Goal: Information Seeking & Learning: Learn about a topic

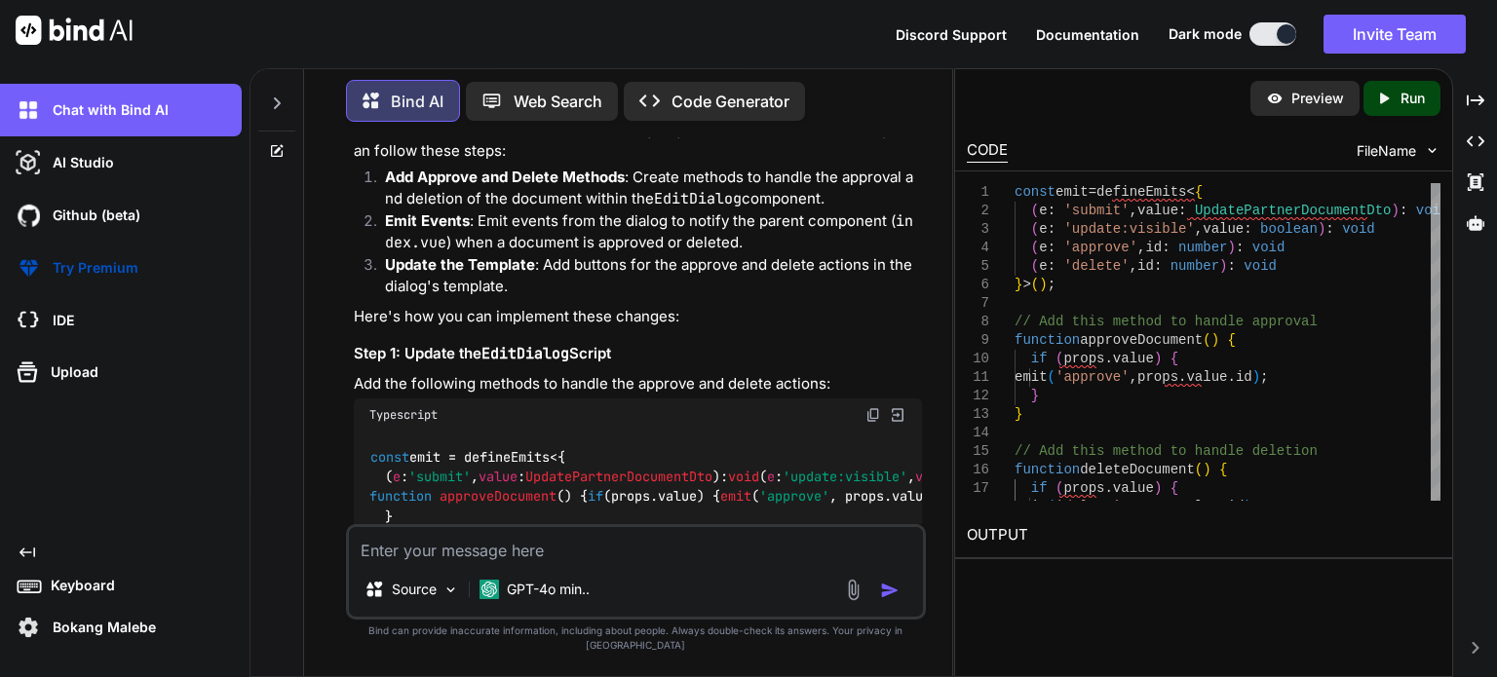
scroll to position [3995, 0]
click at [357, 374] on p "Add the following methods to handle the approve and delete actions:" at bounding box center [638, 385] width 568 height 22
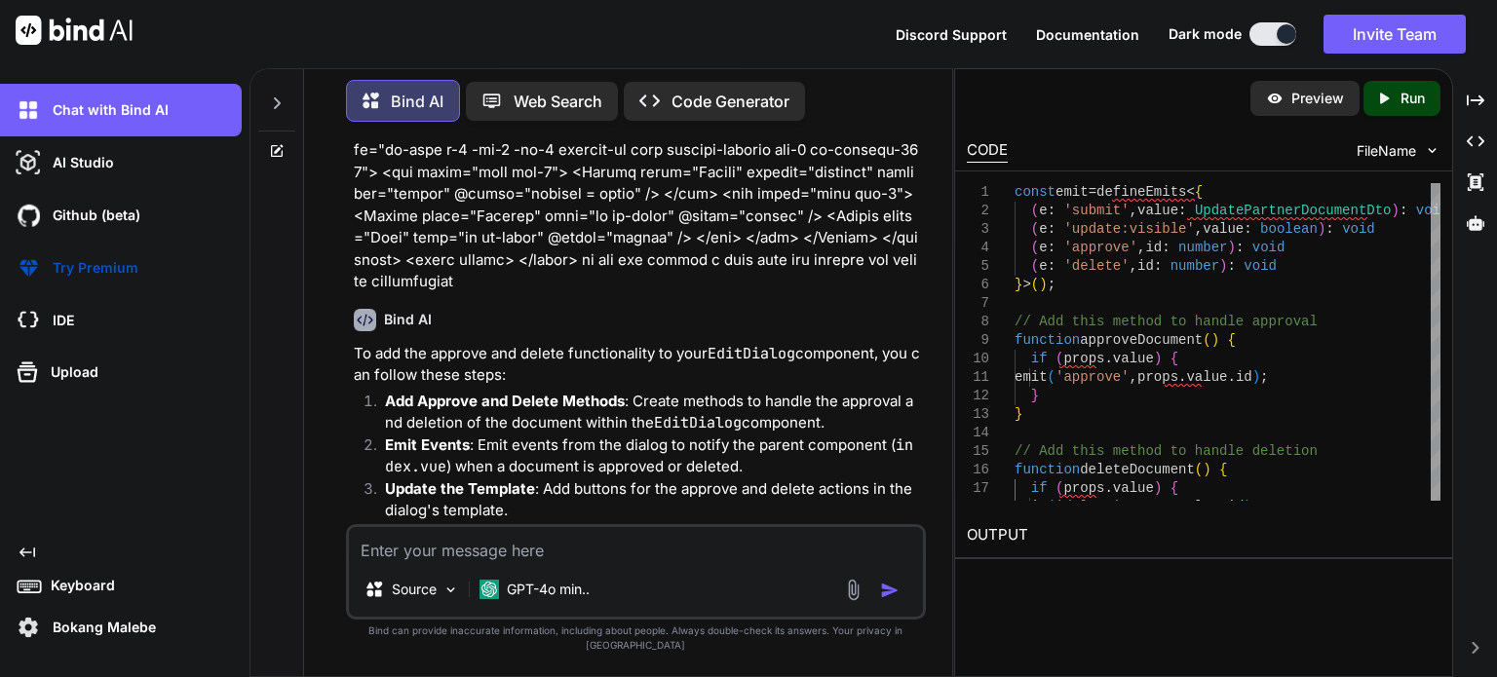
scroll to position [3870, 0]
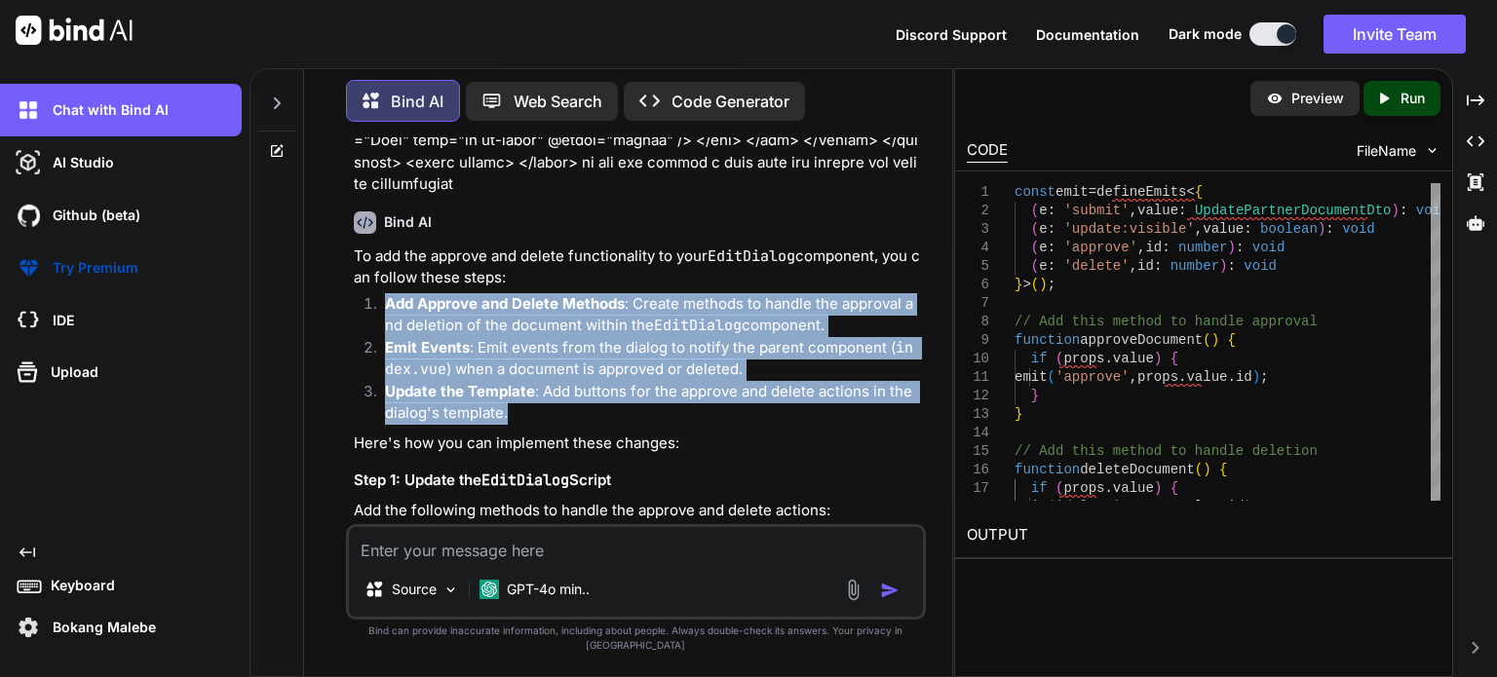
drag, startPoint x: 386, startPoint y: 284, endPoint x: 507, endPoint y: 393, distance: 162.8
click at [507, 393] on ol "Add Approve and Delete Methods : Create methods to handle the approval and dele…" at bounding box center [638, 359] width 568 height 132
copy ol "Add Approve and Delete Methods : Create methods to handle the approval and dele…"
click at [0, 481] on div "Chat with Bind AI AI Studio My threads Github (beta) Try Premium IDE Upload Cre…" at bounding box center [121, 364] width 242 height 560
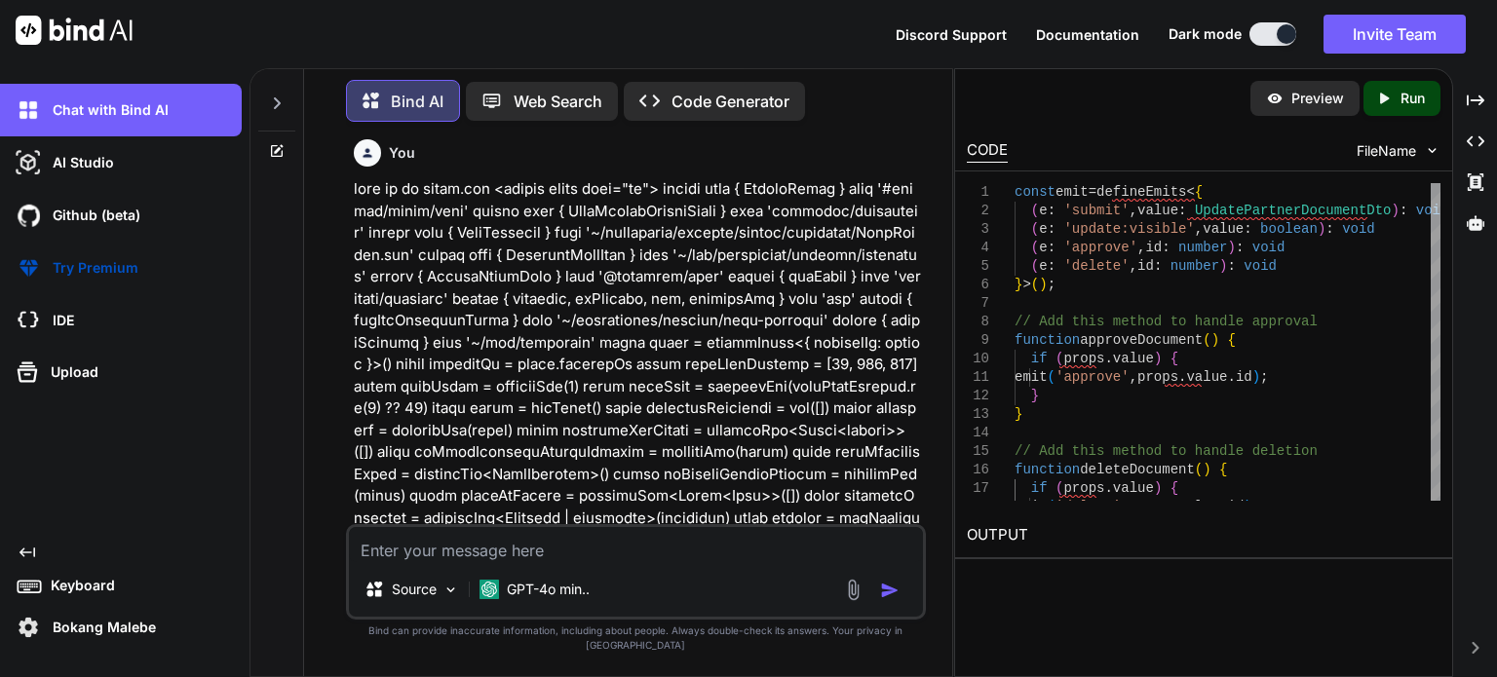
scroll to position [0, 0]
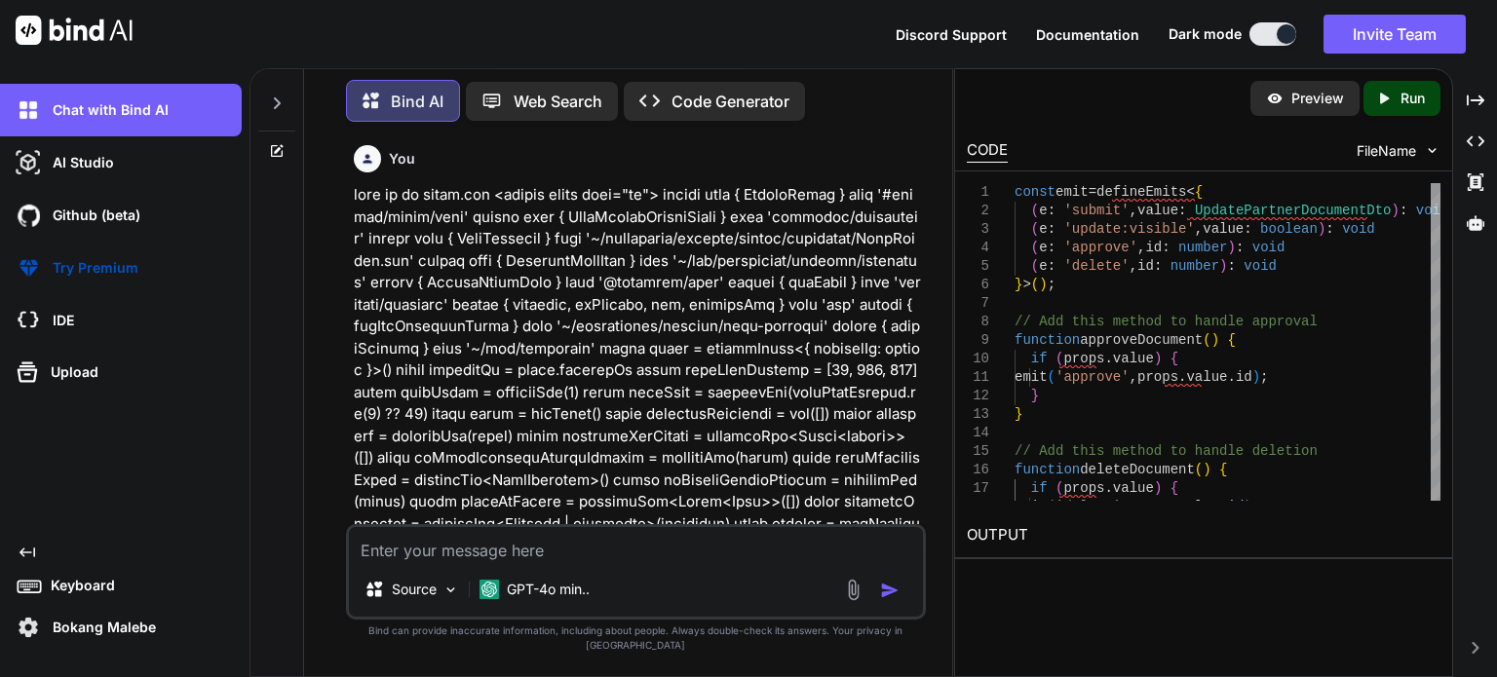
click at [532, 96] on p "Web Search" at bounding box center [558, 101] width 89 height 23
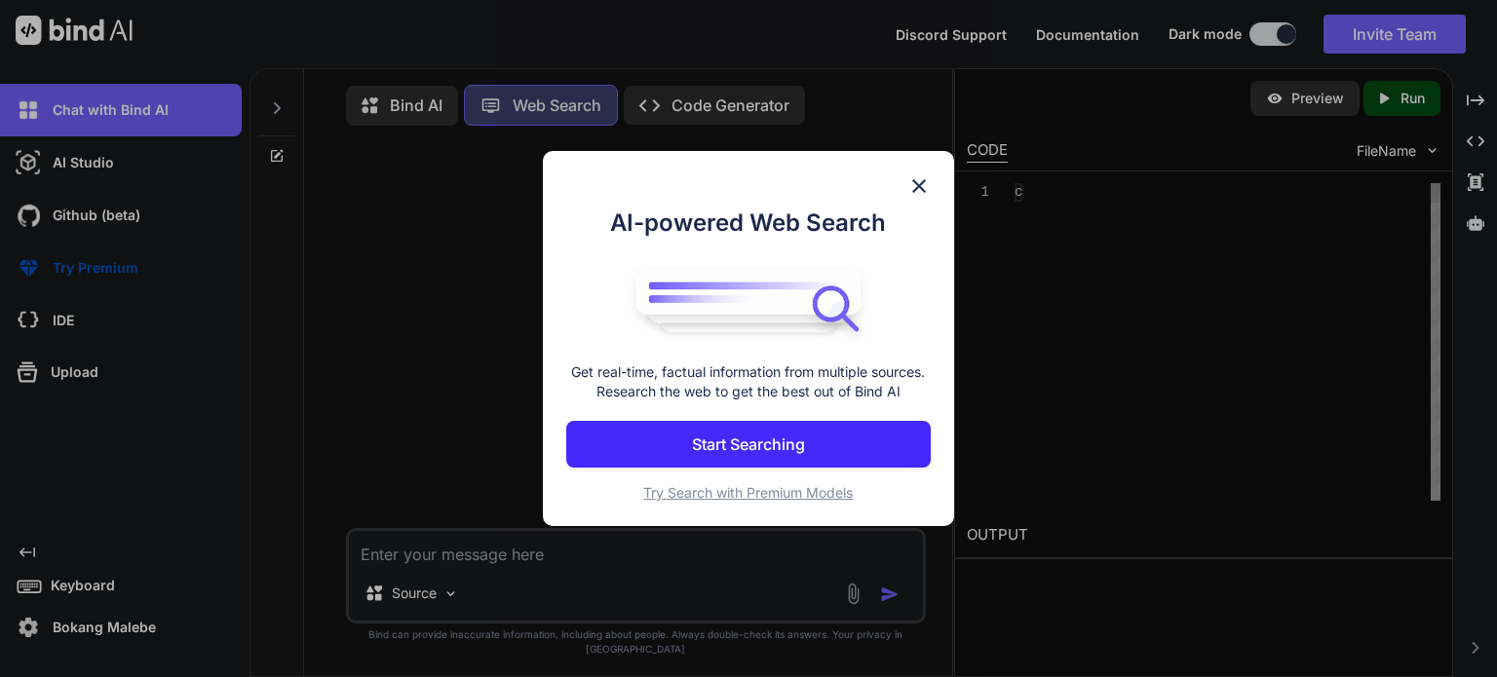
scroll to position [8, 0]
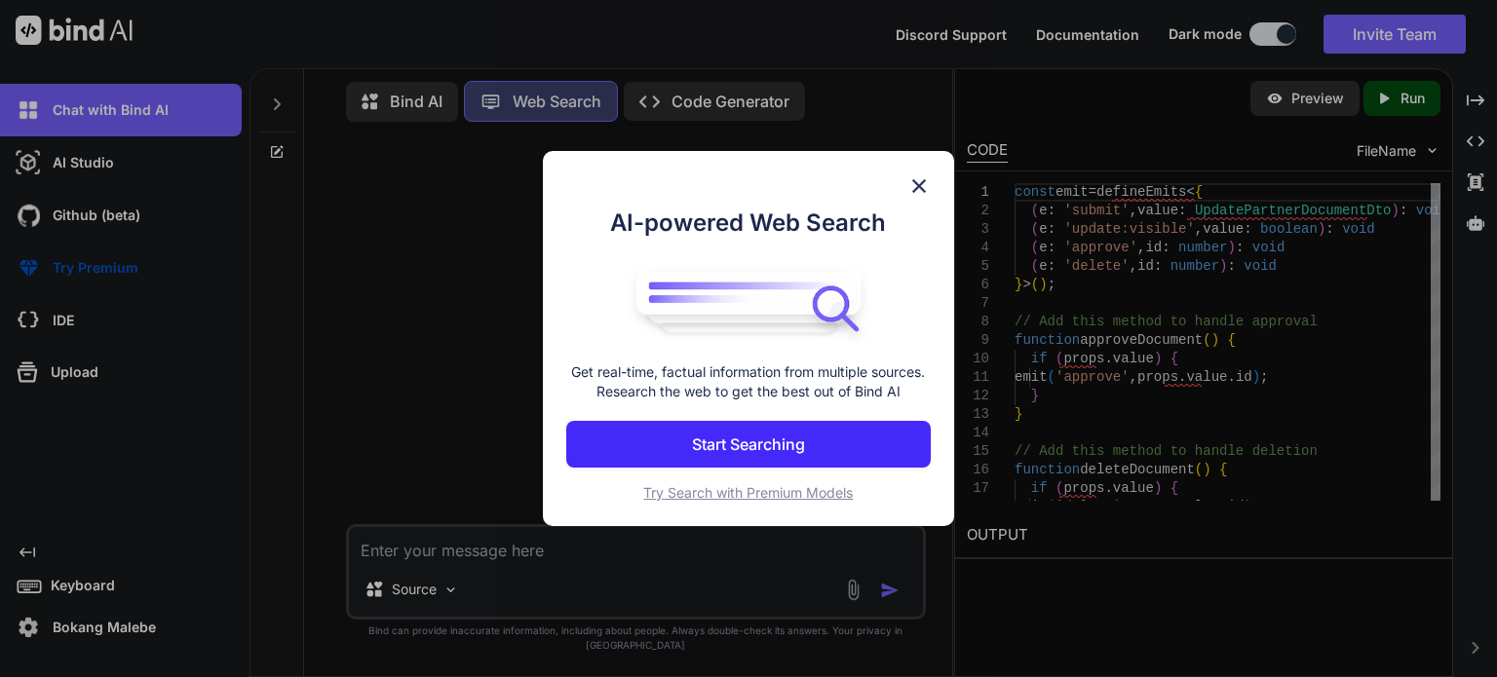
click at [909, 177] on img at bounding box center [918, 185] width 23 height 23
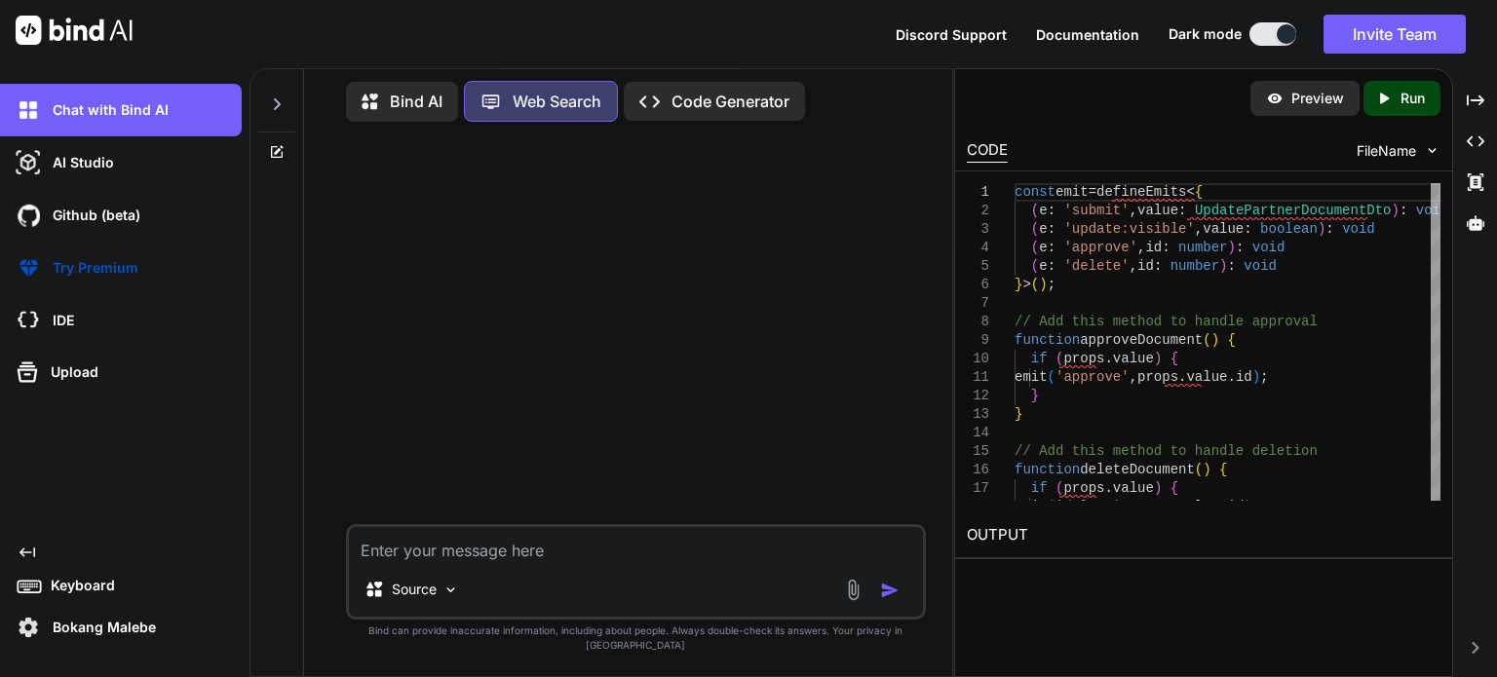
click at [721, 95] on p "Code Generator" at bounding box center [730, 101] width 118 height 23
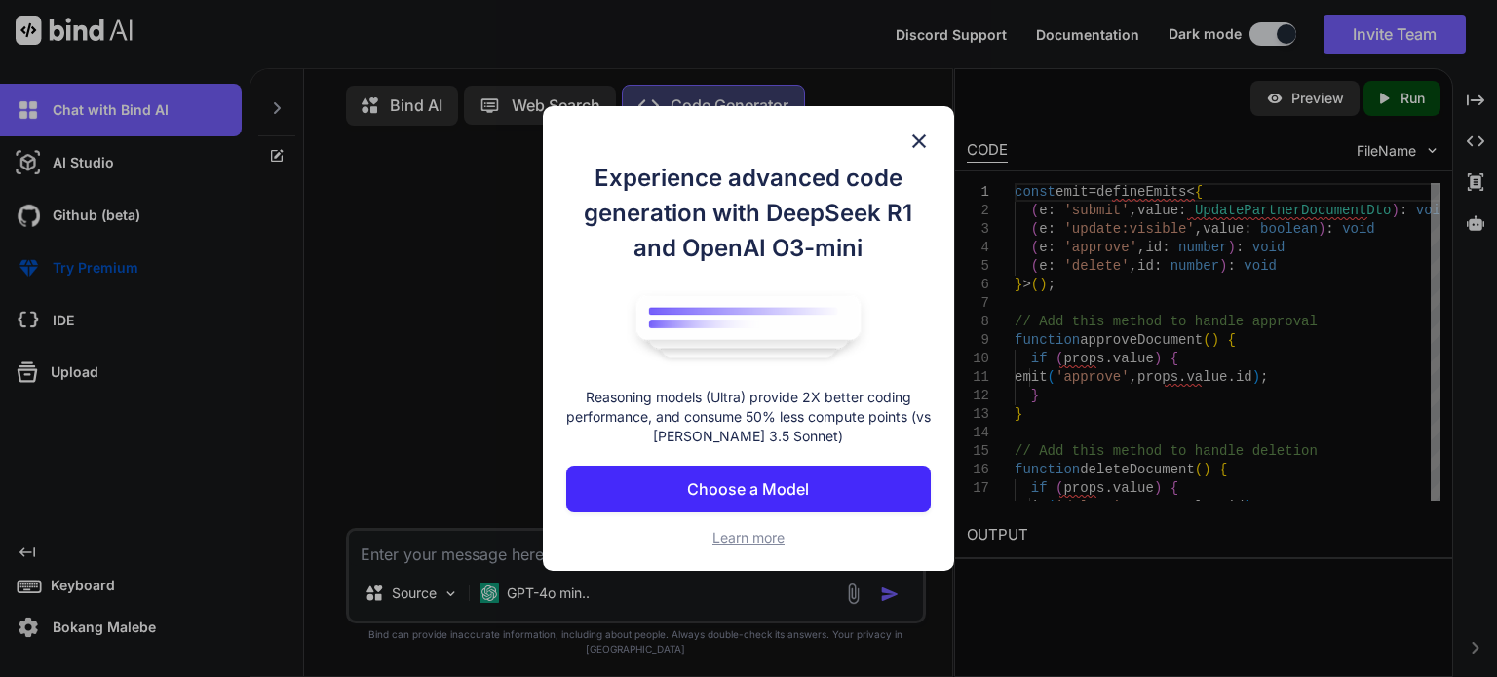
click at [898, 124] on div "Experience advanced code generation with DeepSeek R1 and OpenAI O3-mini Reasoni…" at bounding box center [748, 339] width 411 height 466
click at [919, 143] on img at bounding box center [918, 141] width 23 height 23
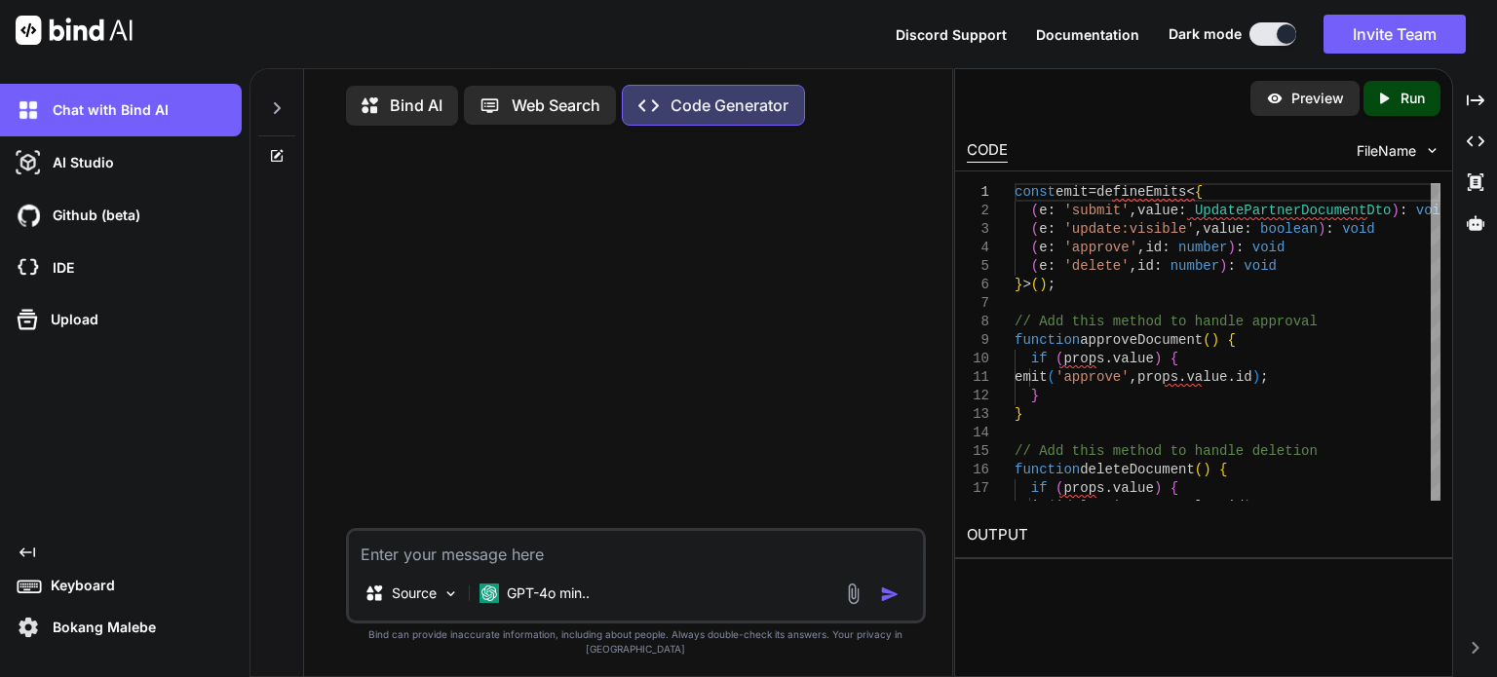
click at [405, 106] on p "Bind AI" at bounding box center [416, 105] width 53 height 23
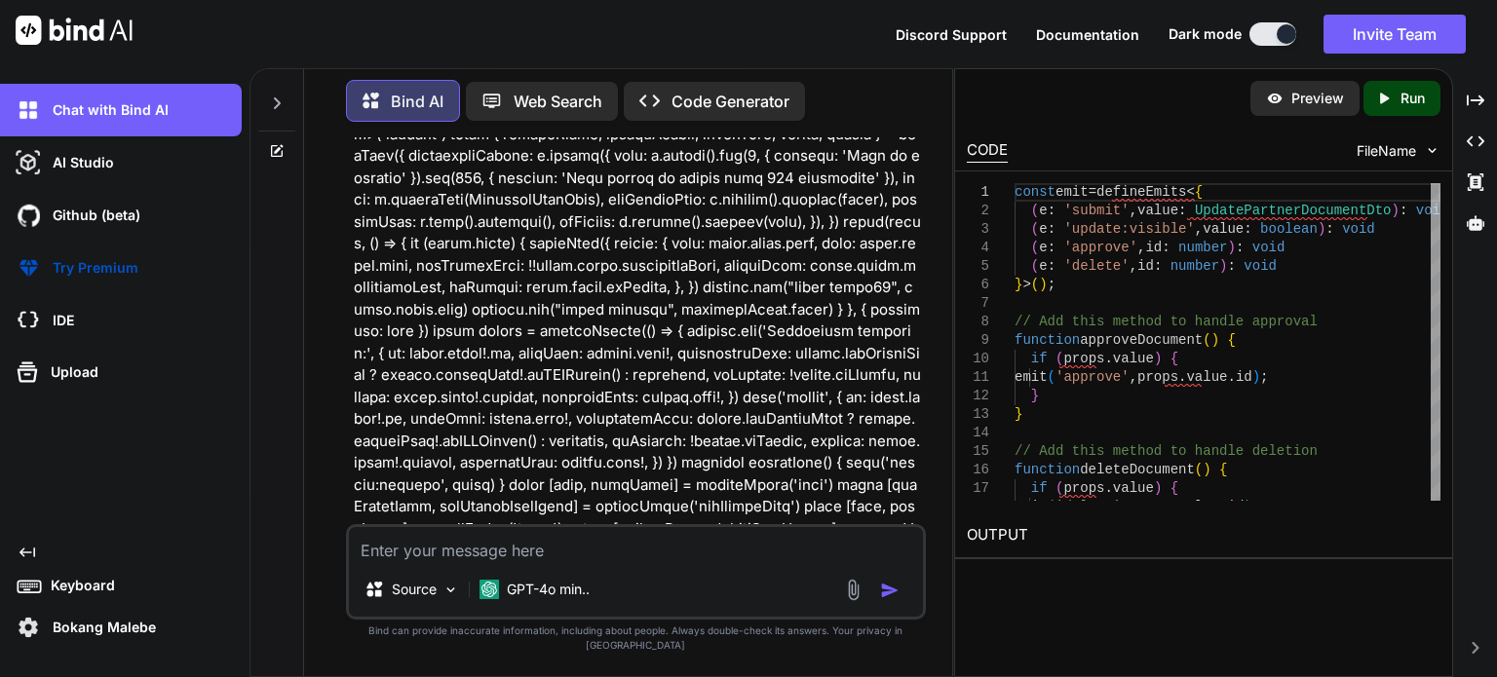
scroll to position [3605, 0]
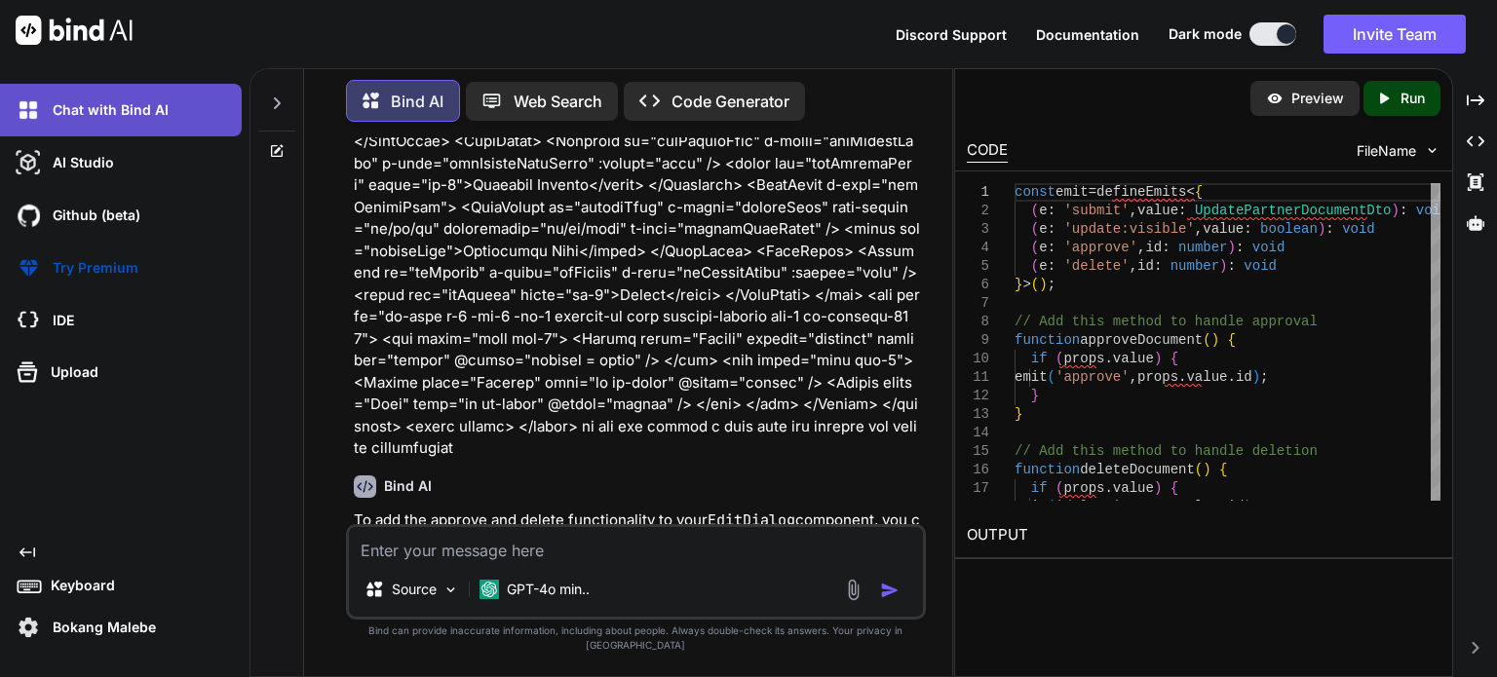
click at [100, 107] on p "Chat with Bind AI" at bounding box center [107, 109] width 124 height 19
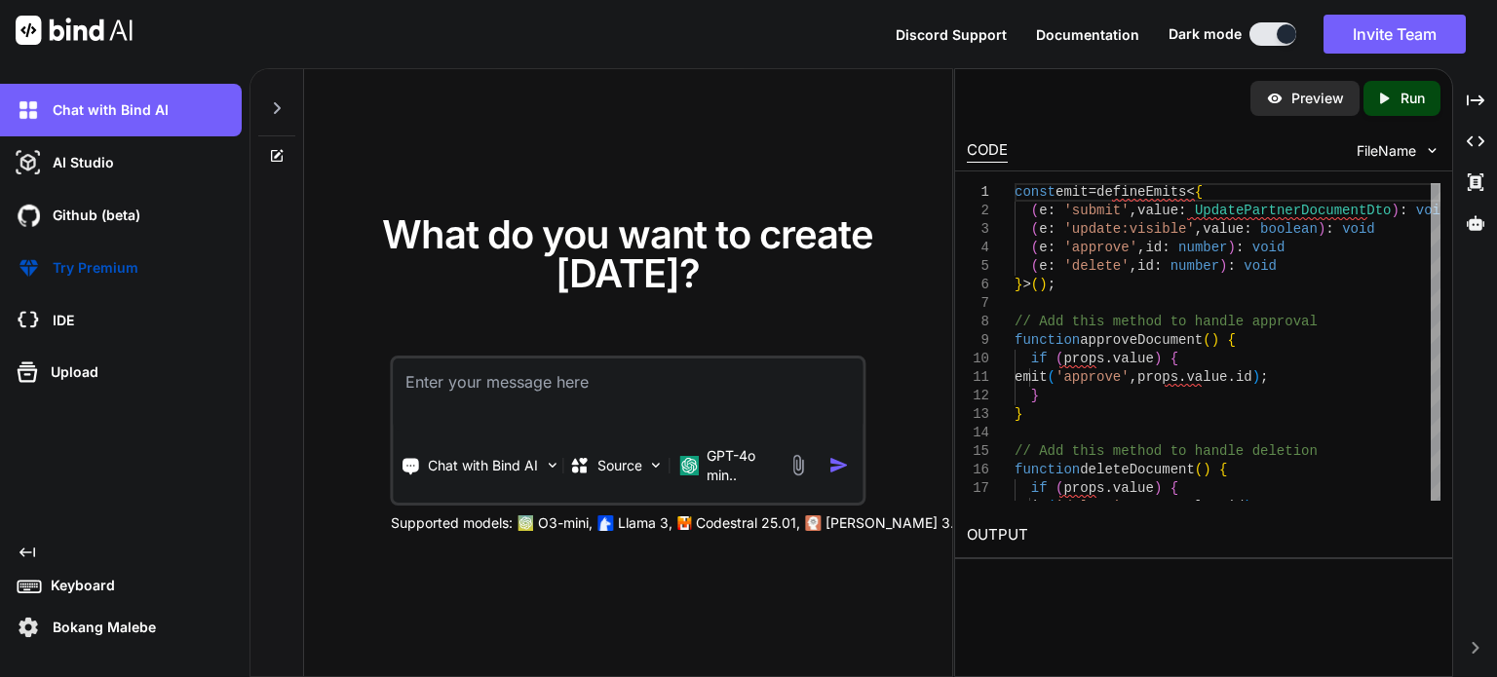
click at [508, 392] on textarea at bounding box center [628, 395] width 469 height 72
type textarea "g"
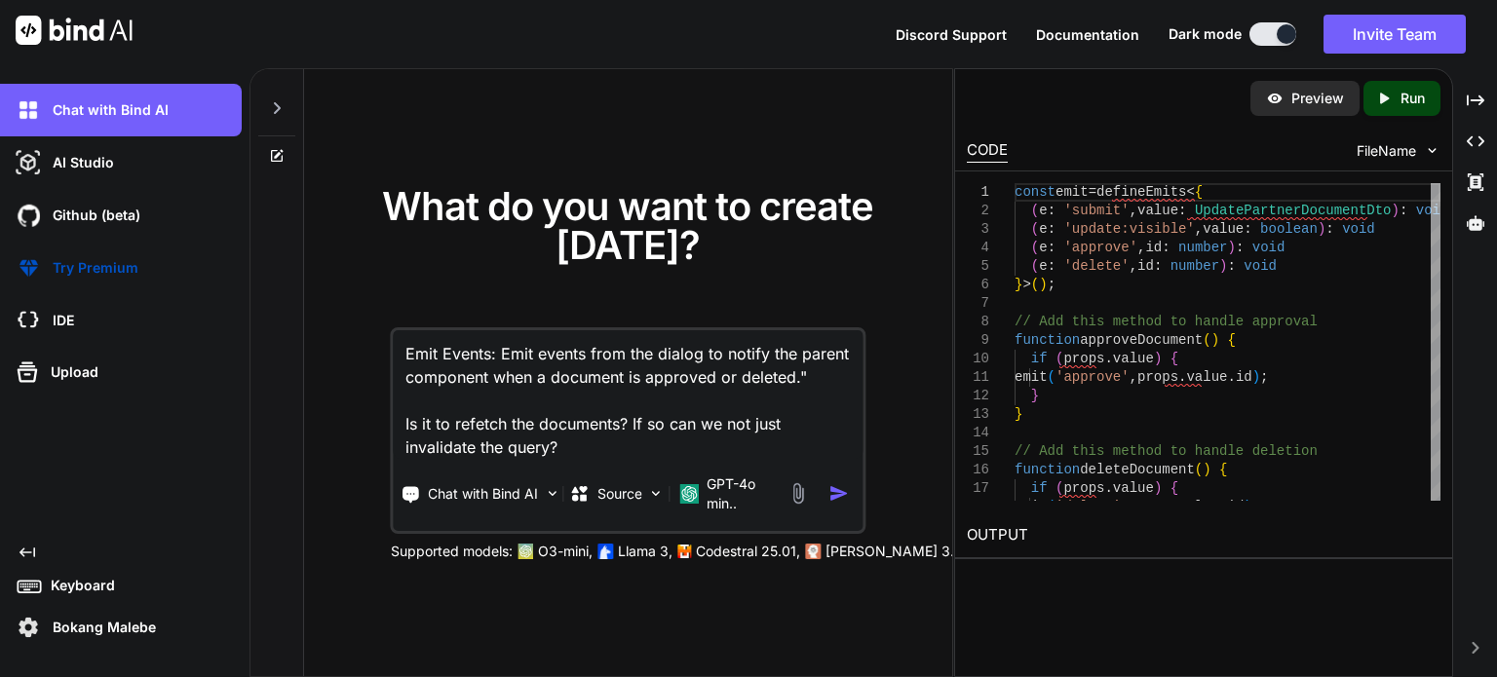
click at [406, 357] on textarea "Emit Events: Emit events from the dialog to notify the parent component when a …" at bounding box center [628, 394] width 469 height 129
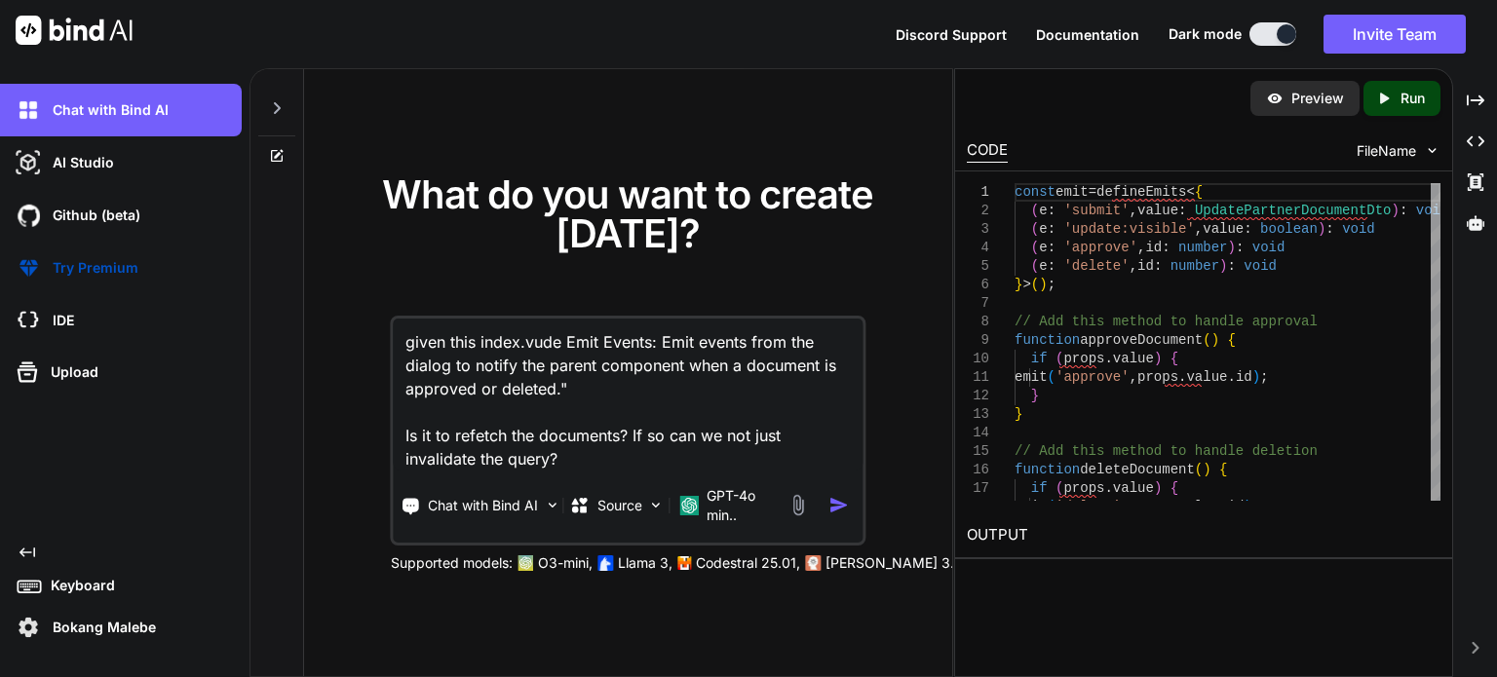
paste textarea "<script setup lang="ts"> import type { ColumnProps } from '#shared/types/base' …"
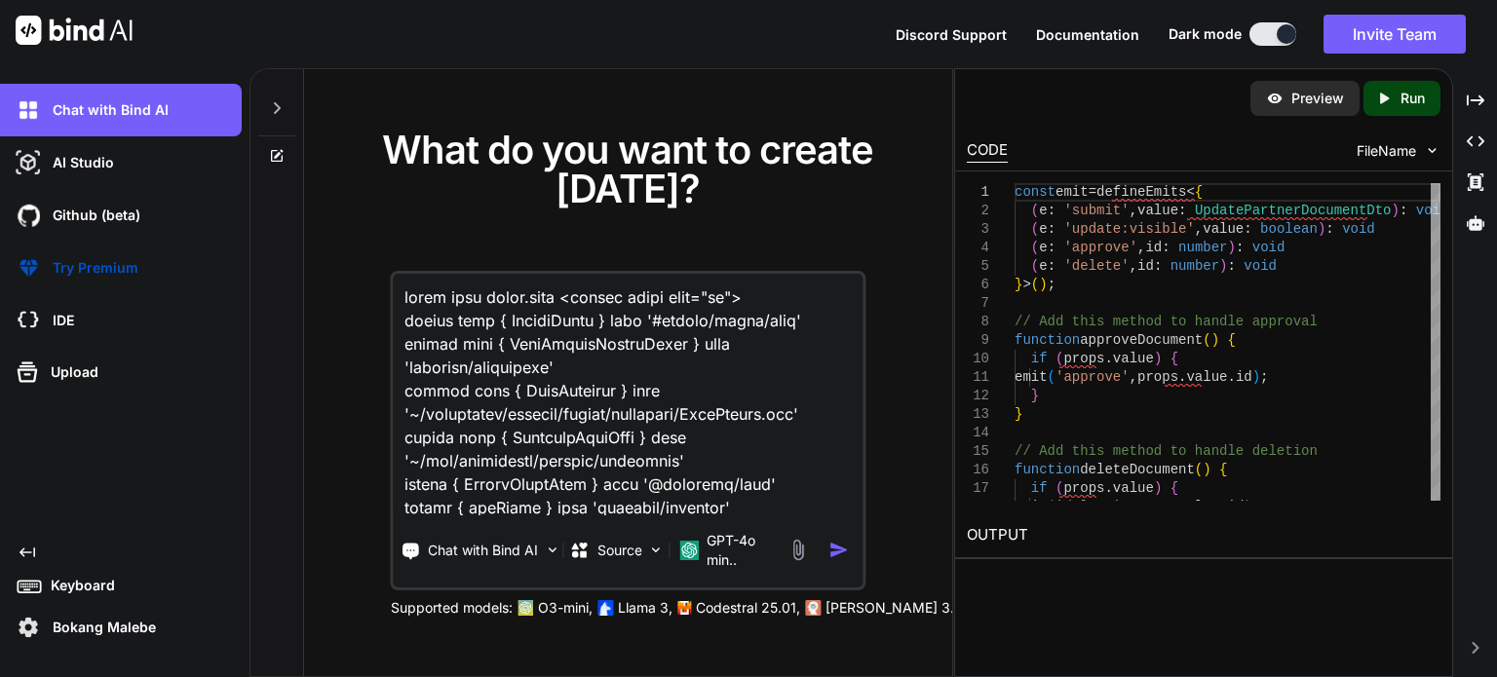
scroll to position [8982, 0]
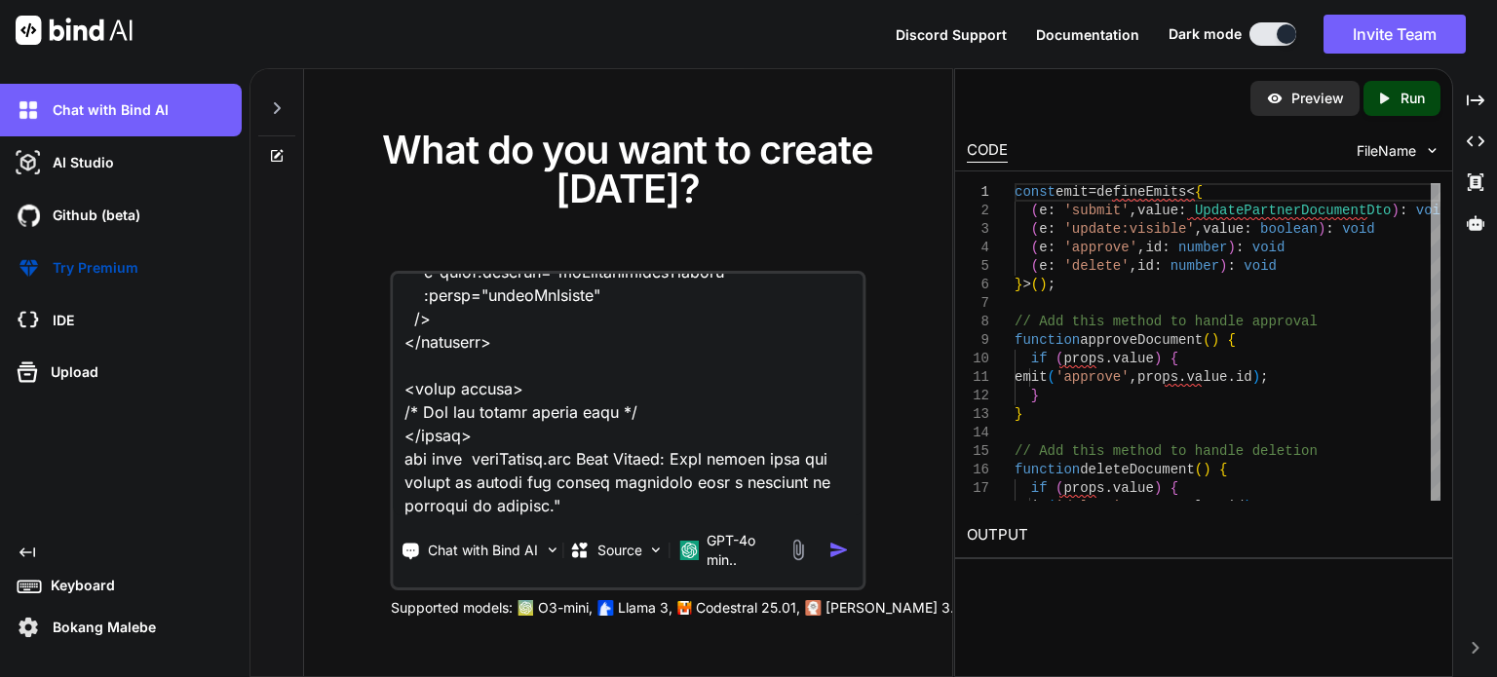
paste textarea "<script setup lang="ts"> import type { UpdatePartnerDocumentDto } from '~/lib/r…"
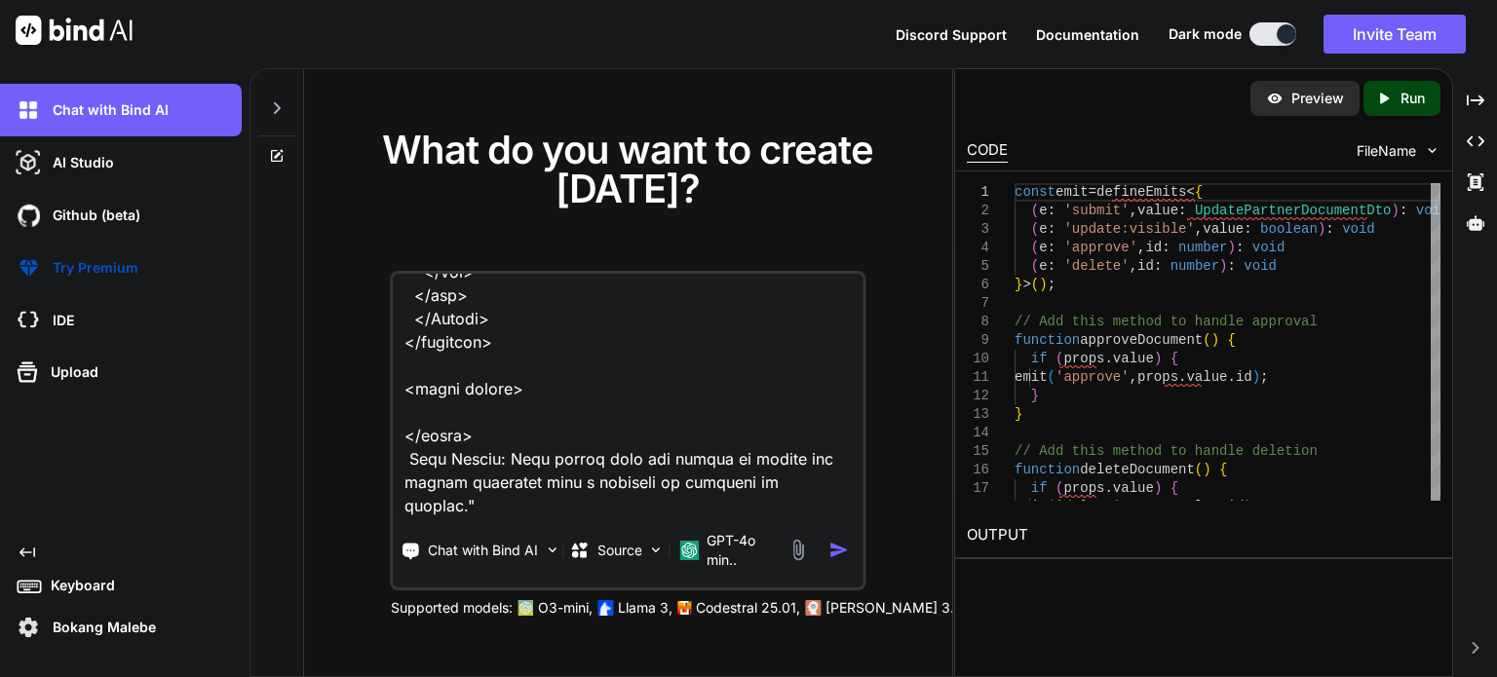
click at [486, 482] on textarea at bounding box center [628, 395] width 469 height 242
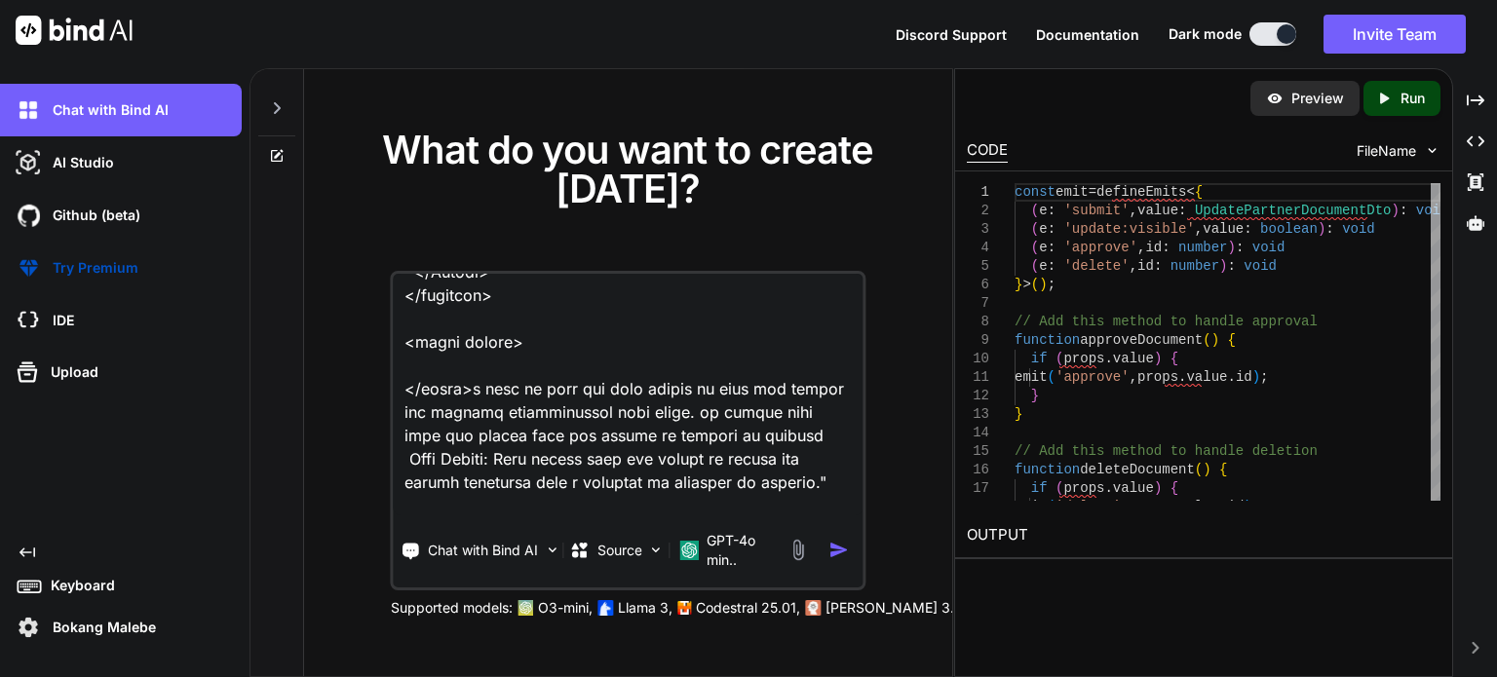
scroll to position [13940, 0]
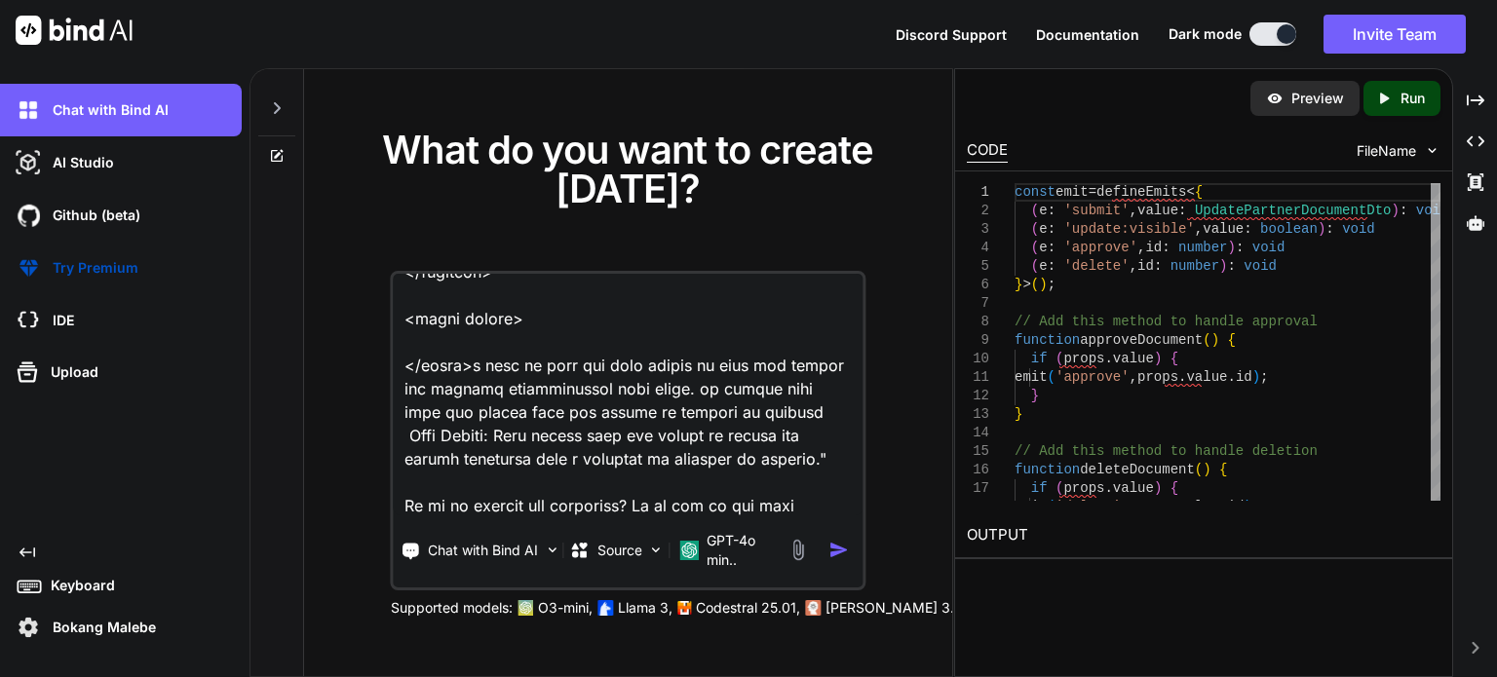
click at [779, 456] on textarea at bounding box center [628, 395] width 469 height 242
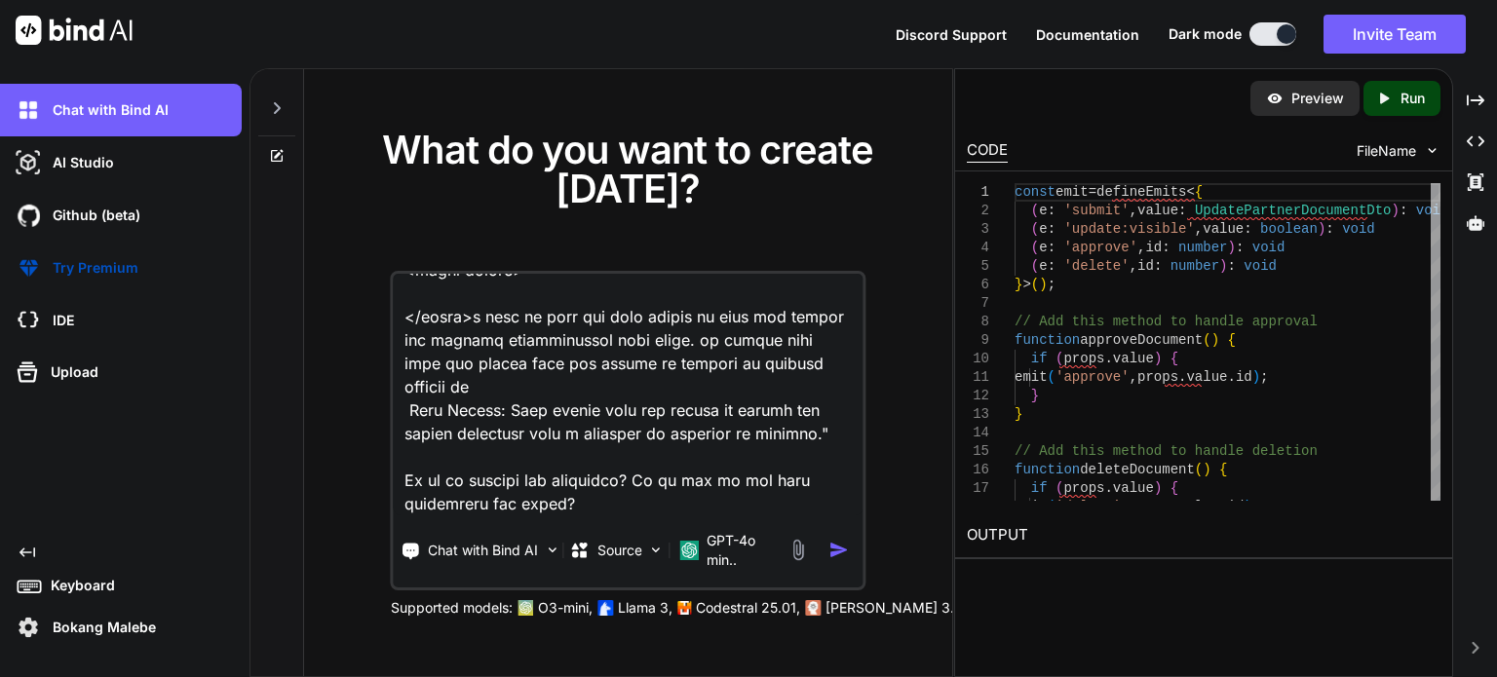
scroll to position [14036, 0]
drag, startPoint x: 651, startPoint y: 480, endPoint x: 400, endPoint y: 460, distance: 252.2
click at [400, 460] on textarea at bounding box center [628, 395] width 469 height 242
click at [484, 433] on textarea at bounding box center [628, 395] width 469 height 242
click at [403, 477] on textarea at bounding box center [628, 395] width 469 height 242
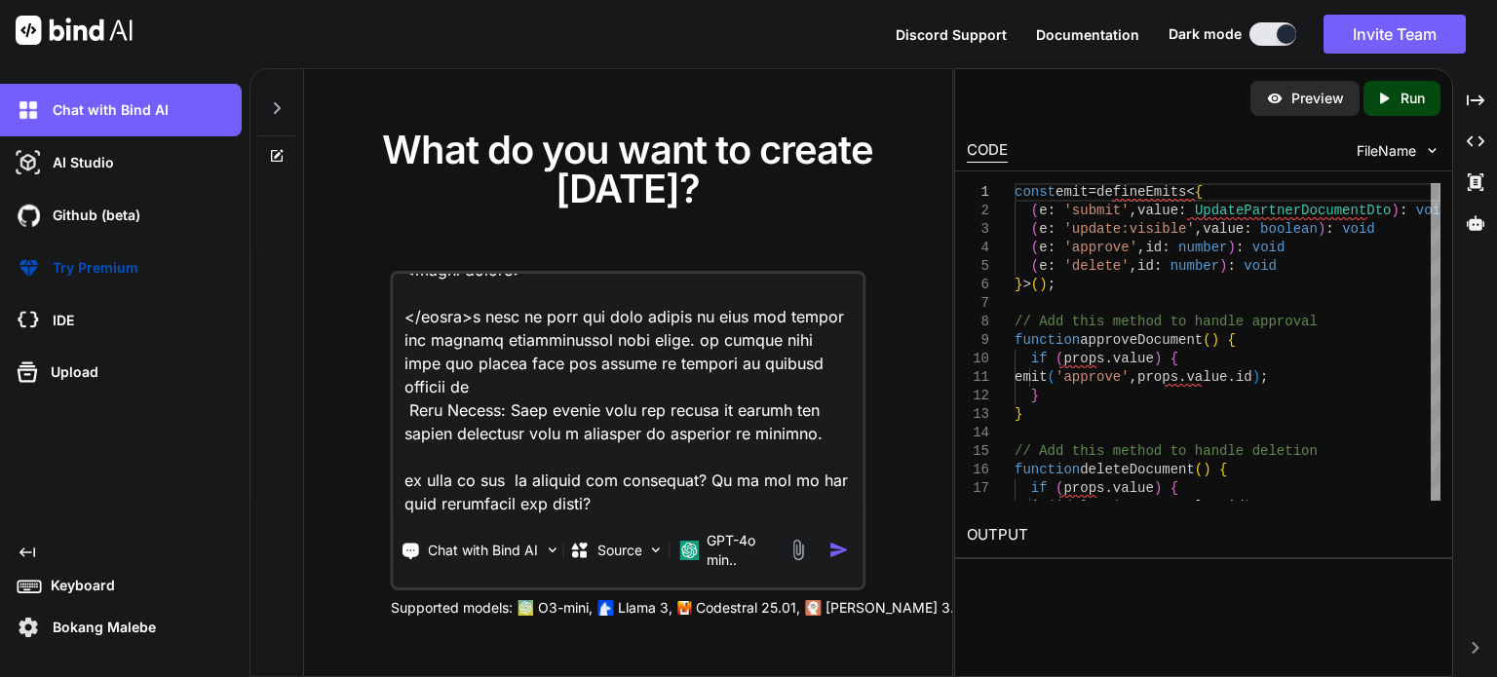
type textarea "given this index.vude <script setup lang="ts"> import type { ColumnProps } from…"
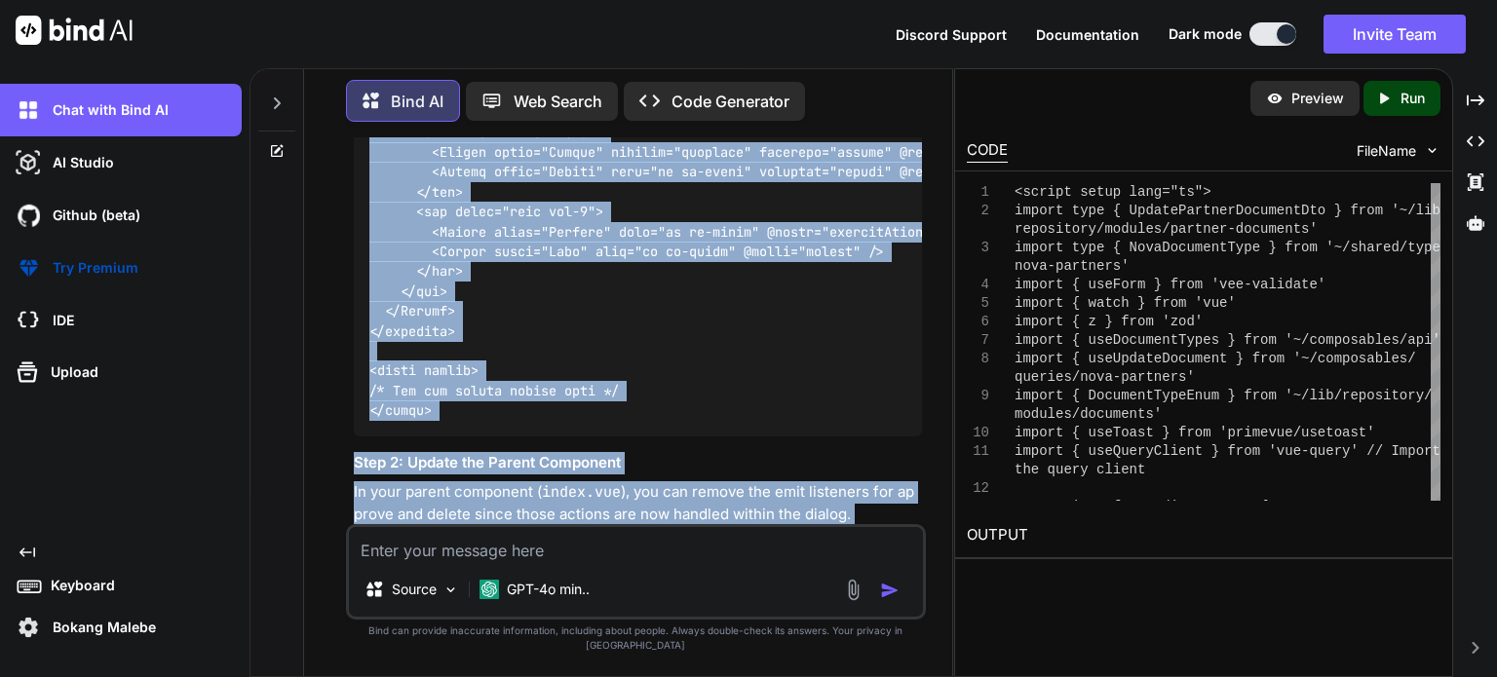
scroll to position [8469, 0]
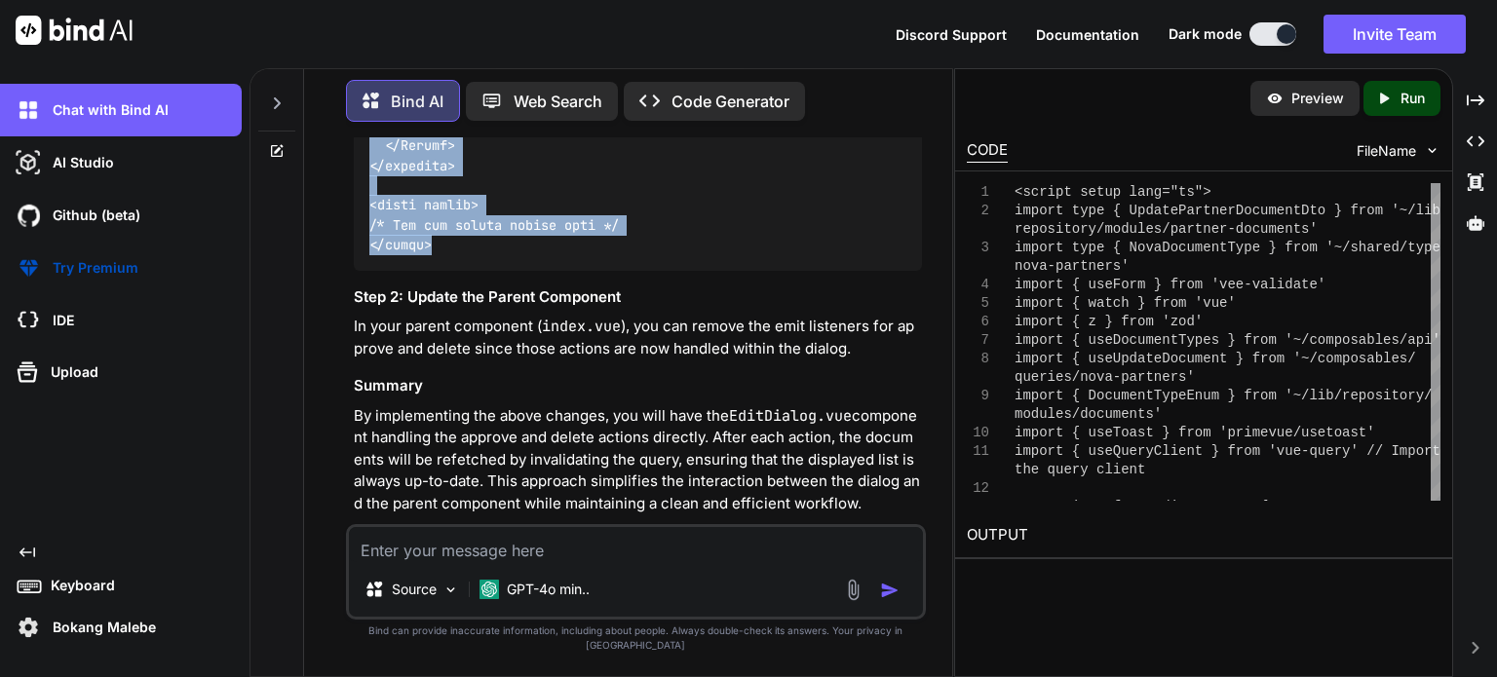
drag, startPoint x: 370, startPoint y: 280, endPoint x: 440, endPoint y: 220, distance: 92.0
copy code "<script setup lang="ts"> import type { UpdatePartnerDocumentDto } from '~/lib/r…"
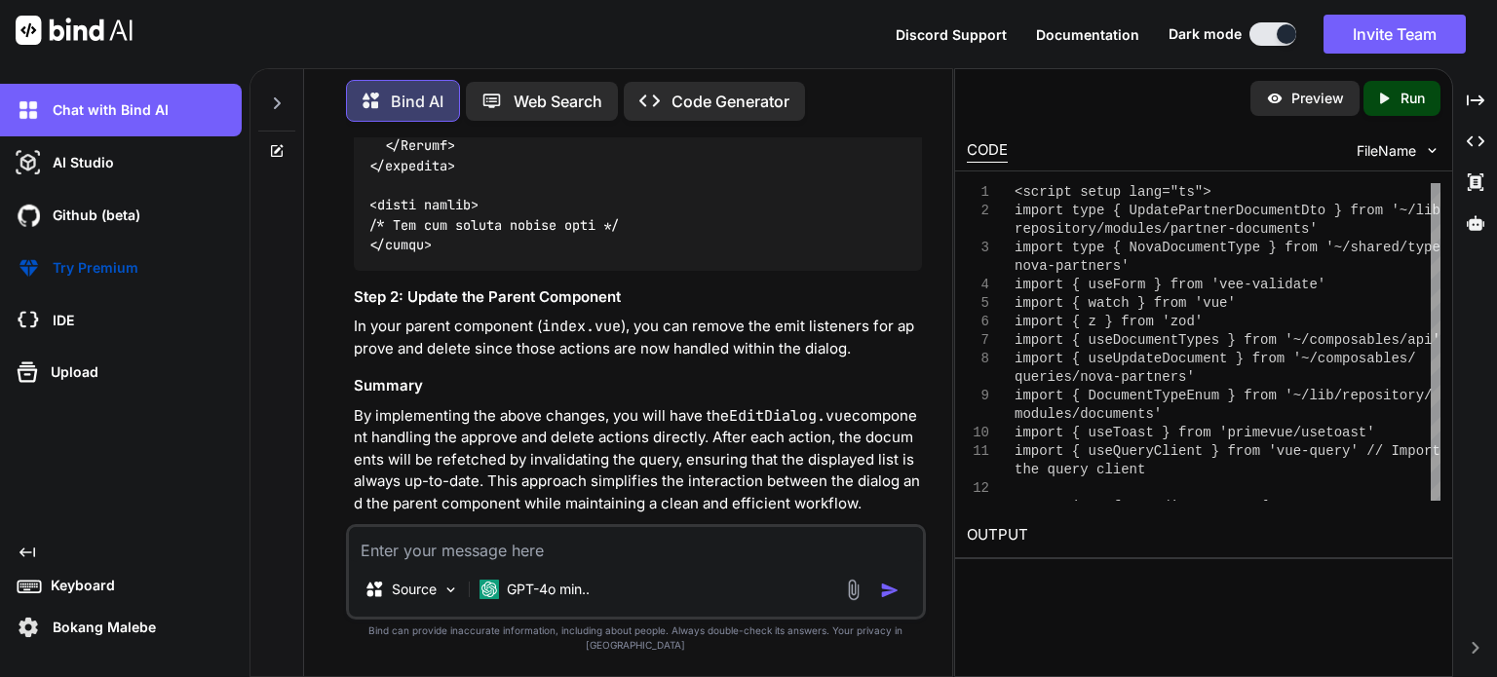
click at [523, 562] on textarea at bounding box center [636, 544] width 574 height 35
paste textarea "Nova Affiliate Management System SM Sphiwe Malebe sphiwem@osiristrading.com Rec…"
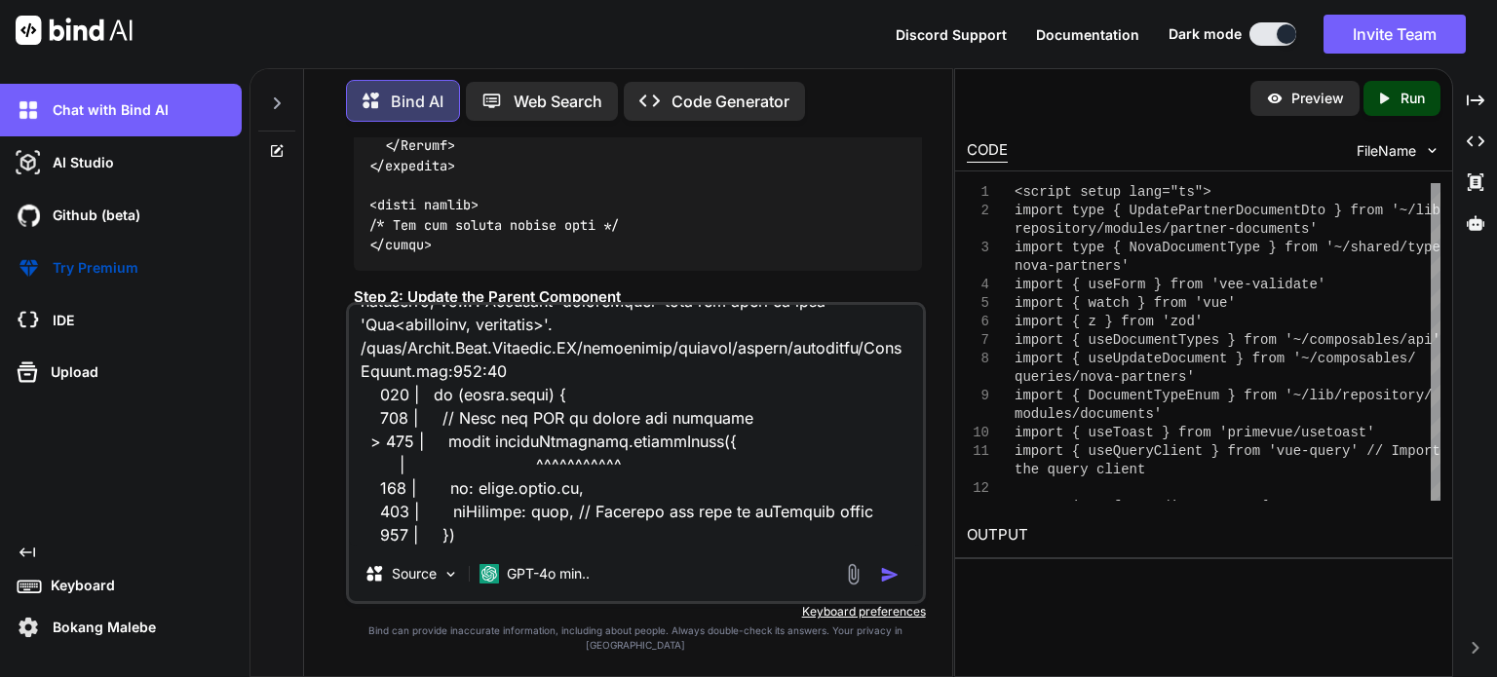
type textarea "Nova Affiliate Management System SM Sphiwe Malebe sphiwem@osiristrading.com Rec…"
click at [893, 585] on img "button" at bounding box center [889, 574] width 19 height 19
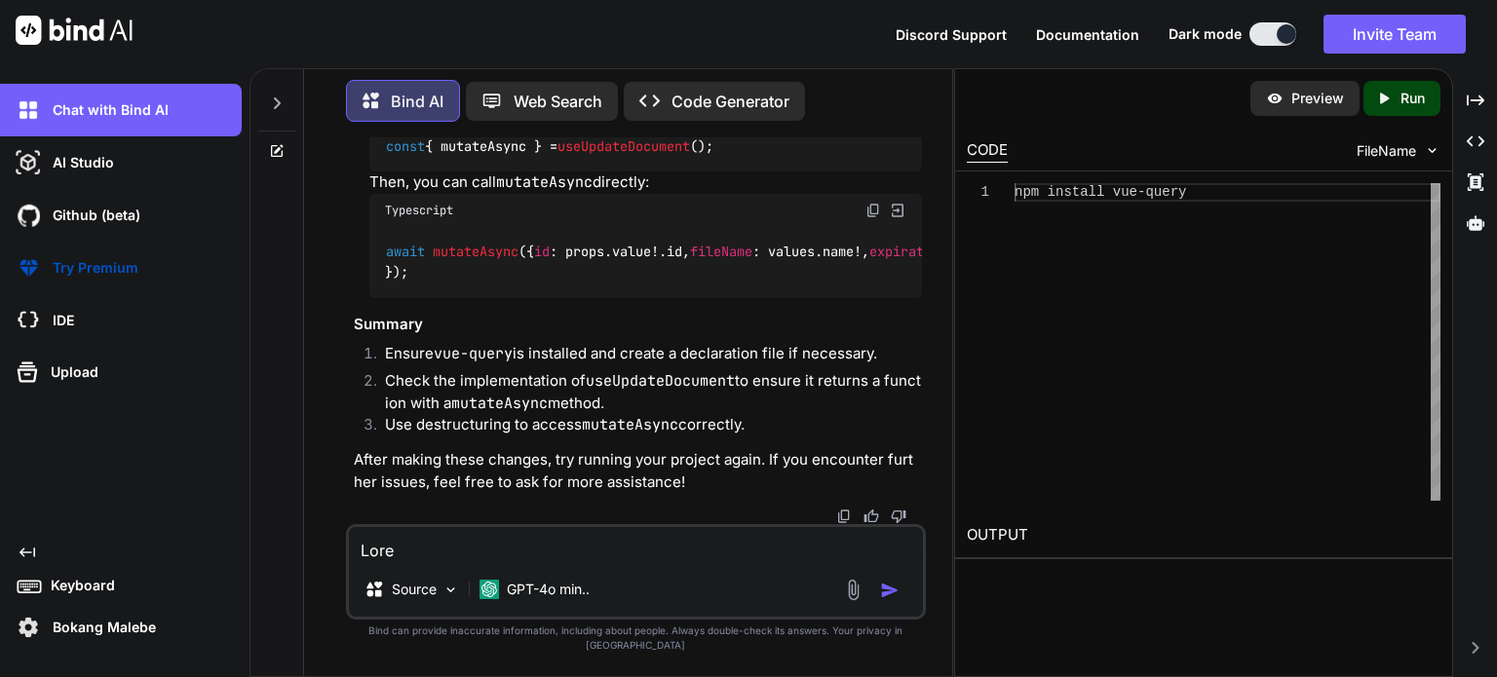
scroll to position [10723, 0]
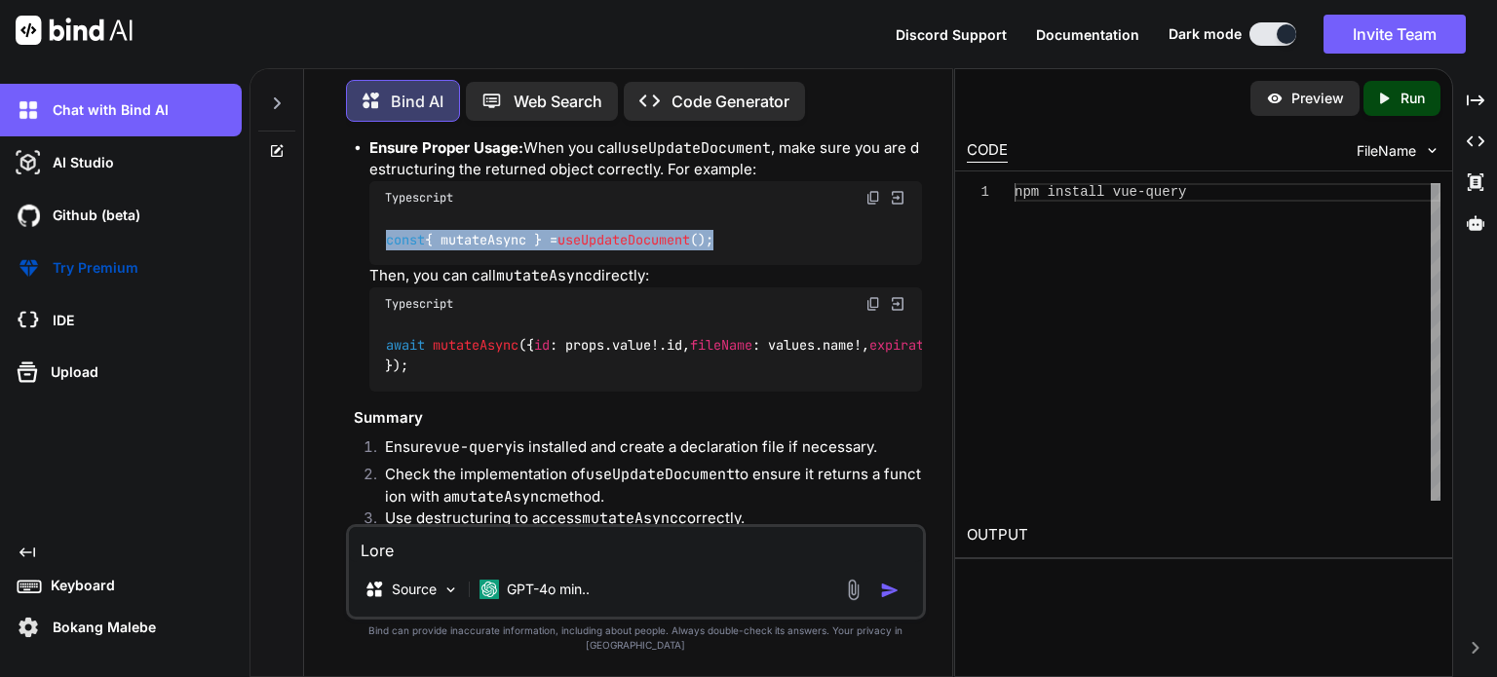
drag, startPoint x: 759, startPoint y: 331, endPoint x: 382, endPoint y: 329, distance: 377.1
click at [382, 265] on div "const { mutateAsync } = useUpdateDocument ();" at bounding box center [645, 239] width 553 height 51
copy code "const { mutateAsync } = useUpdateDocument ();"
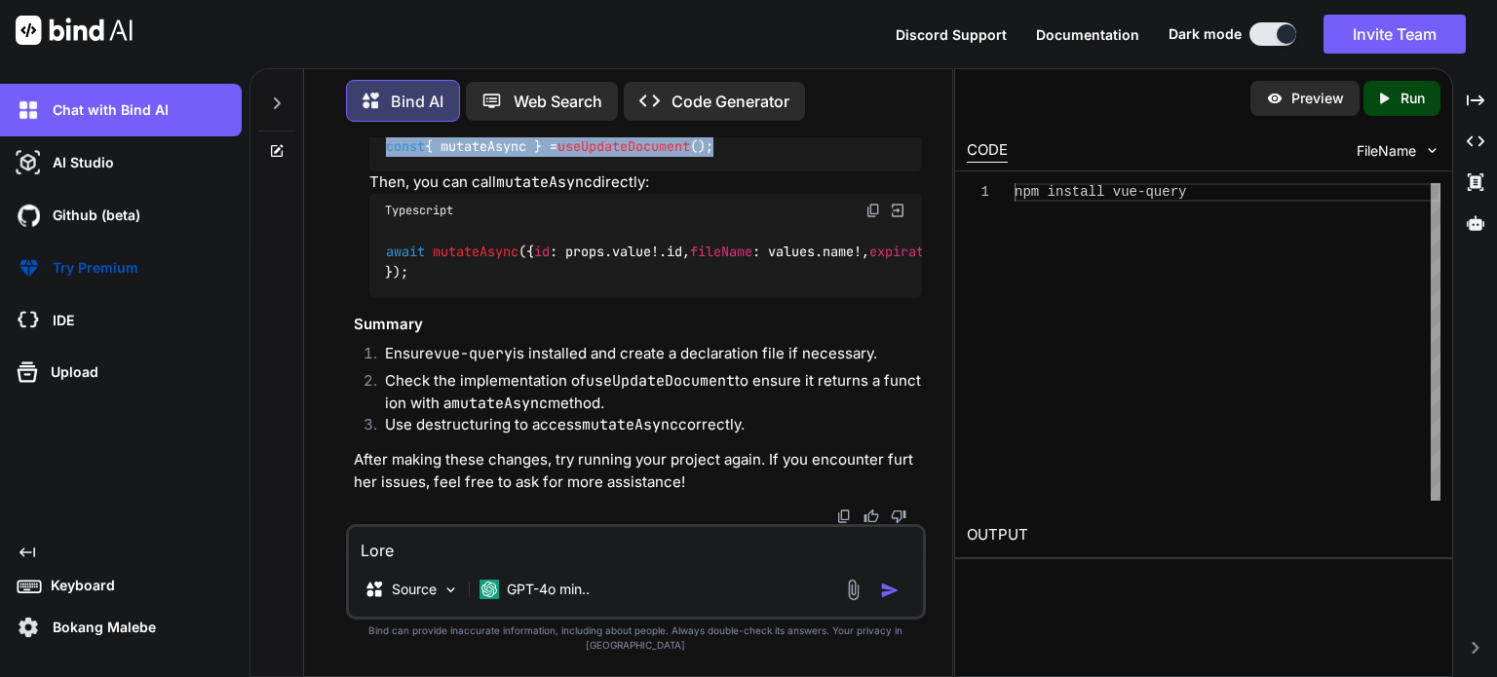
scroll to position [10930, 0]
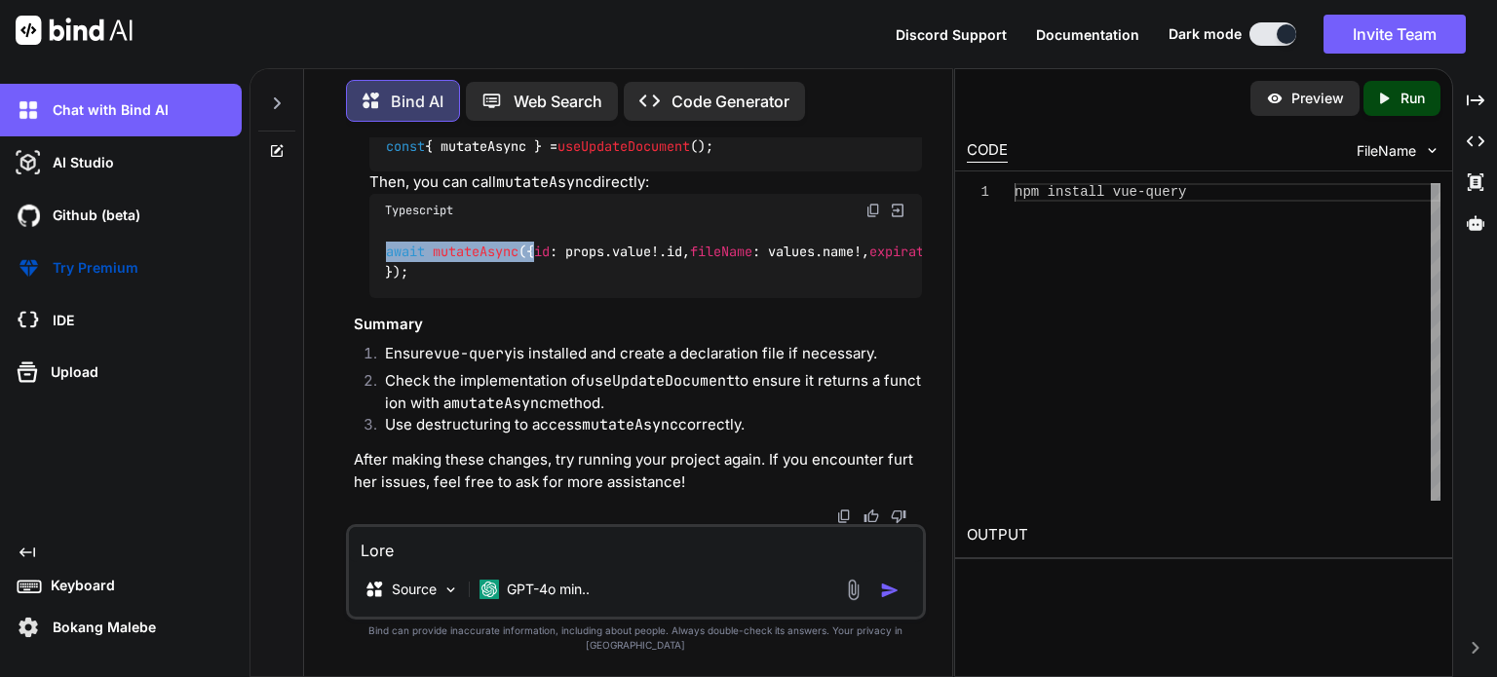
drag, startPoint x: 386, startPoint y: 231, endPoint x: 493, endPoint y: 230, distance: 107.2
click at [533, 227] on div "await mutateAsync ({ id : props. value !. id , fileName : values. name !, expir…" at bounding box center [645, 262] width 553 height 71
copy code "await mutateAsync ({"
click at [472, 562] on textarea at bounding box center [636, 544] width 574 height 35
type textarea "h"
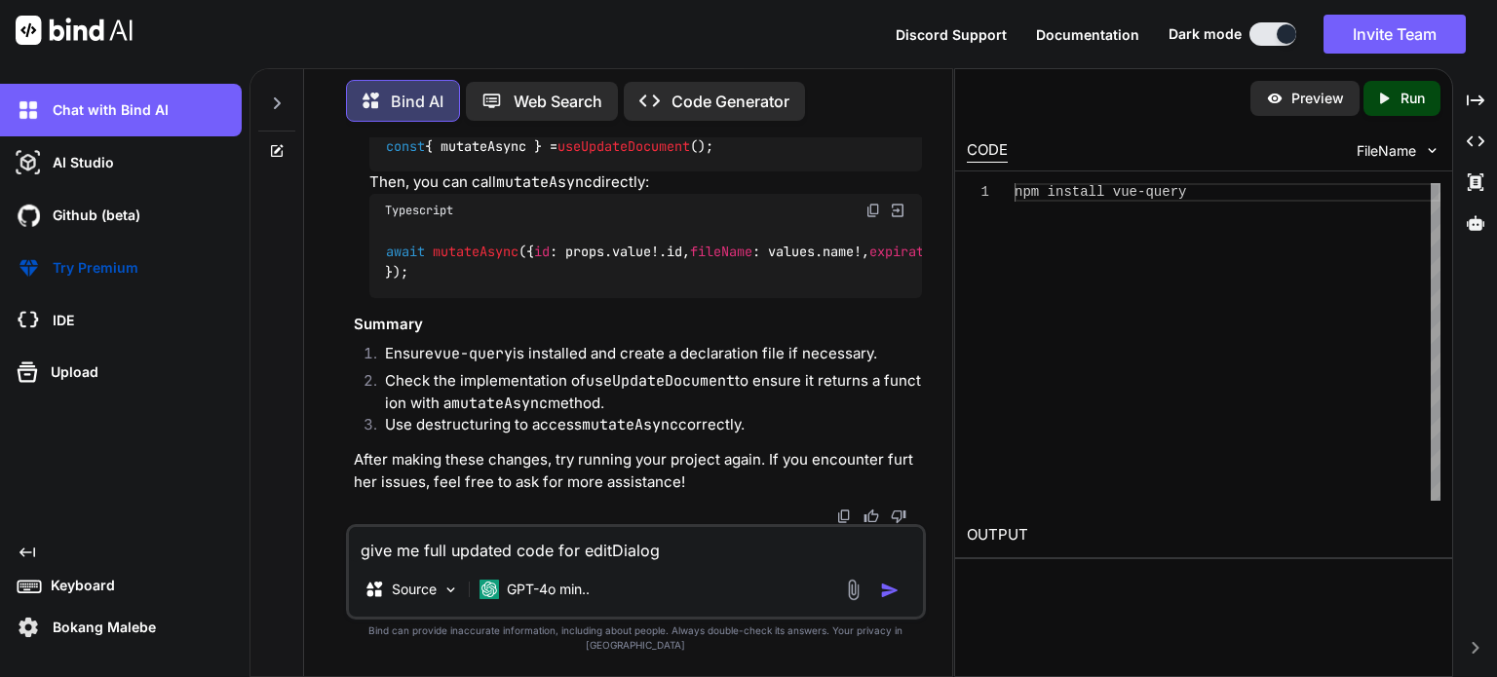
type textarea "give me full updated code for editDialog"
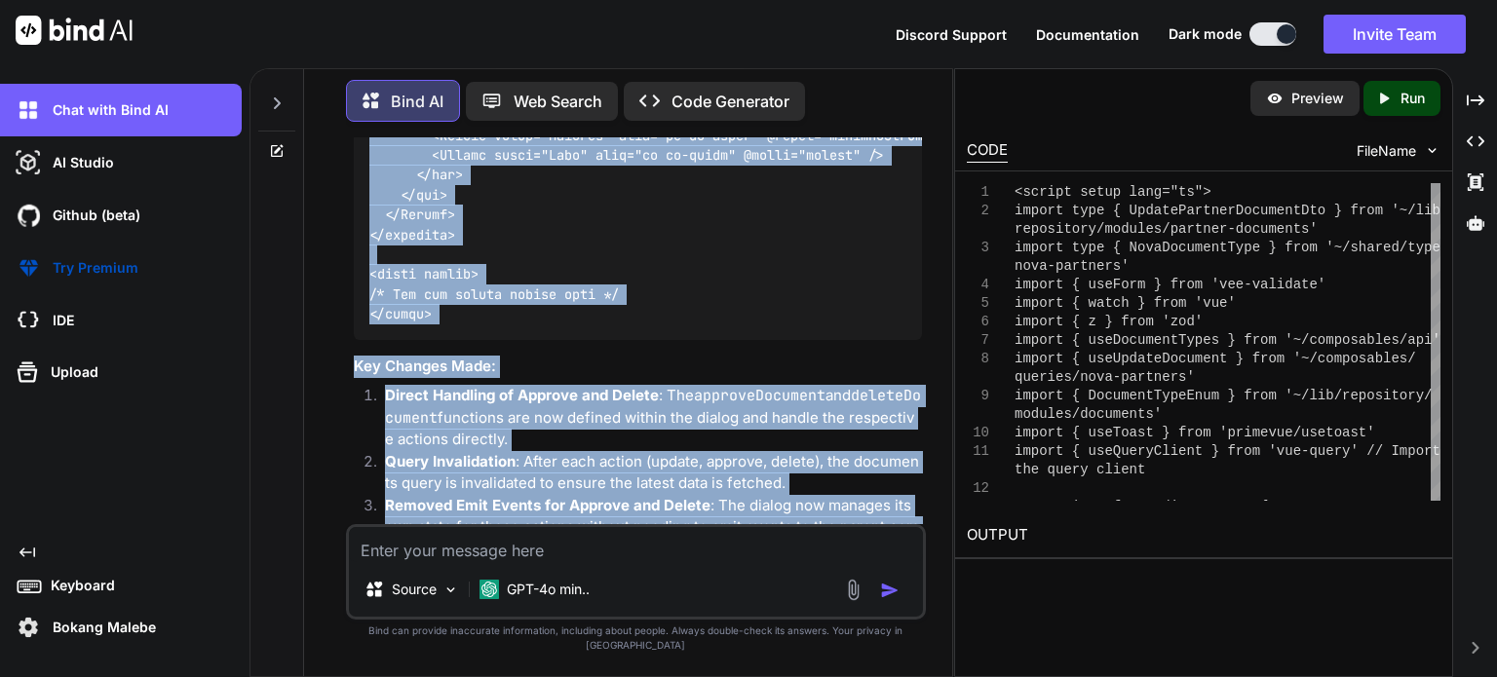
scroll to position [15437, 0]
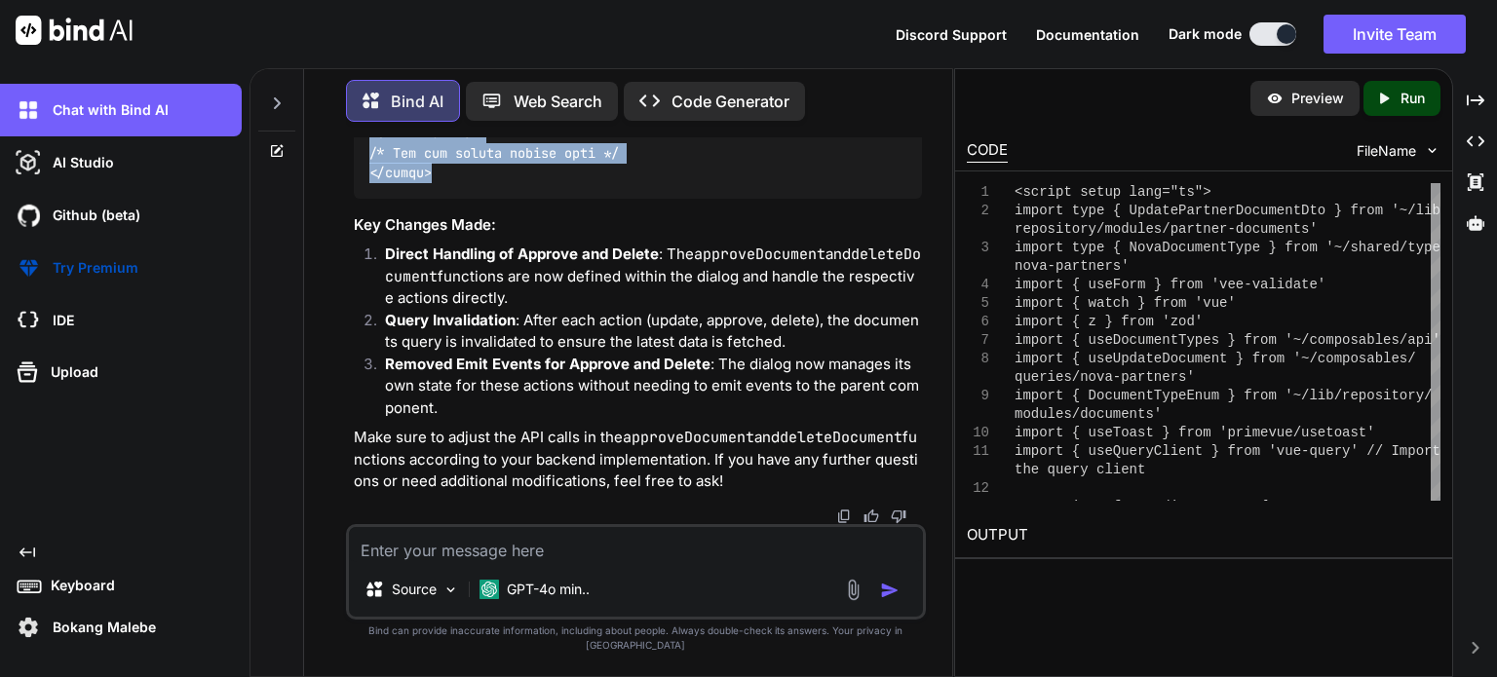
drag, startPoint x: 374, startPoint y: 198, endPoint x: 442, endPoint y: 353, distance: 169.3
copy code "<script setup lang="ts"> import type { UpdatePartnerDocumentDto } from '~/lib/r…"
click at [476, 562] on textarea at bounding box center [636, 544] width 574 height 35
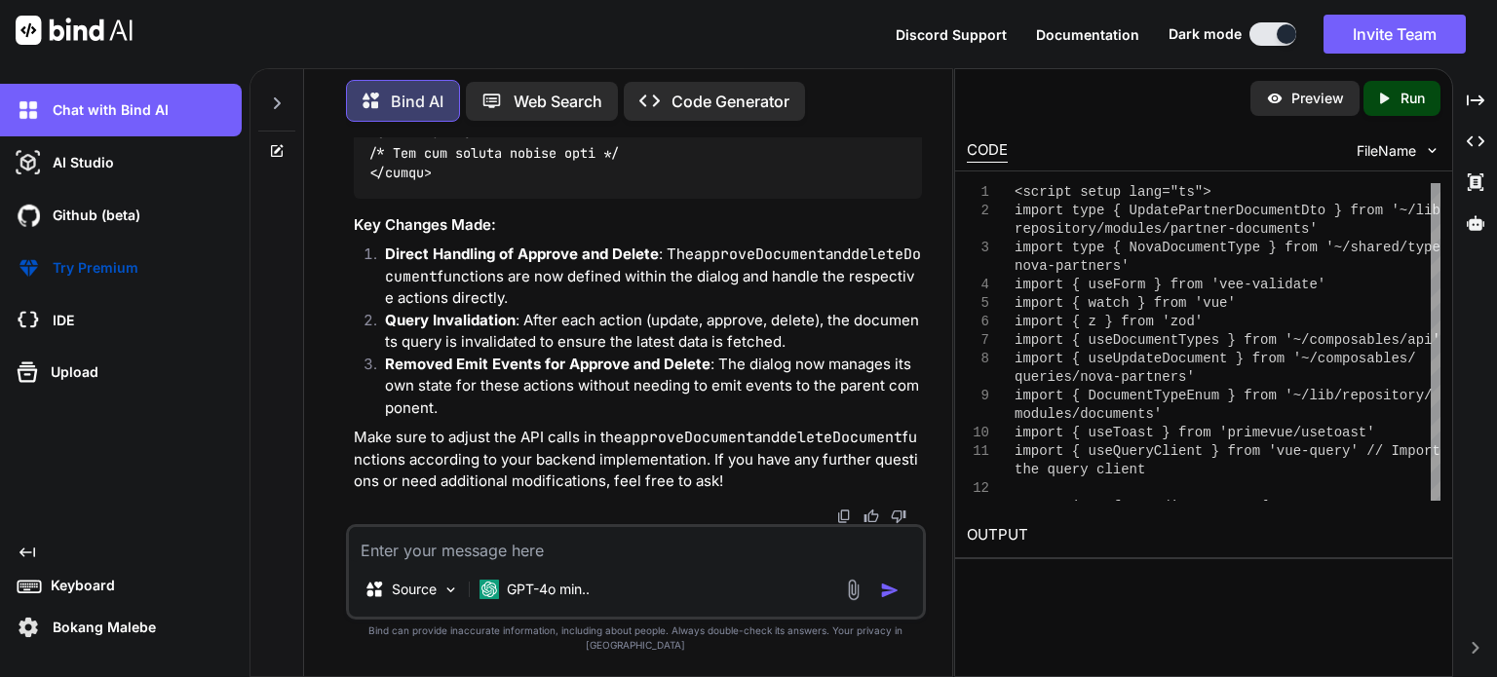
paste textarea "[vue-tsc] Cannot find module 'vue-query' or its corresponding type declarations…"
type textarea "[vue-tsc] Cannot find module 'vue-query' or its corresponding type declarations…"
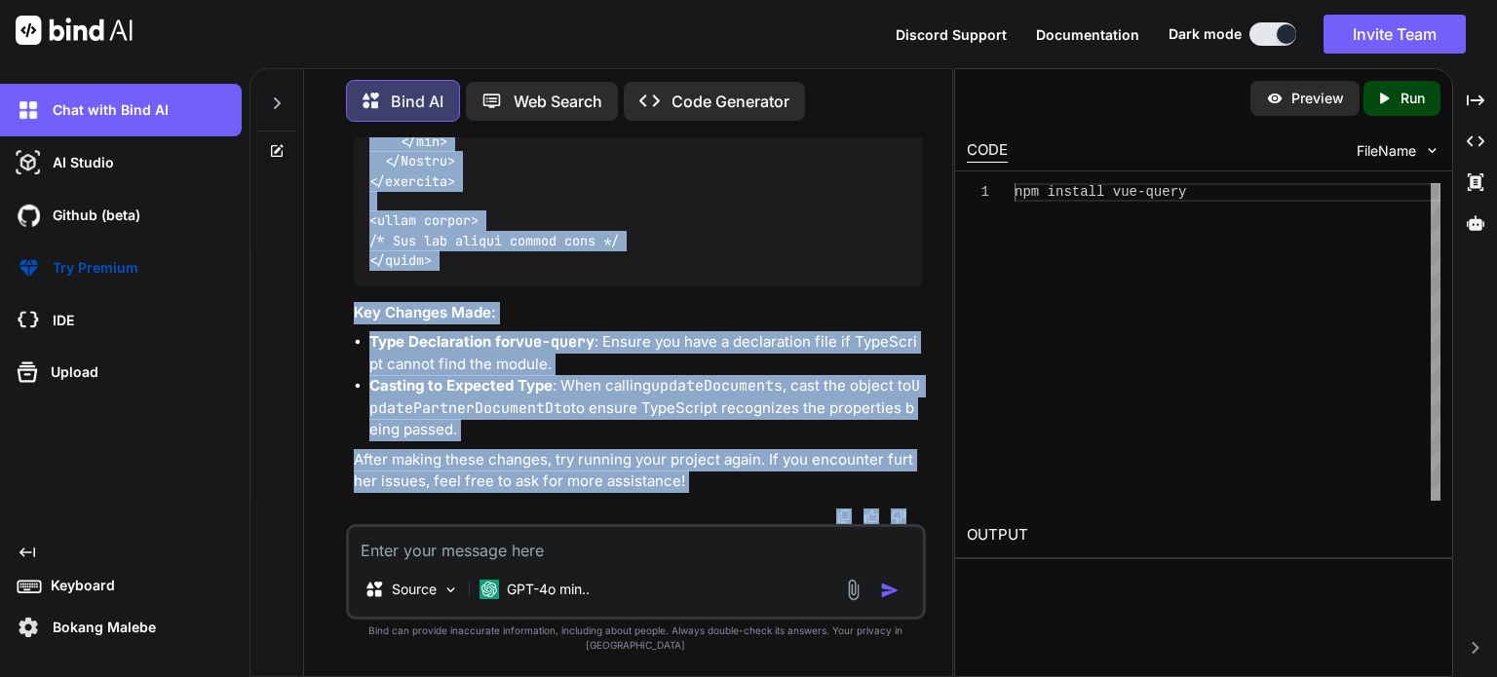
scroll to position [21459, 0]
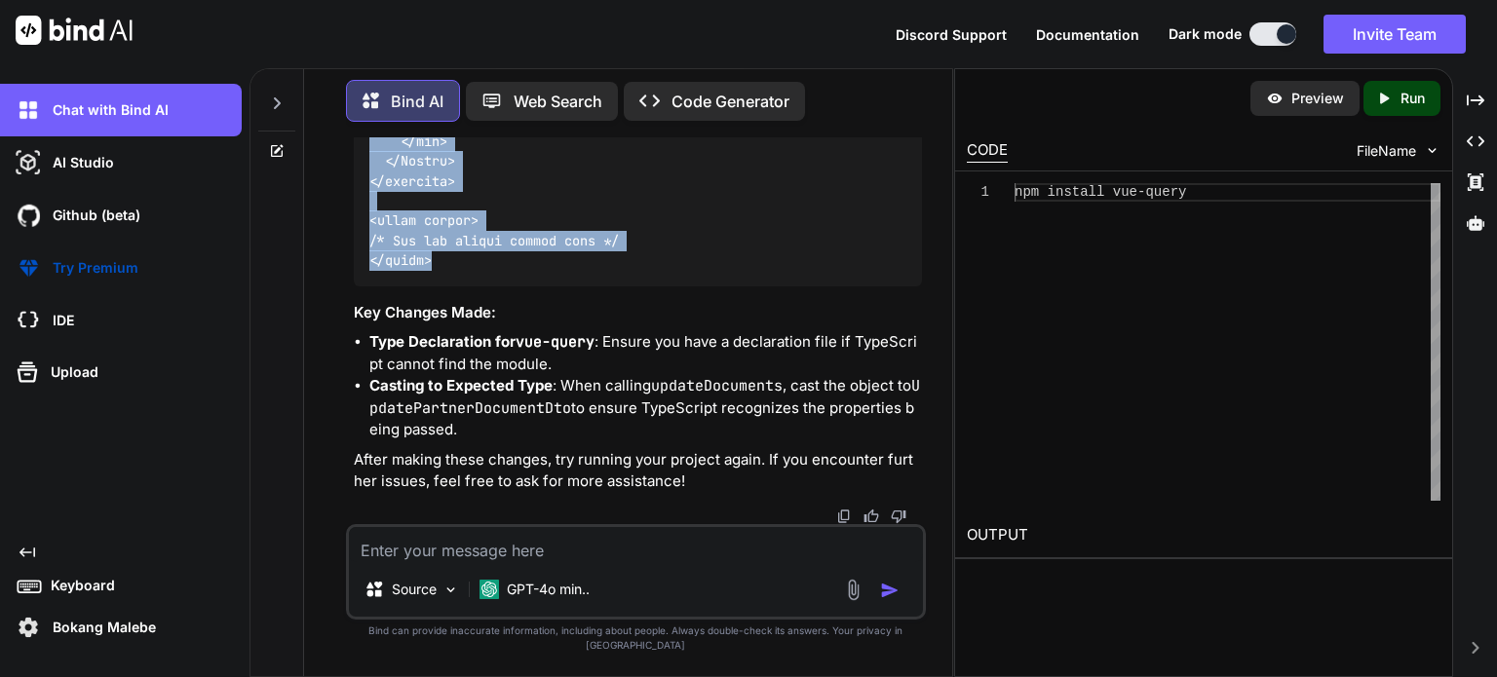
drag, startPoint x: 370, startPoint y: 368, endPoint x: 429, endPoint y: 266, distance: 117.8
copy code "<script setup lang="ts"> import type { UpdatePartnerDocumentDto } from '~/lib/r…"
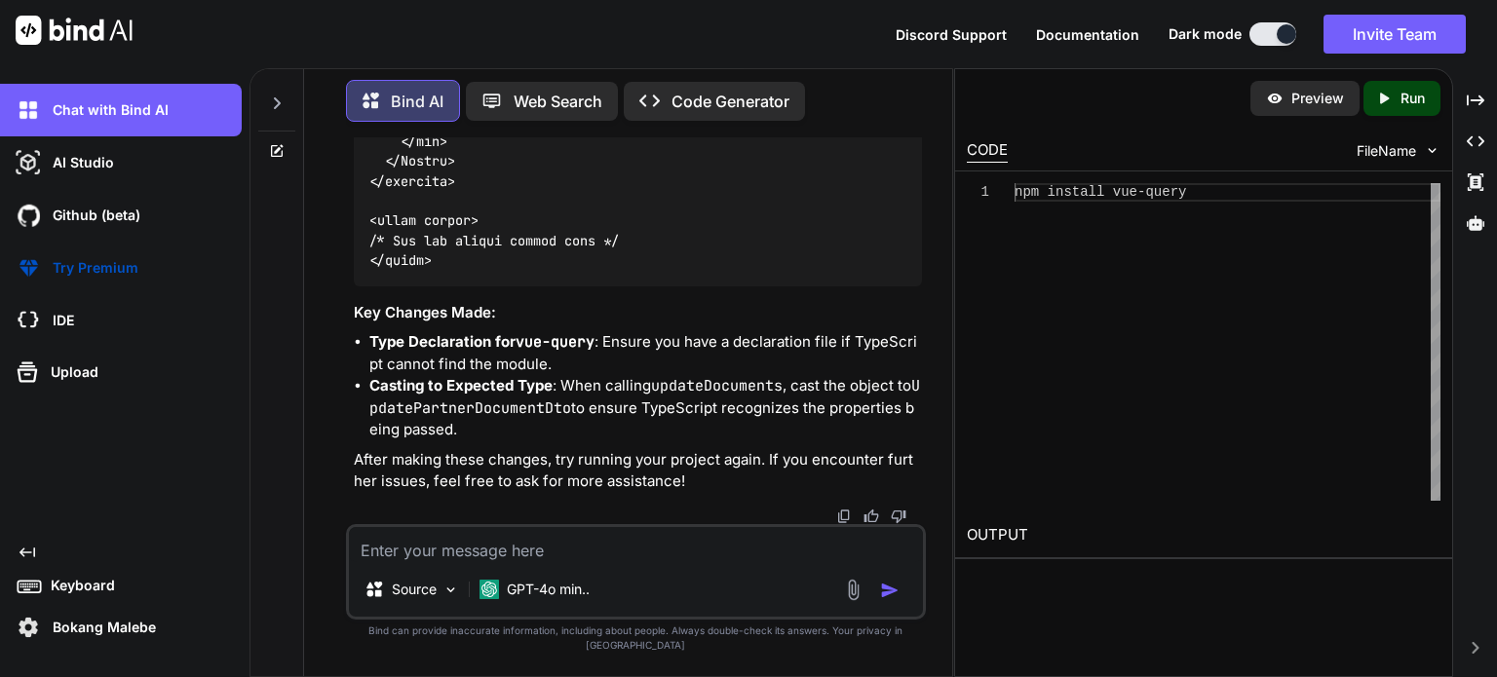
click at [511, 562] on textarea at bounding box center [636, 544] width 574 height 35
paste textarea "<script setup lang="ts"> import type { ColumnProps } from '#shared/types/base' …"
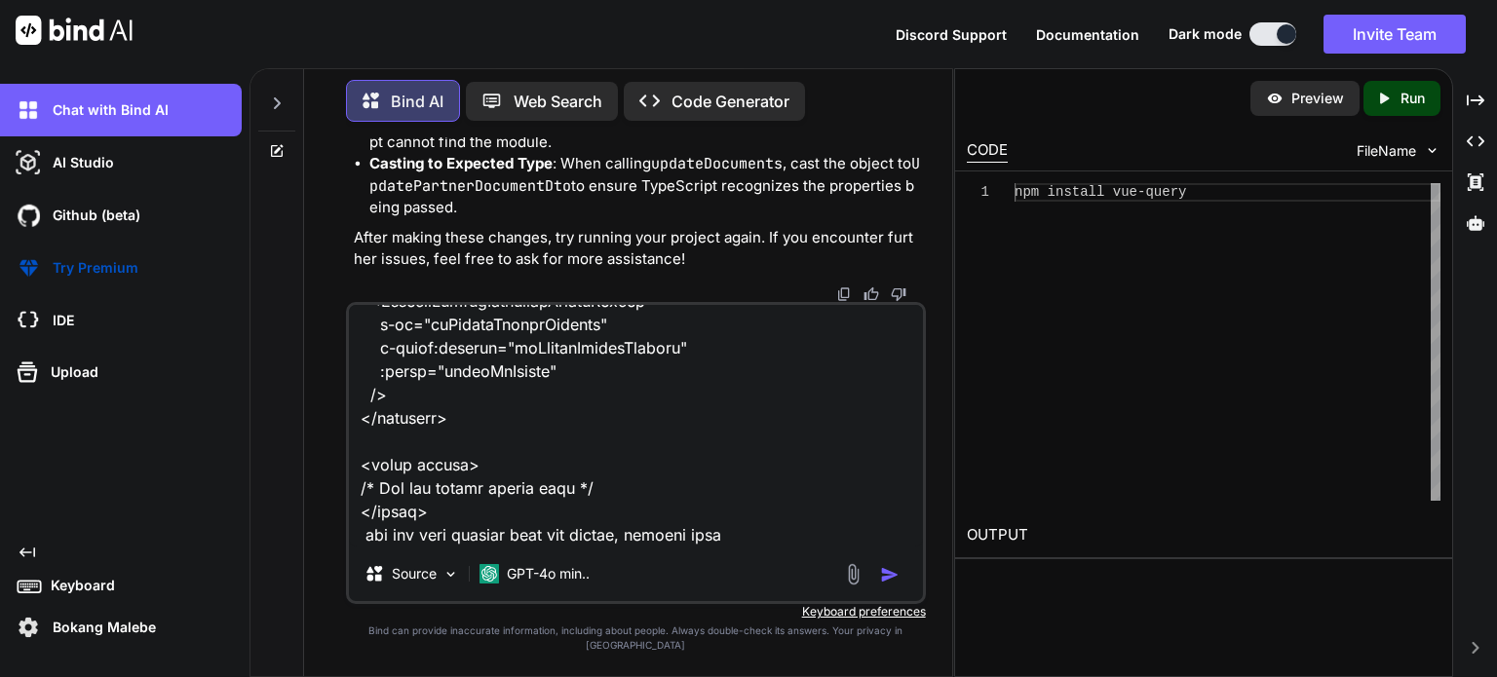
paste textarea "just invalidate the query"
drag, startPoint x: 694, startPoint y: 528, endPoint x: 744, endPoint y: 517, distance: 50.8
click at [702, 527] on textarea at bounding box center [636, 426] width 574 height 242
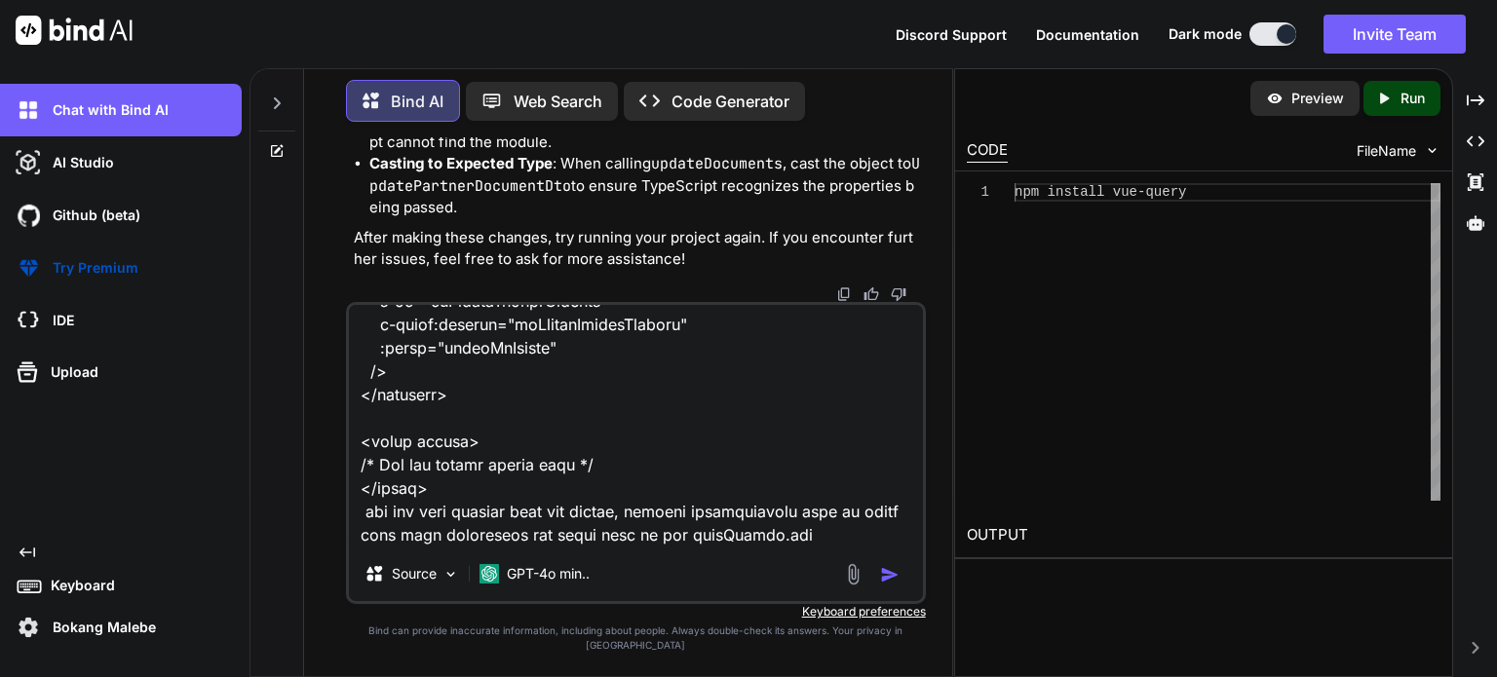
click at [776, 547] on textarea at bounding box center [636, 426] width 574 height 242
paste textarea "<script setup lang="ts"> import type { UpdatePartnerDocumentDto } from '~/lib/r…"
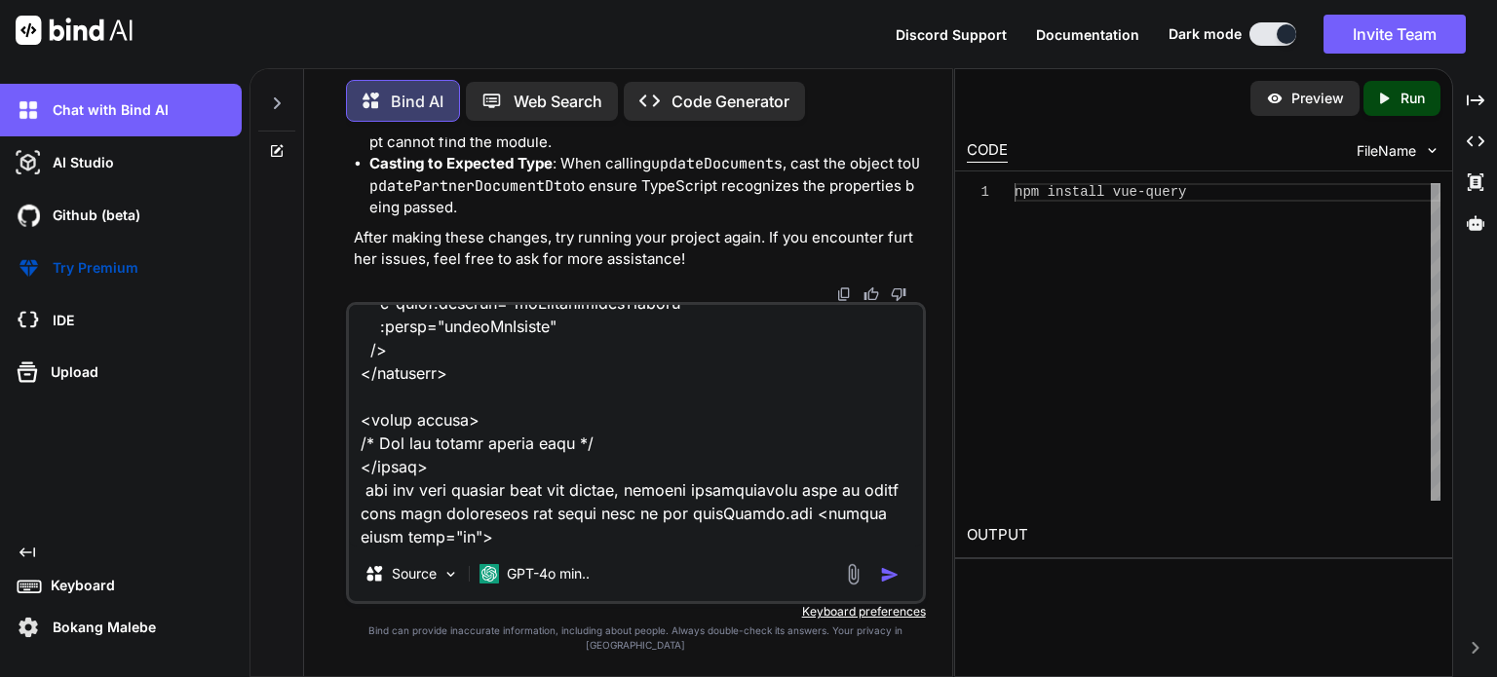
scroll to position [13239, 0]
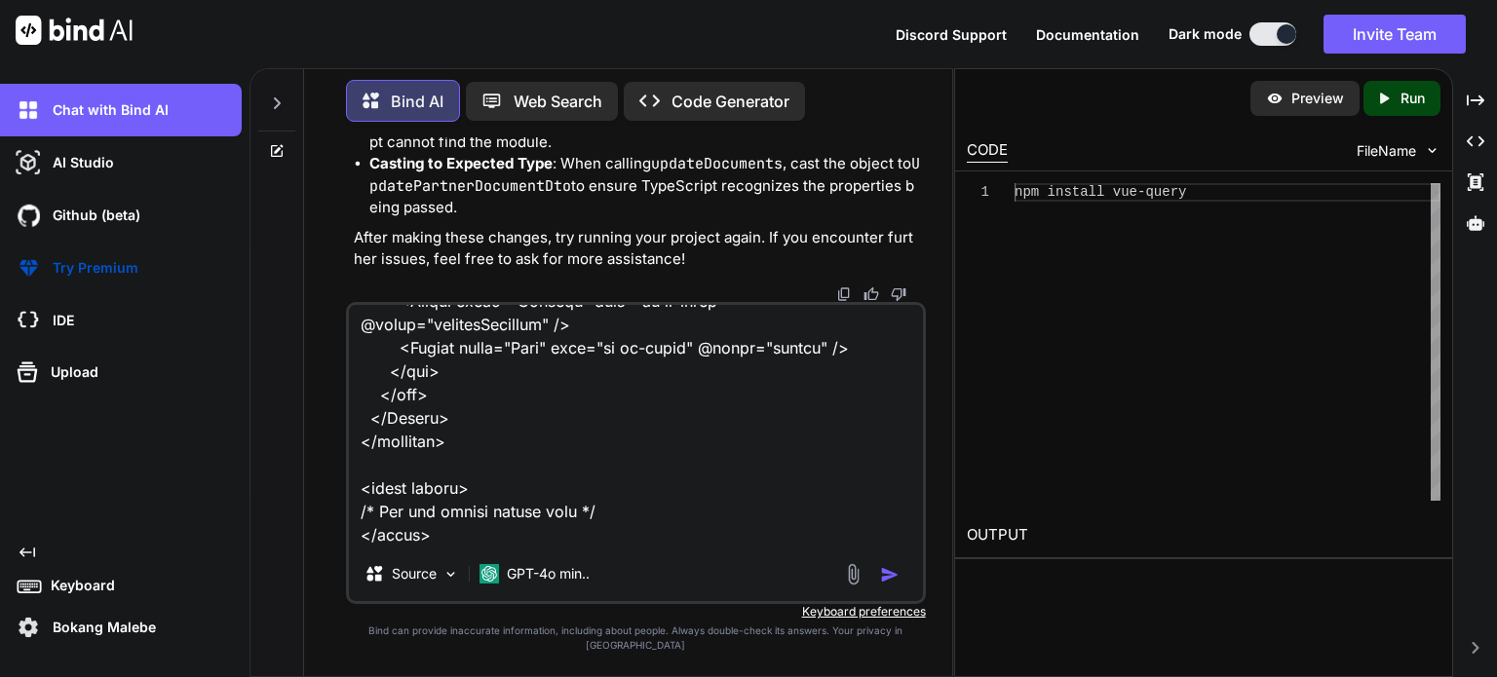
type textarea "hre is the index.vue <script setup lang="ts"> import type { ColumnProps } from …"
click at [886, 585] on img "button" at bounding box center [889, 574] width 19 height 19
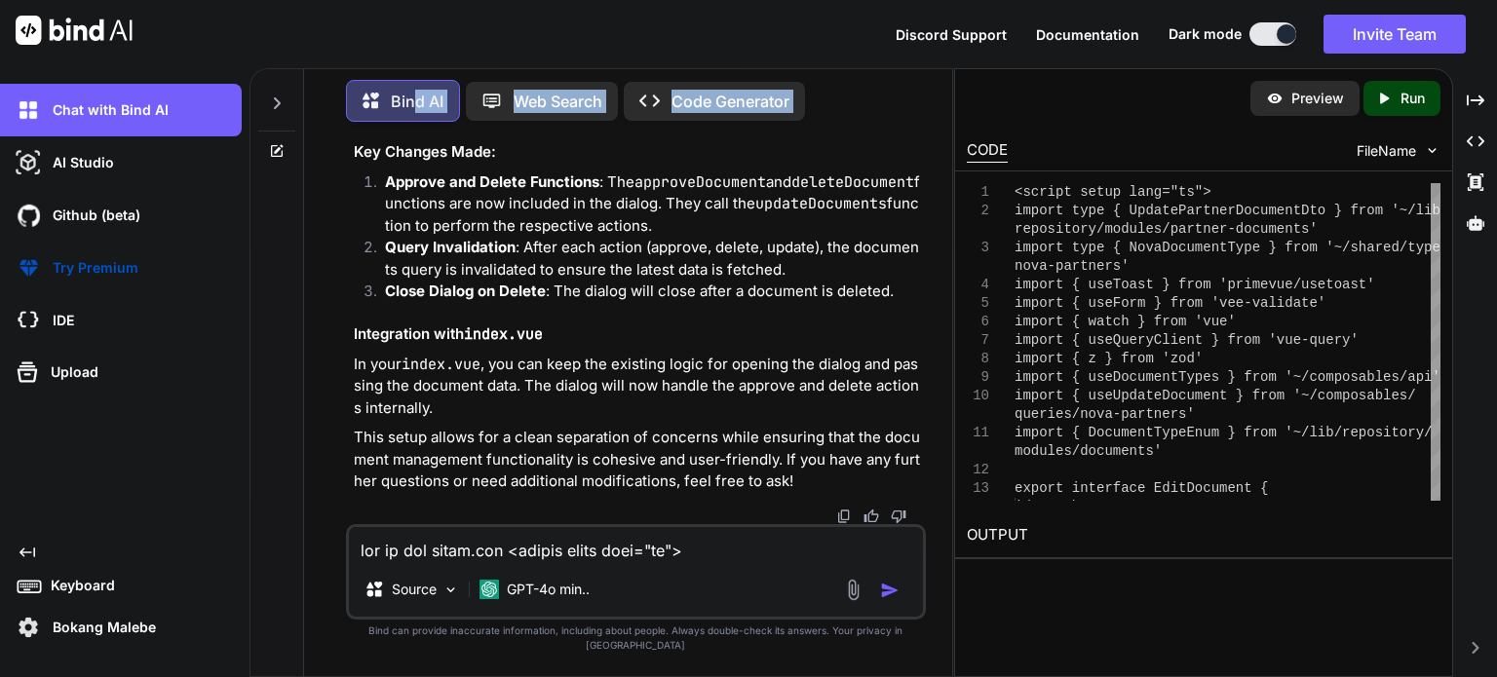
scroll to position [29990, 0]
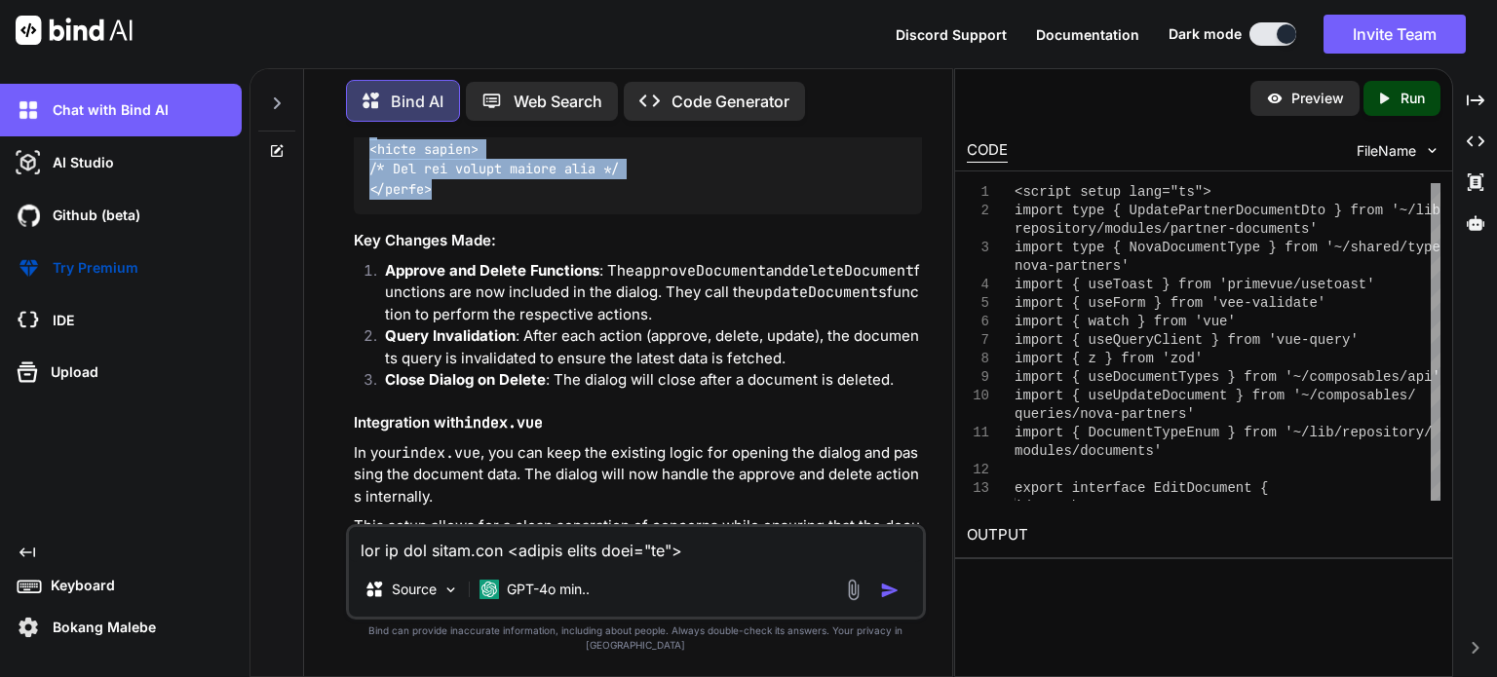
drag, startPoint x: 367, startPoint y: 330, endPoint x: 454, endPoint y: 433, distance: 134.1
copy code "<script setup lang="ts"> import type { UpdatePartnerDocumentDto } from '~/lib/r…"
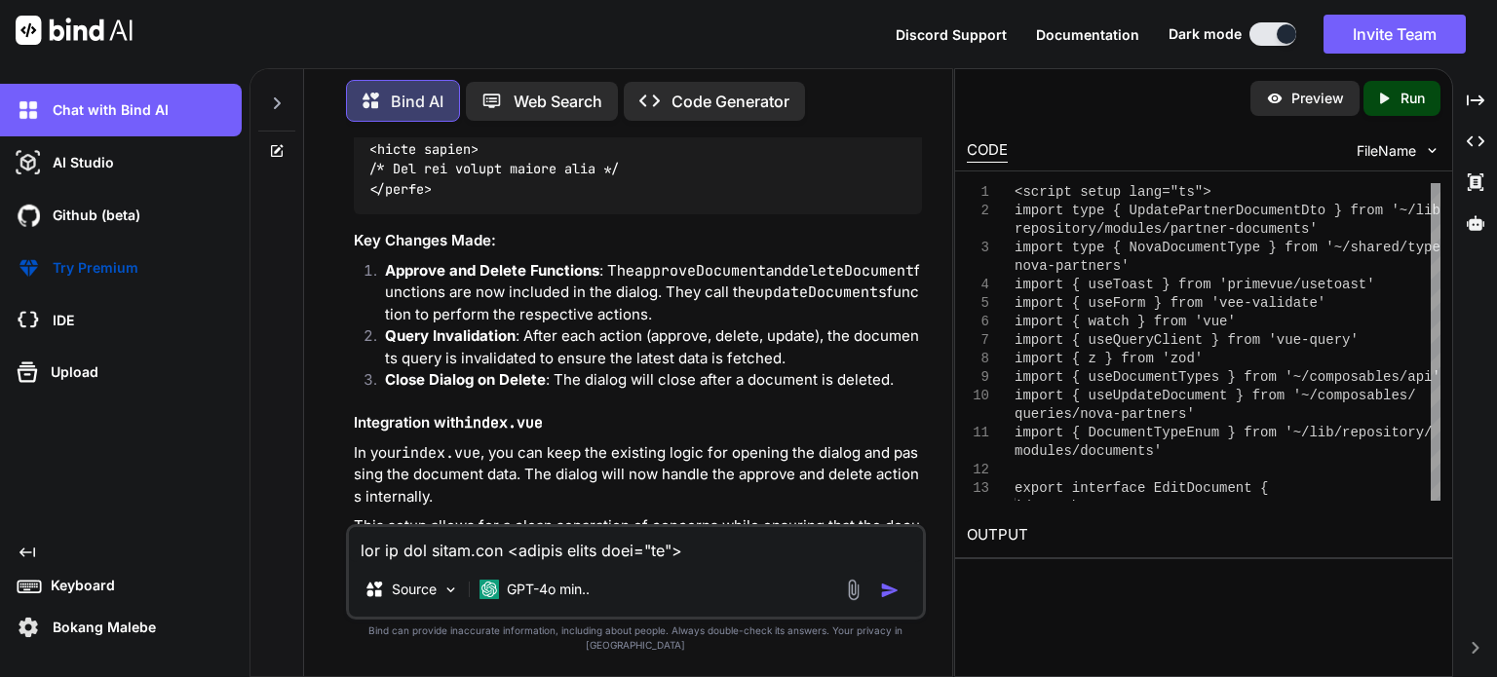
click at [456, 562] on textarea at bounding box center [636, 544] width 574 height 35
type textarea "remember we still using the dummy data from index.vue"
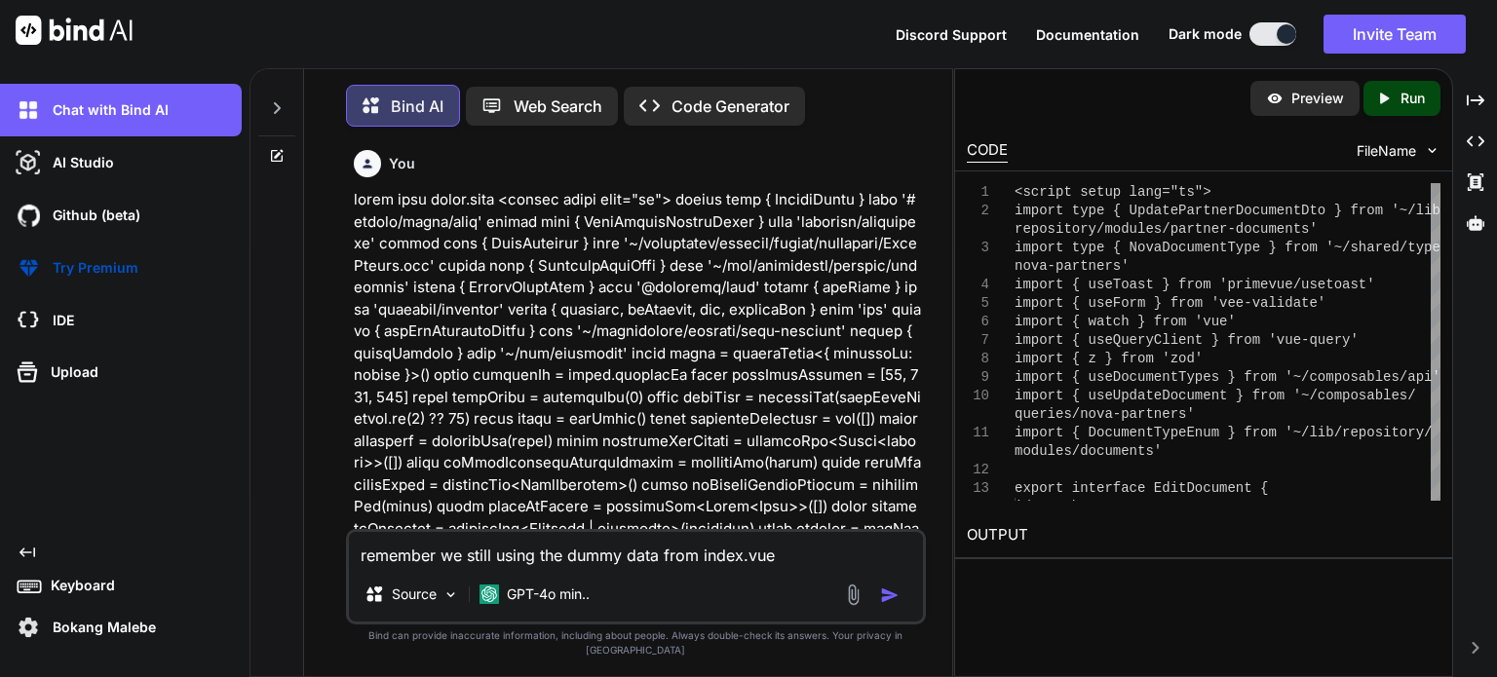
scroll to position [29990, 0]
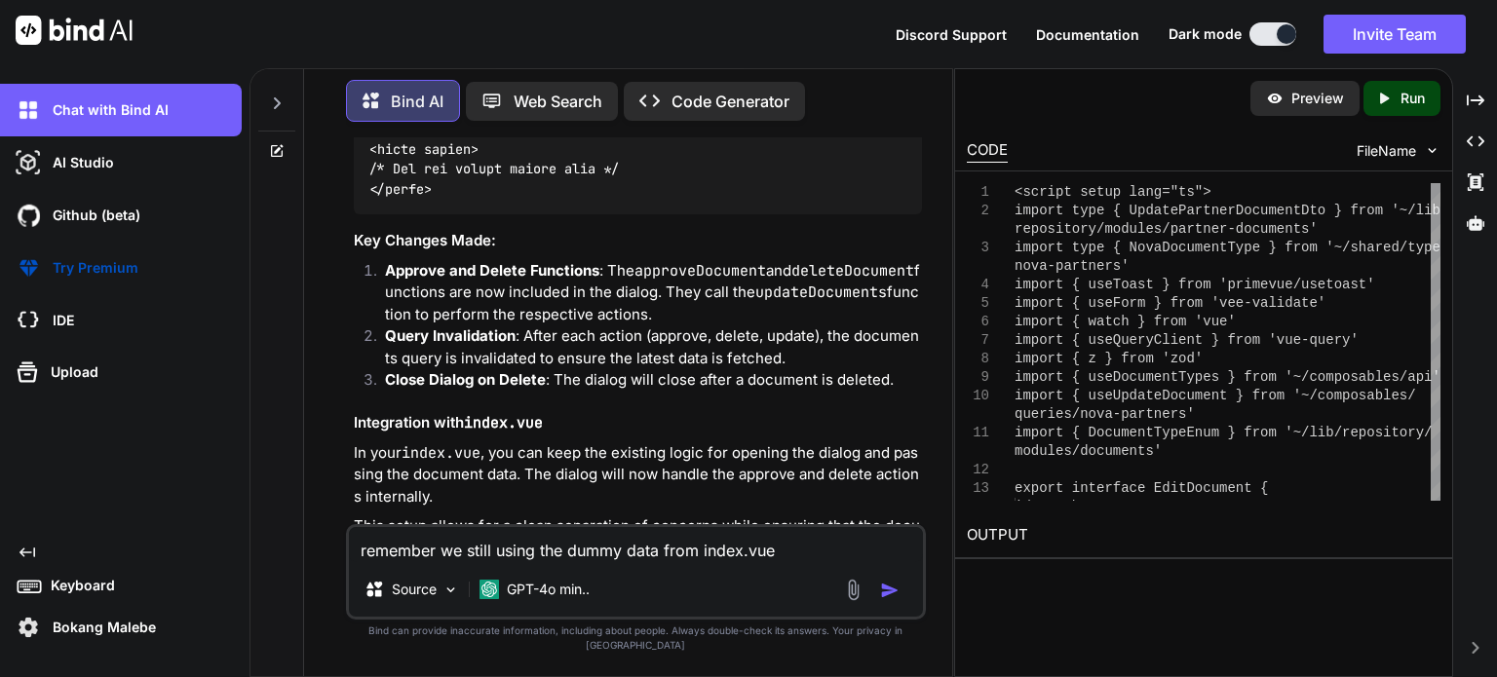
click at [849, 562] on textarea "remember we still using the dummy data from index.vue" at bounding box center [636, 544] width 574 height 35
type textarea "remember we still using the dummy data from index.vue"
type textarea "x"
type textarea "remember we still using the dummy data from index.vue i"
type textarea "x"
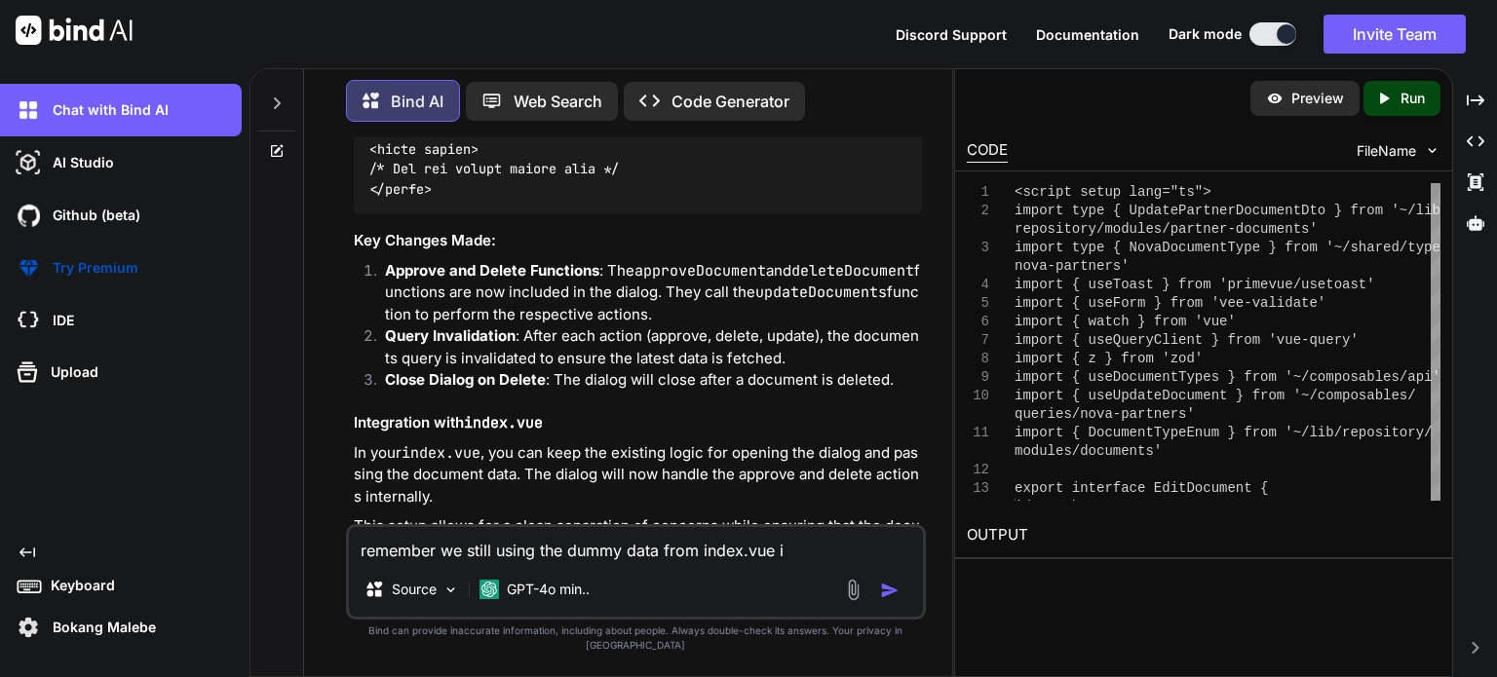
type textarea "remember we still using the dummy data from index.vue i"
type textarea "x"
type textarea "remember we still using the dummy data from index.vue i s"
type textarea "x"
type textarea "remember we still using the dummy data from index.vue i st"
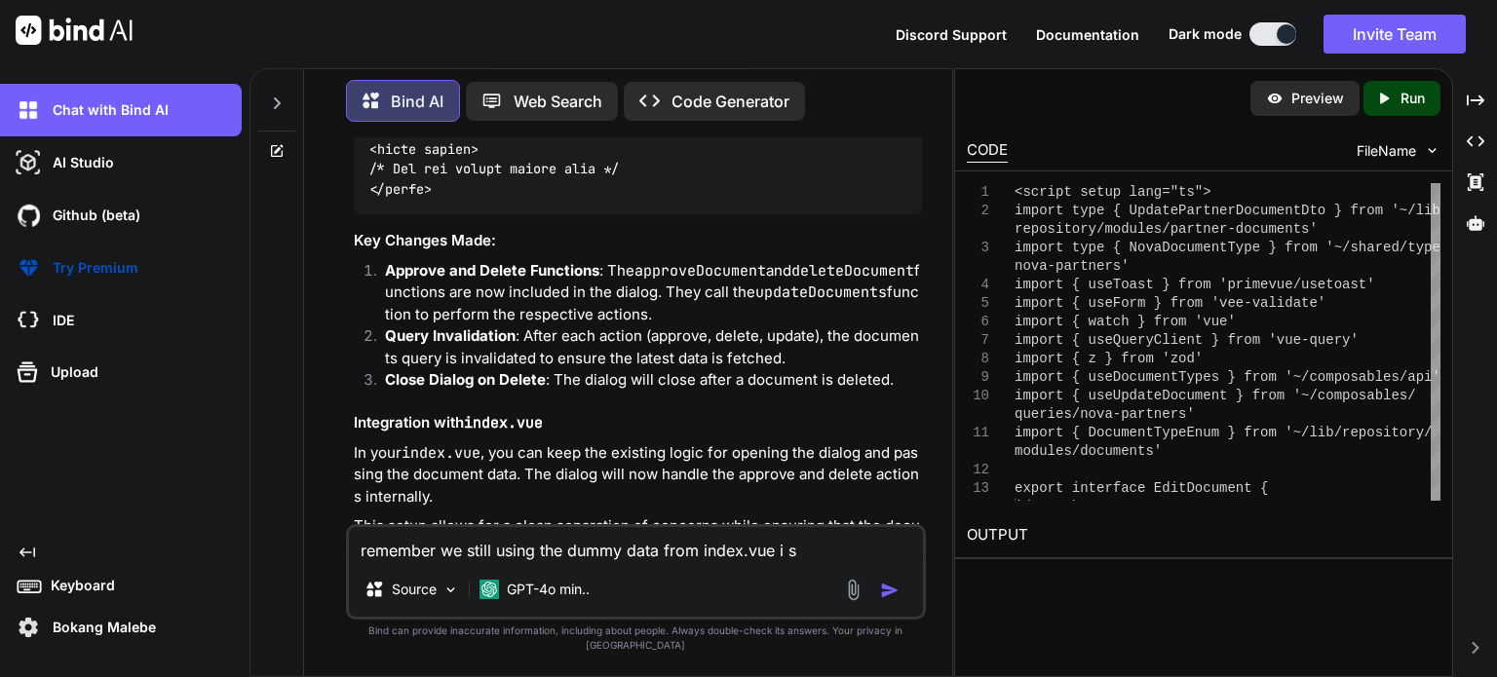
type textarea "x"
type textarea "remember we still using the dummy data from index.vue i sti"
type textarea "x"
type textarea "remember we still using the dummy data from index.vue i stil"
type textarea "x"
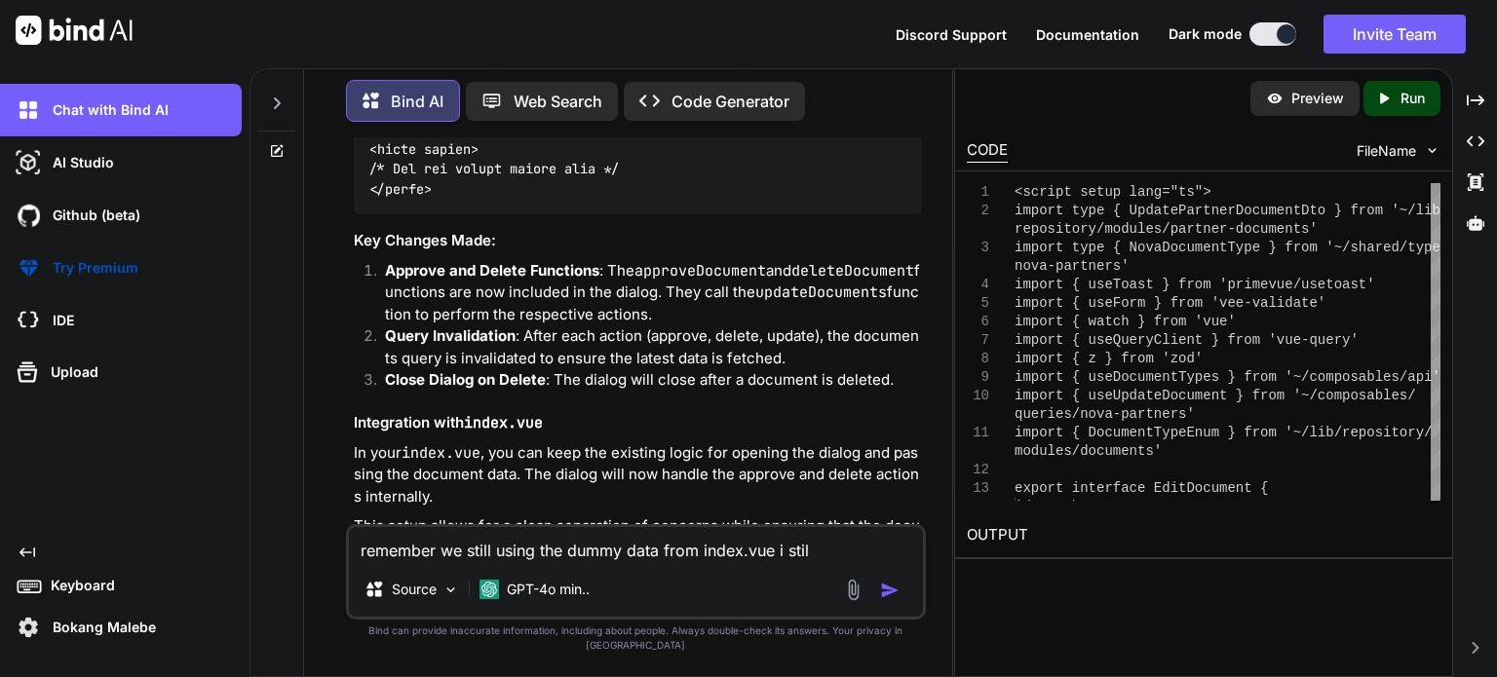
type textarea "remember we still using the dummy data from index.vue i still"
type textarea "x"
type textarea "remember we still using the dummy data from index.vue i still"
type textarea "x"
type textarea "remember we still using the dummy data from index.vue i still g"
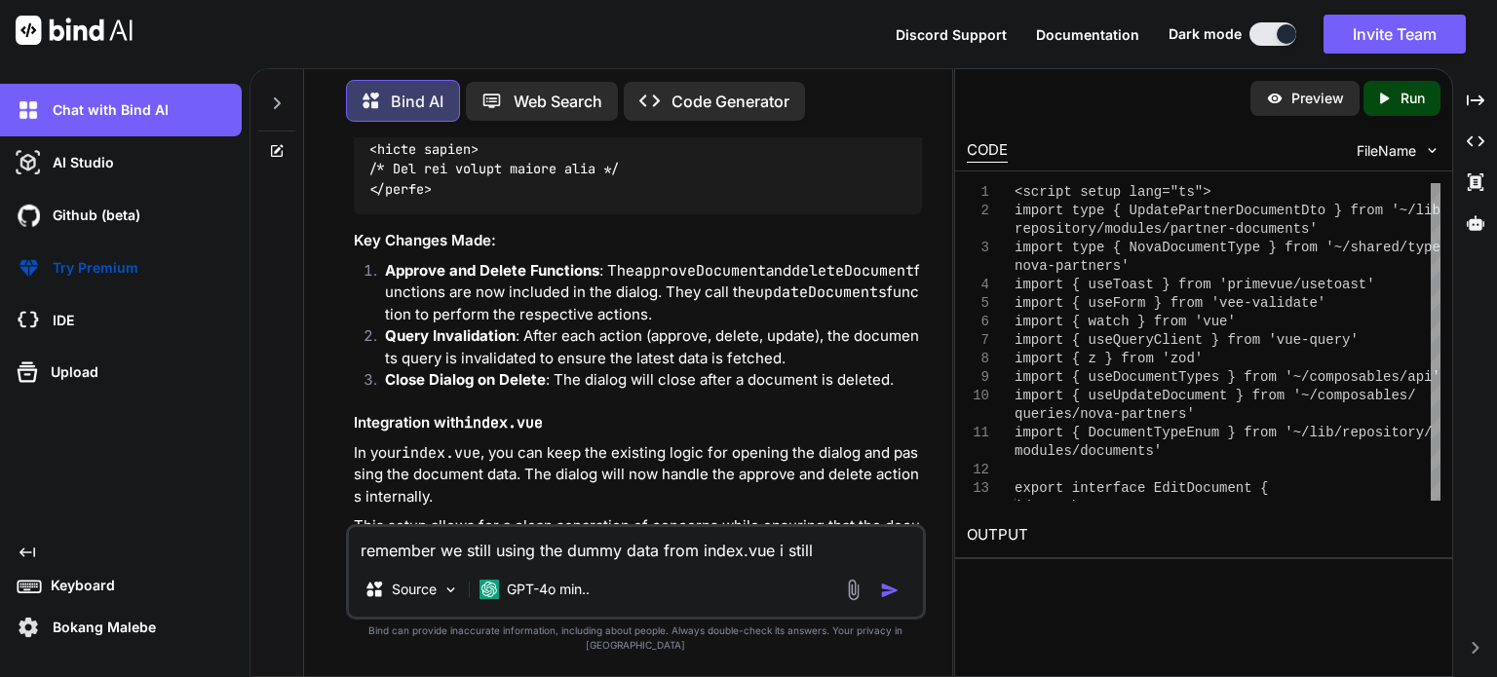
type textarea "x"
type textarea "remember we still using the dummy data from index.vue i still ge"
type textarea "x"
type textarea "remember we still using the dummy data from index.vue i still get"
type textarea "x"
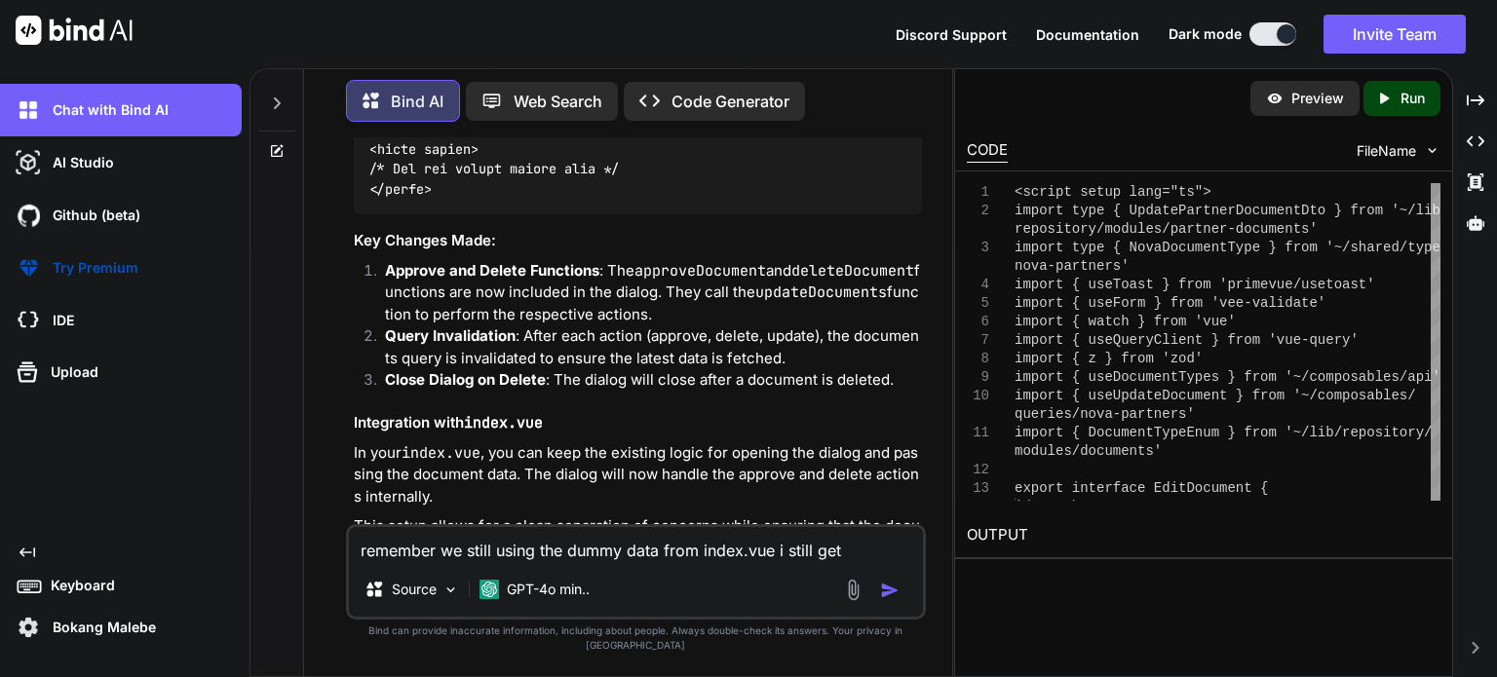
type textarea "remember we still using the dummy data from index.vue i still get"
type textarea "x"
type textarea "remember we still using the dummy data from index.vue i still get t"
type textarea "x"
type textarea "remember we still using the dummy data from index.vue i still get th"
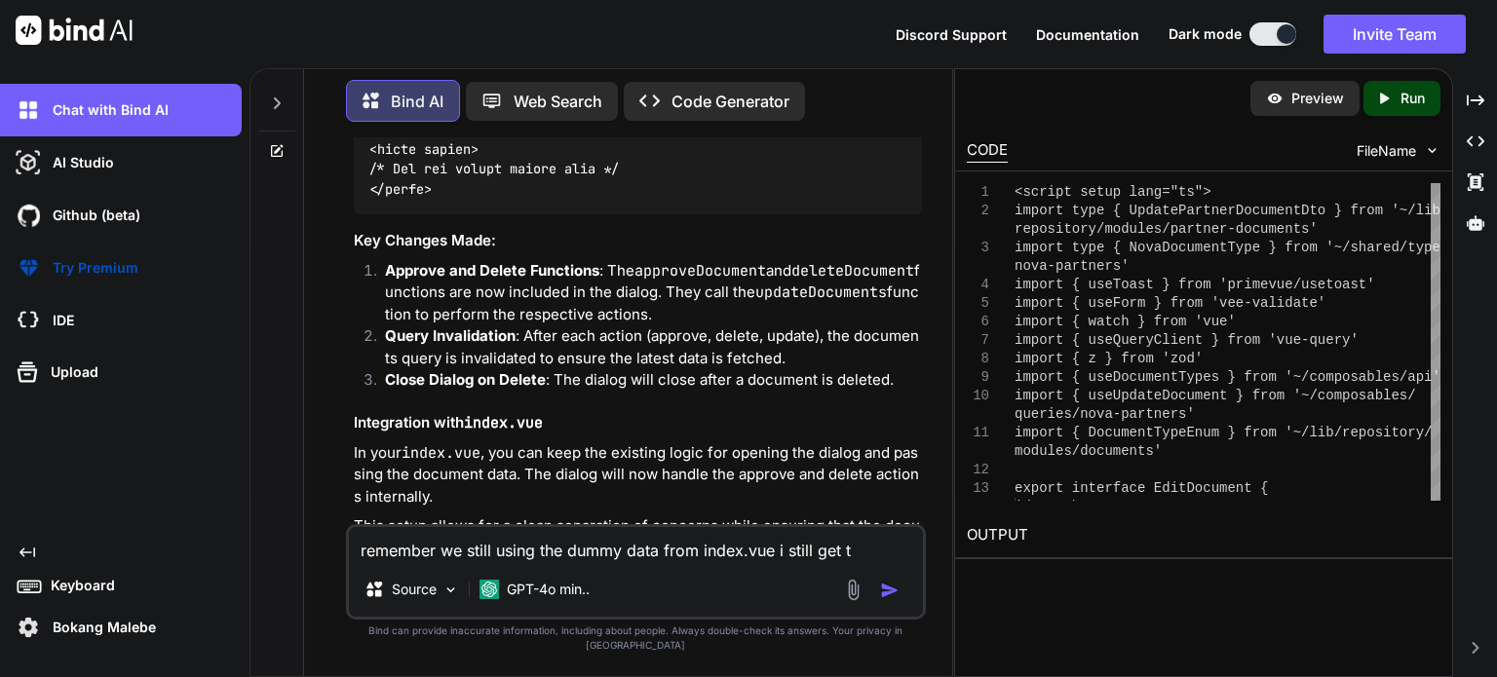
type textarea "x"
type textarea "remember we still using the dummy data from index.vue i still get the"
type textarea "x"
type textarea "remember we still using the dummy data from index.vue i still get the"
type textarea "x"
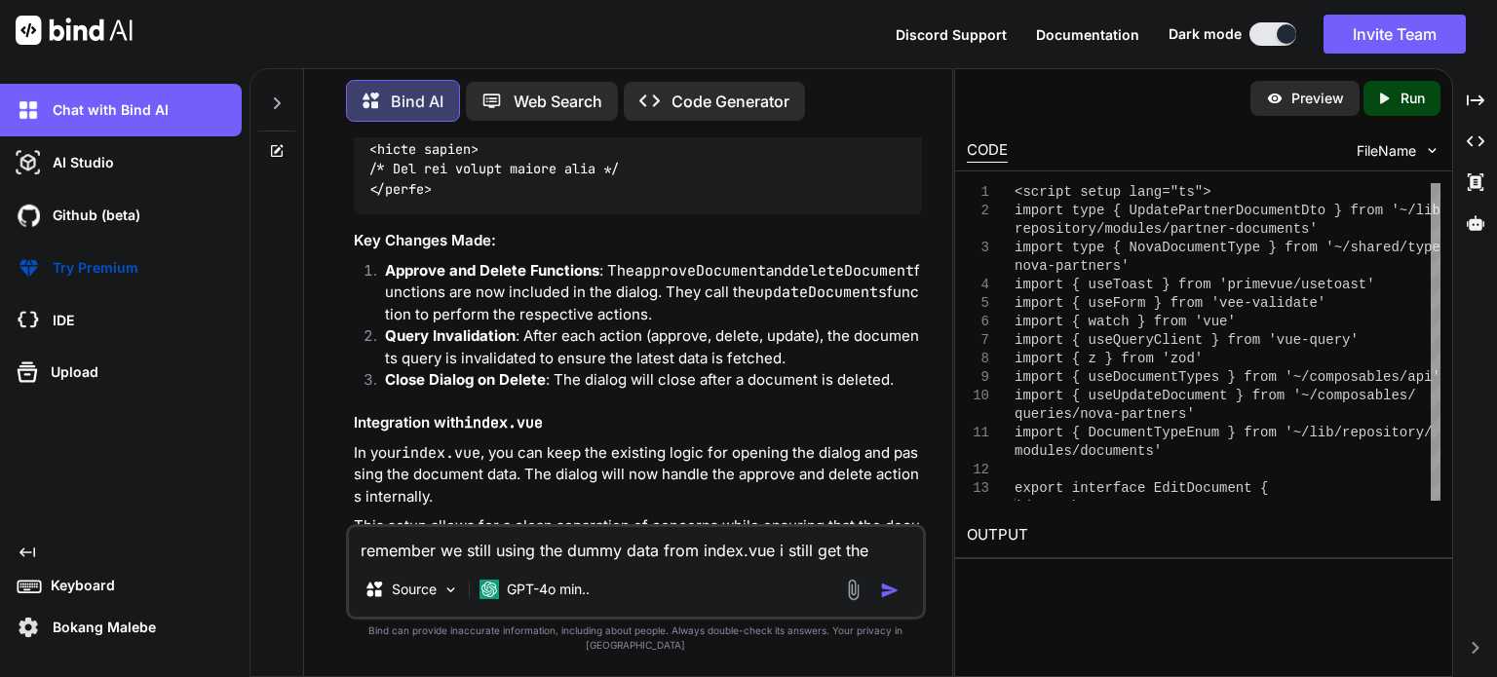
type textarea "remember we still using the dummy data from index.vue i still get the f"
type textarea "x"
type textarea "remember we still using the dummy data from index.vue i still get the fo"
type textarea "x"
type textarea "remember we still using the dummy data from index.vue i still get the fol"
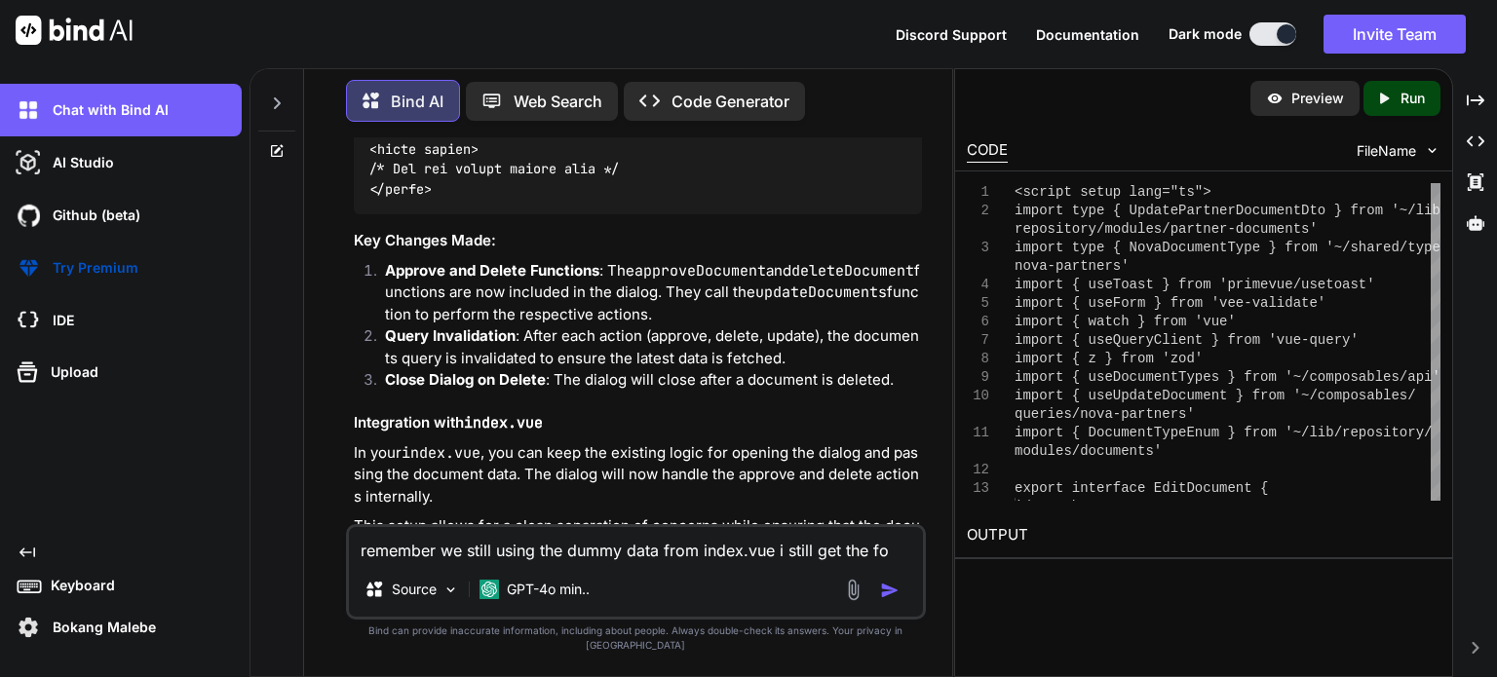
type textarea "x"
type textarea "remember we still using the dummy data from index.vue i still get the foll"
type textarea "x"
type textarea "remember we still using the dummy data from index.vue i still get the follo"
type textarea "x"
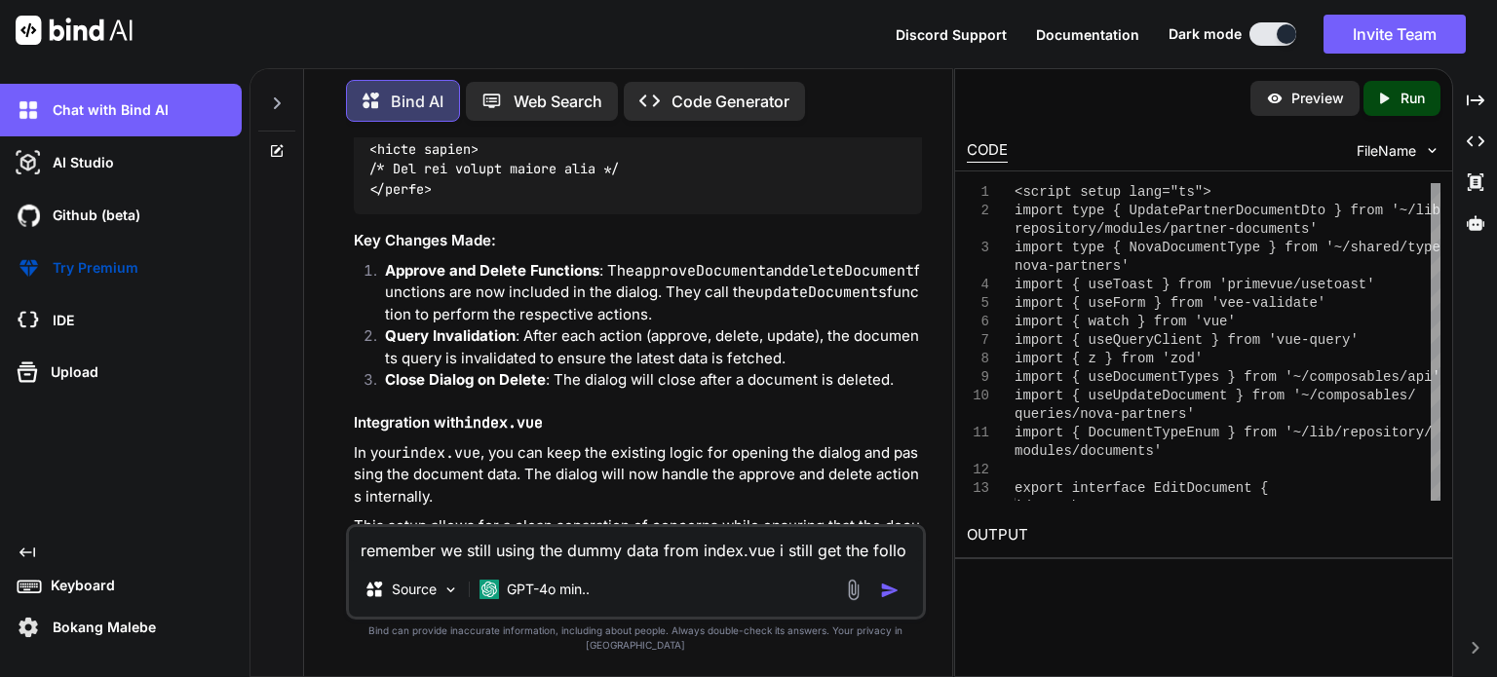
type textarea "remember we still using the dummy data from index.vue i still get the follow"
type textarea "x"
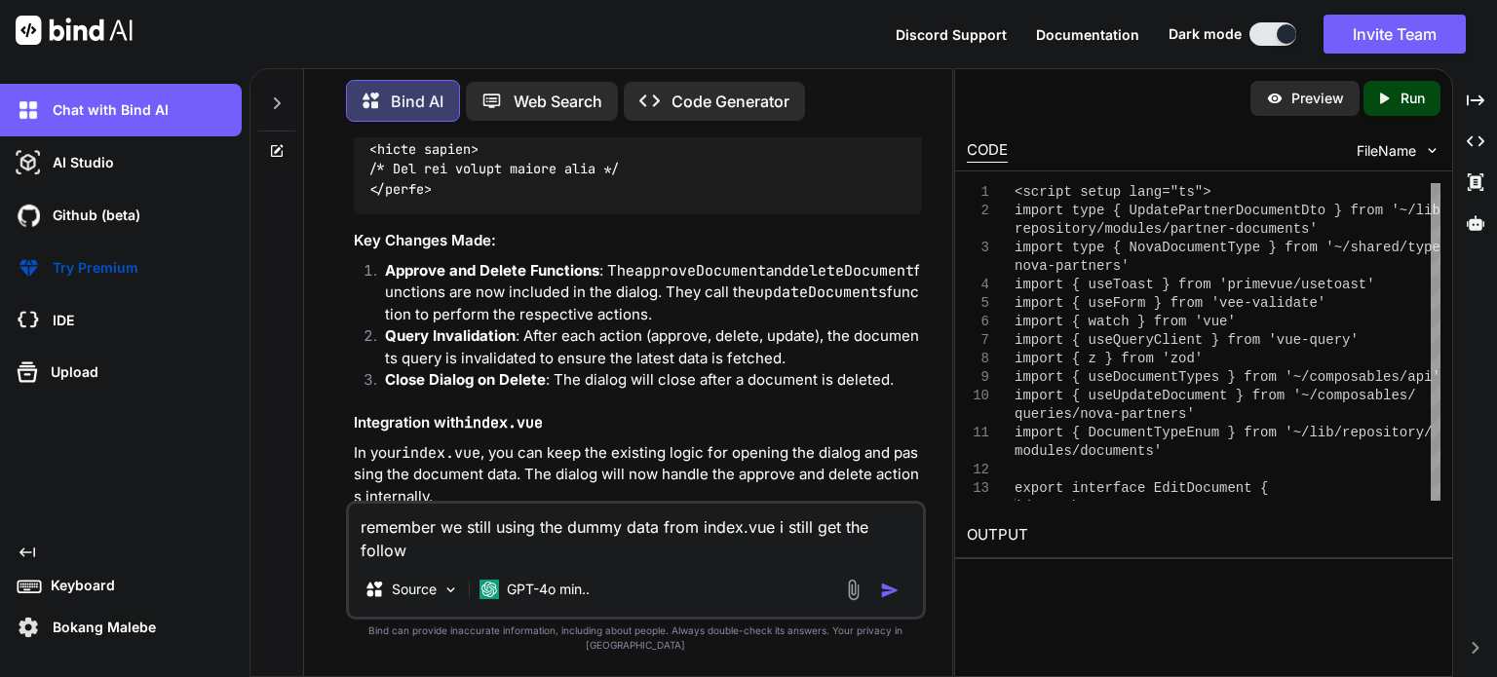
type textarea "remember we still using the dummy data from index.vue i still get the followi"
type textarea "x"
type textarea "remember we still using the dummy data from index.vue i still get the followin"
type textarea "x"
type textarea "remember we still using the dummy data from index.vue i still get the following"
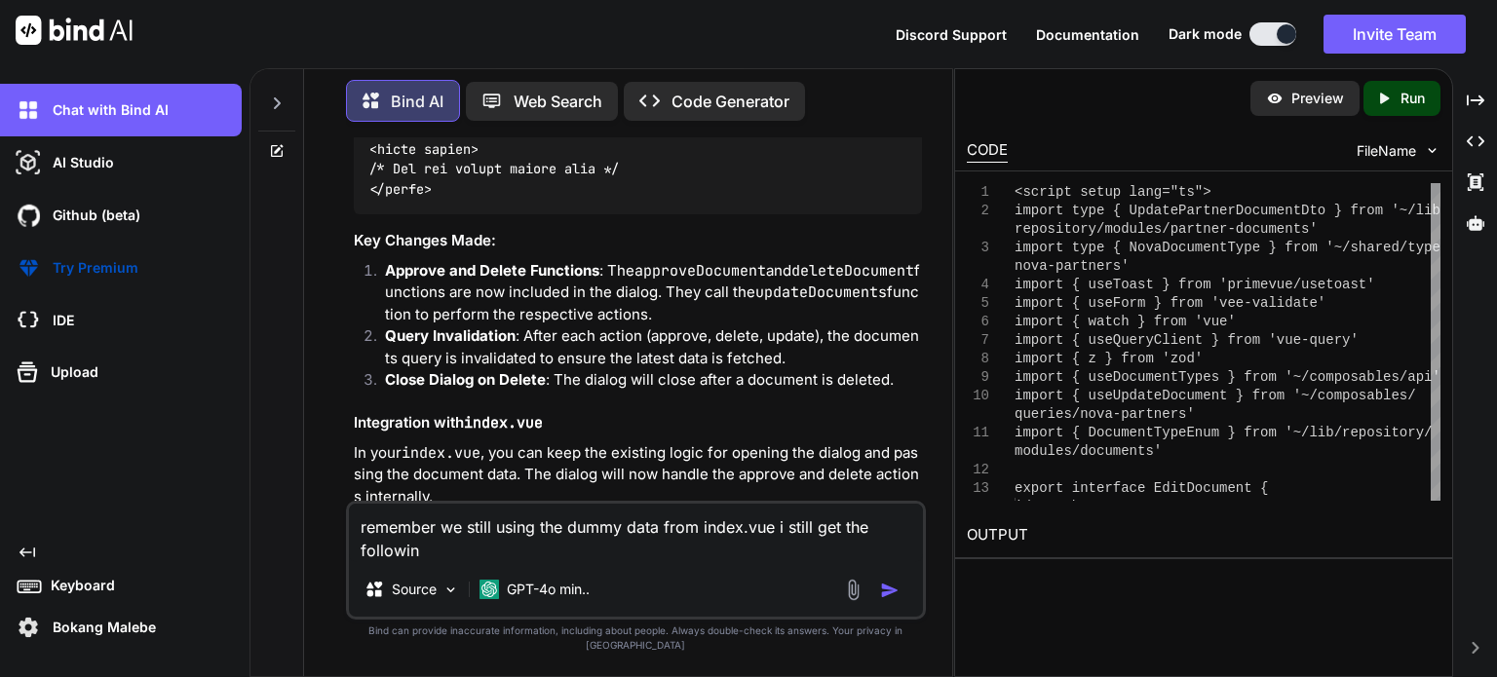
type textarea "x"
type textarea "remember we still using the dummy data from index.vue i still get the following"
type textarea "x"
type textarea "remember we still using the dummy data from index.vue i still get the following…"
type textarea "x"
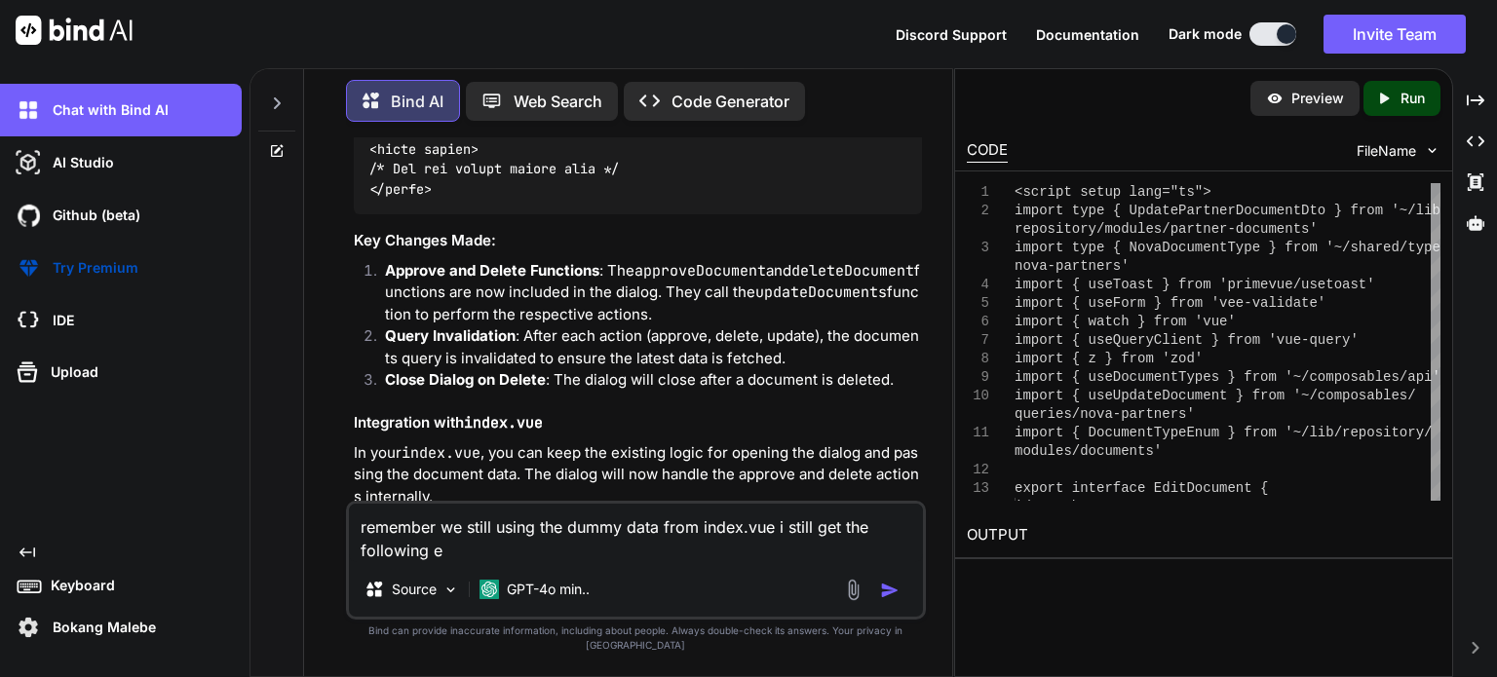
type textarea "remember we still using the dummy data from index.vue i still get the following…"
type textarea "x"
type textarea "remember we still using the dummy data from index.vue i still get the following…"
type textarea "x"
type textarea "remember we still using the dummy data from index.vue i still get the following…"
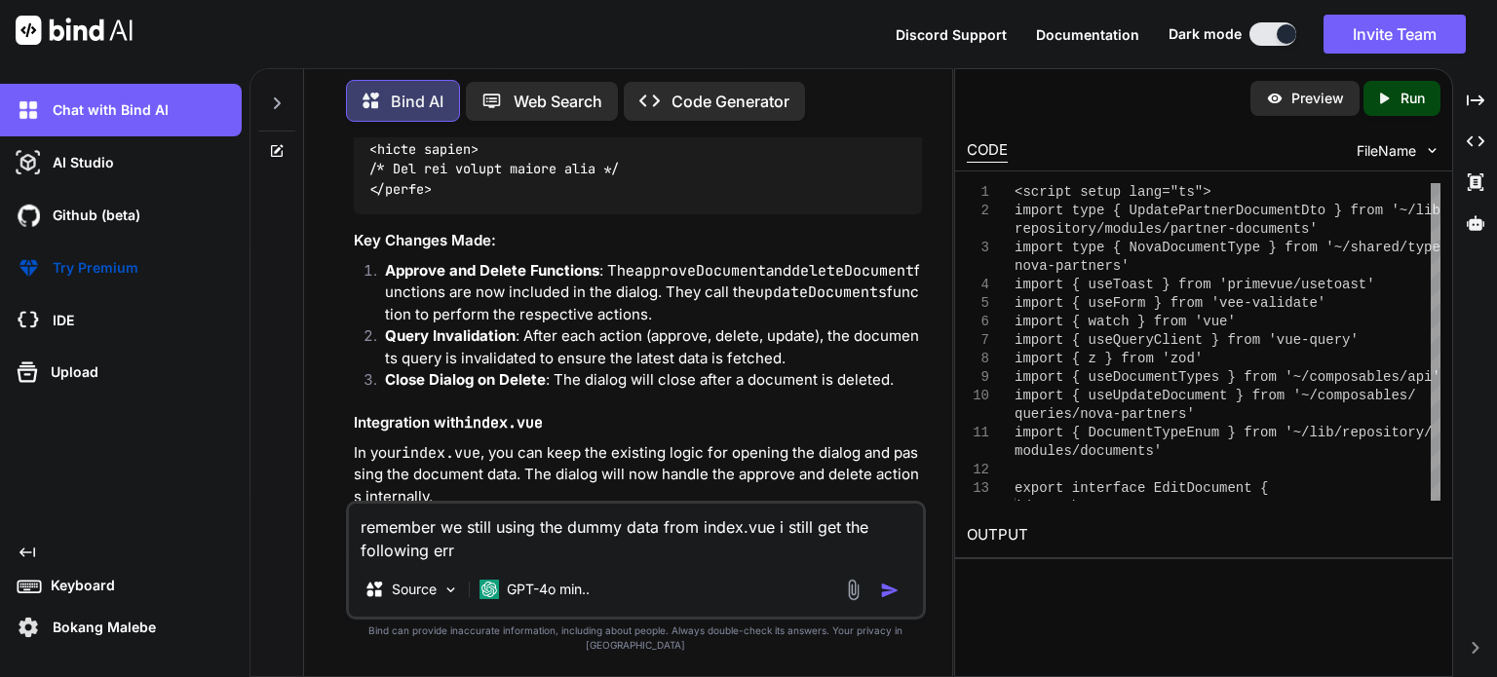
type textarea "x"
type textarea "remember we still using the dummy data from index.vue i still get the following…"
type textarea "x"
type textarea "remember we still using the dummy data from index.vue i still get the following…"
type textarea "x"
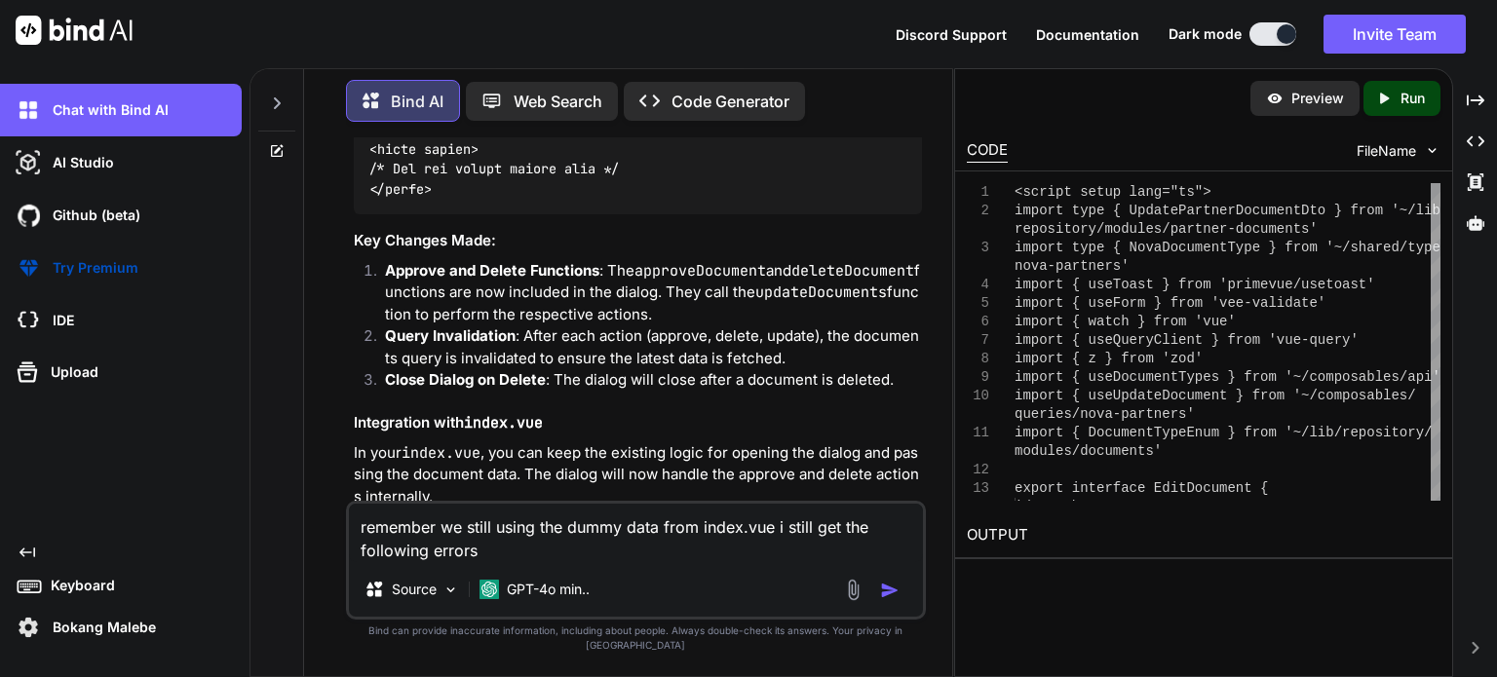
type textarea "remember we still using the dummy data from index.vue i still get the following…"
type textarea "x"
paste textarea "[vue-tsc] Cannot find module 'vue-query' or its corresponding type declarations…"
type textarea "remember we still using the dummy data from index.vue i still get the following…"
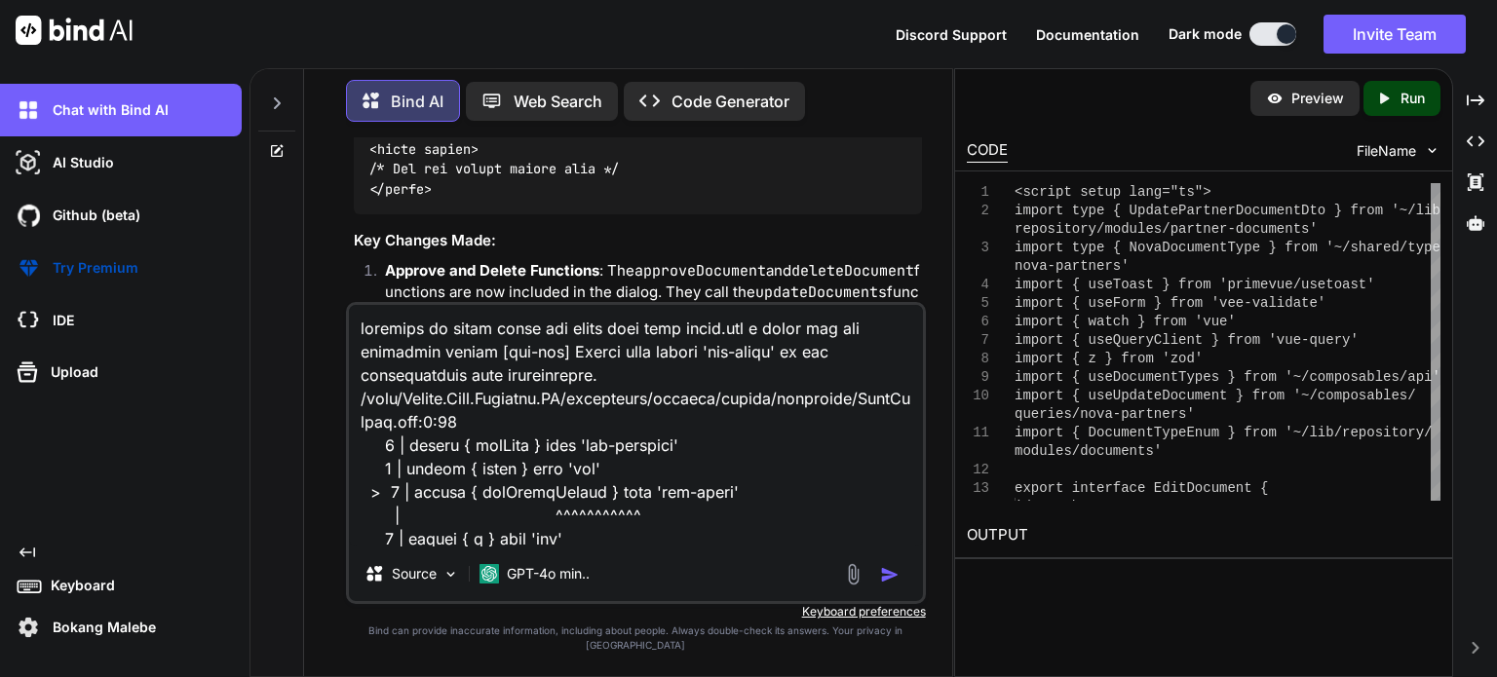
scroll to position [2364, 0]
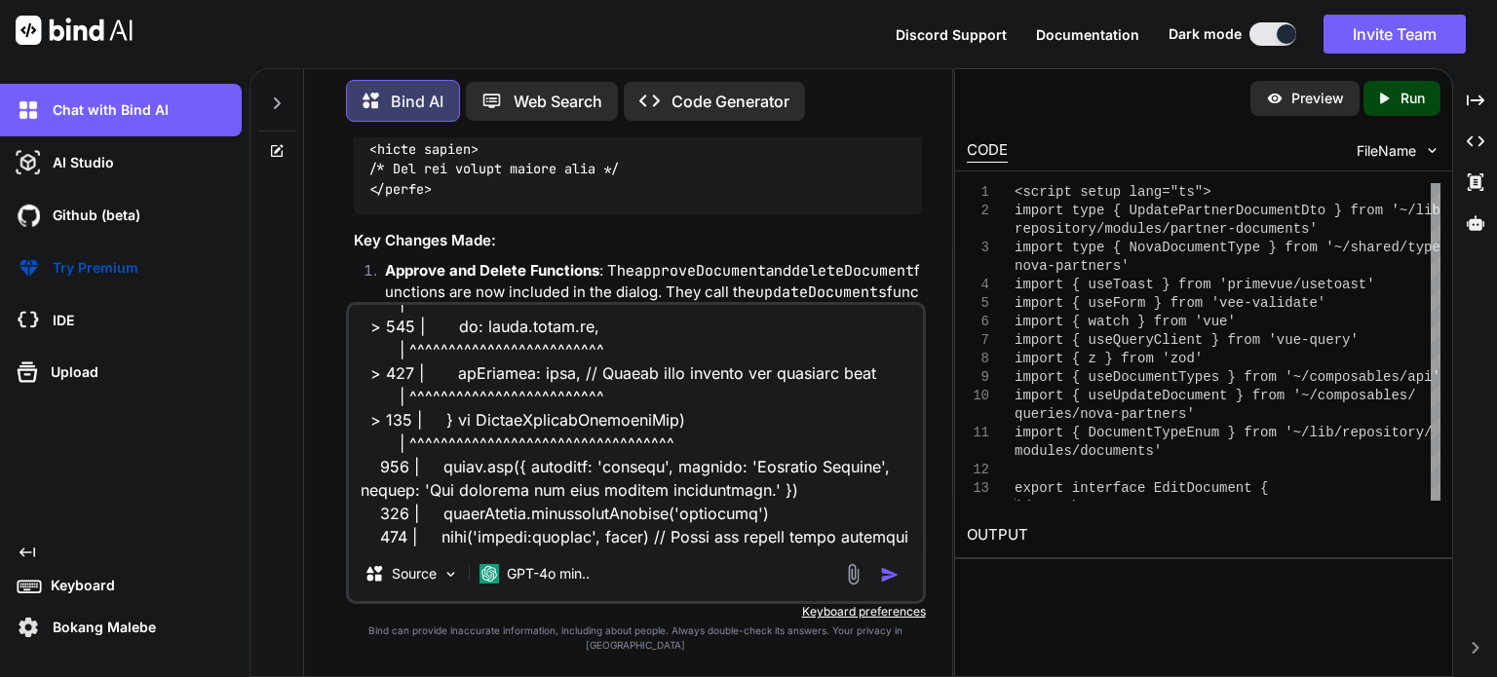
type textarea "x"
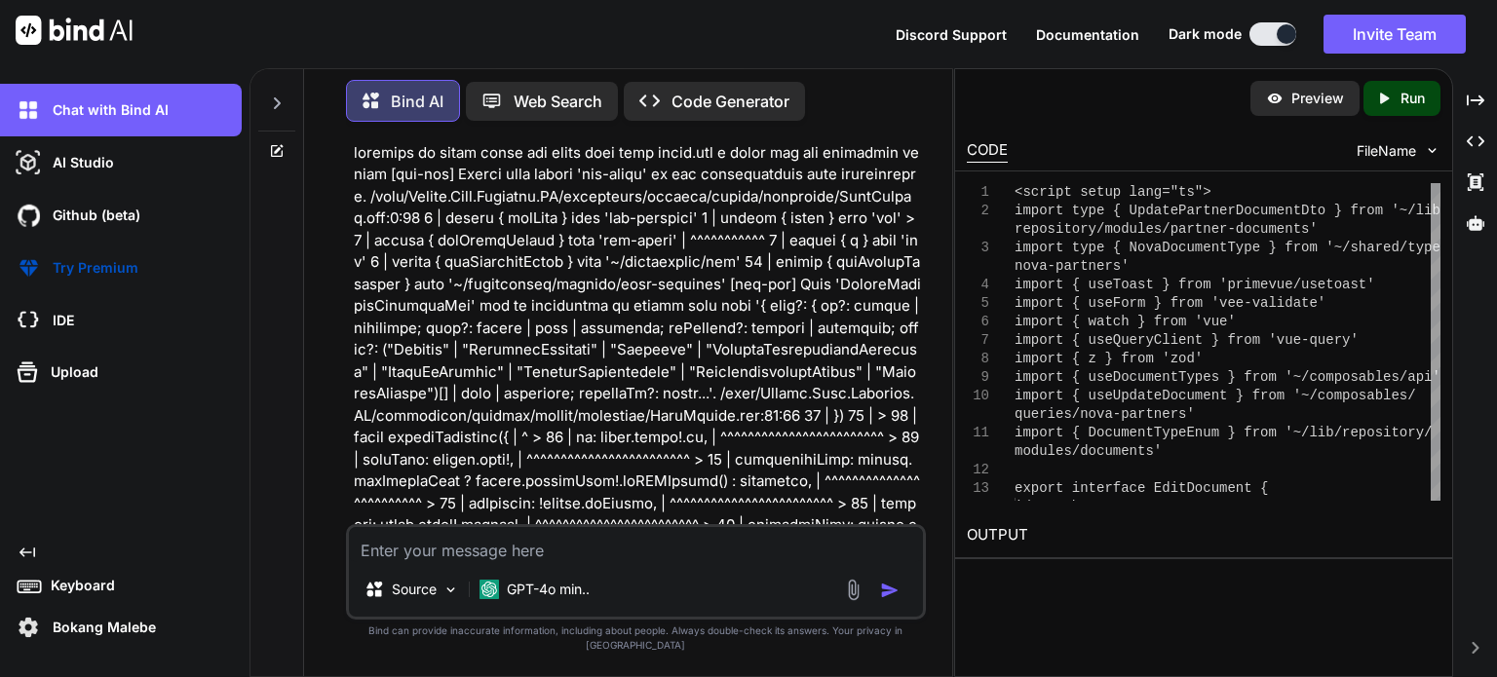
scroll to position [30743, 0]
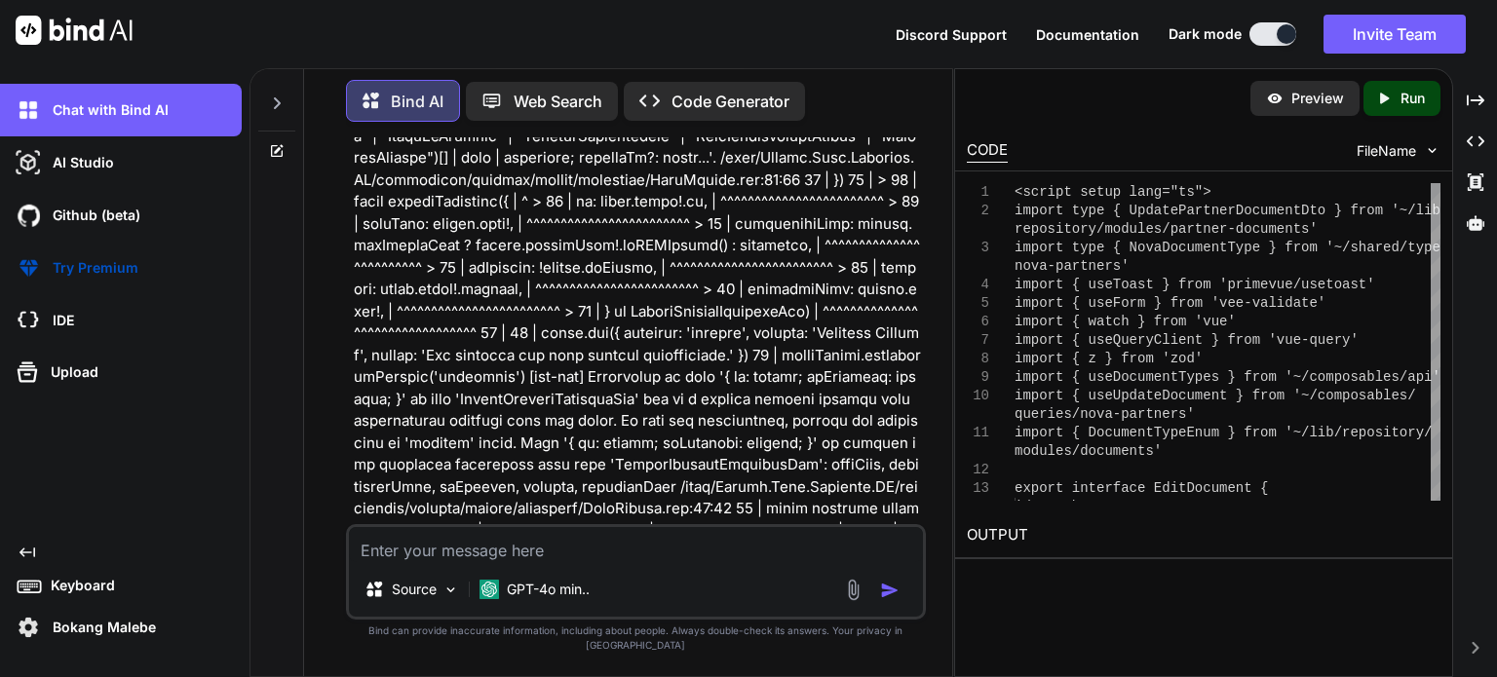
type textarea "x"
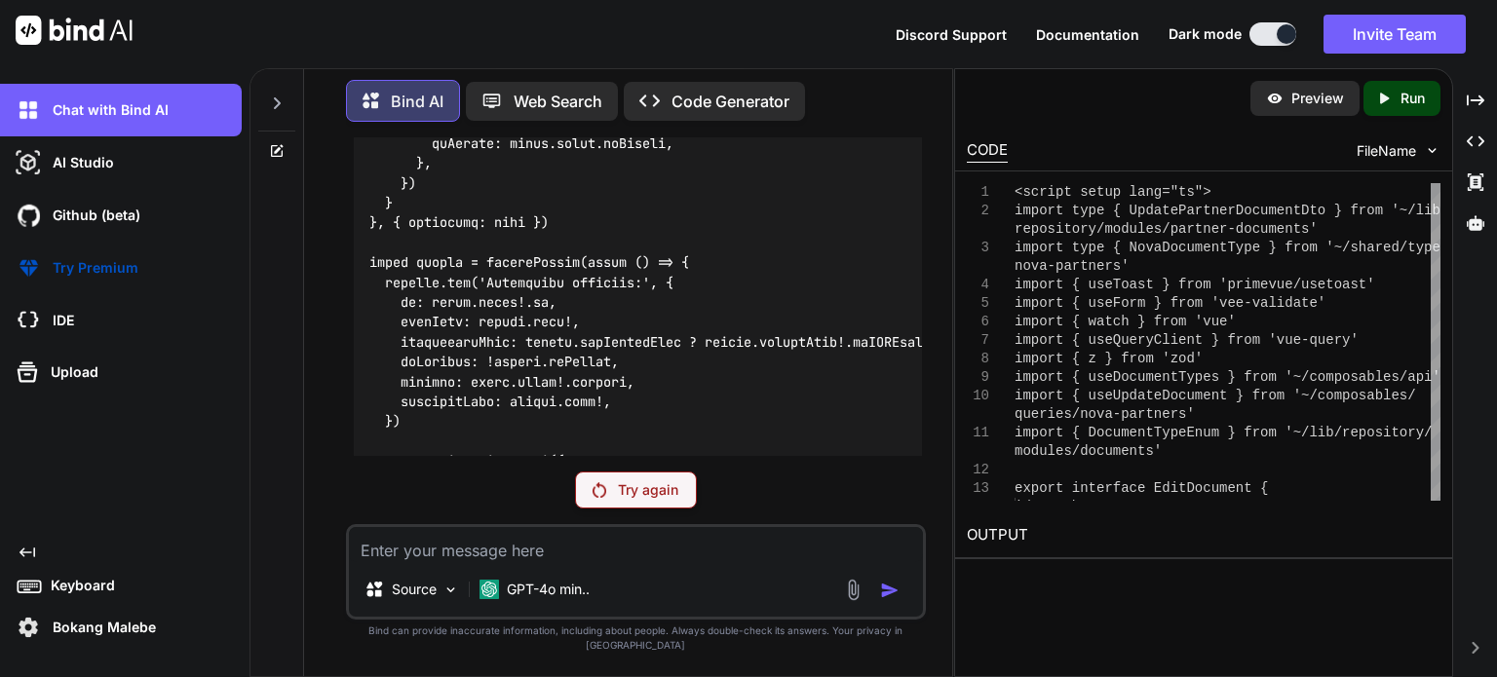
scroll to position [26119, 0]
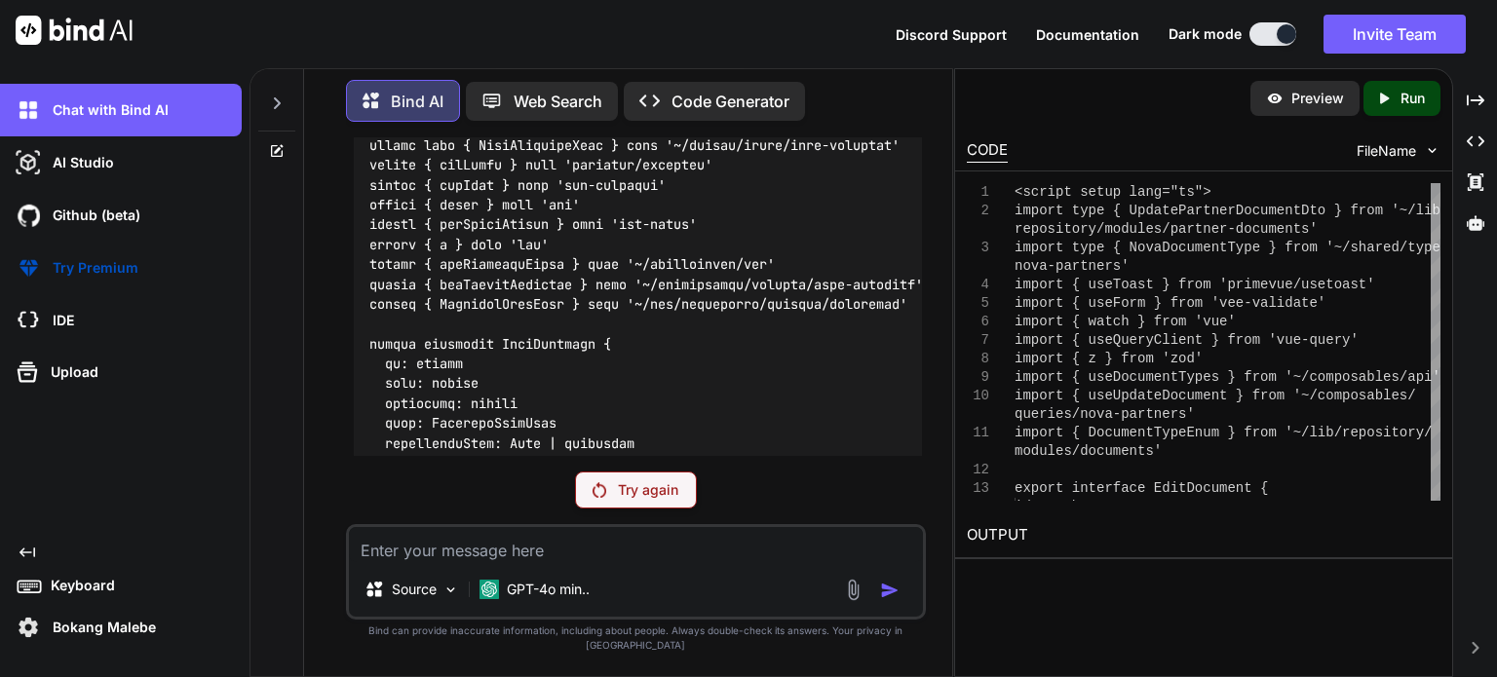
click at [624, 500] on p "Try again" at bounding box center [648, 489] width 60 height 19
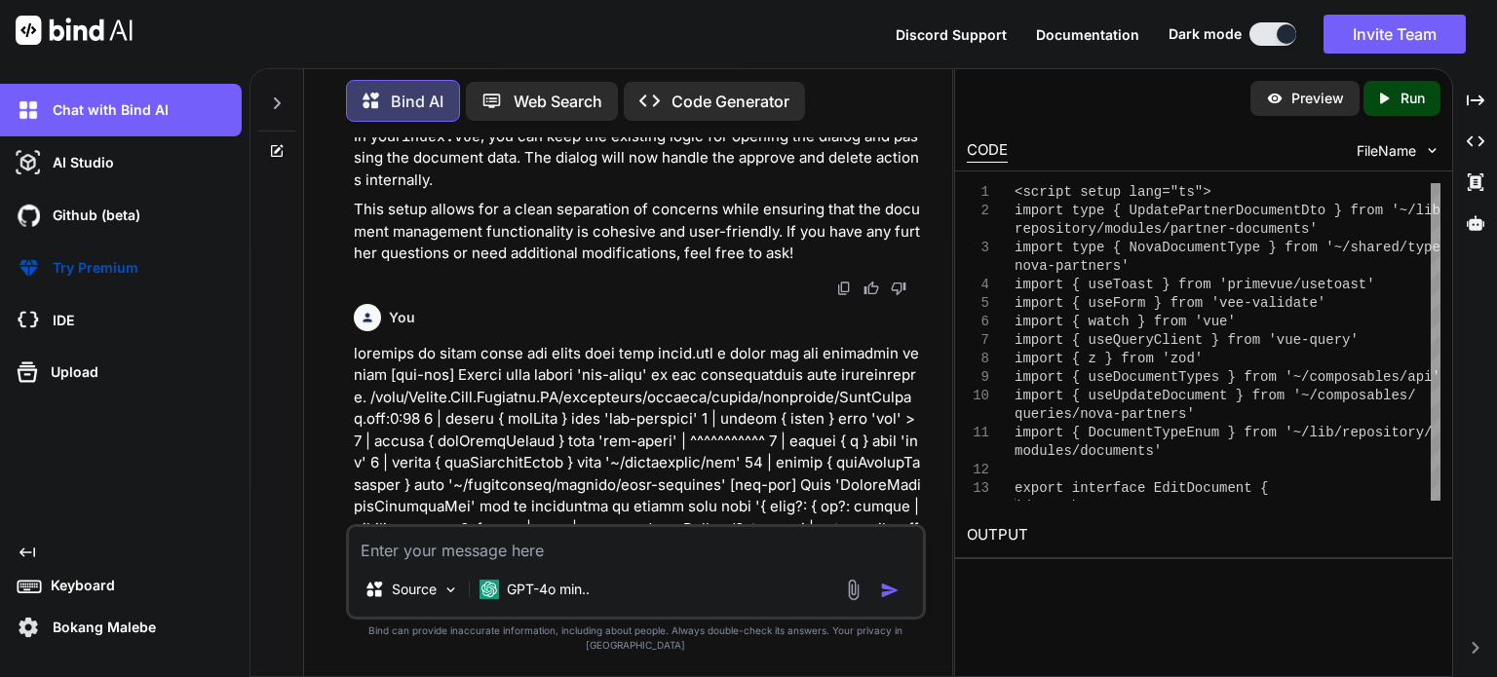
scroll to position [30743, 0]
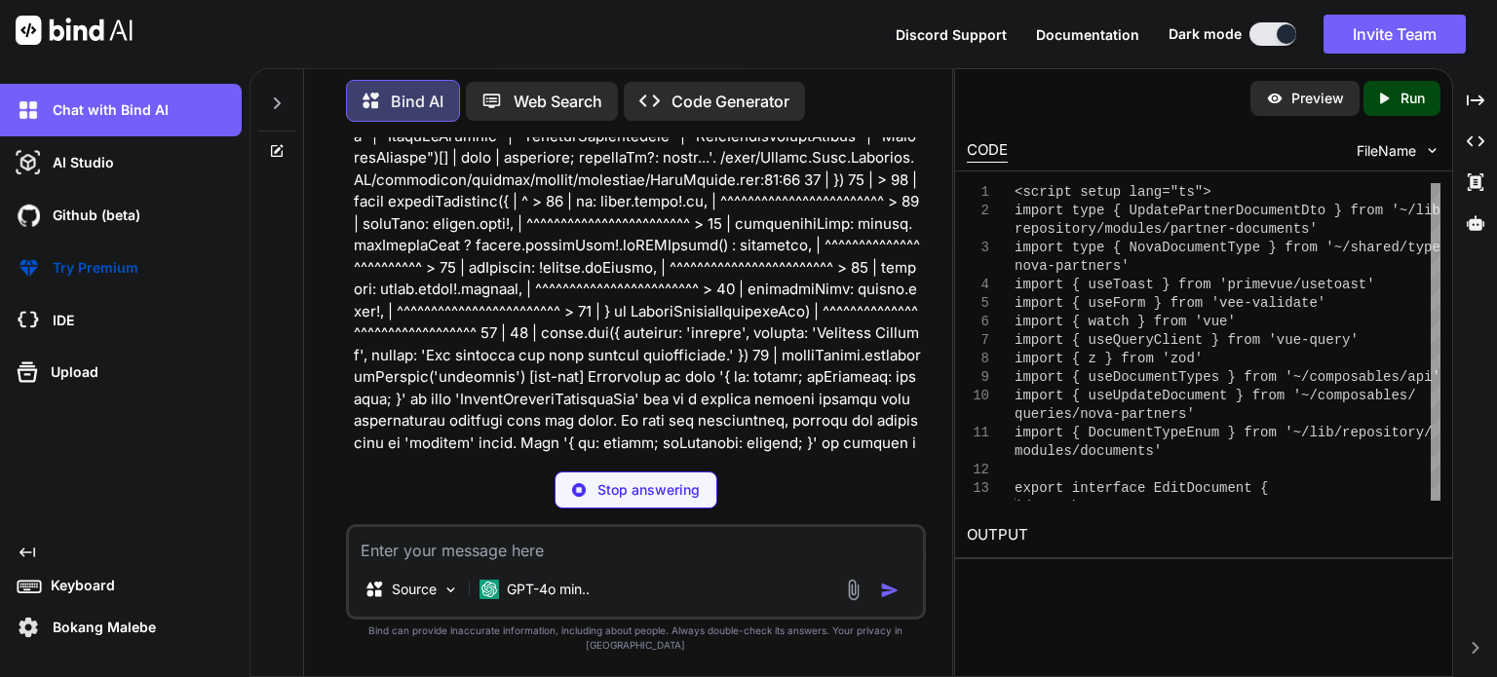
type textarea "x"
type textarea "npm install vue-query"
type textarea "x"
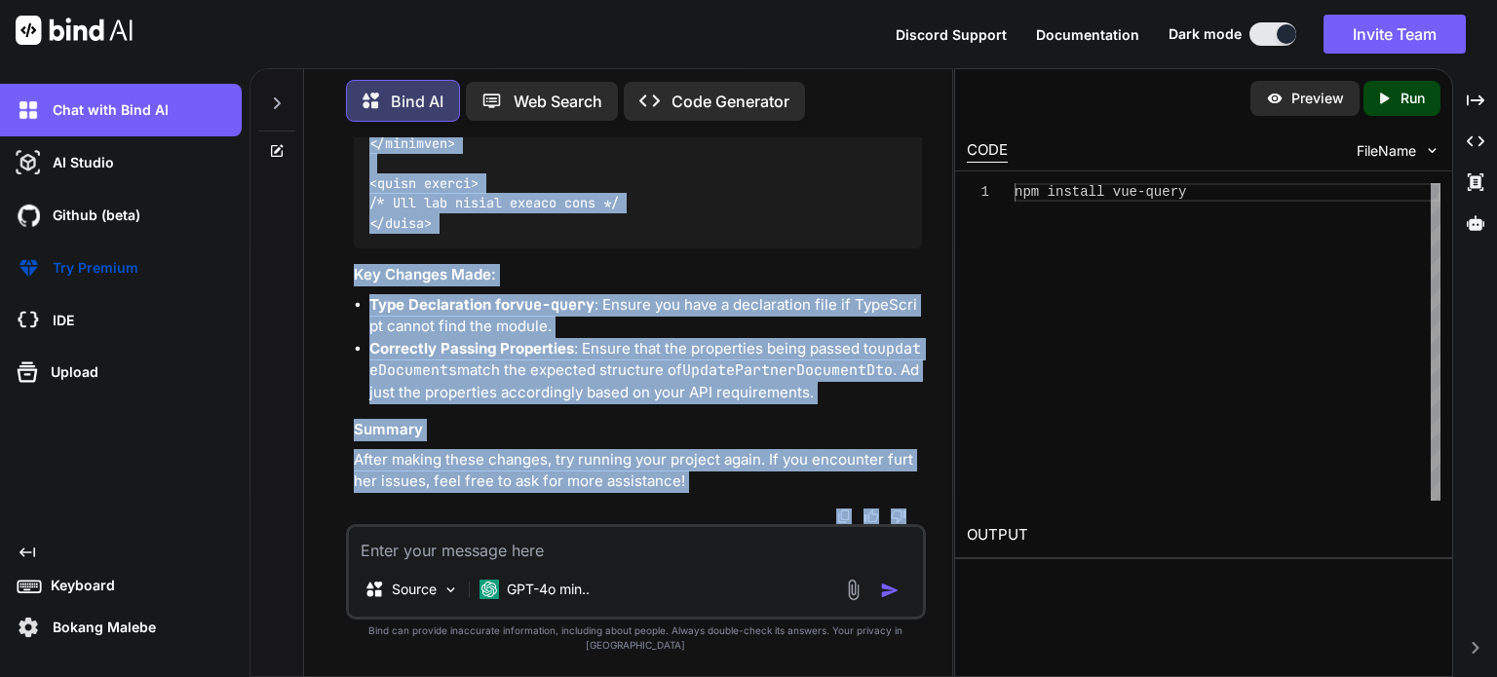
scroll to position [36799, 0]
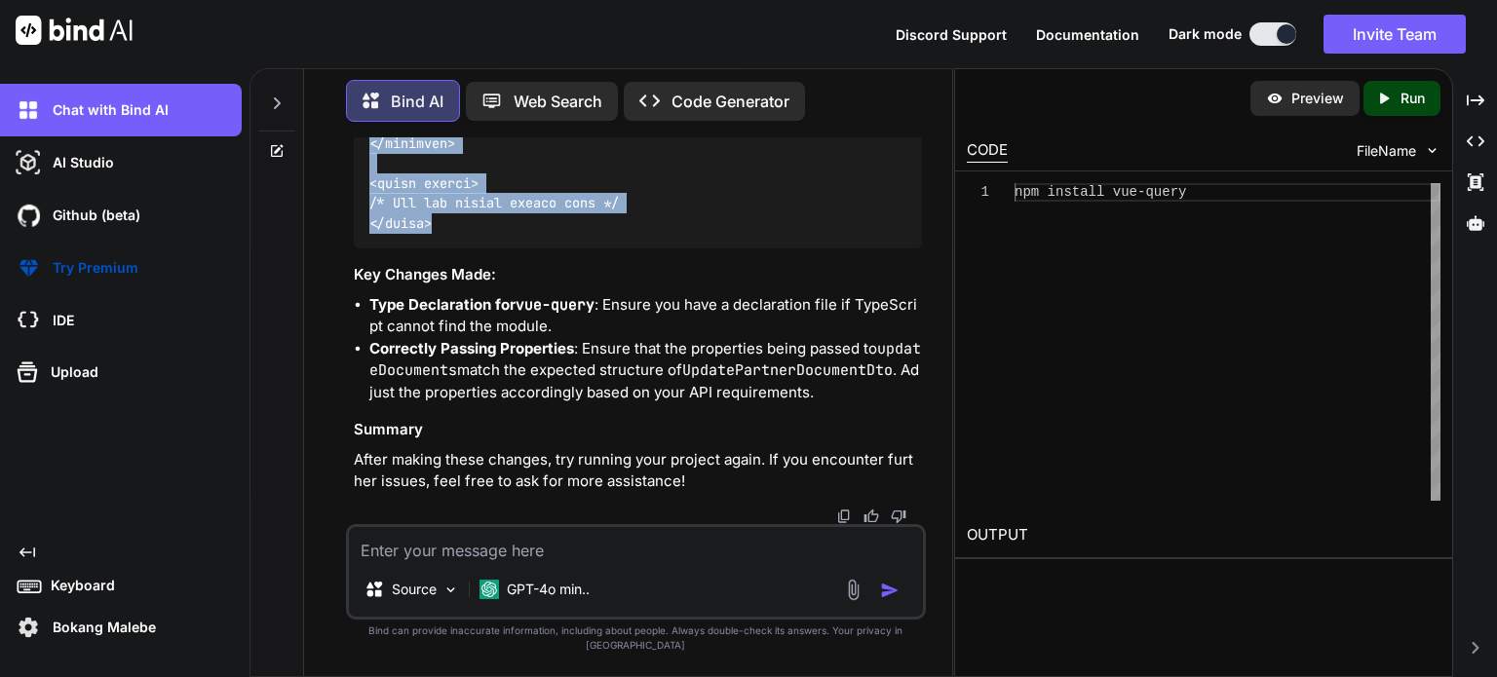
drag, startPoint x: 371, startPoint y: 291, endPoint x: 446, endPoint y: 234, distance: 94.5
copy code "<script setup lang="ts"> import type { UpdatePartnerDocumentDto } from '~/lib/r…"
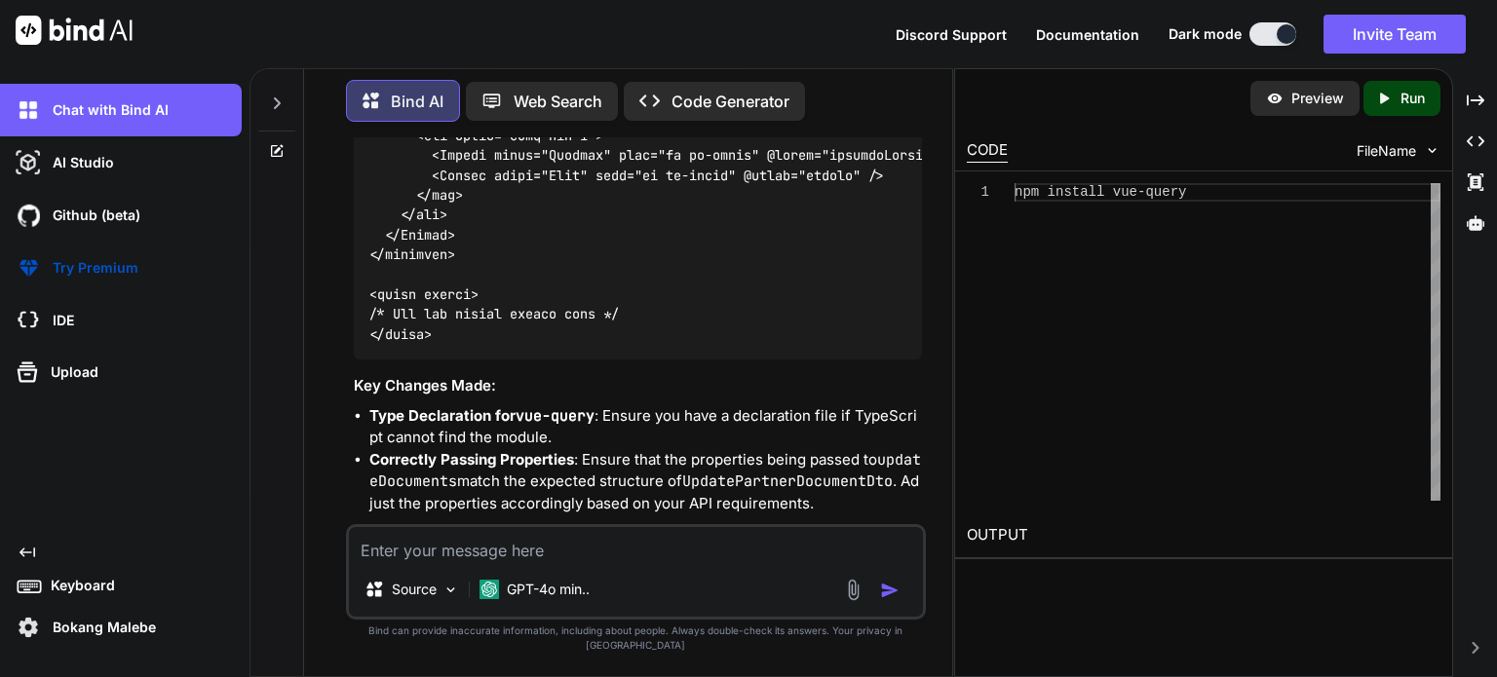
click at [491, 559] on textarea at bounding box center [636, 544] width 574 height 35
drag, startPoint x: 491, startPoint y: 560, endPoint x: 501, endPoint y: 556, distance: 10.5
paste textarea "[vue-tsc] Cannot find module 'vue-query' or its corresponding type declarations…"
type textarea "[vue-tsc] Cannot find module 'vue-query' or its corresponding type declarations…"
type textarea "x"
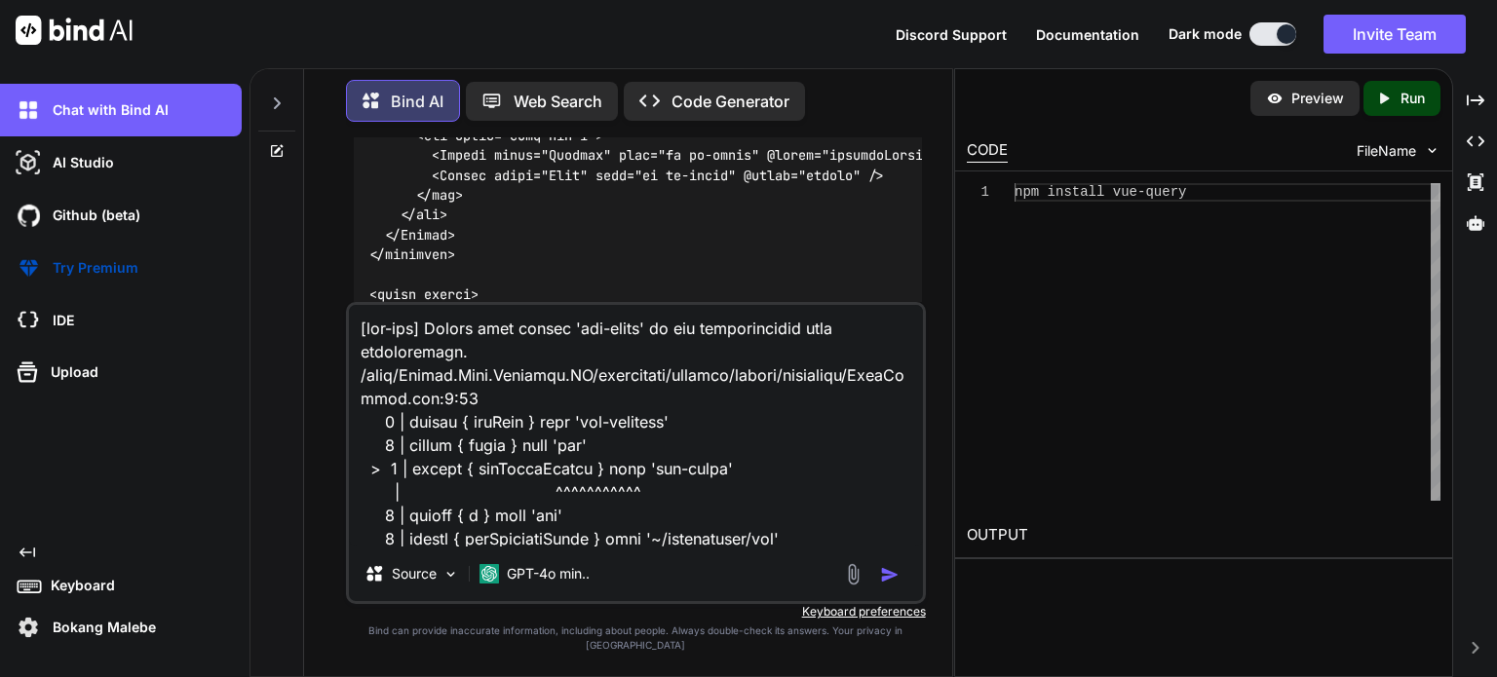
scroll to position [2270, 0]
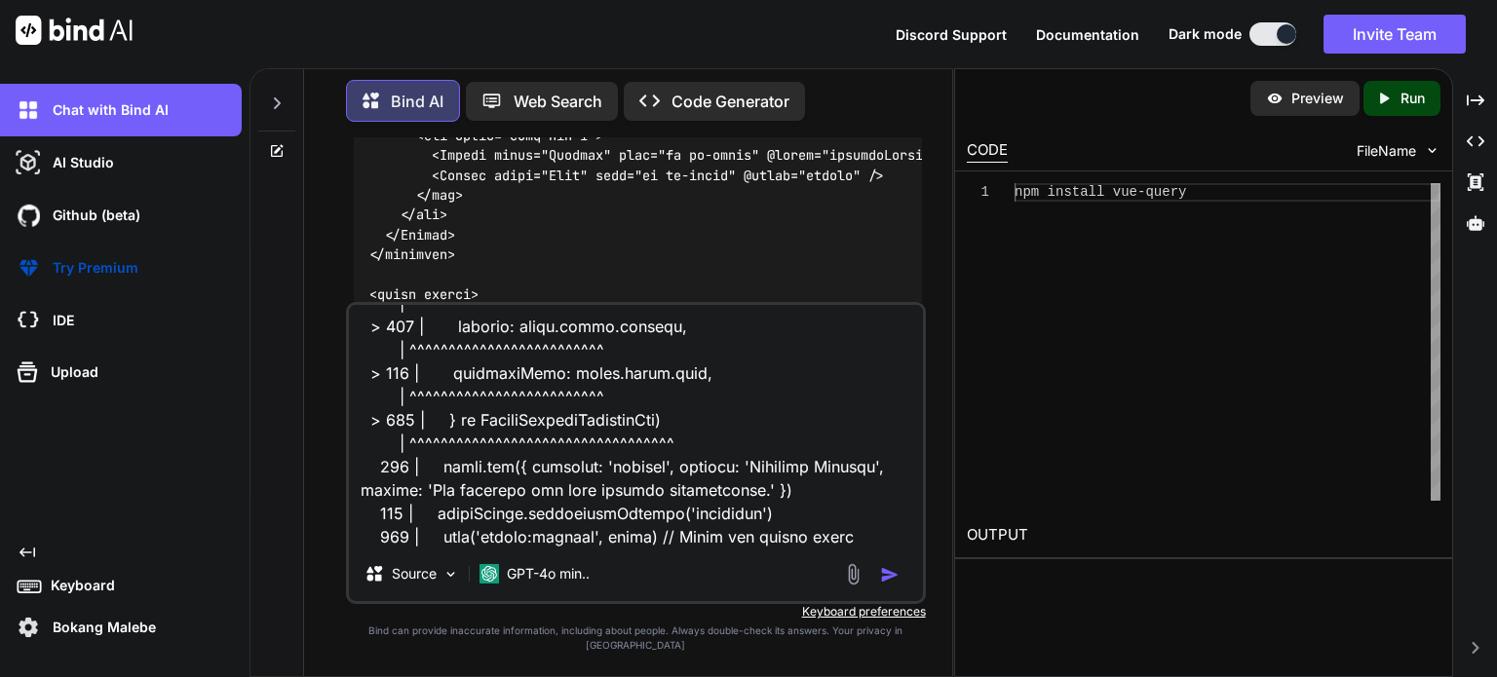
type textarea "[vue-tsc] Cannot find module 'vue-query' or its corresponding type declarations…"
drag, startPoint x: 888, startPoint y: 589, endPoint x: 903, endPoint y: 584, distance: 16.3
click at [889, 585] on img "button" at bounding box center [889, 574] width 19 height 19
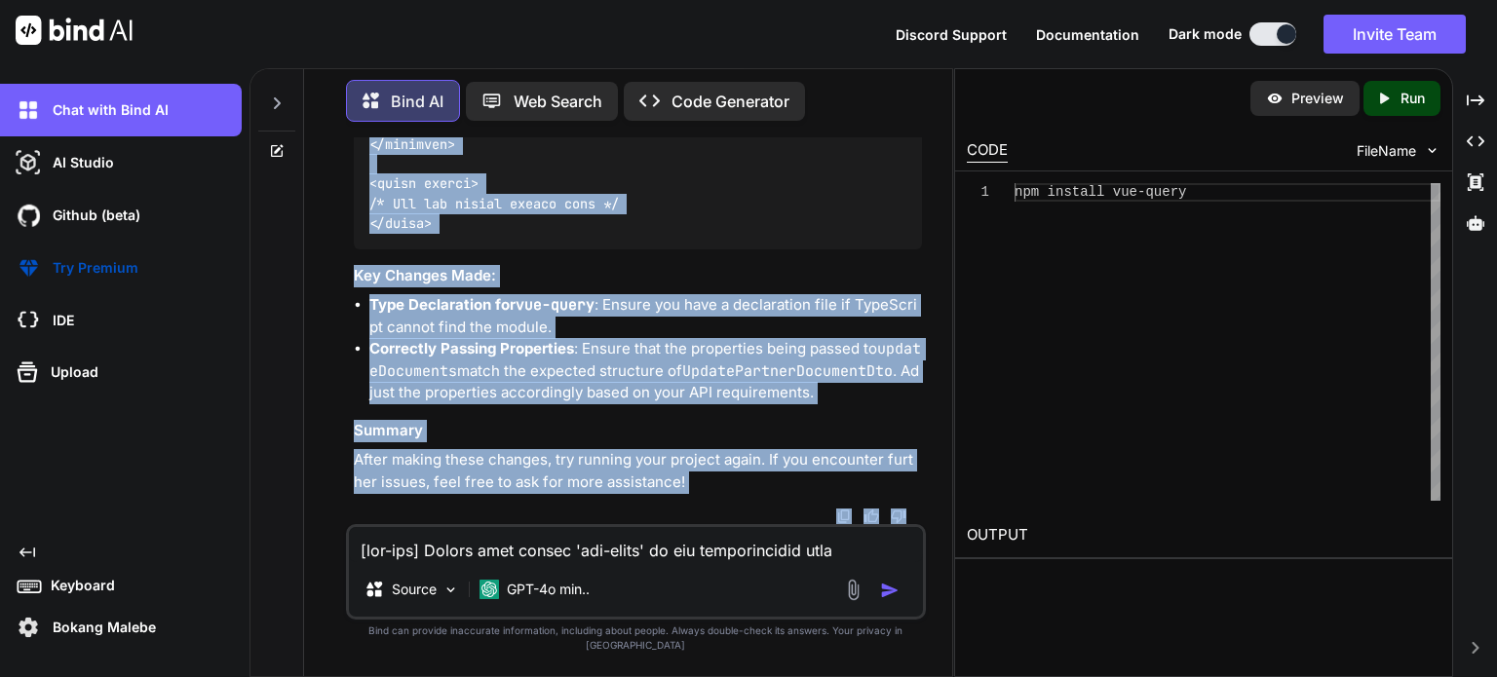
scroll to position [43148, 0]
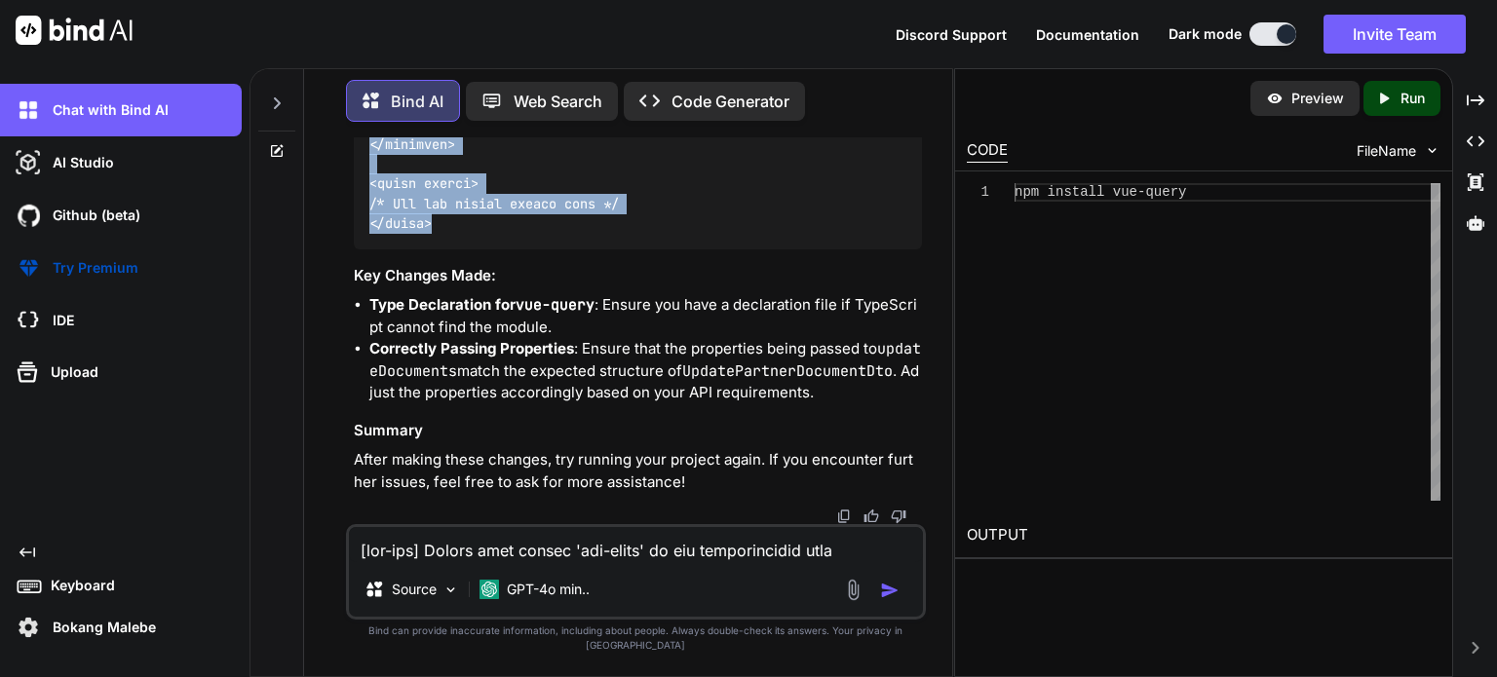
drag, startPoint x: 371, startPoint y: 284, endPoint x: 440, endPoint y: 233, distance: 85.8
copy code "<script setup lang="ts"> import type { UpdatePartnerDocumentDto } from '~/lib/r…"
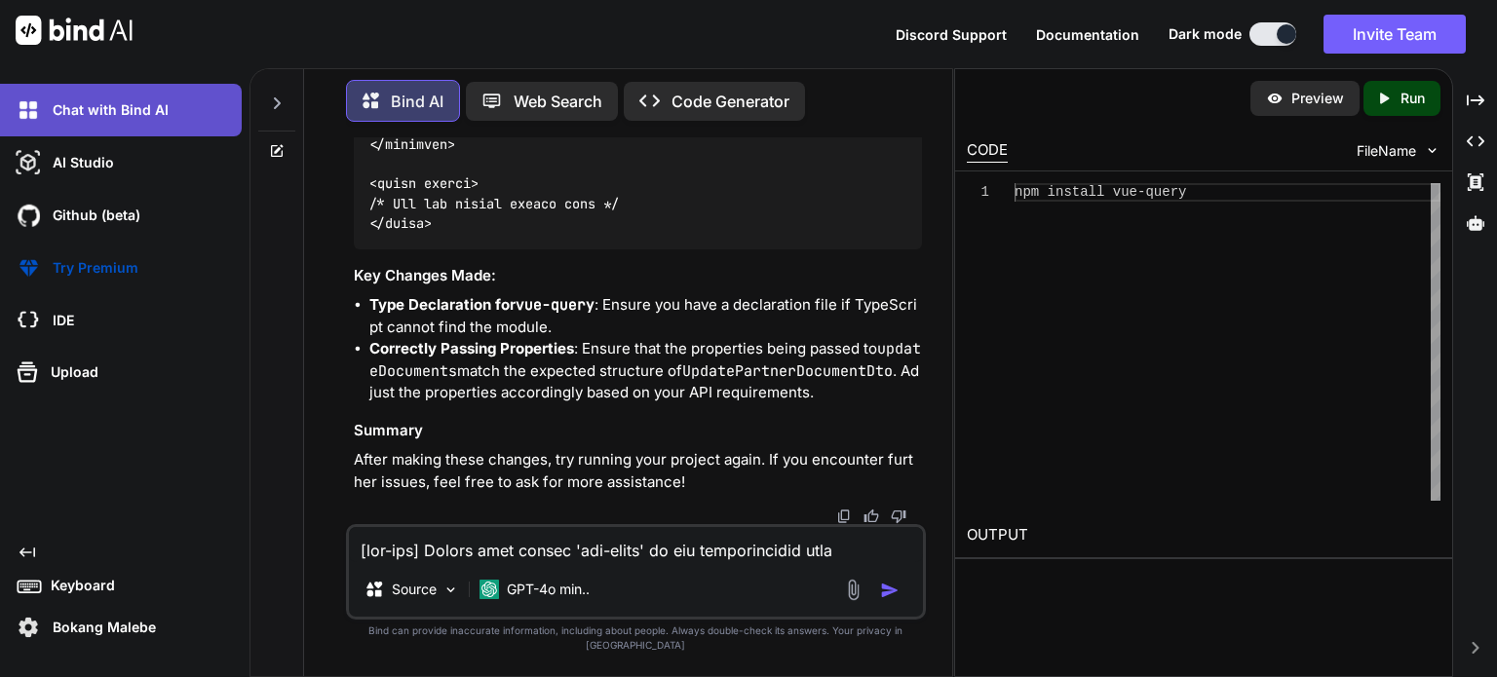
click at [64, 107] on p "Chat with Bind AI" at bounding box center [107, 109] width 124 height 19
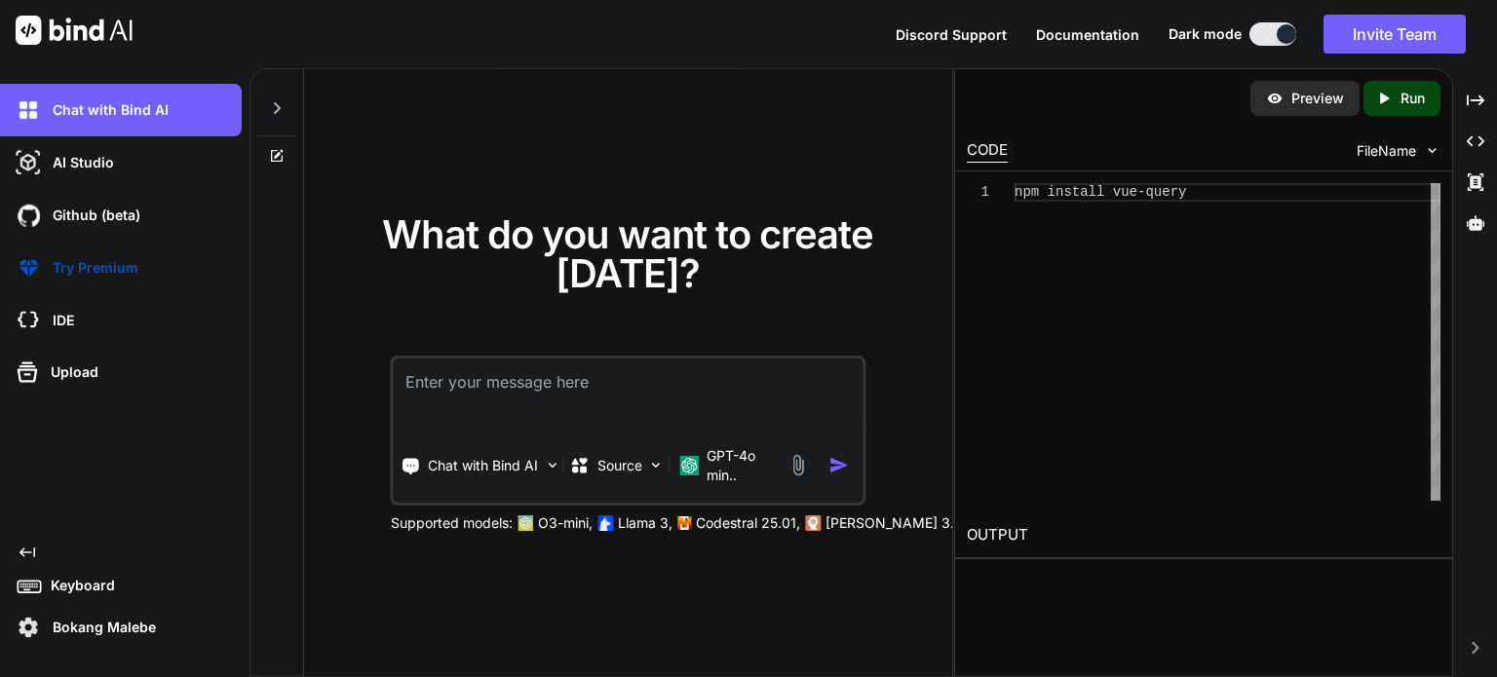
click at [447, 379] on textarea at bounding box center [628, 395] width 469 height 72
type textarea "x"
type textarea "g"
type textarea "x"
type textarea "gi"
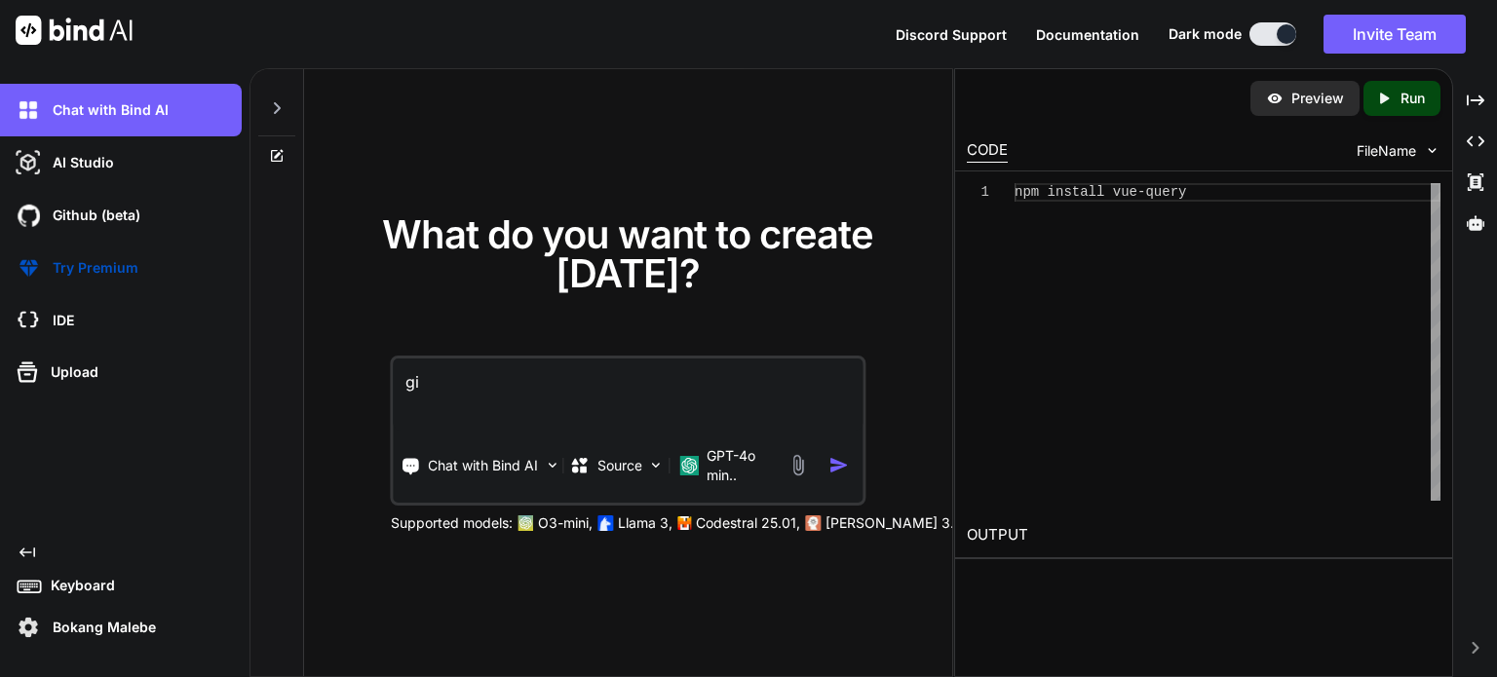
type textarea "x"
type textarea "giv"
type textarea "x"
type textarea "give"
type textarea "x"
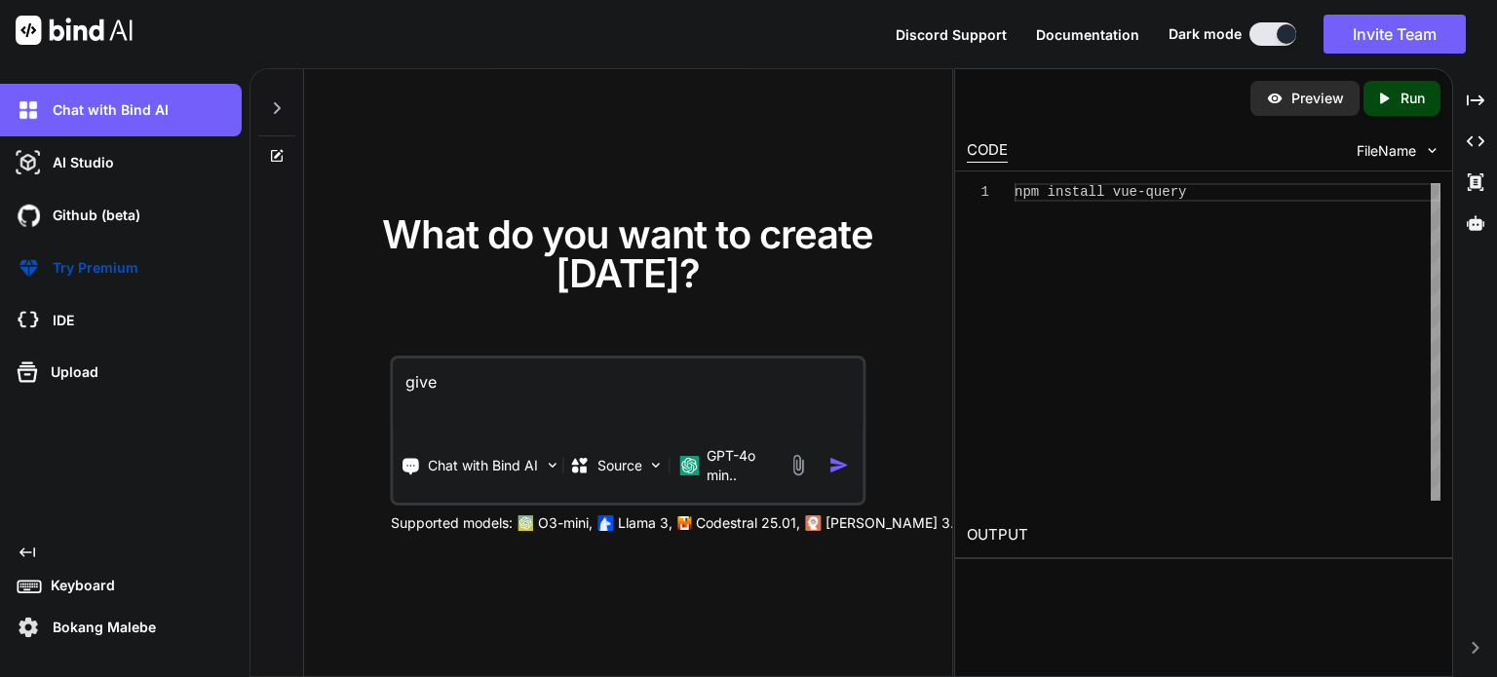
type textarea "given"
type textarea "x"
type textarea "given"
type textarea "x"
type textarea "given t"
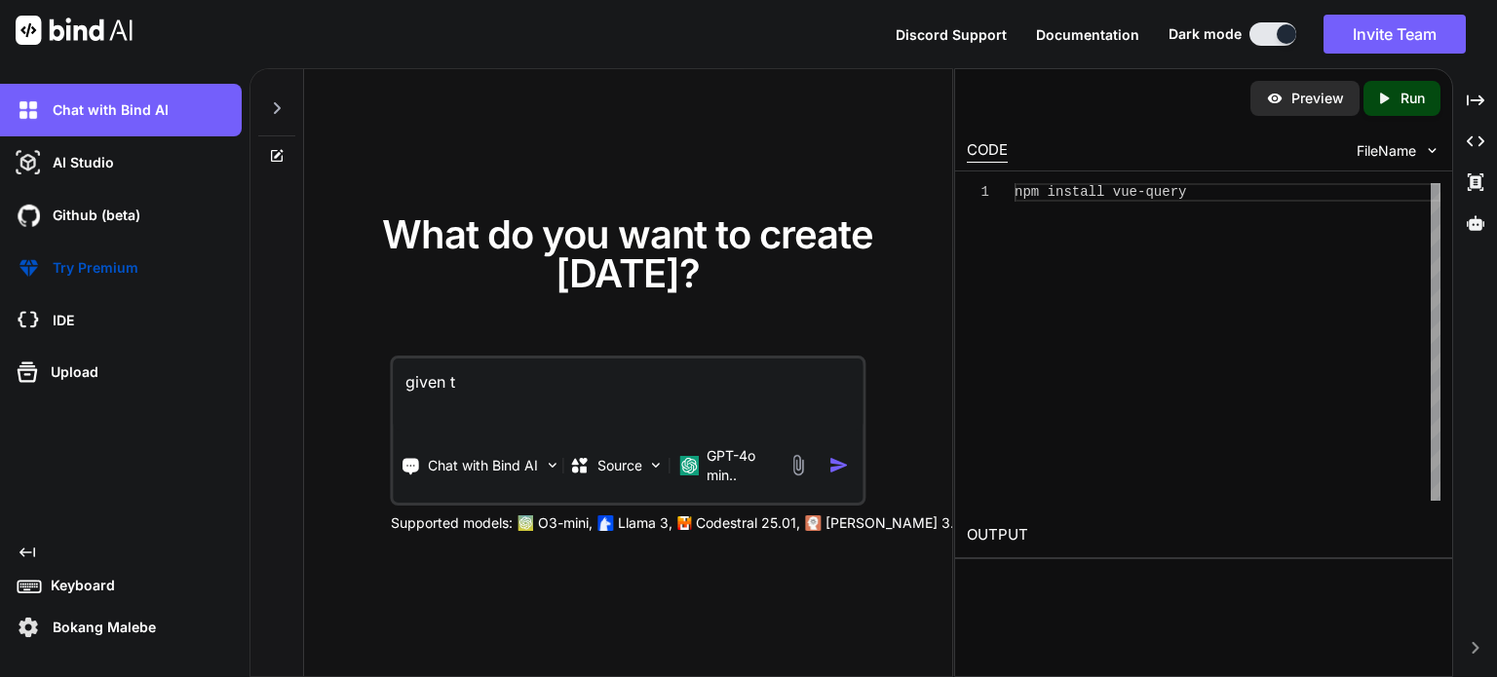
type textarea "x"
type textarea "given th"
type textarea "x"
type textarea "given thi"
type textarea "x"
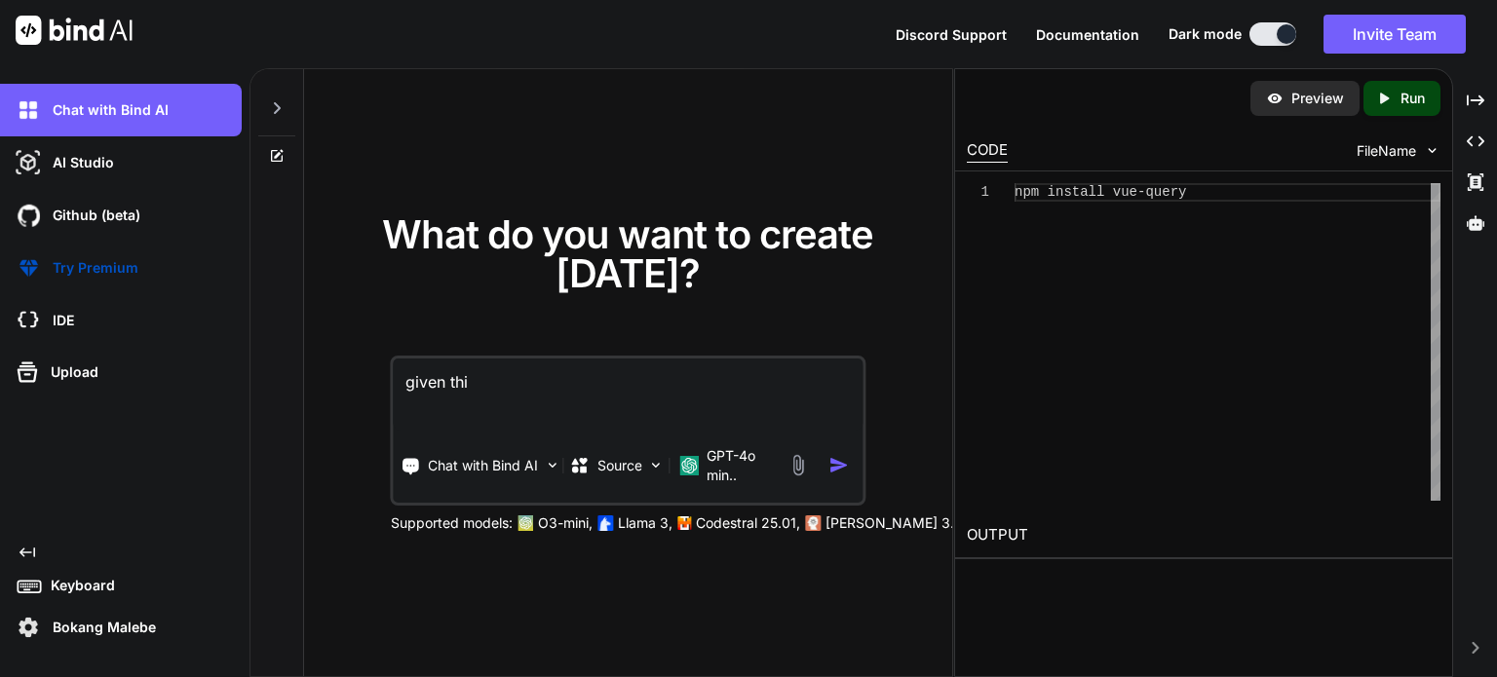
type textarea "given this"
type textarea "x"
type textarea "given this"
type textarea "x"
type textarea "given this e"
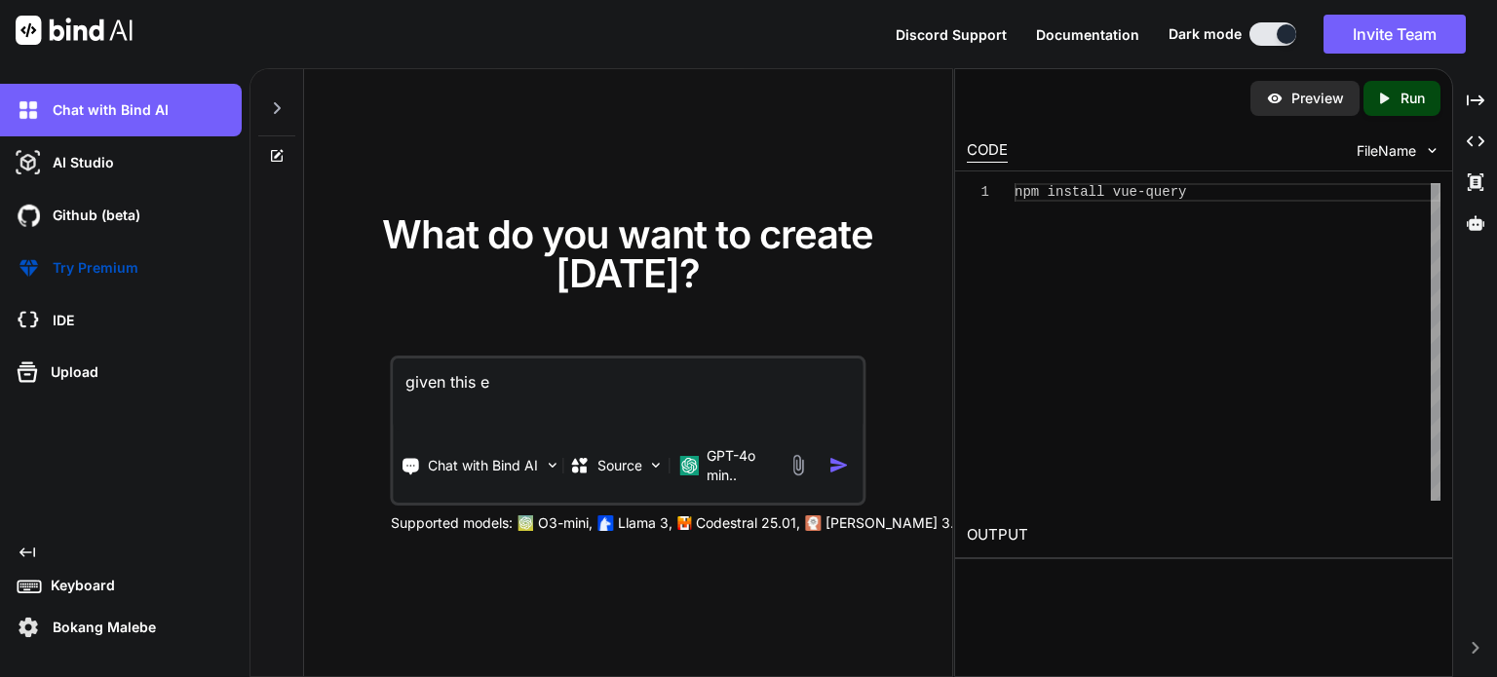
type textarea "x"
type textarea "given this ed"
type textarea "x"
type textarea "given this edi"
type textarea "x"
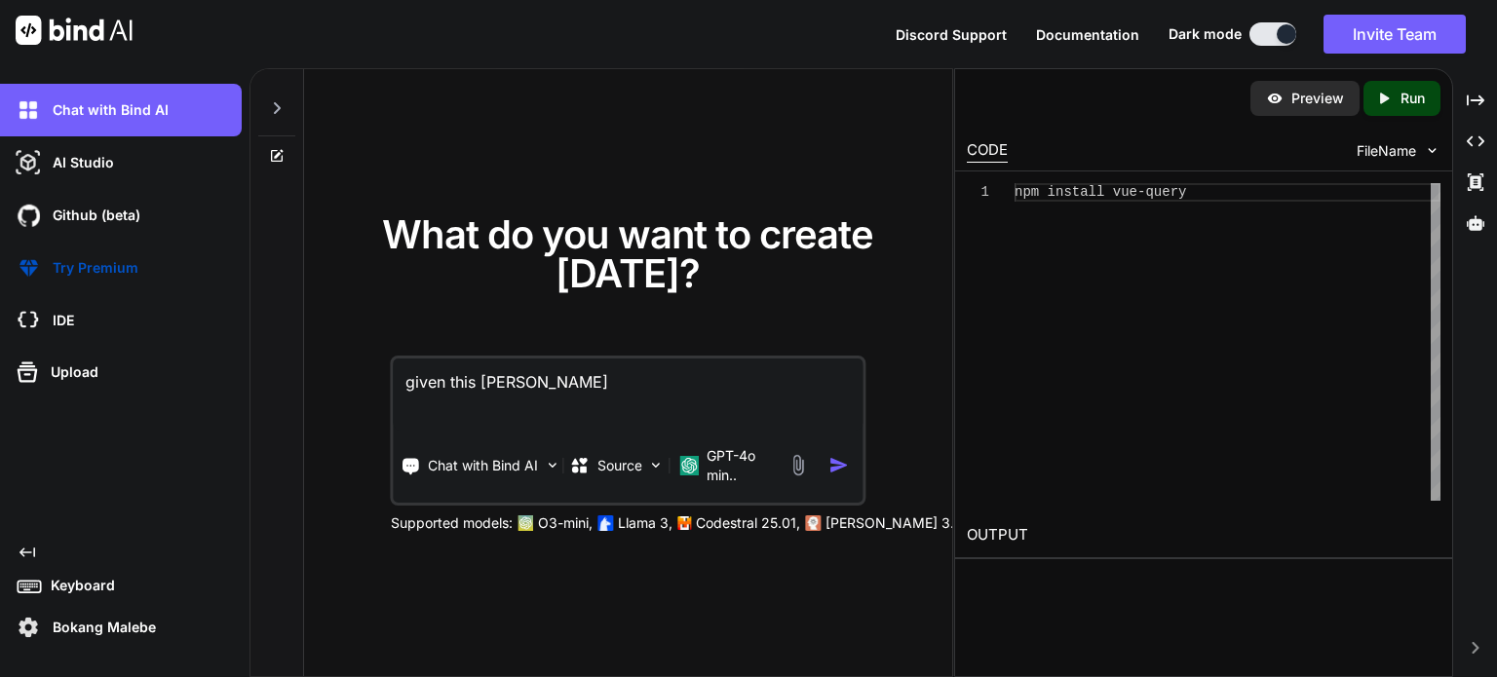
type textarea "given this edir"
type textarea "x"
type textarea "given this edi"
type textarea "x"
type textarea "given this edit"
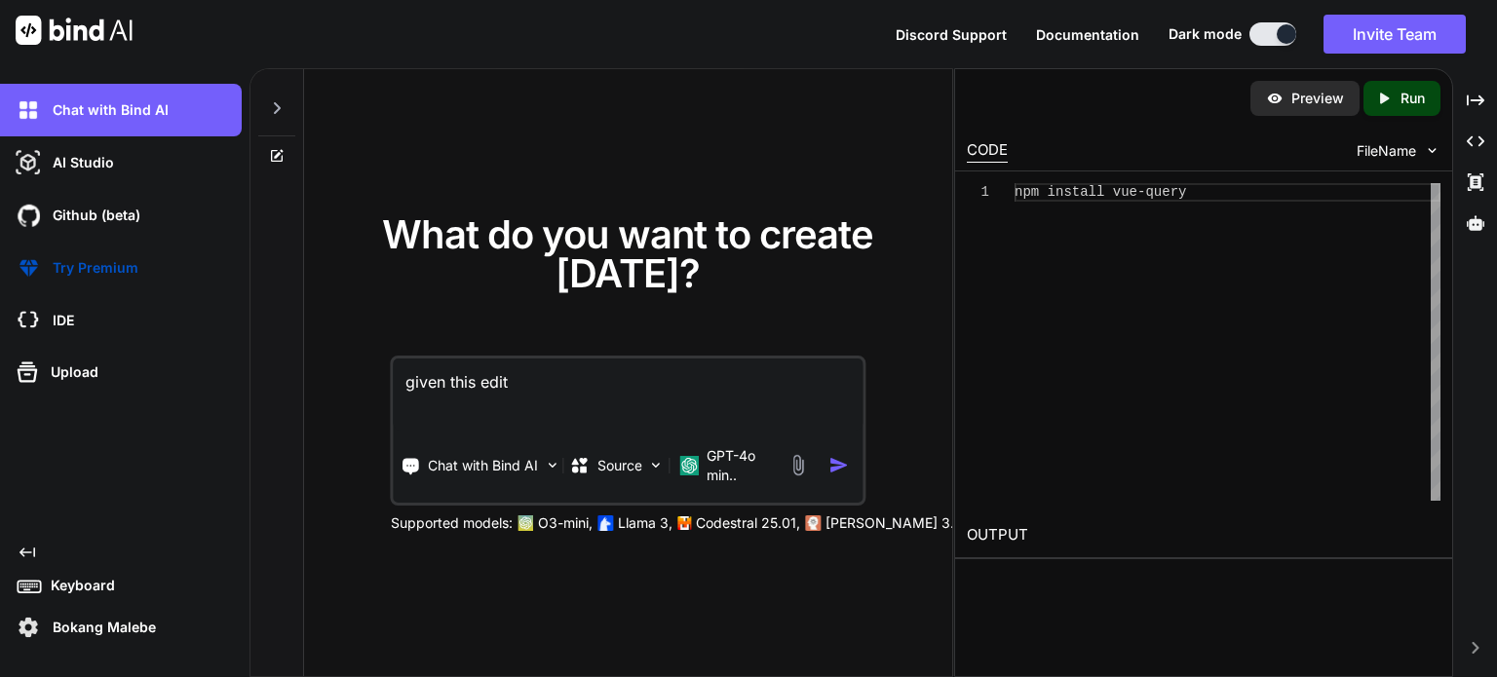
type textarea "x"
type textarea "given this edit."
type textarea "x"
type textarea "given this edit.v"
type textarea "x"
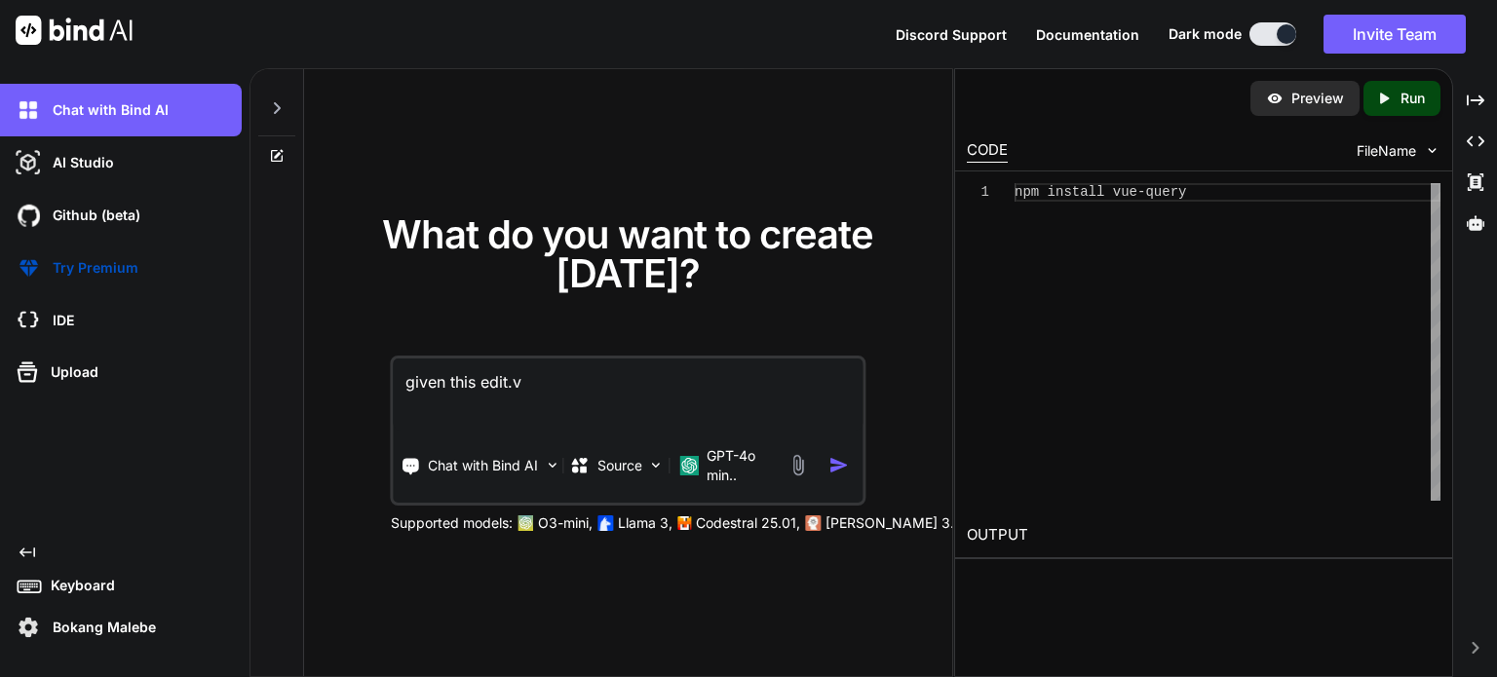
type textarea "given this edit.vu"
type textarea "x"
type textarea "given this edit.vue"
type textarea "x"
type textarea "given this edit.vue"
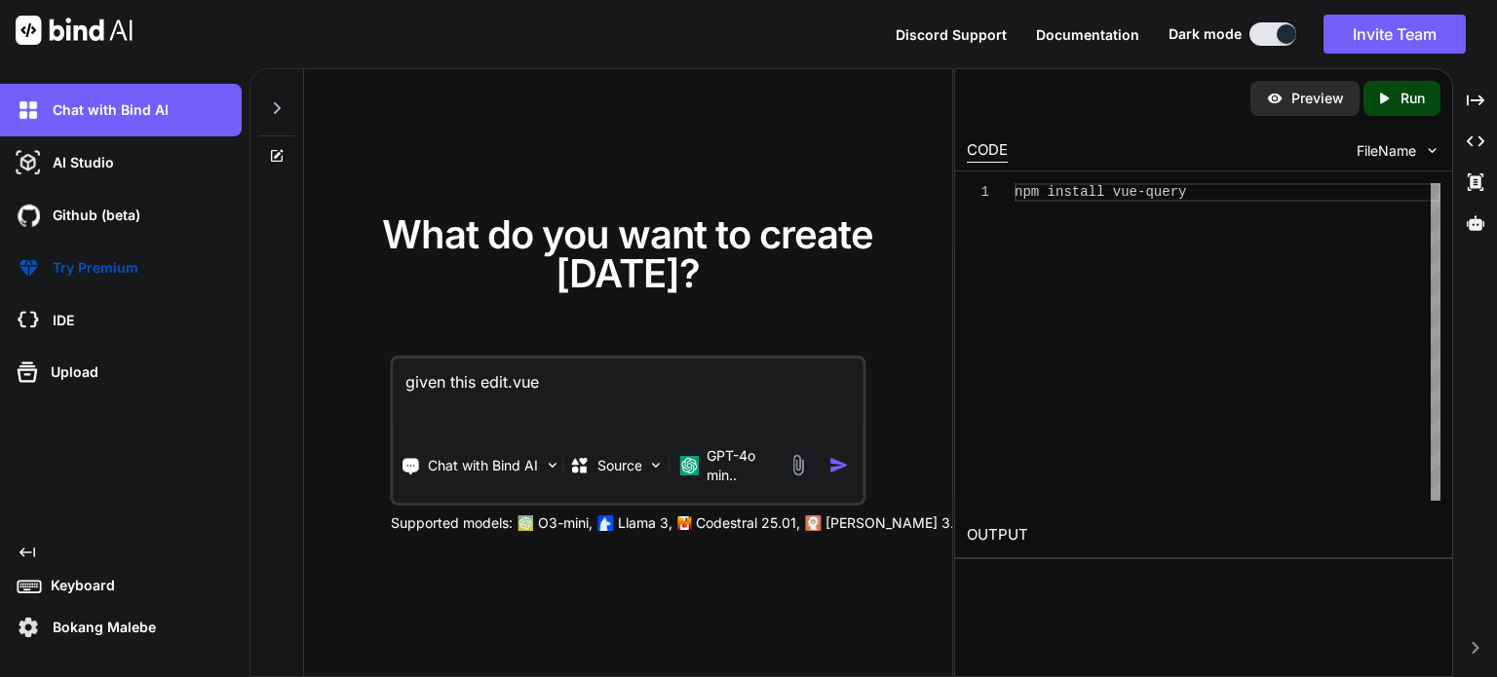
type textarea "x"
type textarea "given this edit.vue <script setup lang="ts"> import type { UpdatePartnerDocumen…"
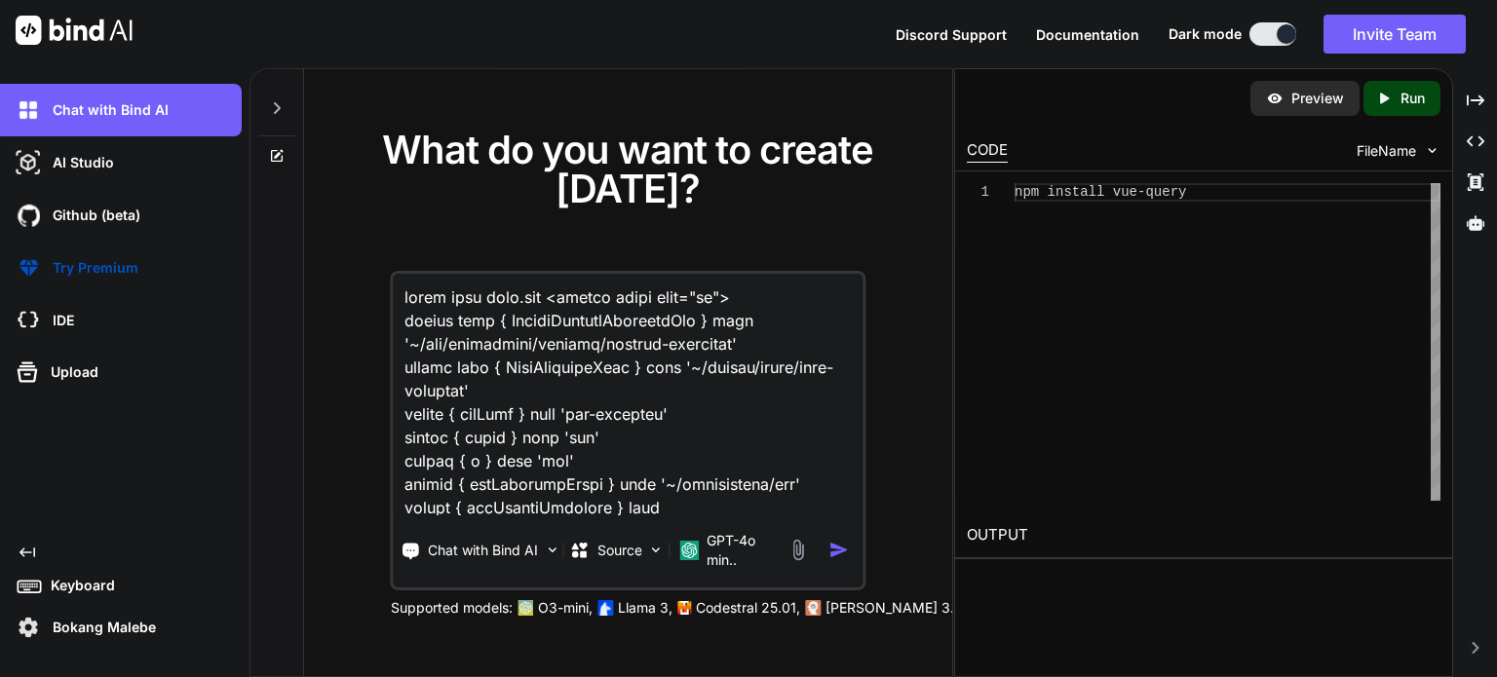
scroll to position [4609, 0]
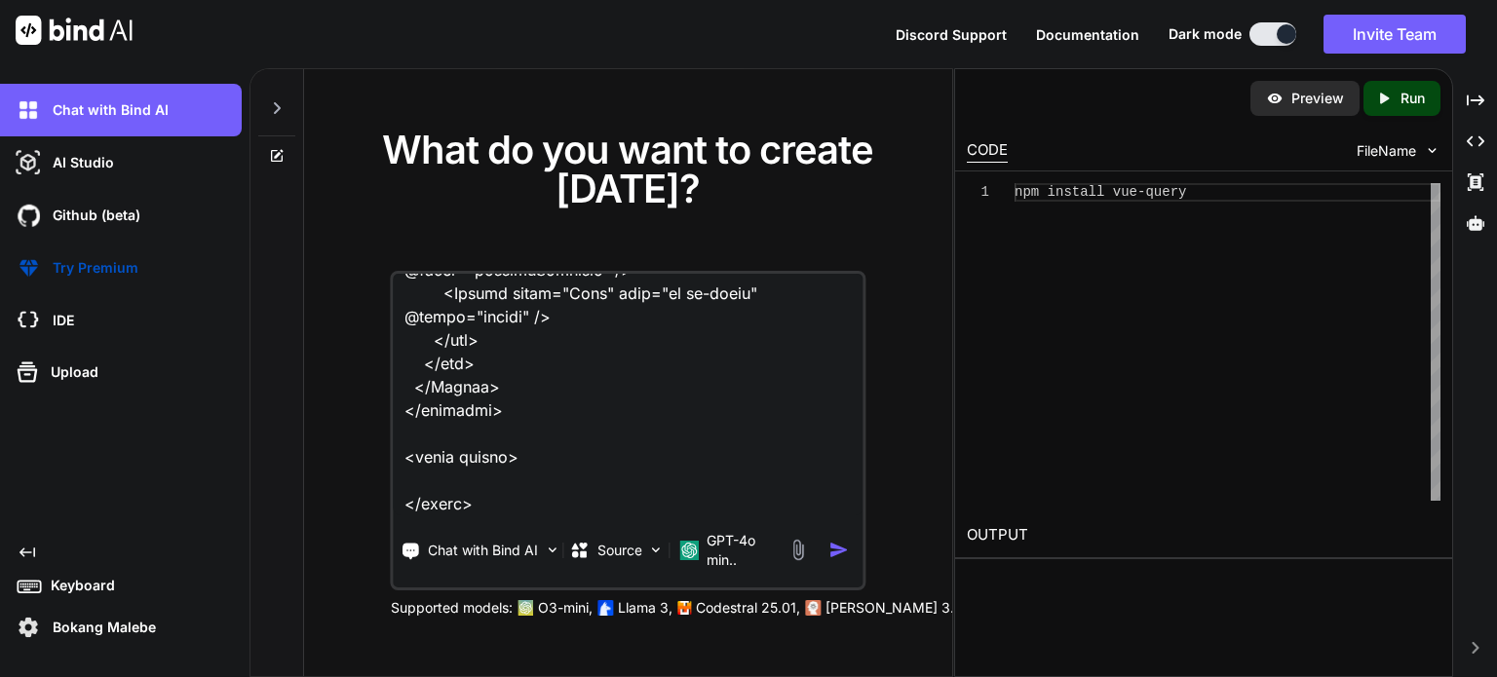
type textarea "x"
type textarea "given this edit.vue <script setup lang="ts"> import type { UpdatePartnerDocumen…"
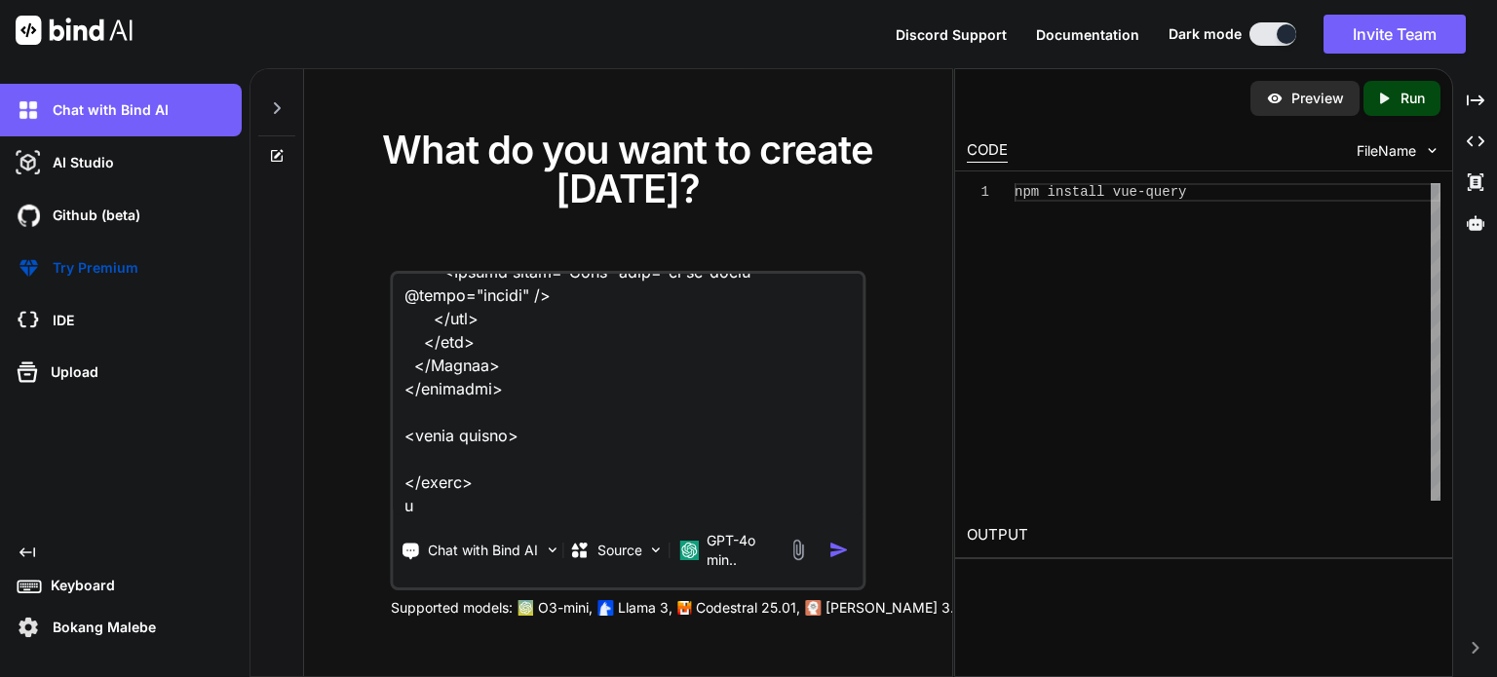
type textarea "x"
type textarea "given this edit.vue <script setup lang="ts"> import type { UpdatePartnerDocumen…"
type textarea "x"
type textarea "given this edit.vue <script setup lang="ts"> import type { UpdatePartnerDocumen…"
type textarea "x"
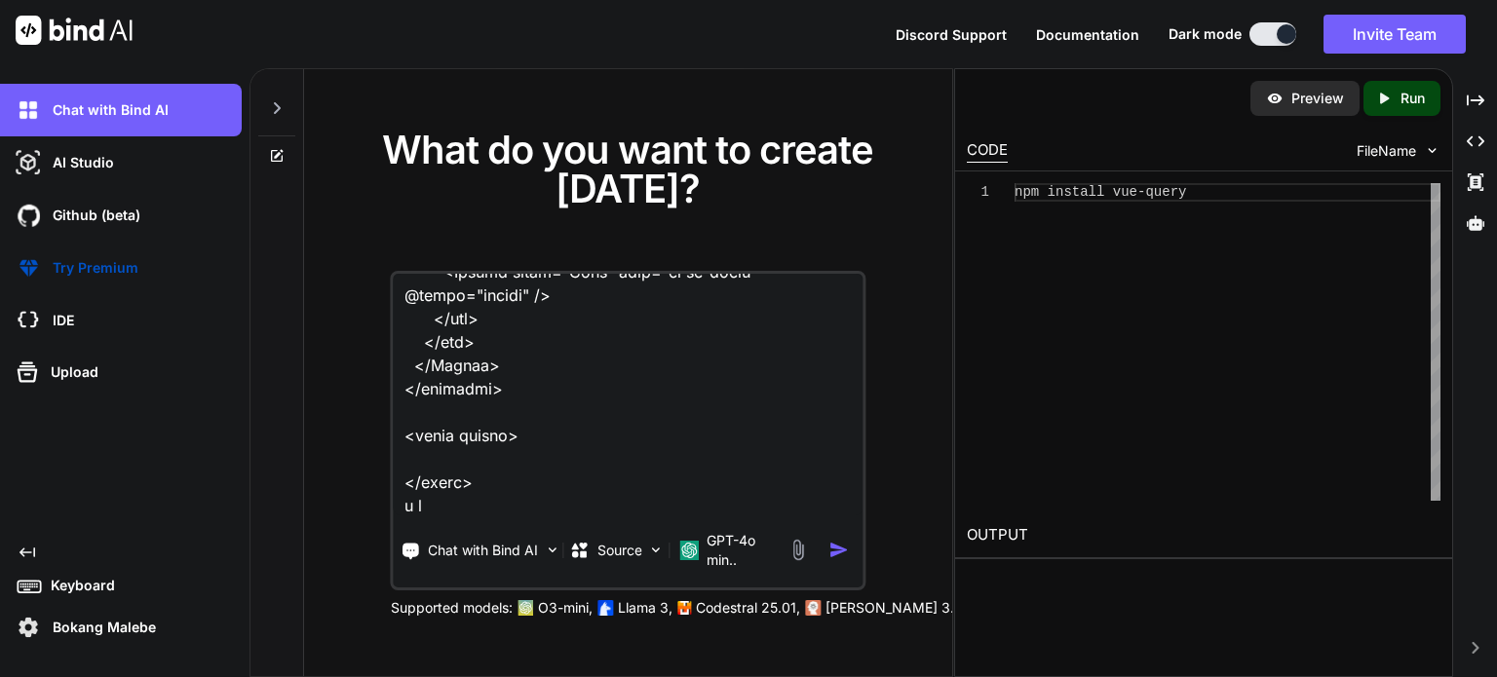
type textarea "given this edit.vue <script setup lang="ts"> import type { UpdatePartnerDocumen…"
type textarea "x"
type textarea "given this edit.vue <script setup lang="ts"> import type { UpdatePartnerDocumen…"
type textarea "x"
type textarea "given this edit.vue <script setup lang="ts"> import type { UpdatePartnerDocumen…"
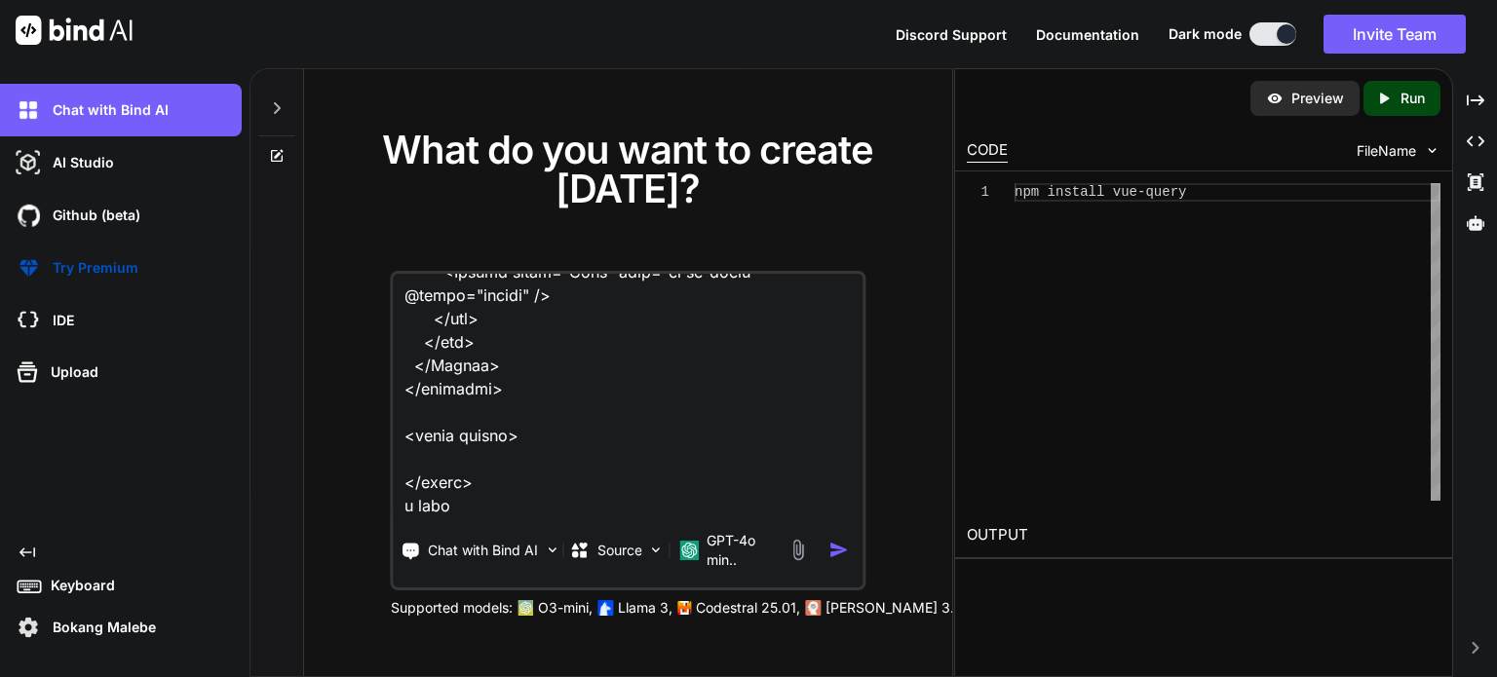
type textarea "x"
type textarea "given this edit.vue <script setup lang="ts"> import type { UpdatePartnerDocumen…"
type textarea "x"
type textarea "given this edit.vue <script setup lang="ts"> import type { UpdatePartnerDocumen…"
type textarea "x"
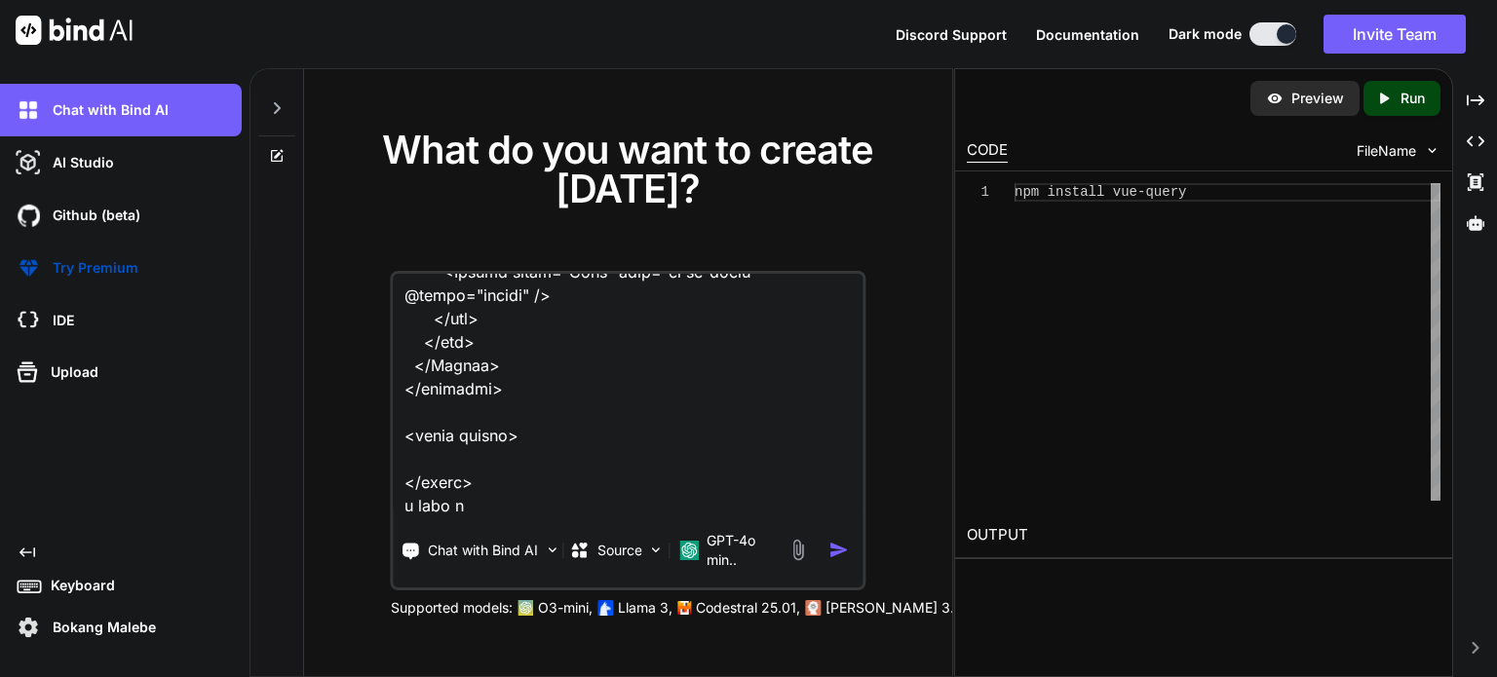
type textarea "given this edit.vue <script setup lang="ts"> import type { UpdatePartnerDocumen…"
type textarea "x"
type textarea "given this edit.vue <script setup lang="ts"> import type { UpdatePartnerDocumen…"
type textarea "x"
type textarea "given this edit.vue <script setup lang="ts"> import type { UpdatePartnerDocumen…"
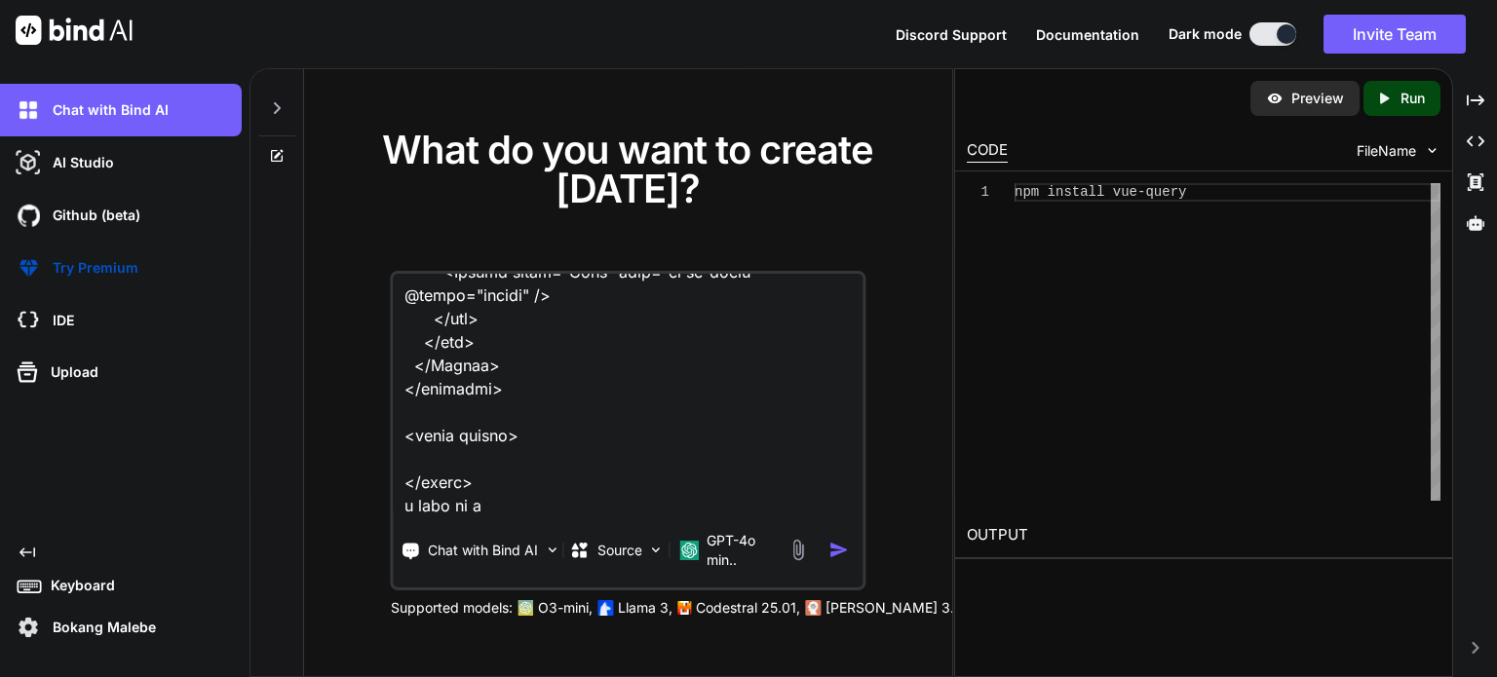
type textarea "x"
type textarea "given this edit.vue <script setup lang="ts"> import type { UpdatePartnerDocumen…"
type textarea "x"
type textarea "given this edit.vue <script setup lang="ts"> import type { UpdatePartnerDocumen…"
type textarea "x"
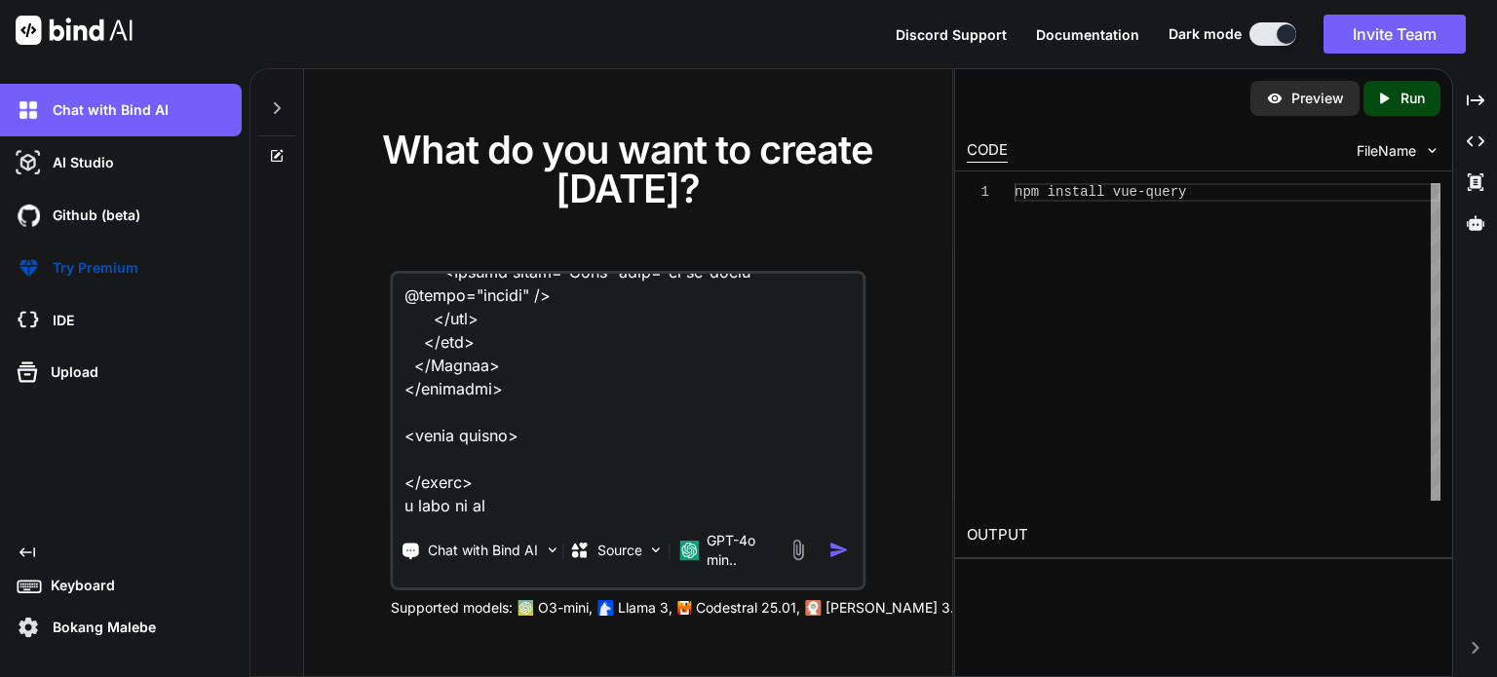
type textarea "given this edit.vue <script setup lang="ts"> import type { UpdatePartnerDocumen…"
type textarea "x"
type textarea "given this edit.vue <script setup lang="ts"> import type { UpdatePartnerDocumen…"
type textarea "x"
type textarea "given this edit.vue <script setup lang="ts"> import type { UpdatePartnerDocumen…"
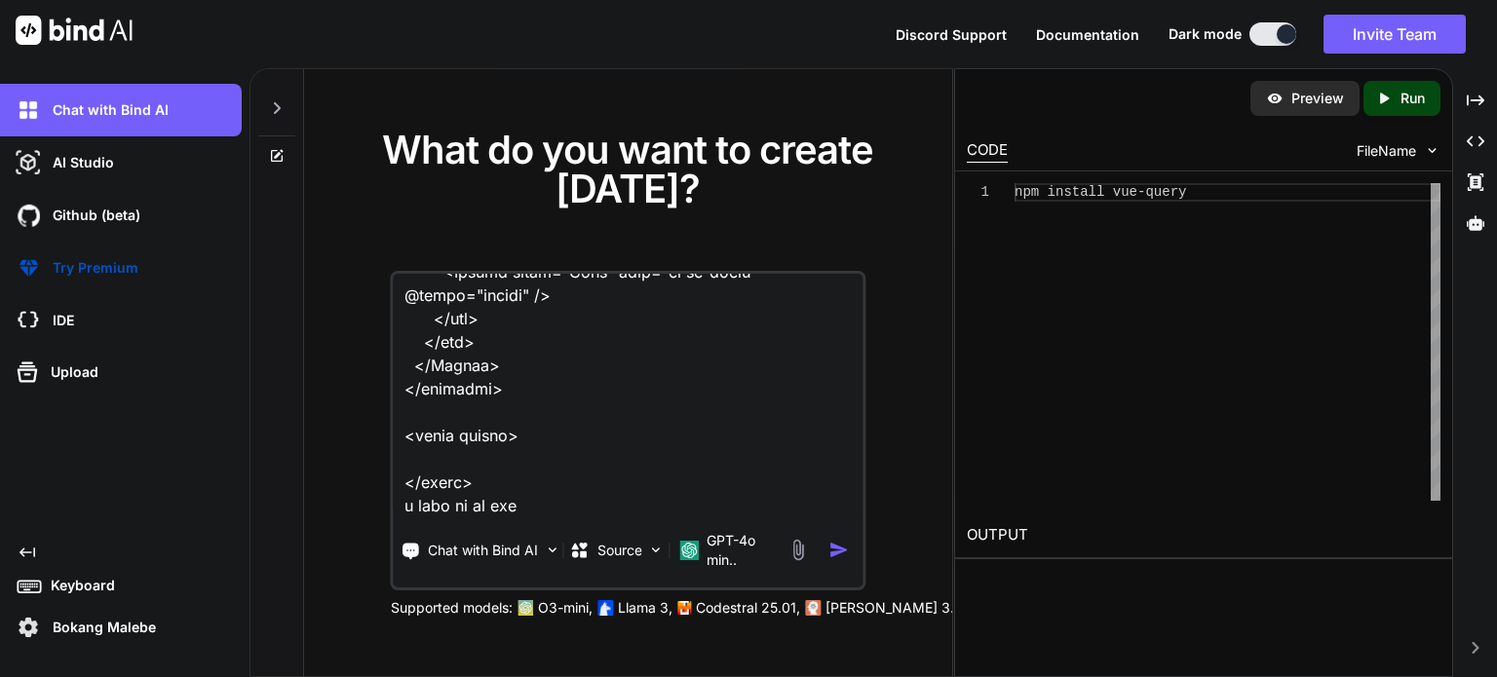
type textarea "x"
type textarea "given this edit.vue <script setup lang="ts"> import type { UpdatePartnerDocumen…"
type textarea "x"
type textarea "given this edit.vue <script setup lang="ts"> import type { UpdatePartnerDocumen…"
type textarea "x"
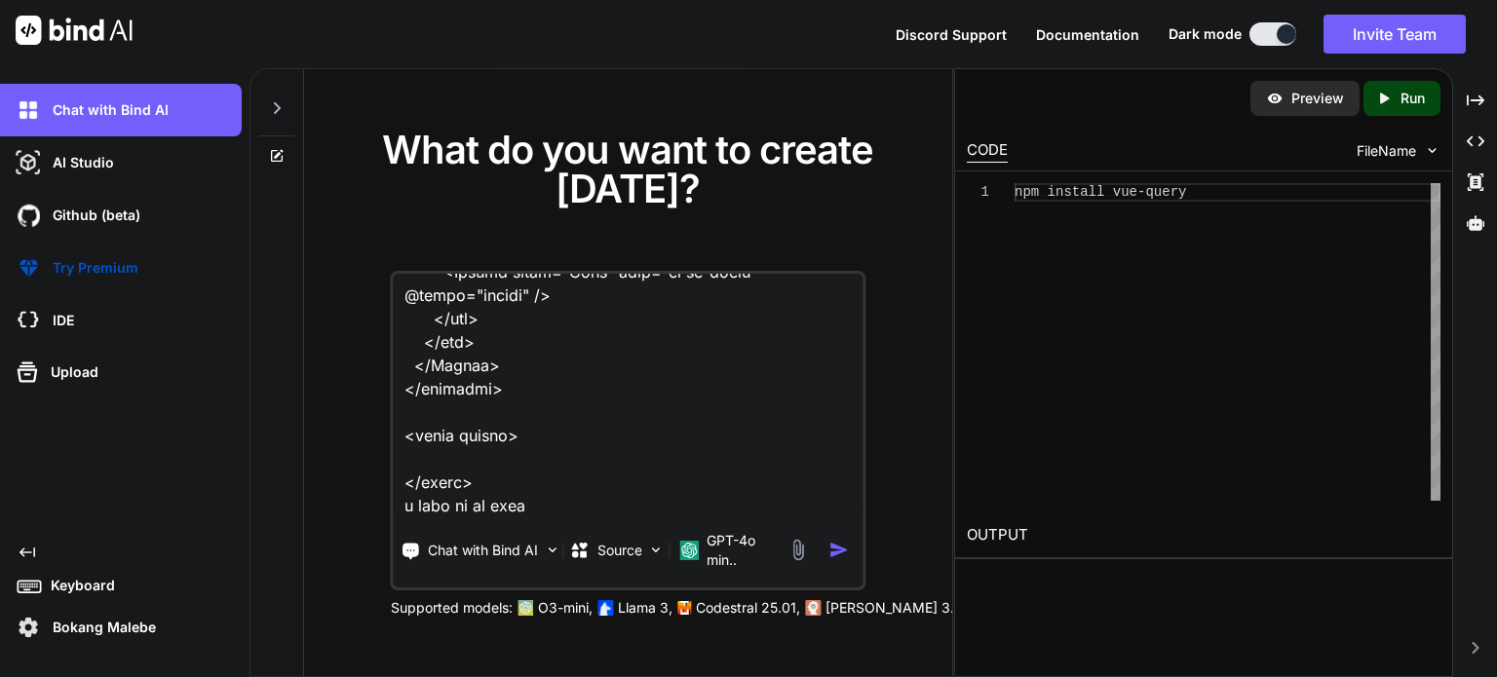
type textarea "given this edit.vue <script setup lang="ts"> import type { UpdatePartnerDocumen…"
type textarea "x"
type textarea "given this edit.vue <script setup lang="ts"> import type { UpdatePartnerDocumen…"
type textarea "x"
type textarea "given this edit.vue <script setup lang="ts"> import type { UpdatePartnerDocumen…"
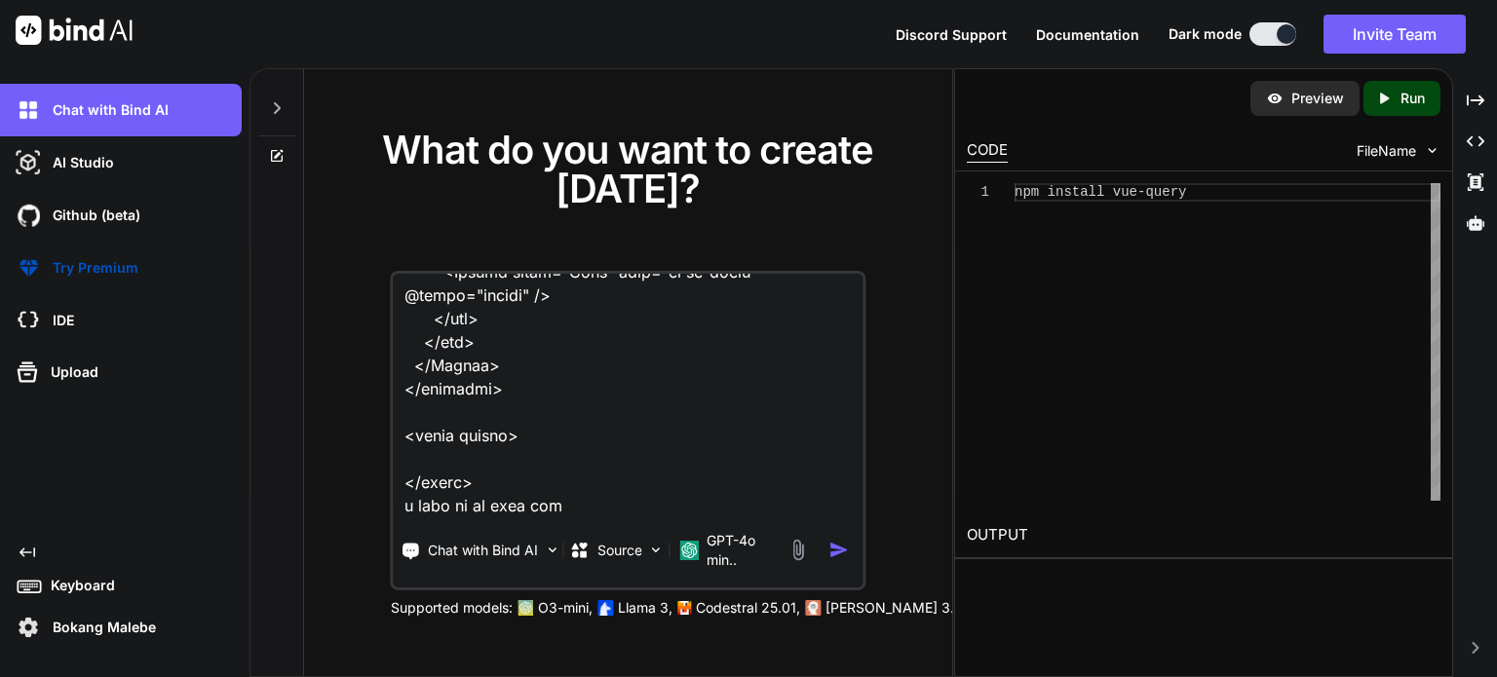
type textarea "x"
type textarea "given this edit.vue <script setup lang="ts"> import type { UpdatePartnerDocumen…"
type textarea "x"
type textarea "given this edit.vue <script setup lang="ts"> import type { UpdatePartnerDocumen…"
type textarea "x"
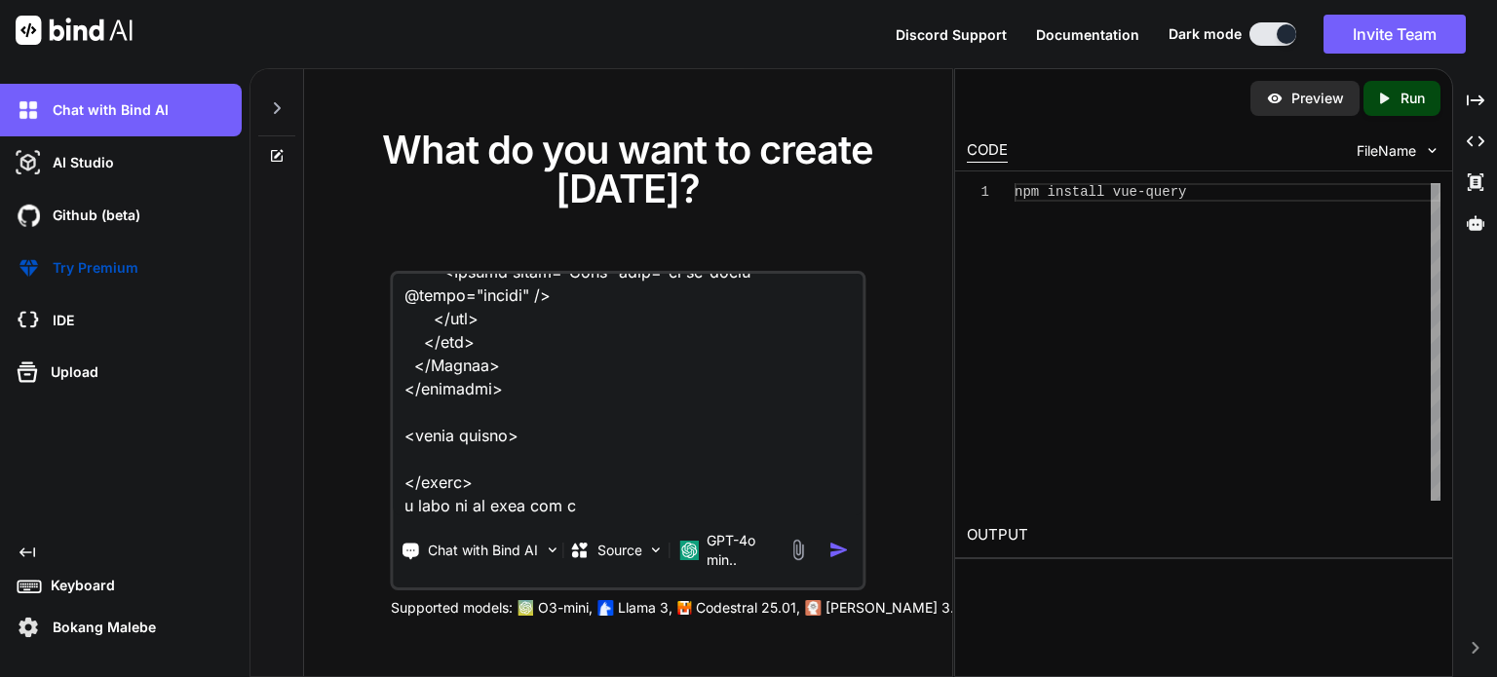
type textarea "given this edit.vue <script setup lang="ts"> import type { UpdatePartnerDocumen…"
type textarea "x"
type textarea "given this edit.vue <script setup lang="ts"> import type { UpdatePartnerDocumen…"
type textarea "x"
type textarea "given this edit.vue <script setup lang="ts"> import type { UpdatePartnerDocumen…"
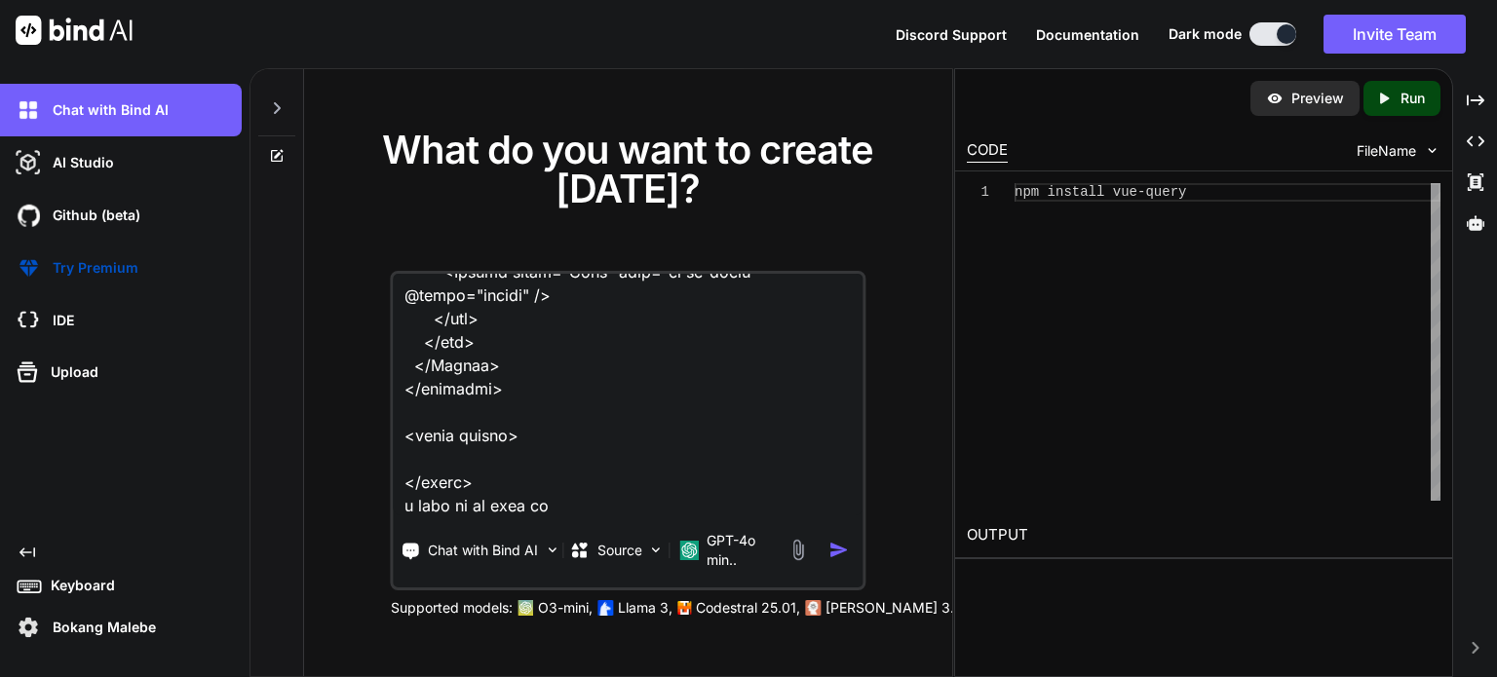
type textarea "x"
type textarea "given this edit.vue <script setup lang="ts"> import type { UpdatePartnerDocumen…"
type textarea "x"
type textarea "given this edit.vue <script setup lang="ts"> import type { UpdatePartnerDocumen…"
type textarea "x"
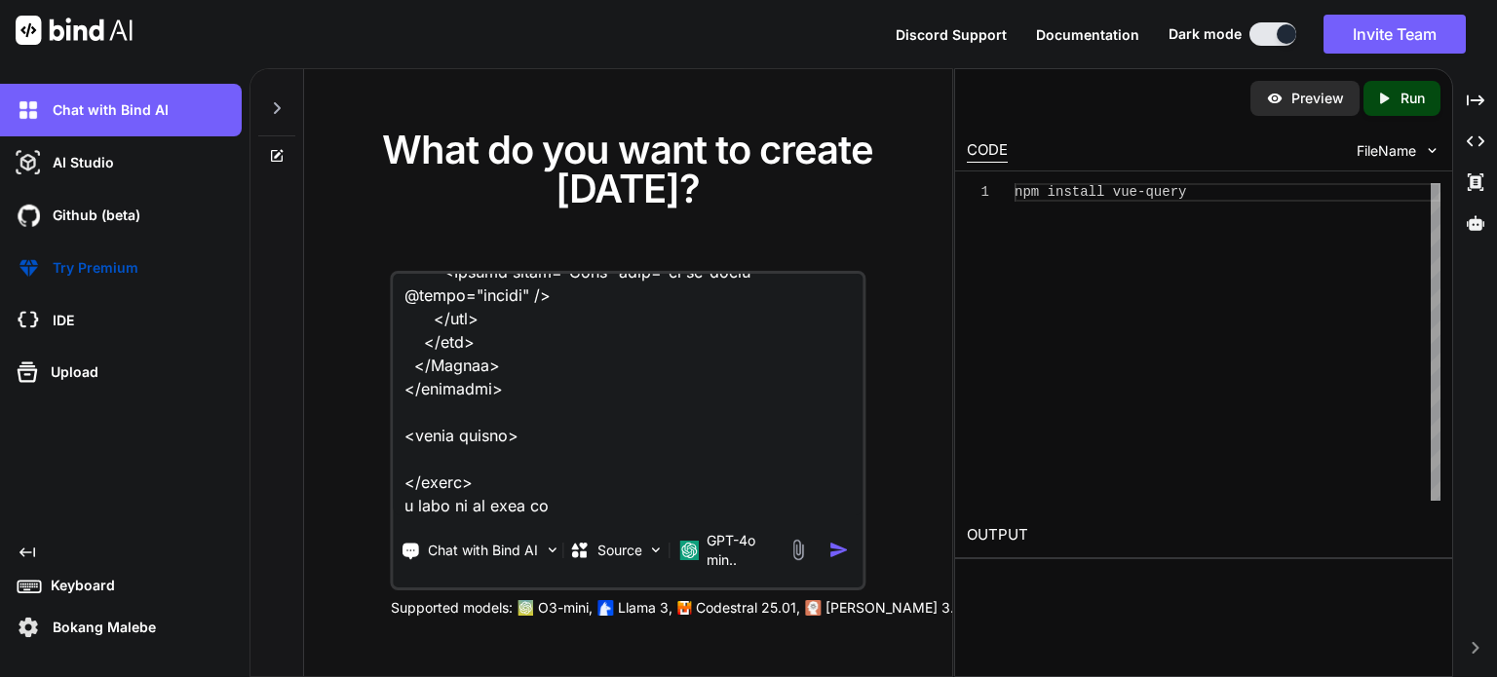
type textarea "given this edit.vue <script setup lang="ts"> import type { UpdatePartnerDocumen…"
type textarea "x"
type textarea "given this edit.vue <script setup lang="ts"> import type { UpdatePartnerDocumen…"
type textarea "x"
type textarea "given this edit.vue <script setup lang="ts"> import type { UpdatePartnerDocumen…"
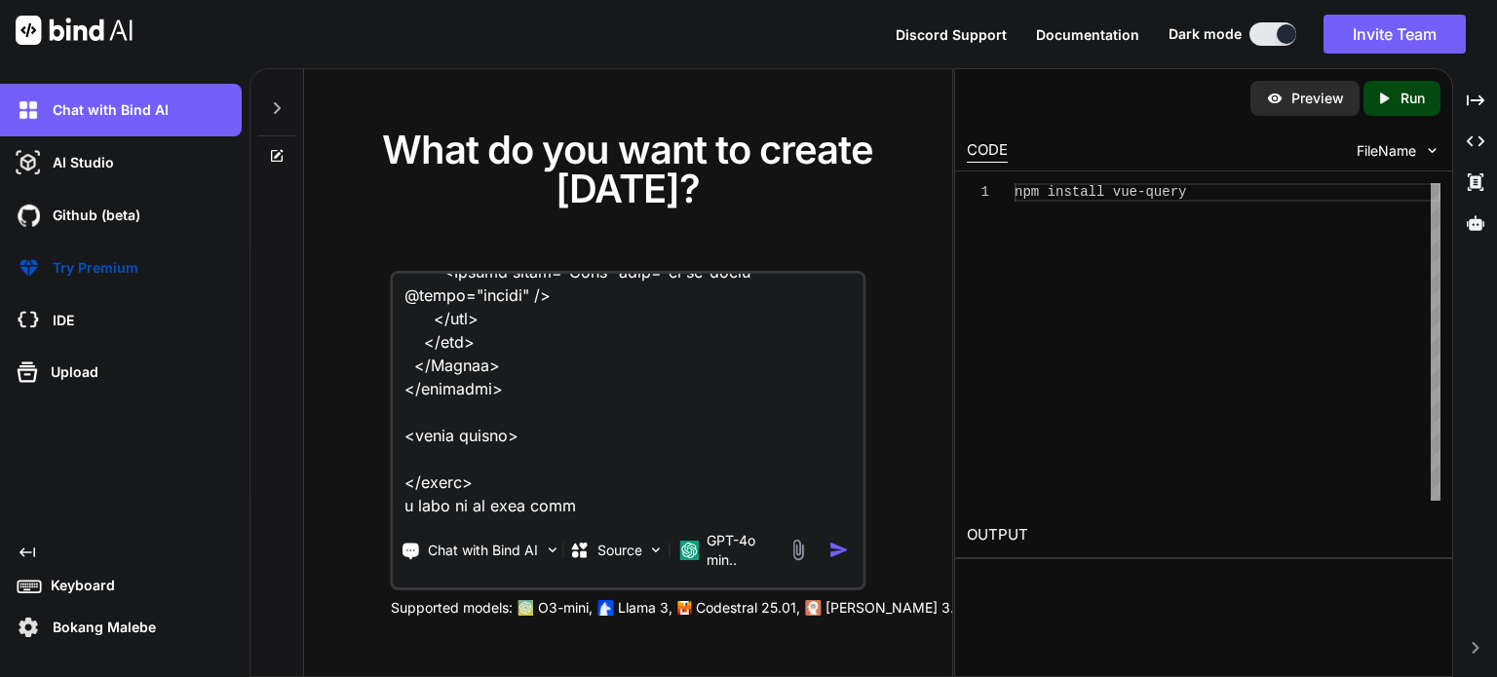
type textarea "x"
type textarea "given this edit.vue <script setup lang="ts"> import type { UpdatePartnerDocumen…"
type textarea "x"
type textarea "given this edit.vue <script setup lang="ts"> import type { UpdatePartnerDocumen…"
type textarea "x"
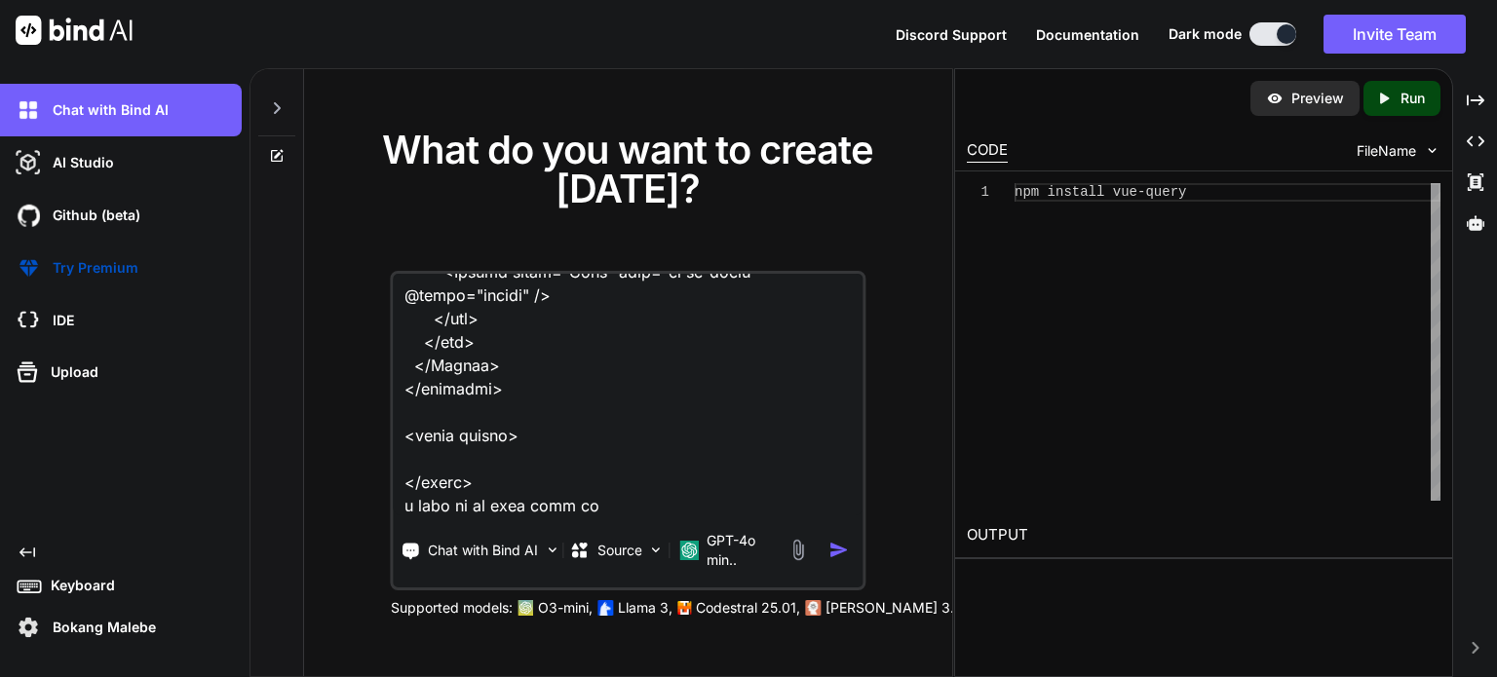
type textarea "given this edit.vue <script setup lang="ts"> import type { UpdatePartnerDocumen…"
type textarea "x"
type textarea "given this edit.vue <script setup lang="ts"> import type { UpdatePartnerDocumen…"
type textarea "x"
type textarea "given this edit.vue <script setup lang="ts"> import type { UpdatePartnerDocumen…"
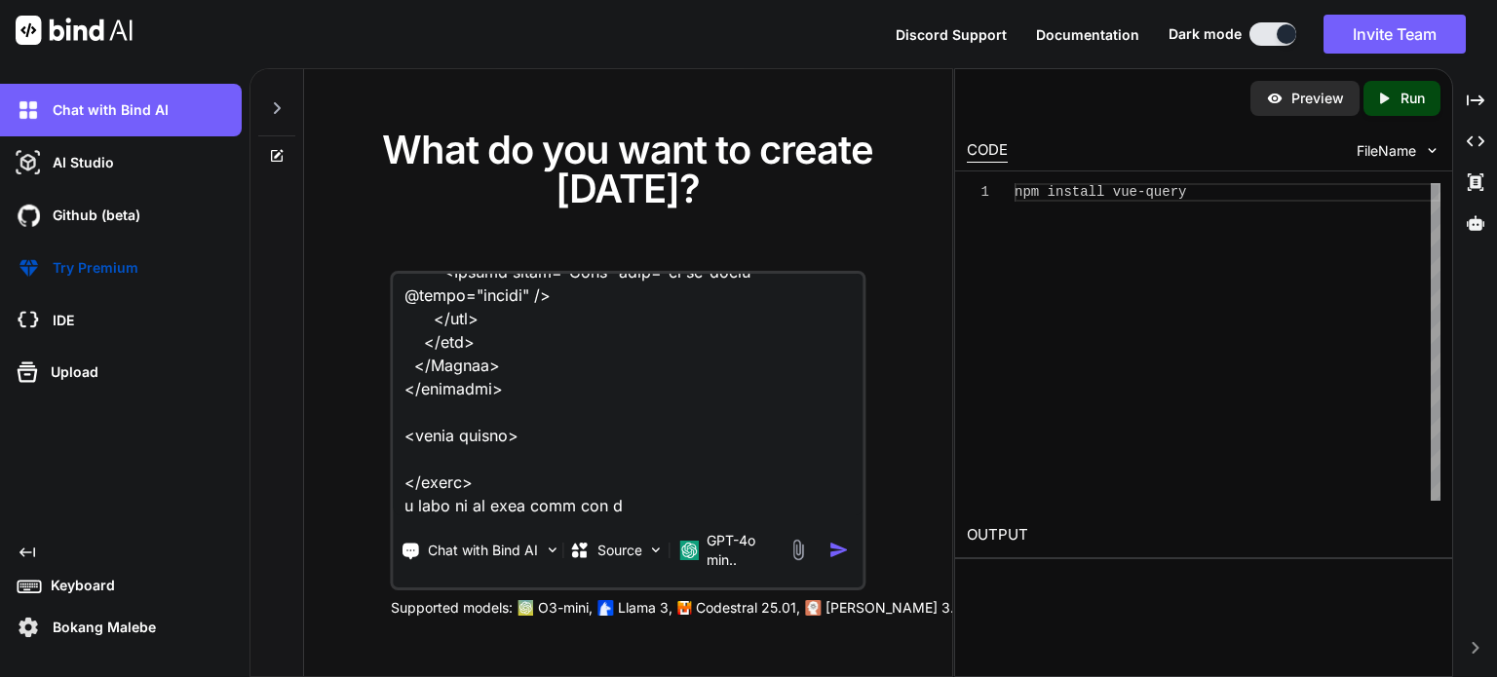
type textarea "x"
type textarea "given this edit.vue <script setup lang="ts"> import type { UpdatePartnerDocumen…"
type textarea "x"
click at [702, 505] on textarea at bounding box center [628, 395] width 469 height 242
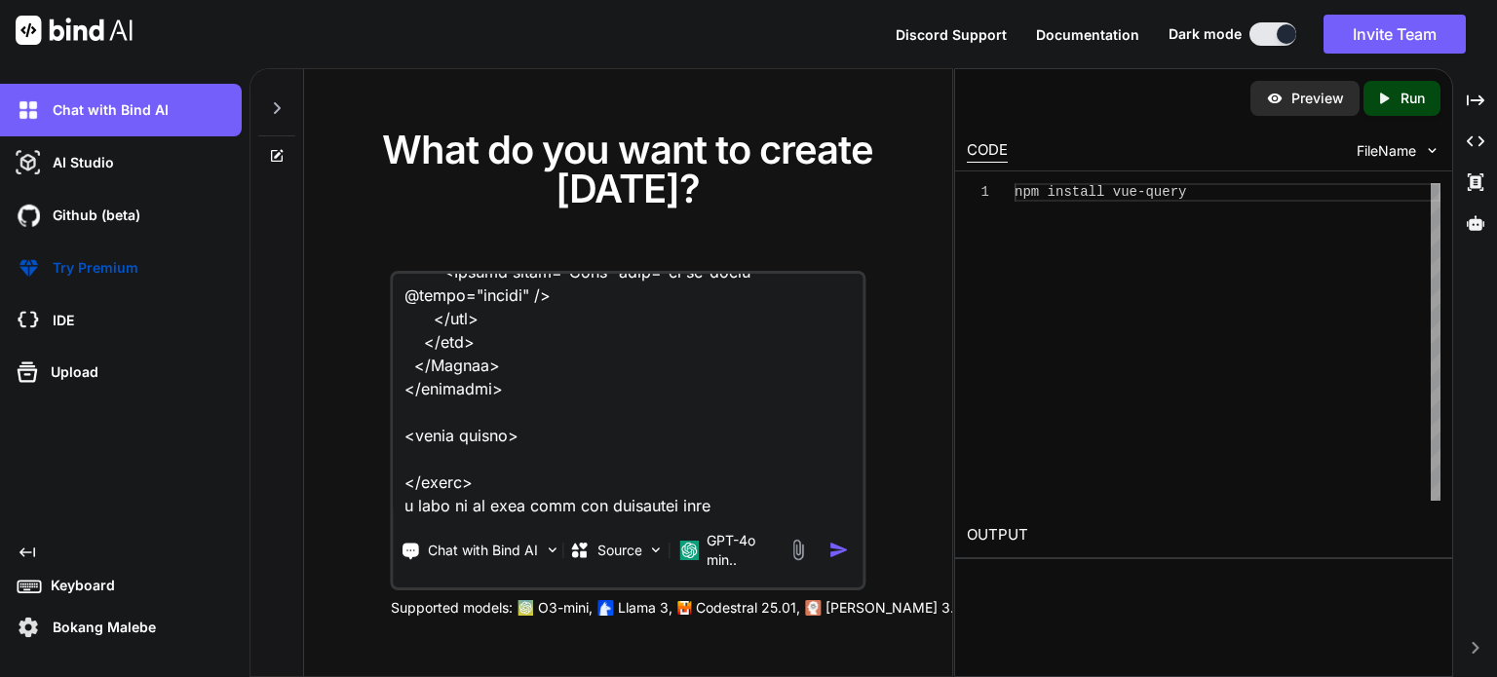
paste textarea "i click delete i want to first show confirmation dialog to say are you sure you…"
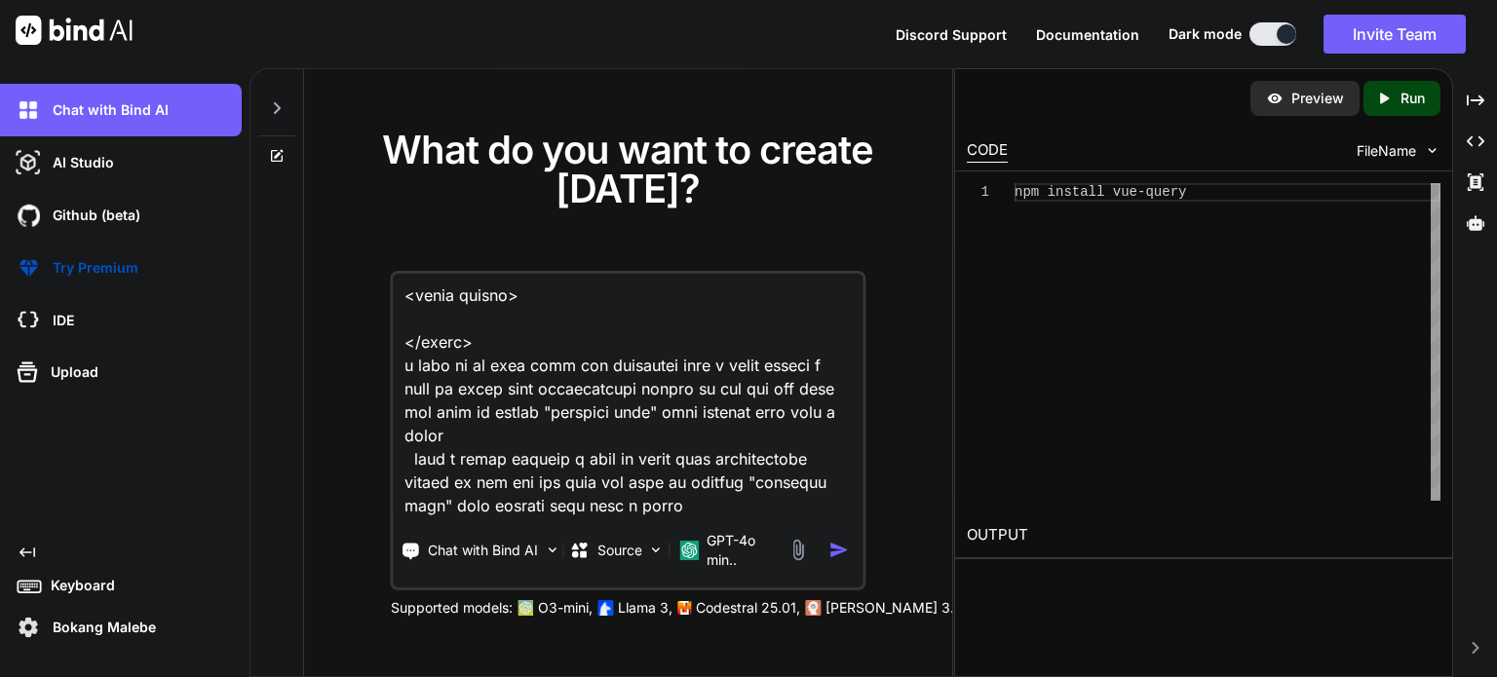
click at [613, 365] on textarea at bounding box center [628, 395] width 469 height 242
click at [717, 501] on textarea at bounding box center [628, 395] width 469 height 242
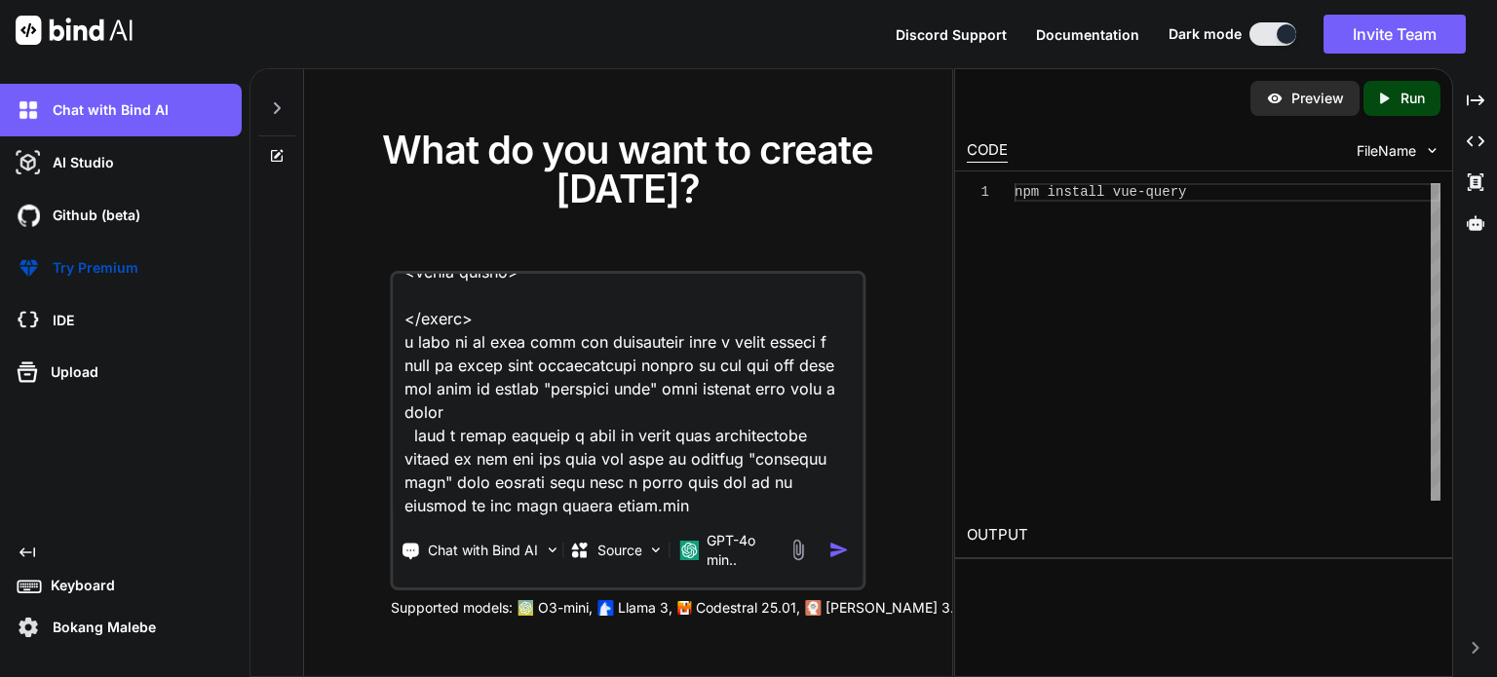
paste textarea "<script setup lang="ts"> import type { ColumnProps } from '#shared/types/base' …"
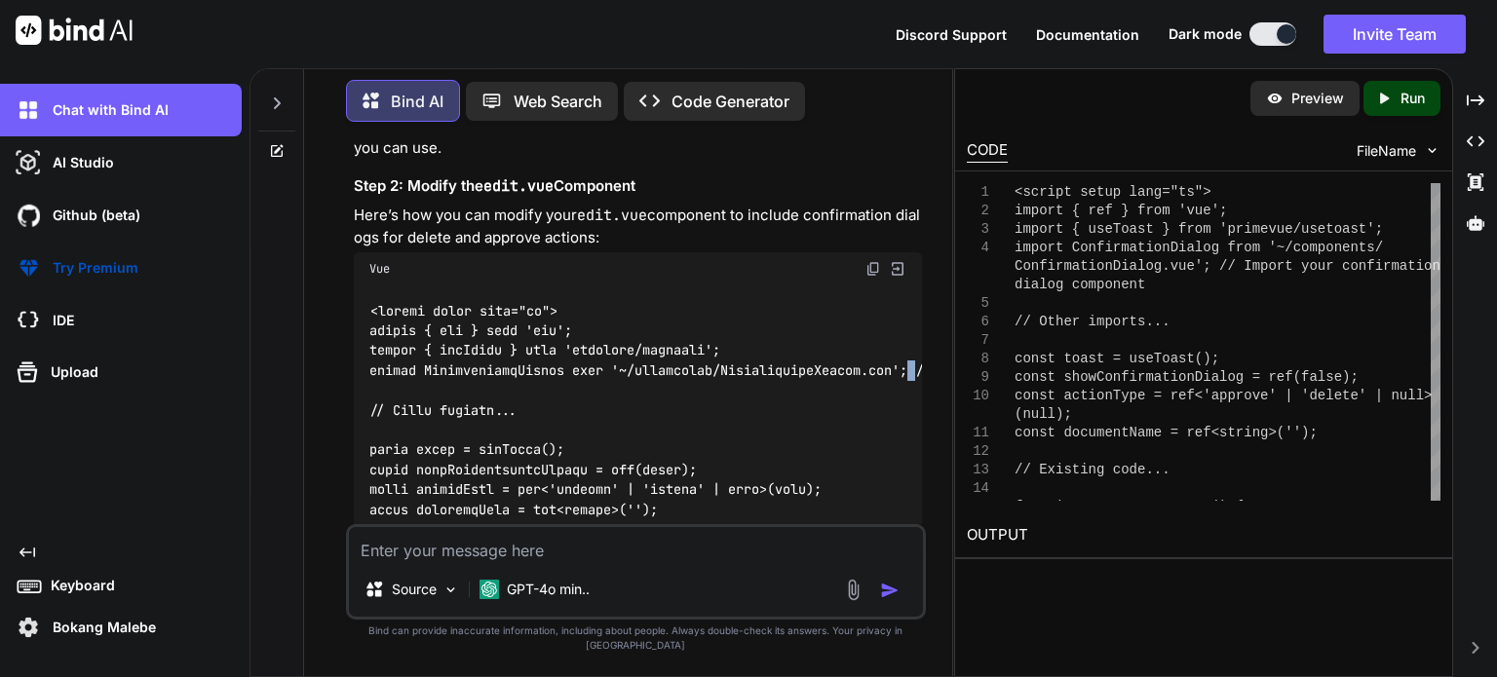
scroll to position [0, 41]
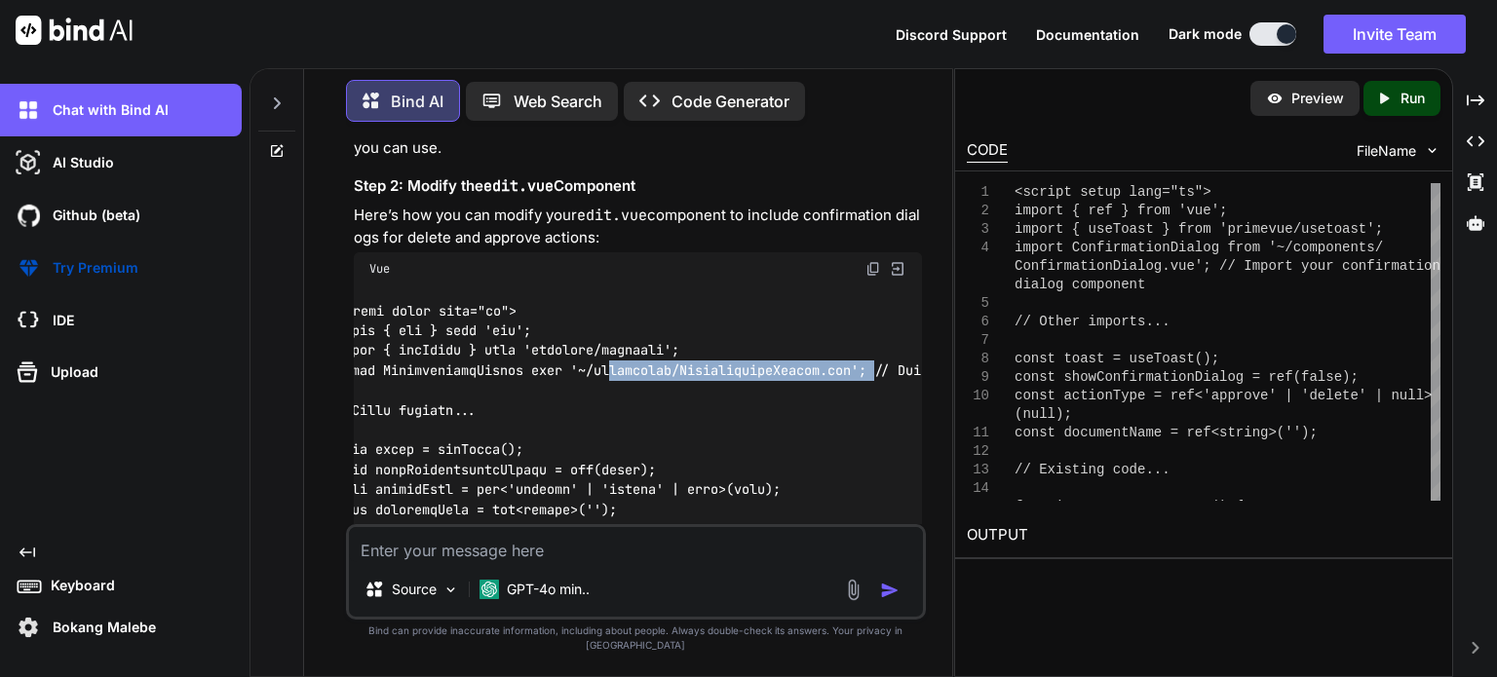
drag, startPoint x: 916, startPoint y: 373, endPoint x: 572, endPoint y: 364, distance: 344.1
click at [605, 376] on div "You Bind AI To implement confirmation dialogs for the delete and approve action…" at bounding box center [636, 406] width 632 height 539
click at [347, 381] on div "You Bind AI To implement confirmation dialogs for the delete and approve action…" at bounding box center [636, 406] width 580 height 539
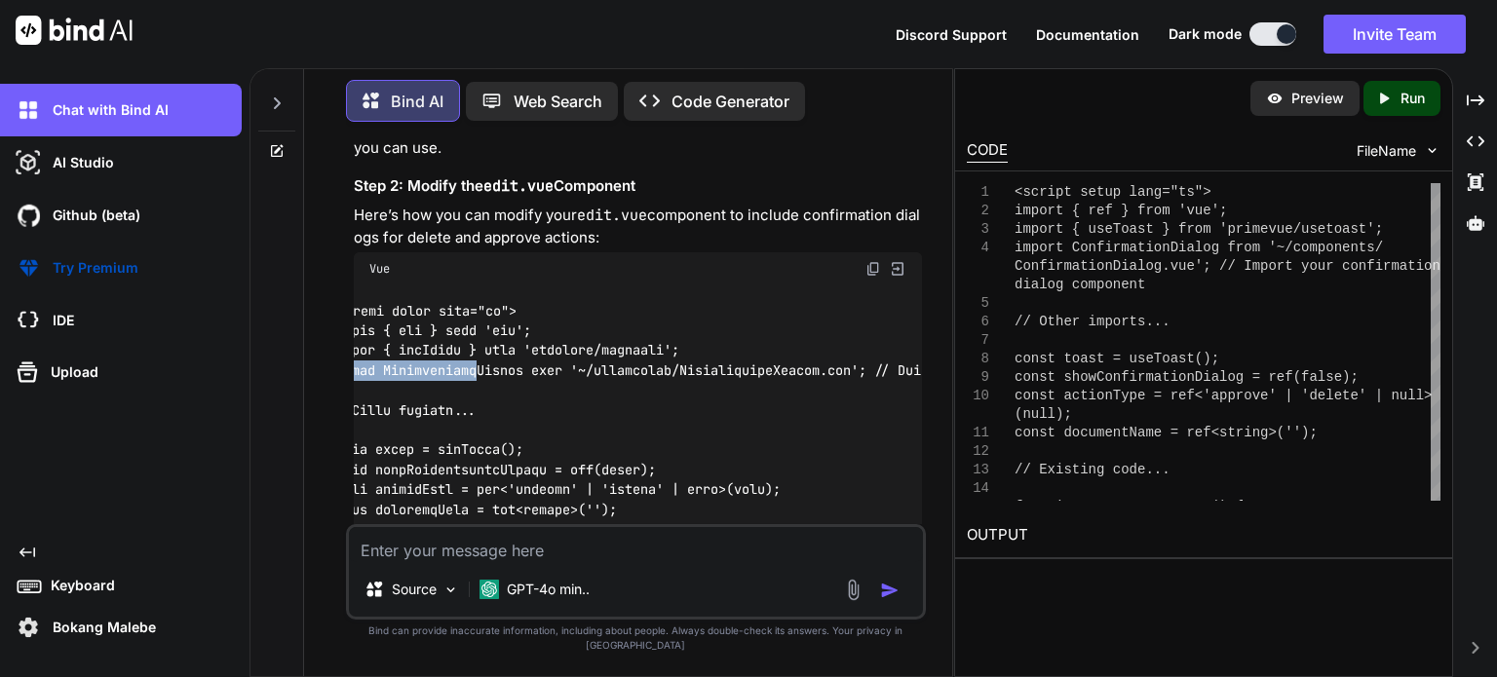
scroll to position [0, 0]
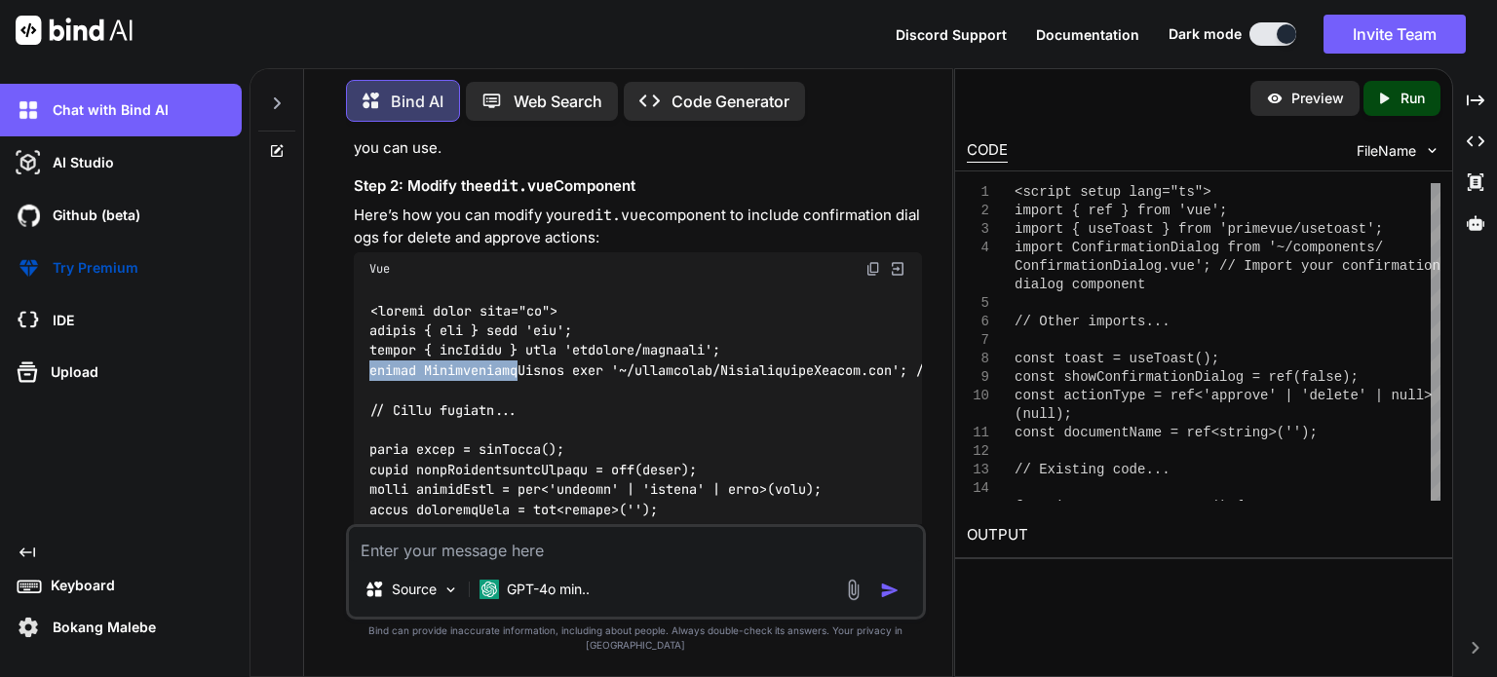
drag, startPoint x: 480, startPoint y: 369, endPoint x: 316, endPoint y: 371, distance: 164.7
click at [310, 371] on div "Bind AI Web Search Created with Pixso. Code Generator You Bind AI To implement …" at bounding box center [628, 374] width 648 height 604
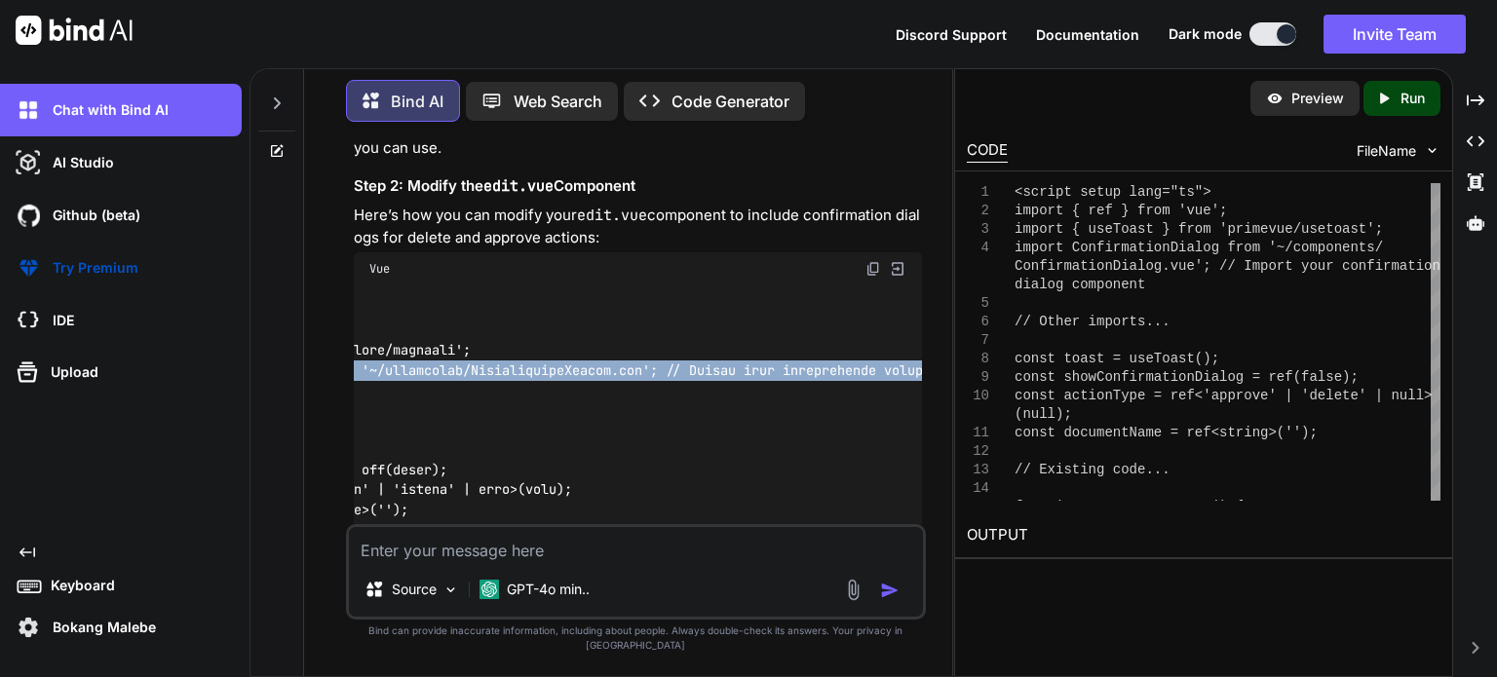
scroll to position [0, 287]
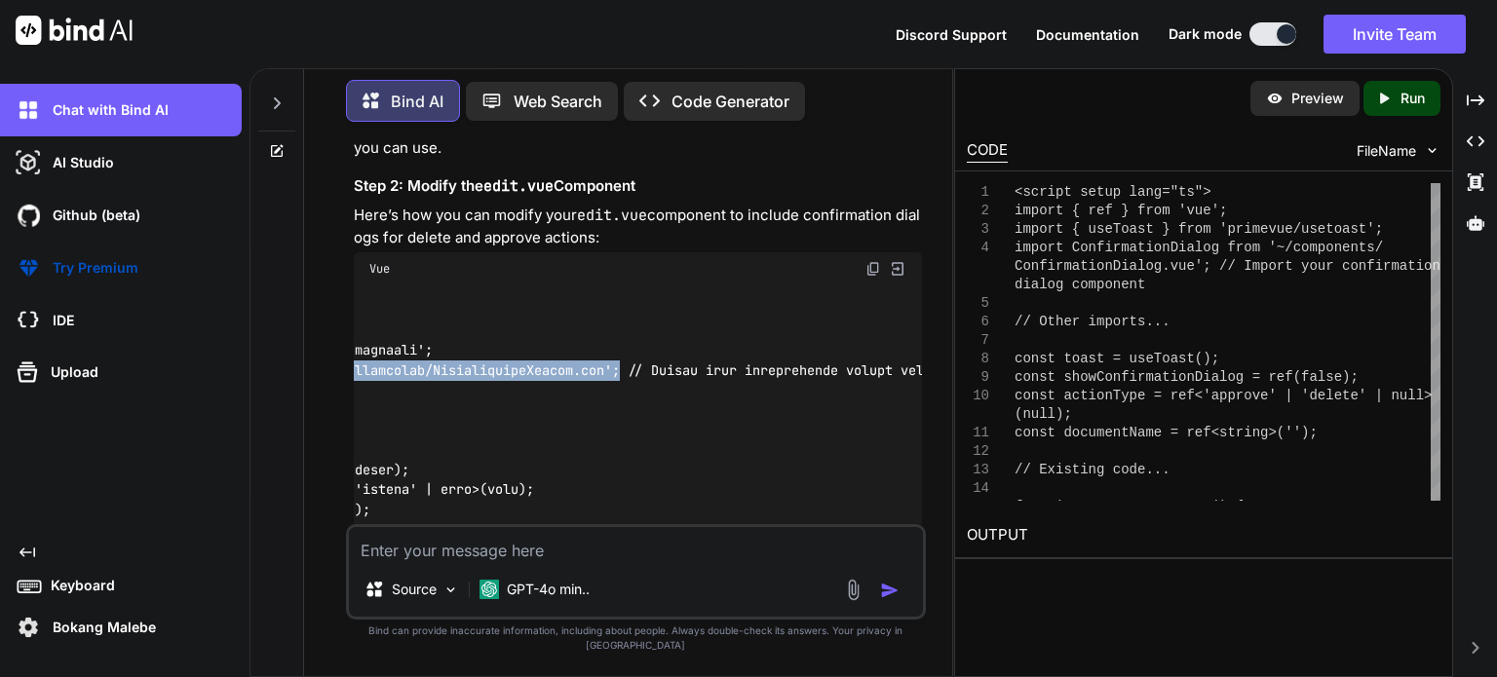
drag, startPoint x: 370, startPoint y: 372, endPoint x: 629, endPoint y: 373, distance: 258.2
copy code "import ConfirmationDialog from '~/components/ConfirmationDialog.vue';"
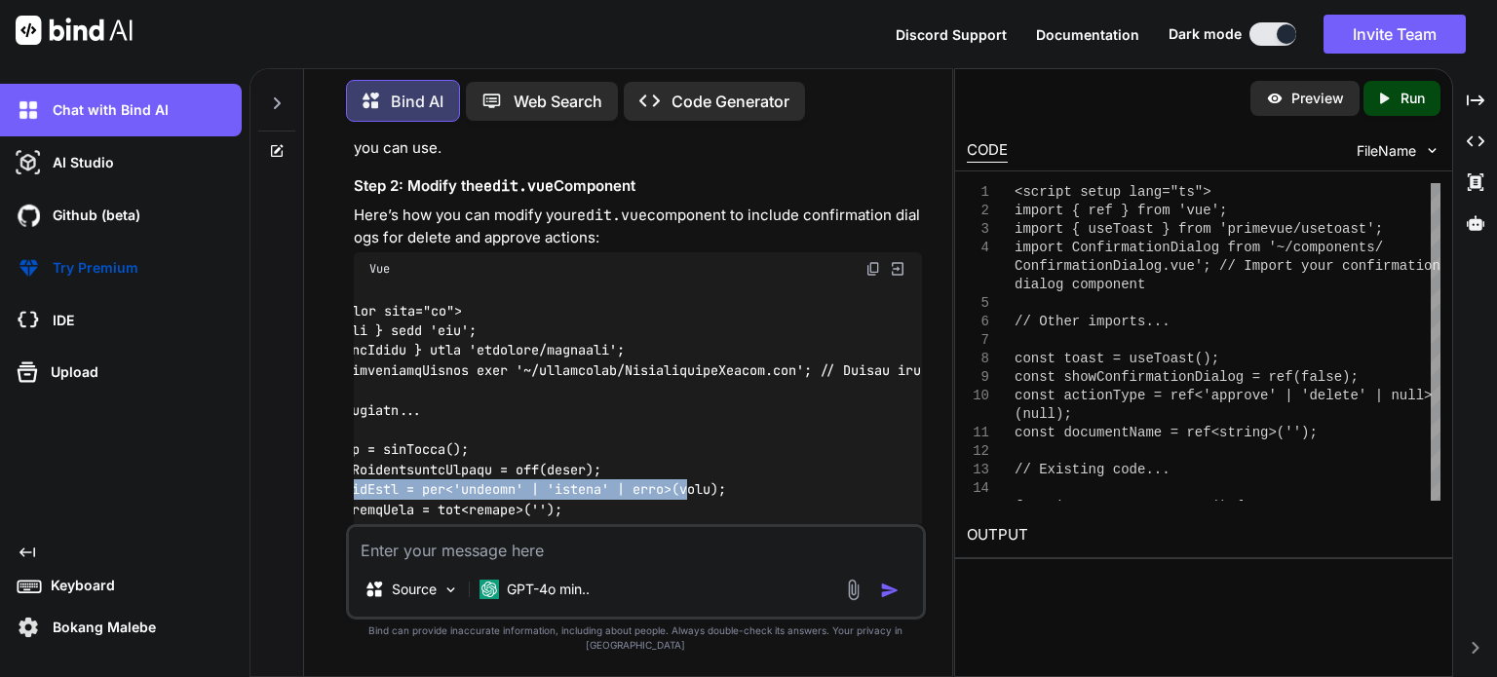
scroll to position [0, 0]
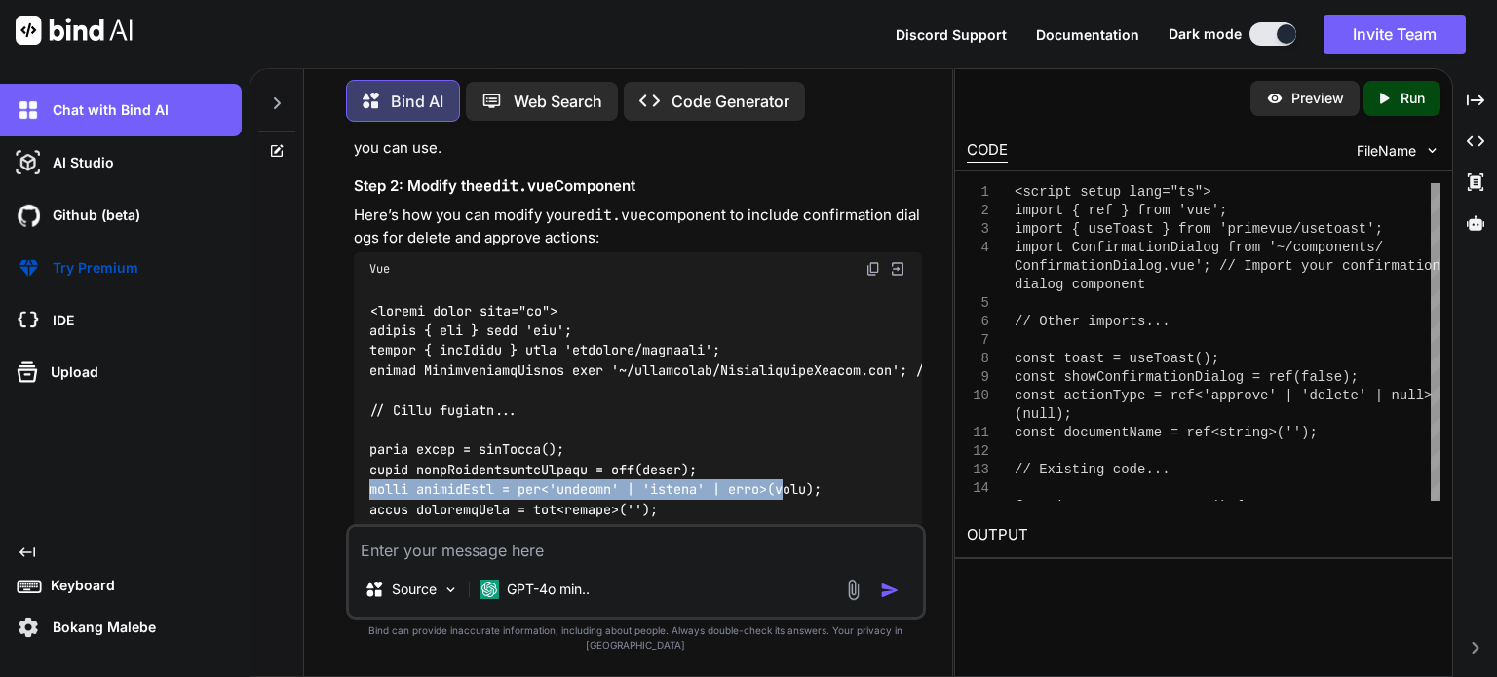
drag, startPoint x: 507, startPoint y: 484, endPoint x: 316, endPoint y: 490, distance: 191.1
click at [316, 490] on div "Bind AI Web Search Created with Pixso. Code Generator You Bind AI To implement …" at bounding box center [628, 374] width 648 height 604
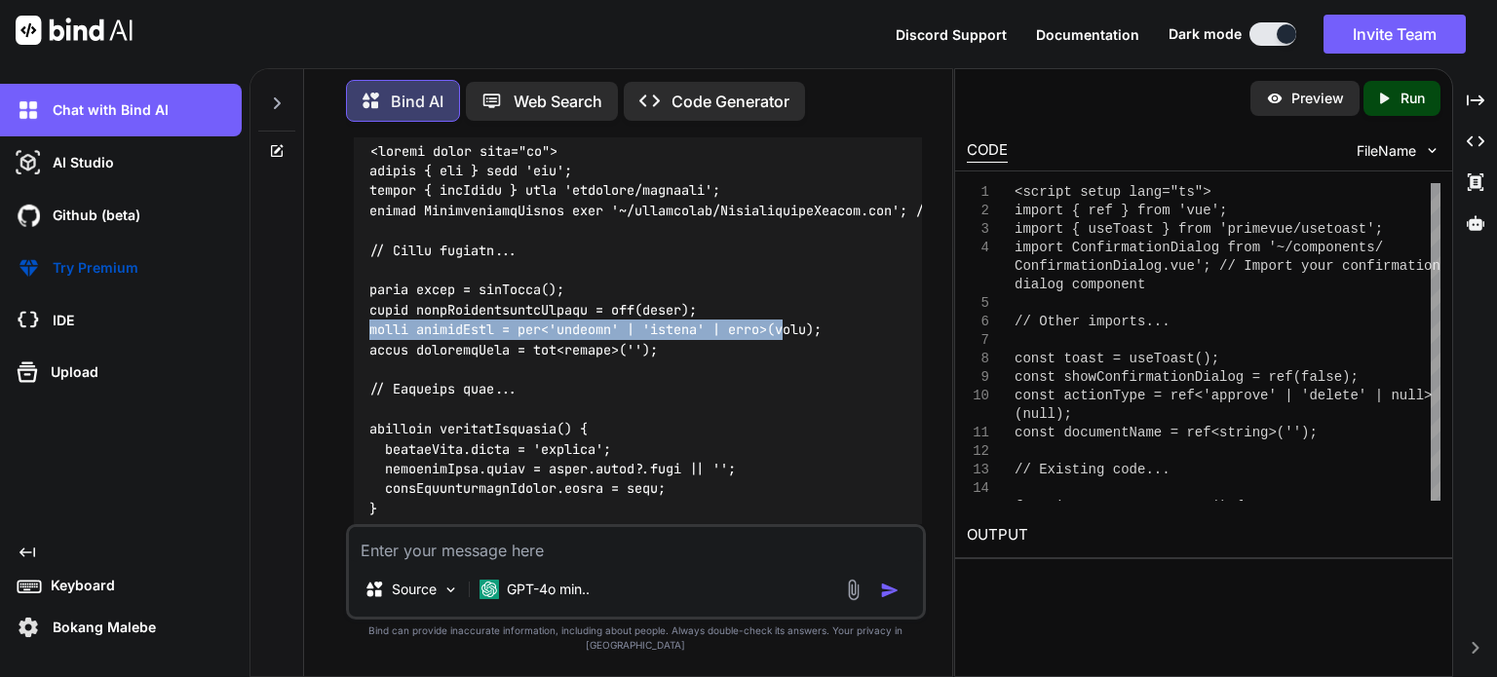
scroll to position [4580, 0]
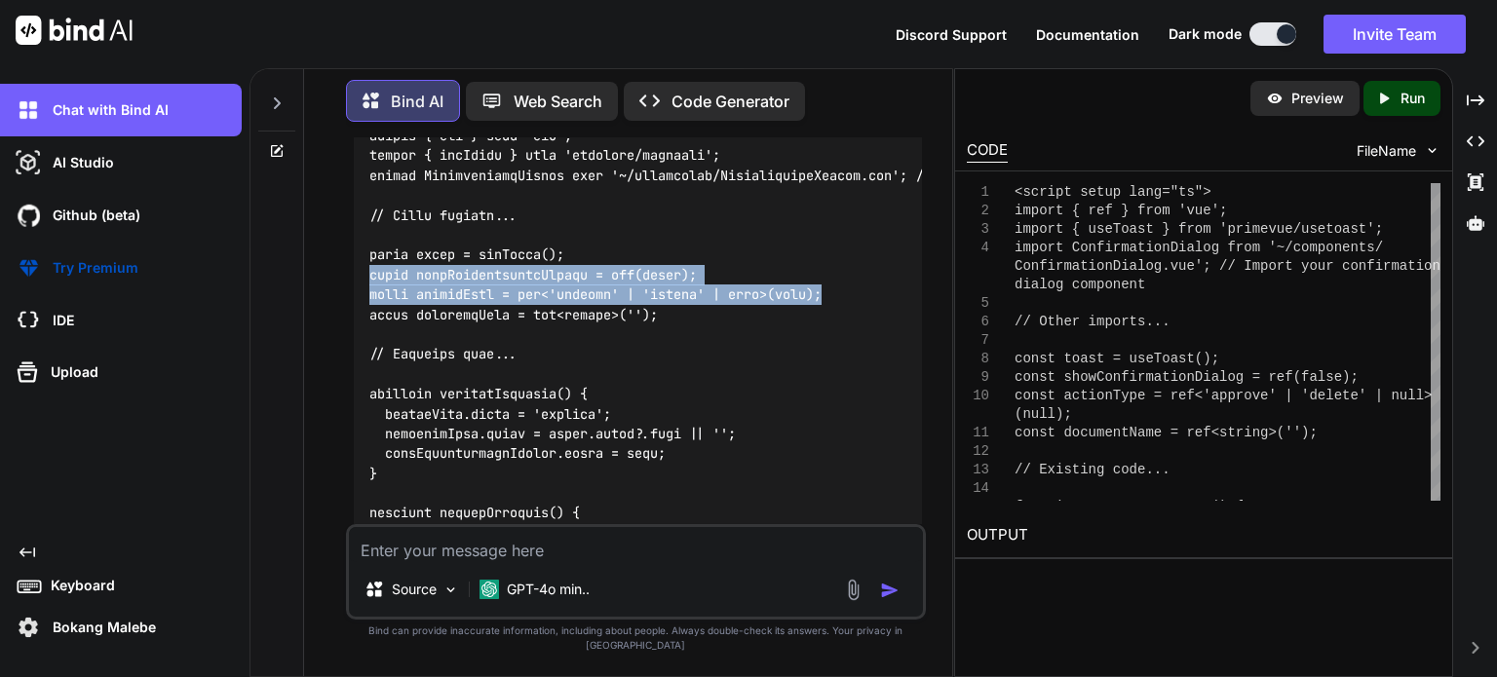
drag, startPoint x: 372, startPoint y: 272, endPoint x: 819, endPoint y: 294, distance: 446.9
copy code "const showConfirmationDialog = ref(false); const actionType = ref<'approve' | '…"
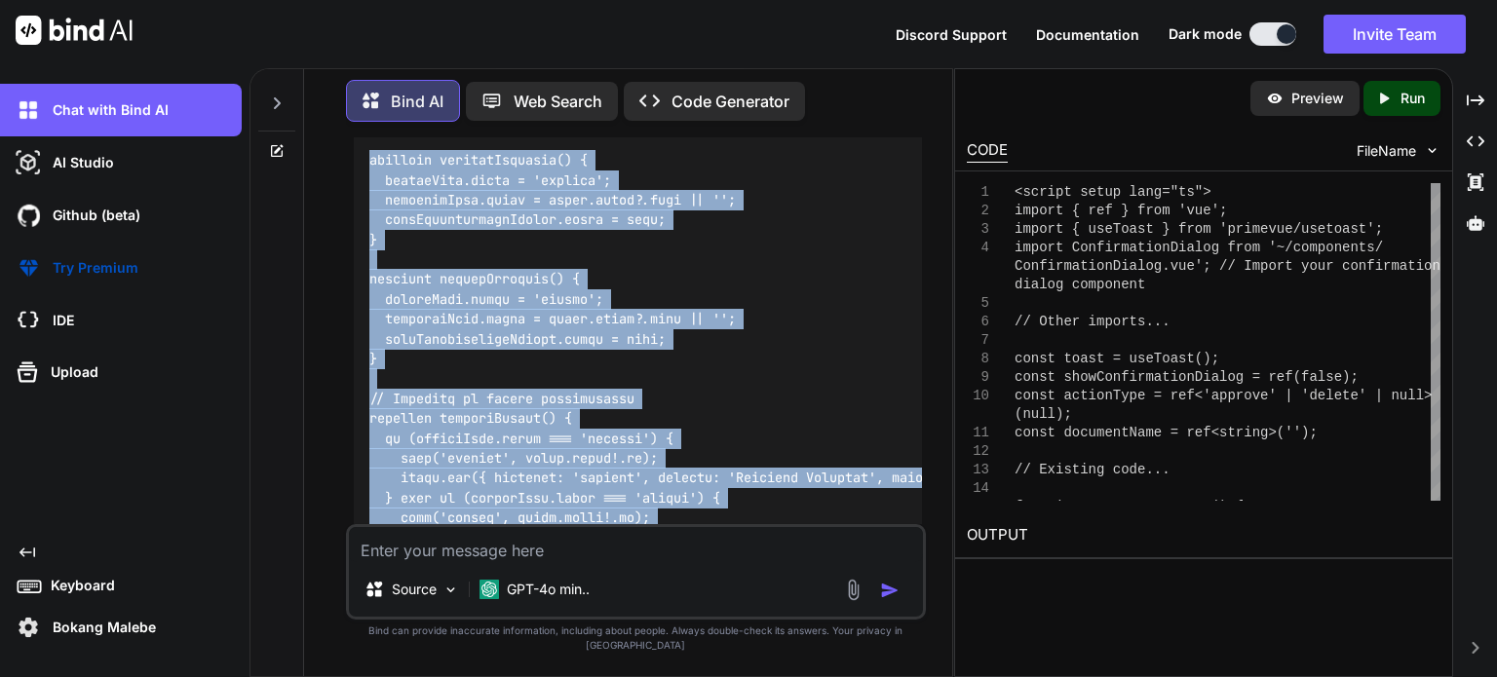
scroll to position [4992, 0]
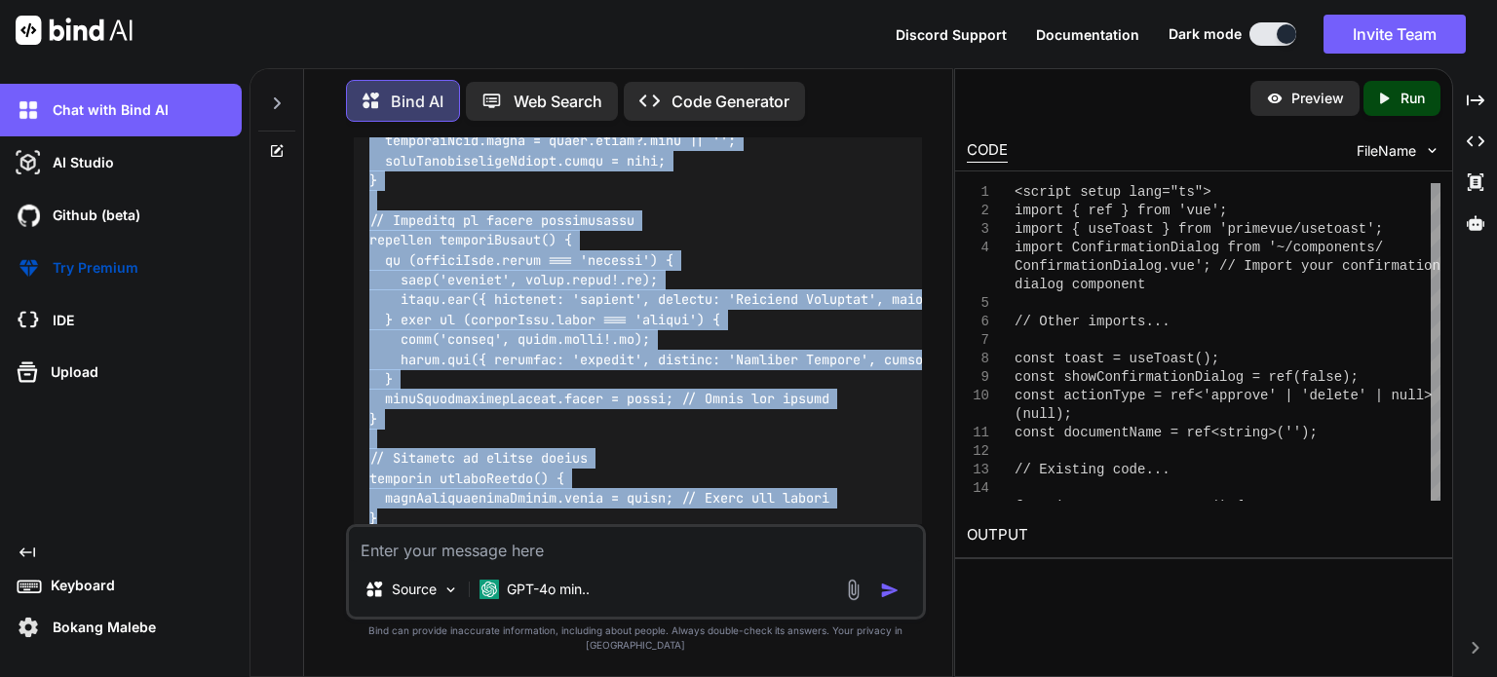
drag, startPoint x: 368, startPoint y: 287, endPoint x: 437, endPoint y: 520, distance: 242.7
click at [437, 520] on div at bounding box center [638, 458] width 568 height 1561
copy code "function approveDocument() { actionType.value = 'approve'; documentName.value =…"
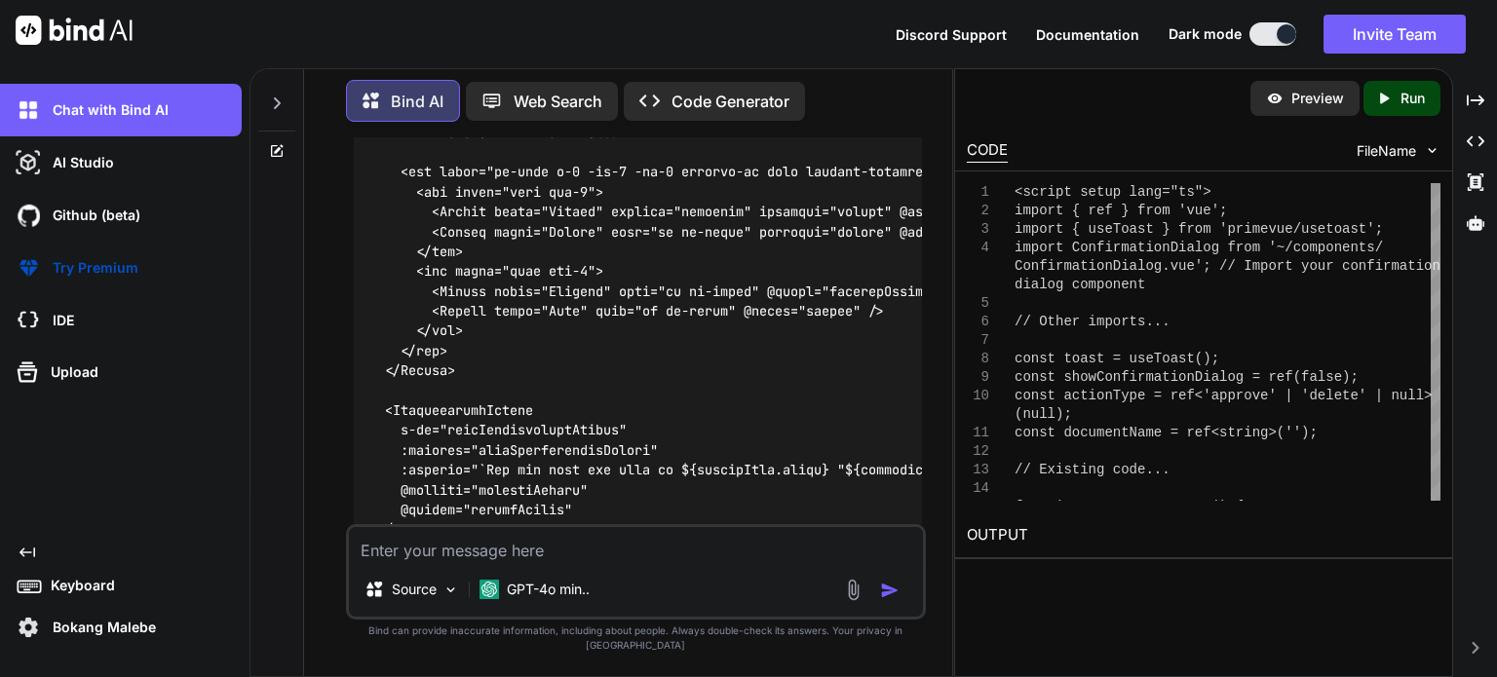
scroll to position [5479, 0]
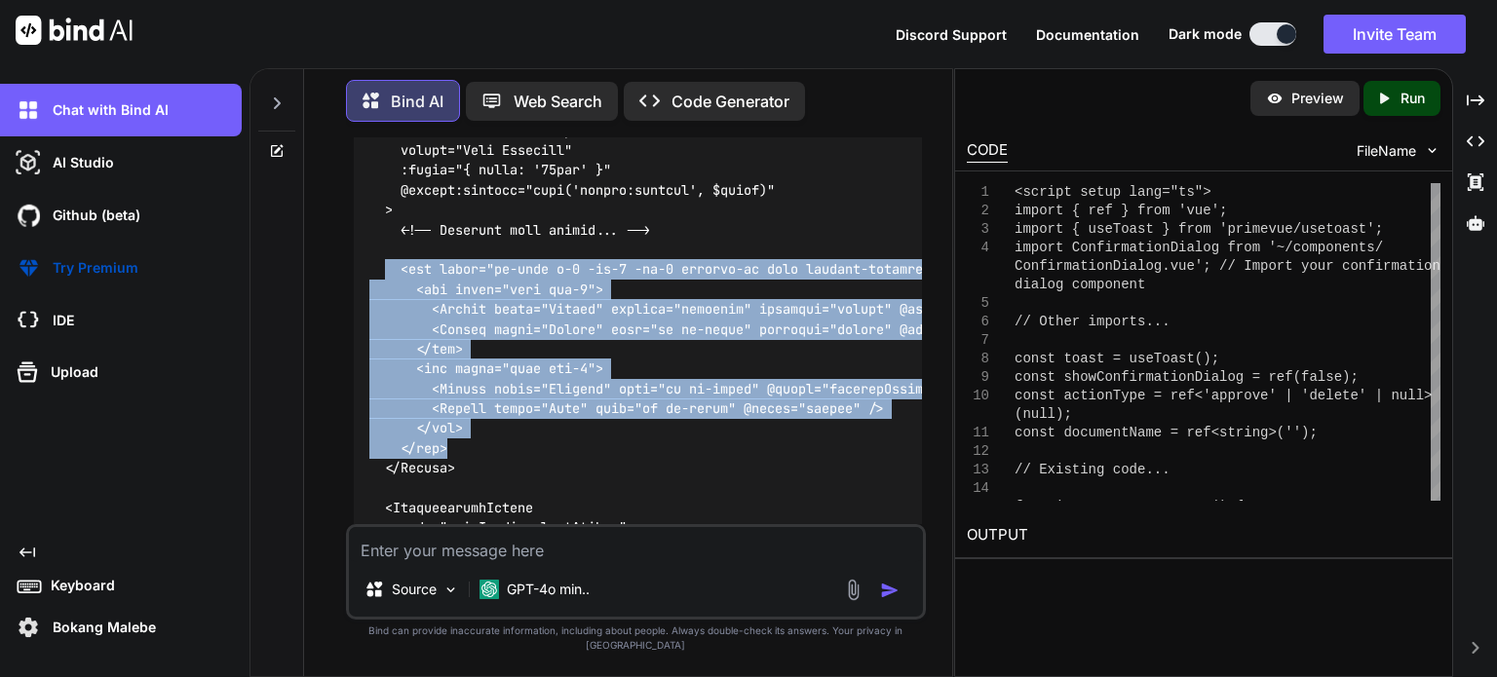
drag, startPoint x: 390, startPoint y: 272, endPoint x: 461, endPoint y: 443, distance: 185.7
copy code "<div class="mt-auto p-4 -mx-5 -mb-5 rounded-md flex justify-between gap-4 bg-su…"
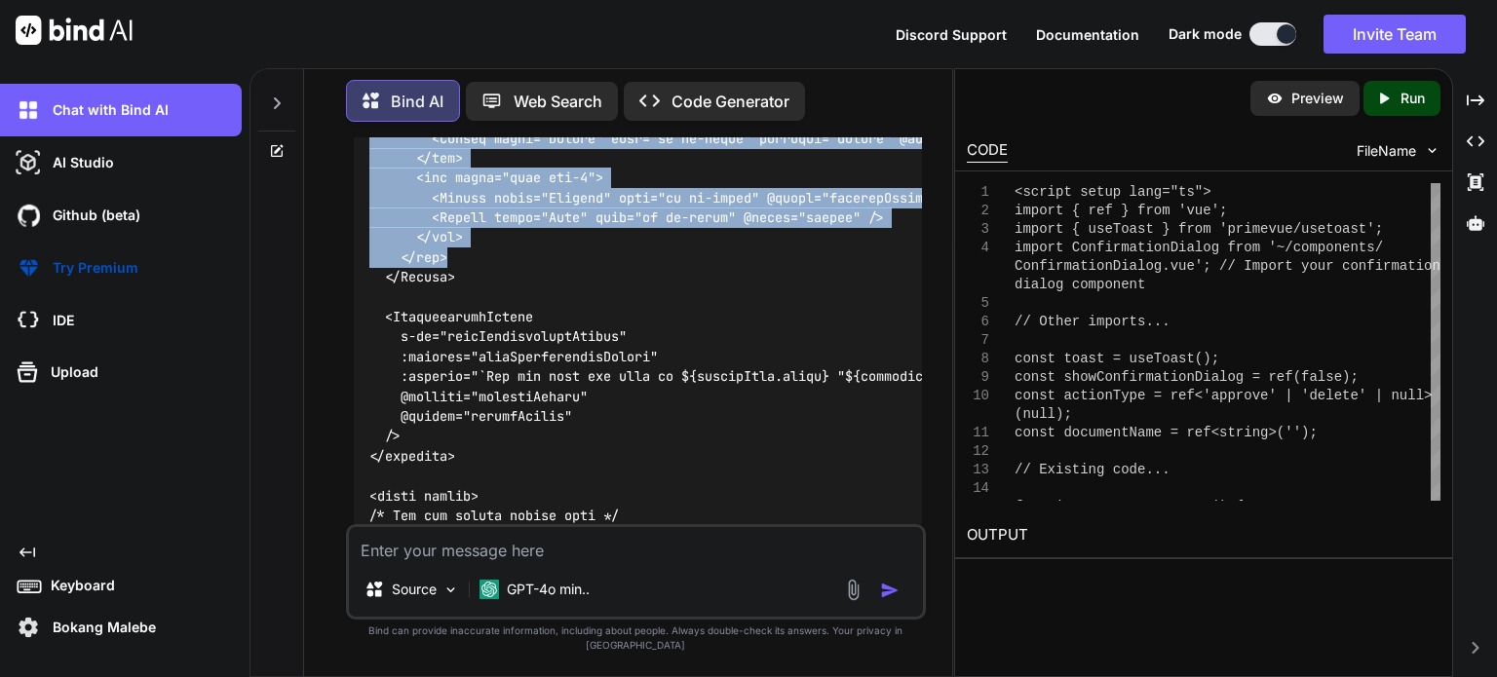
scroll to position [5772, 0]
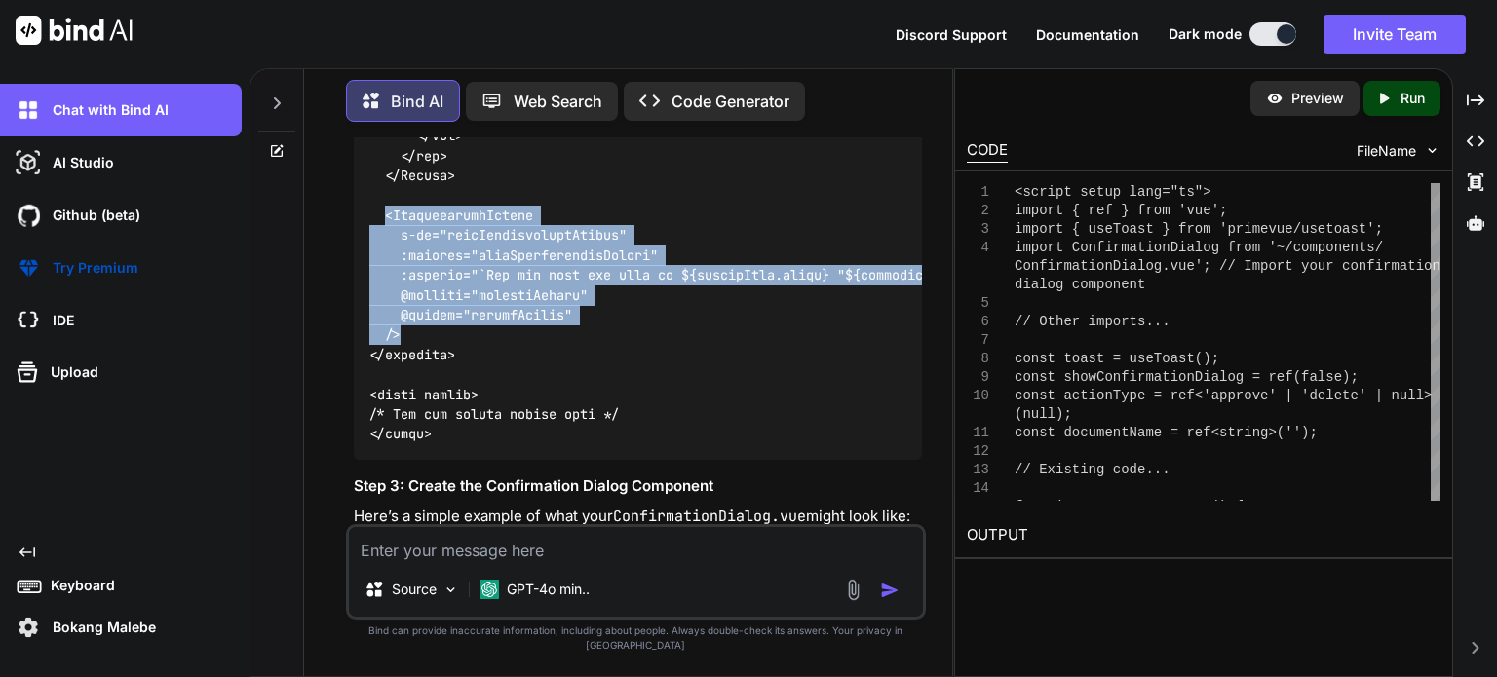
drag, startPoint x: 382, startPoint y: 217, endPoint x: 437, endPoint y: 333, distance: 128.2
copy code "<ConfirmationDialog v-if="showConfirmationDialog" :visible="showConfirmationDia…"
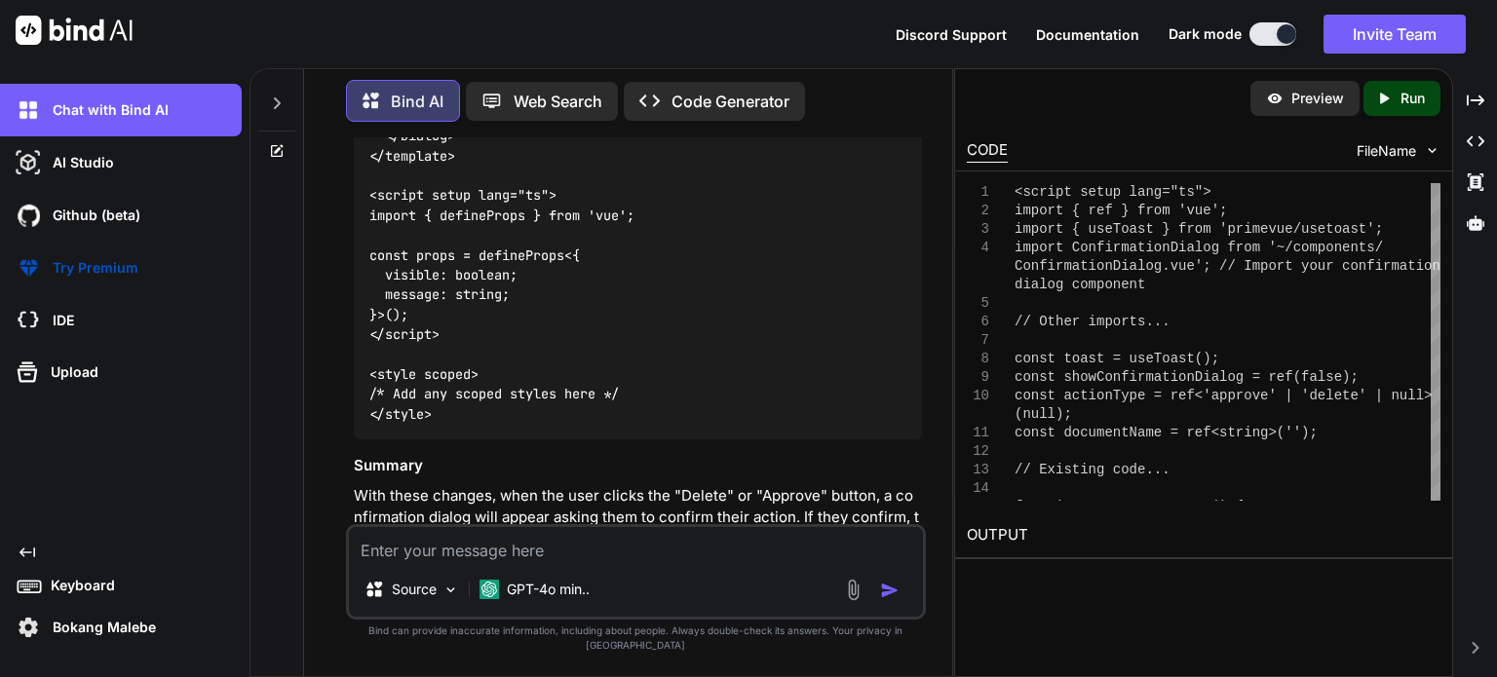
scroll to position [6483, 0]
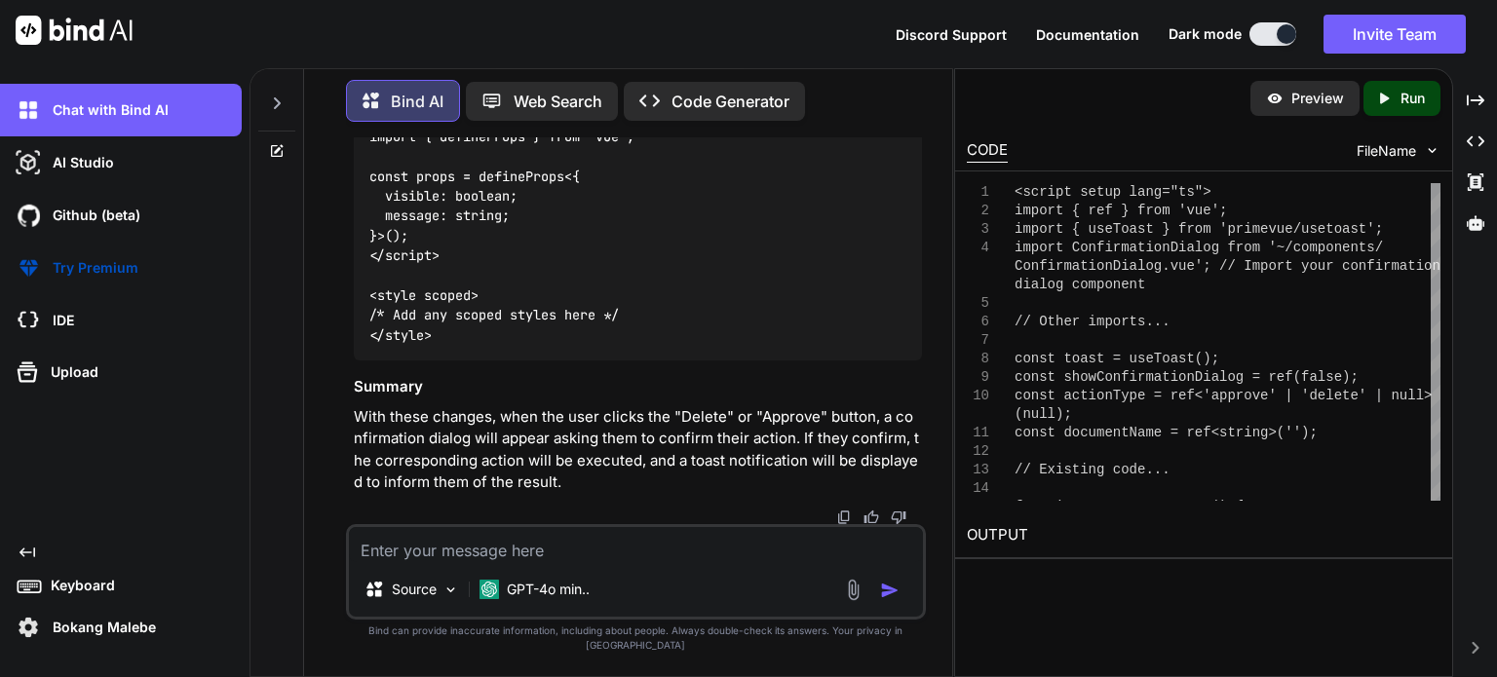
click at [592, 562] on textarea at bounding box center [636, 544] width 574 height 35
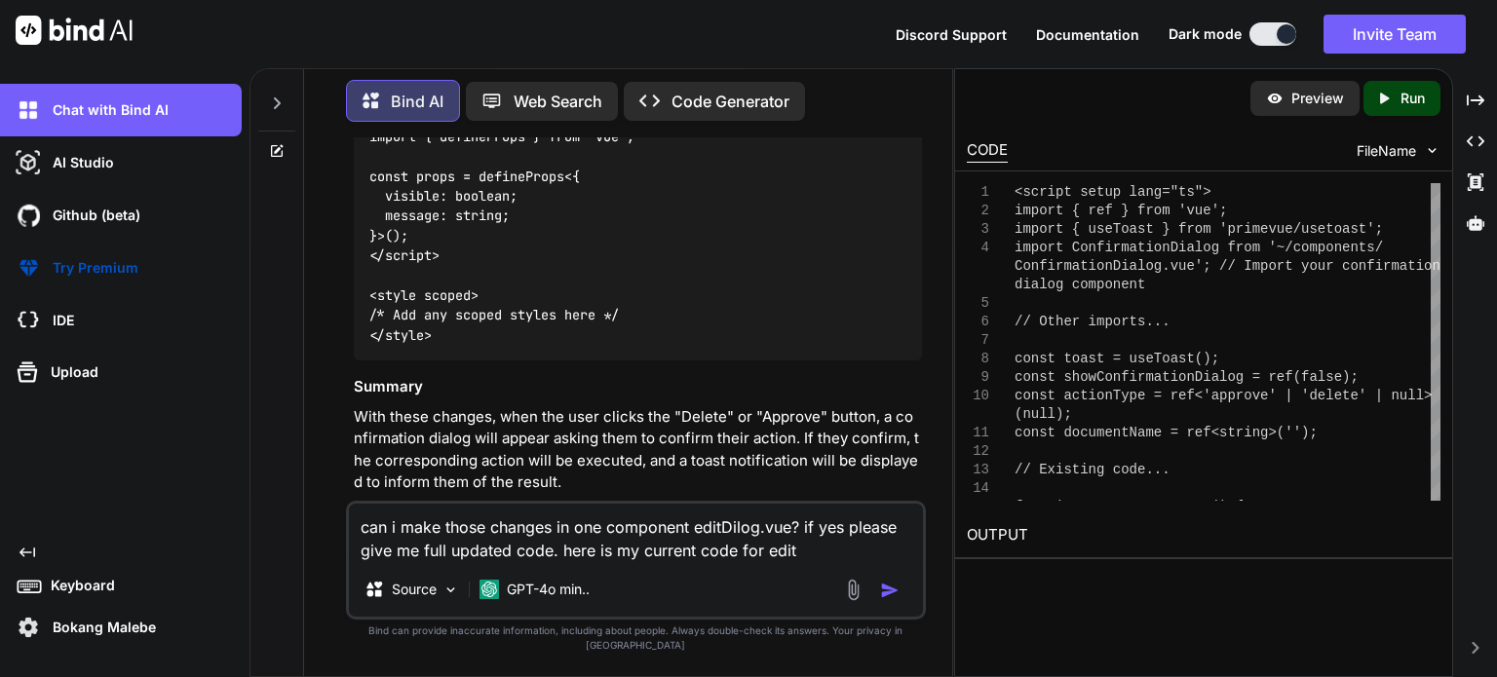
paste textarea "<script setup lang="ts"> import type { UpdatePartnerDocumentDto } from '~/lib/r…"
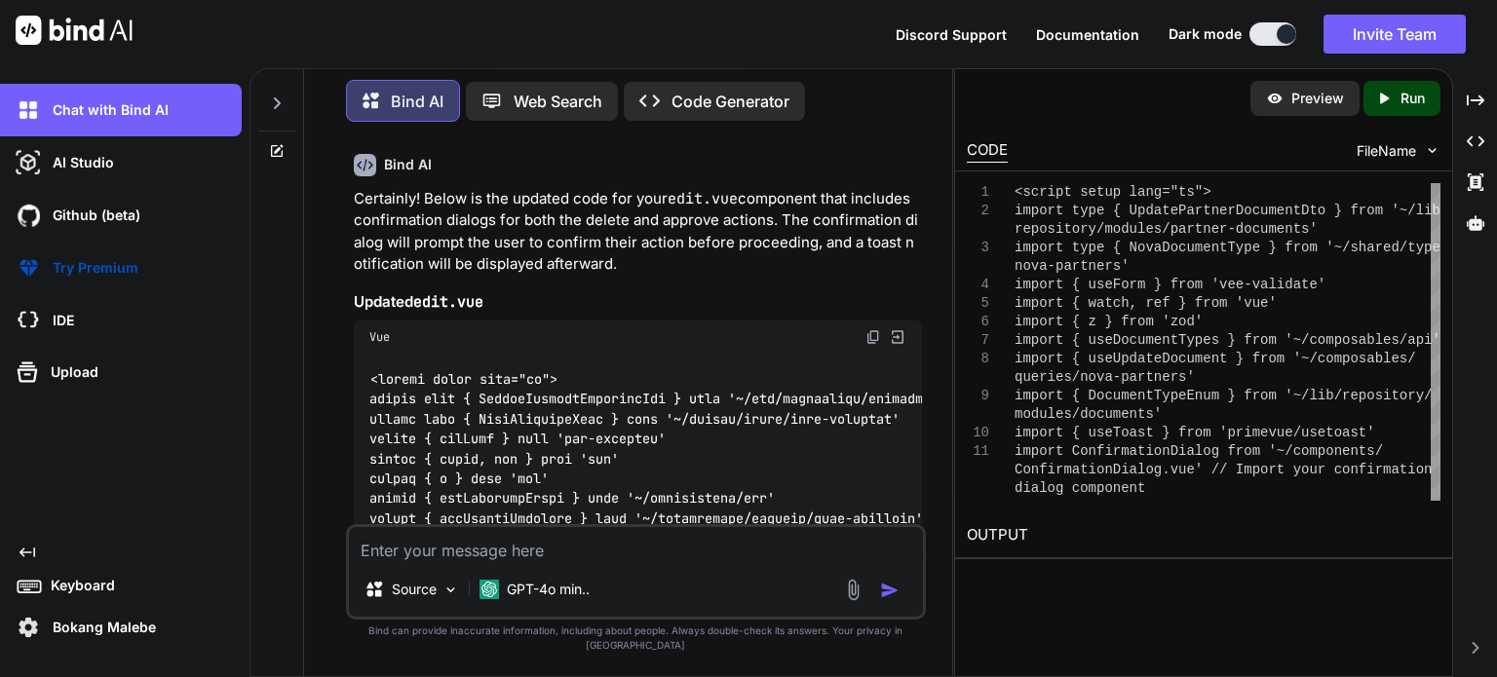
scroll to position [8251, 0]
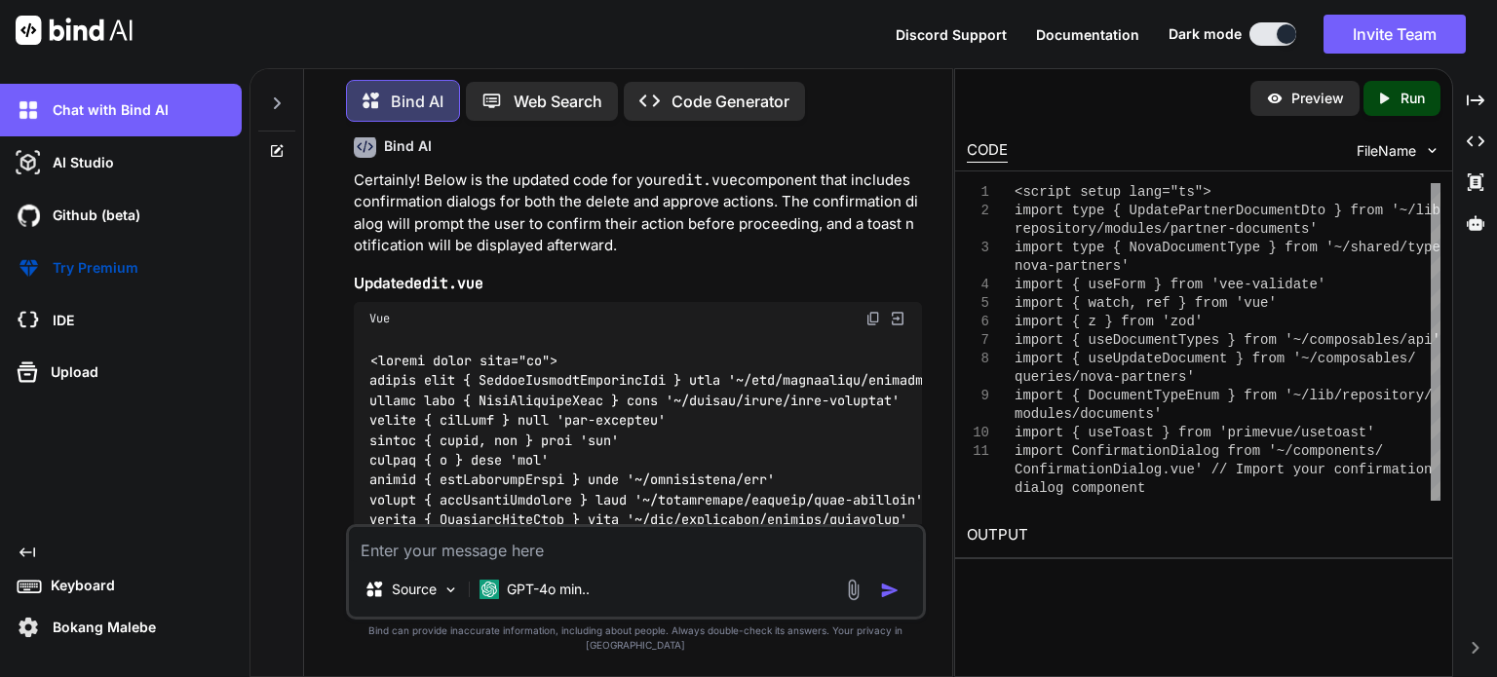
click at [870, 311] on img at bounding box center [873, 319] width 16 height 16
click at [875, 311] on img at bounding box center [873, 319] width 16 height 16
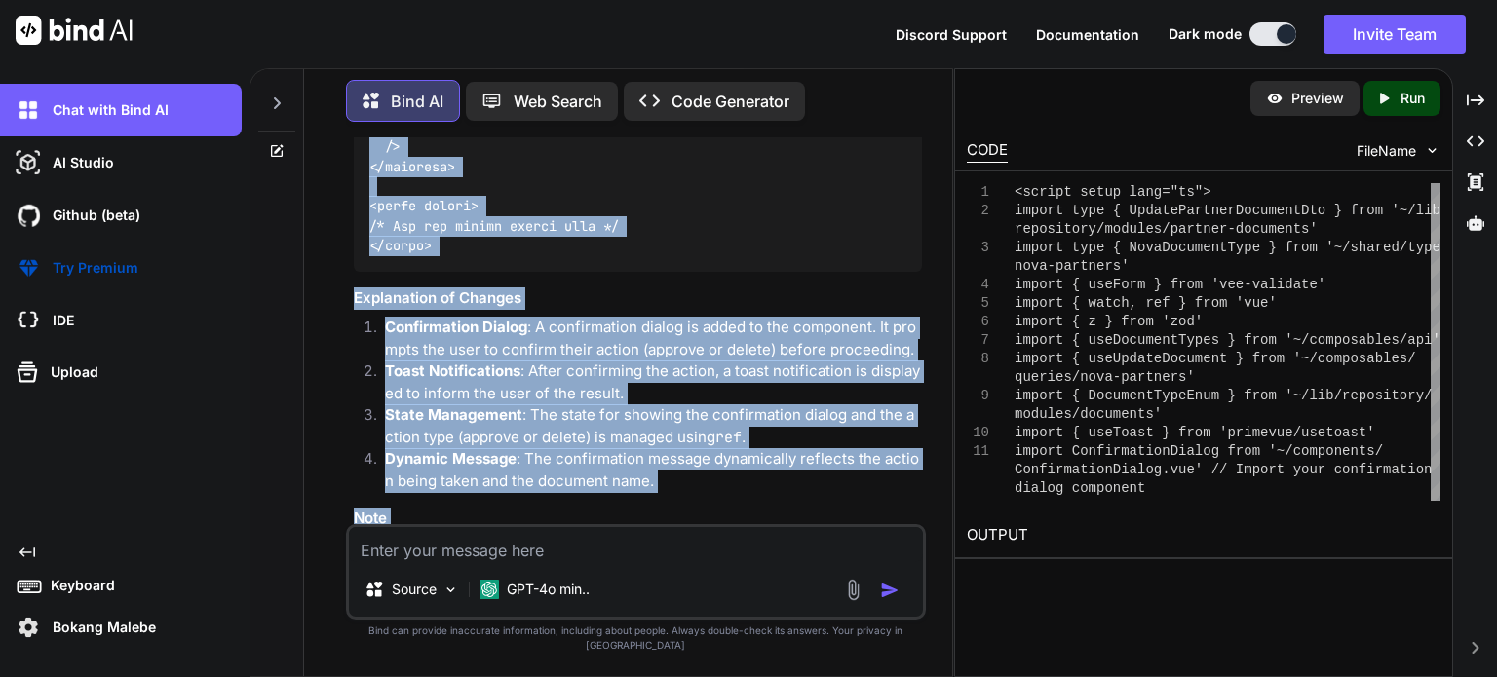
scroll to position [12543, 0]
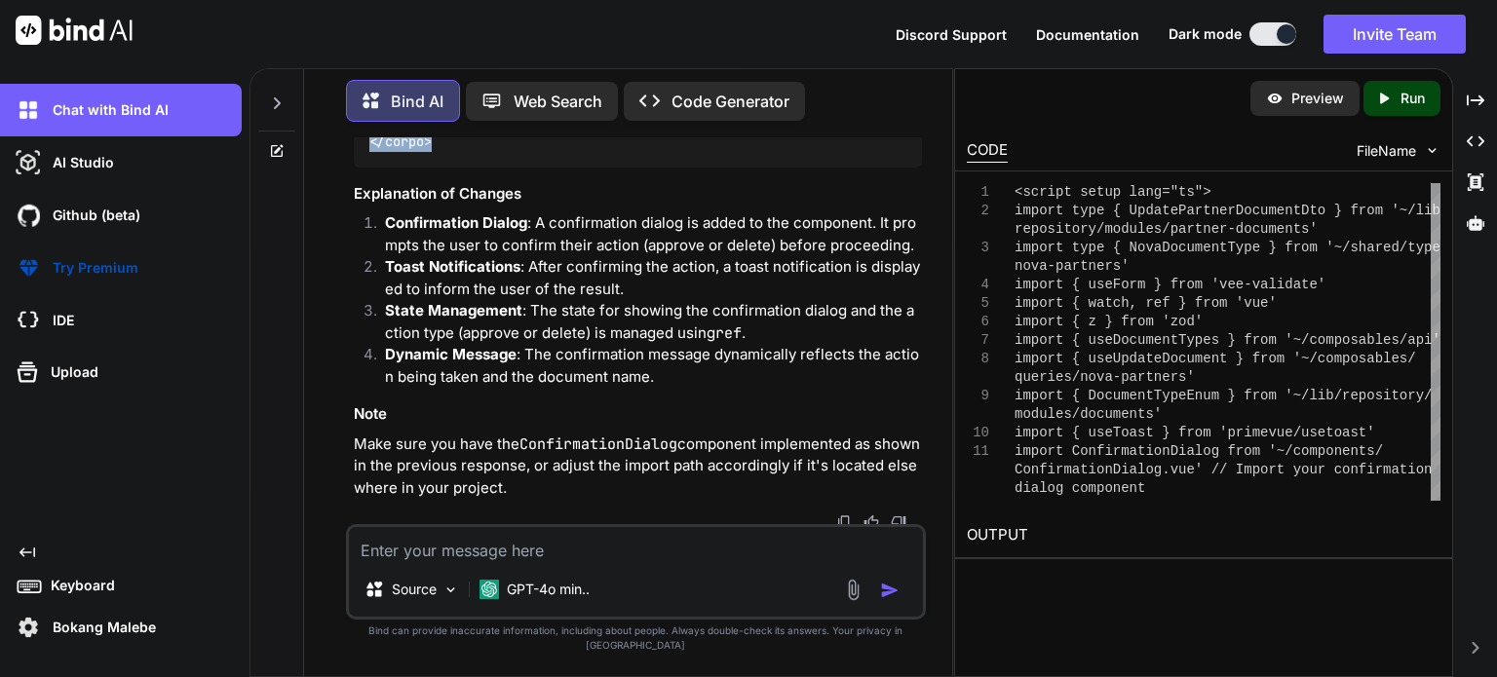
drag, startPoint x: 370, startPoint y: 350, endPoint x: 480, endPoint y: 147, distance: 230.7
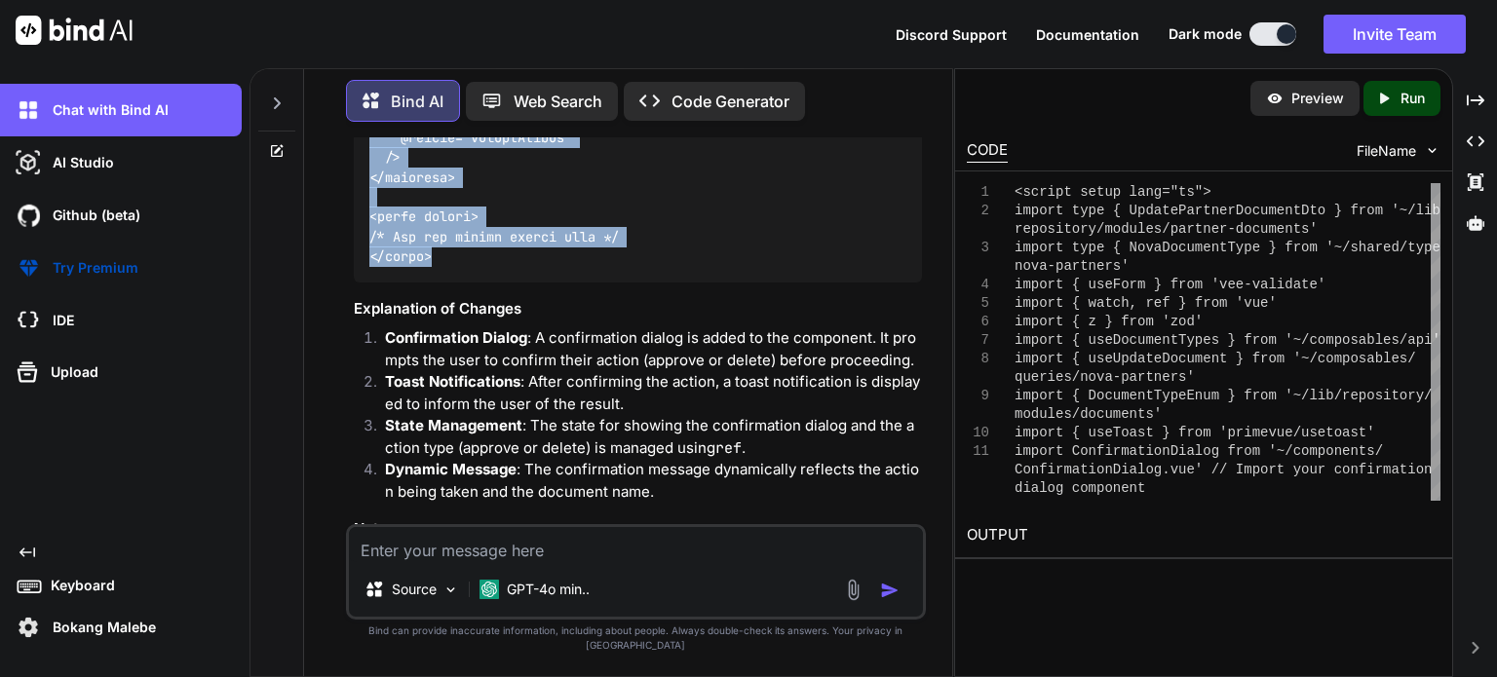
scroll to position [12153, 0]
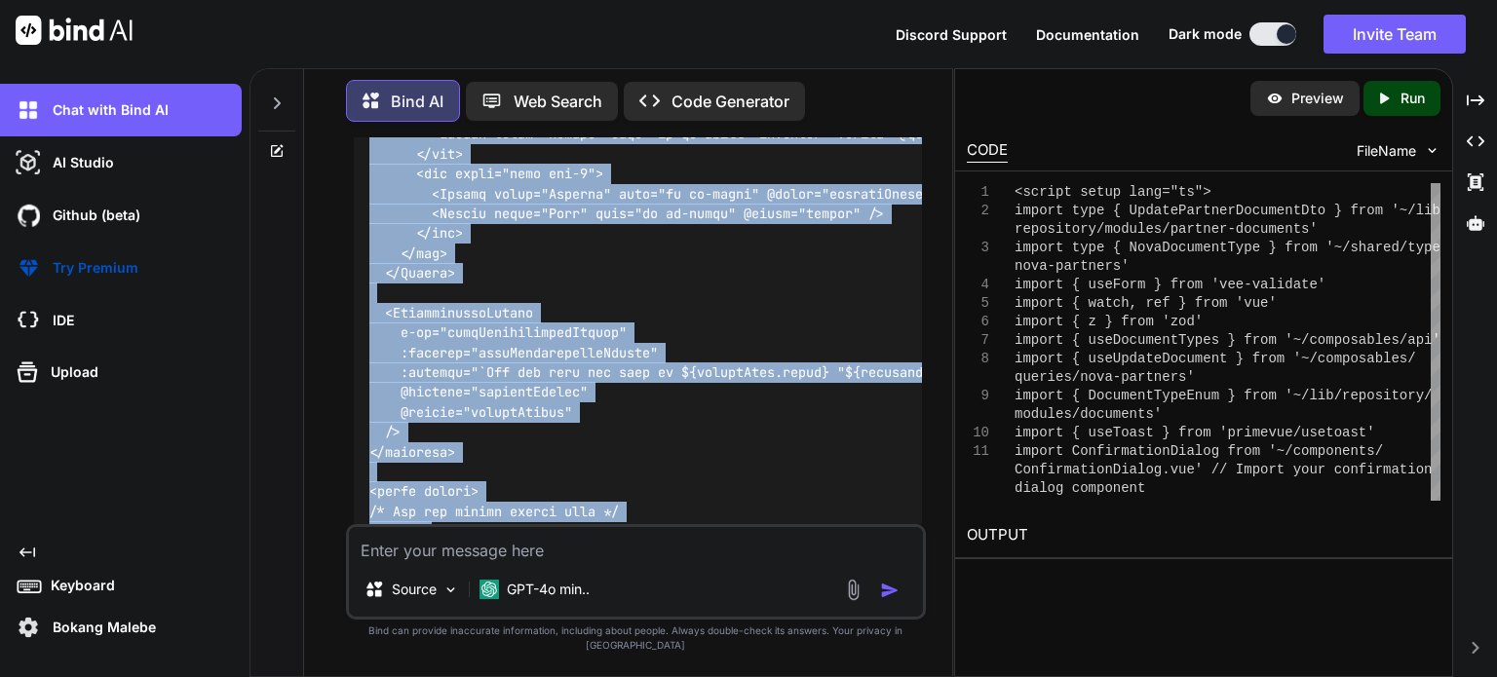
copy code "<script setup lang="ts"> import type { UpdatePartnerDocumentDto } from '~/lib/r…"
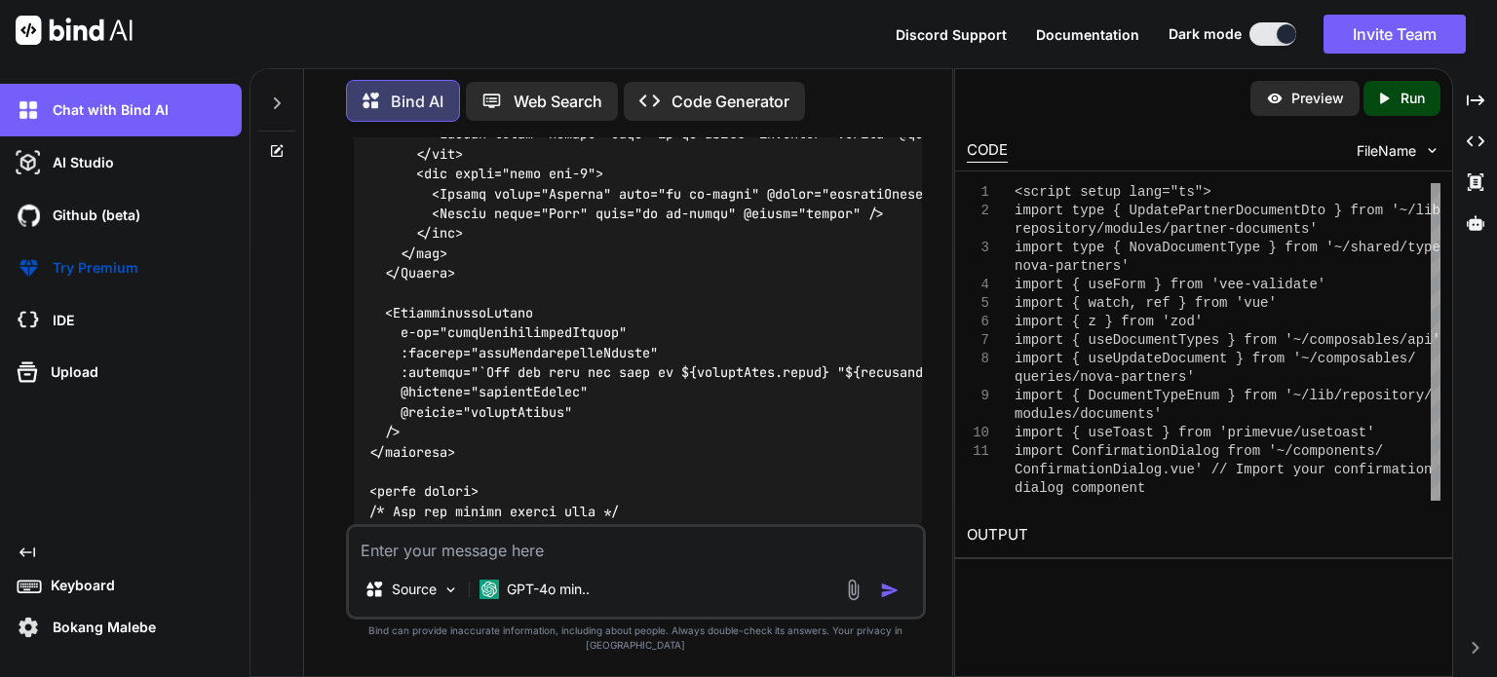
click at [477, 559] on textarea at bounding box center [636, 544] width 574 height 35
paste textarea "[vue-tsc] Cannot find module '~/components/ConfirmationDialog.vue' or its corre…"
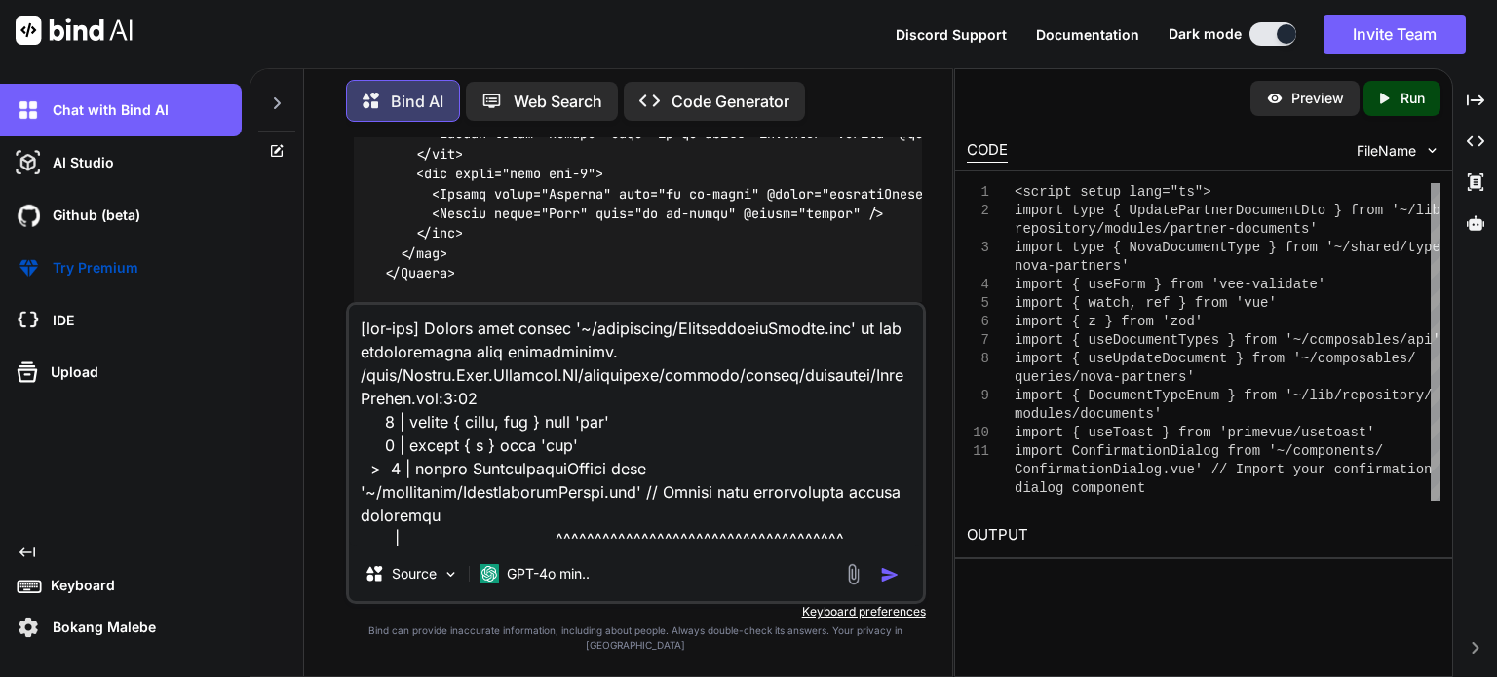
scroll to position [680, 0]
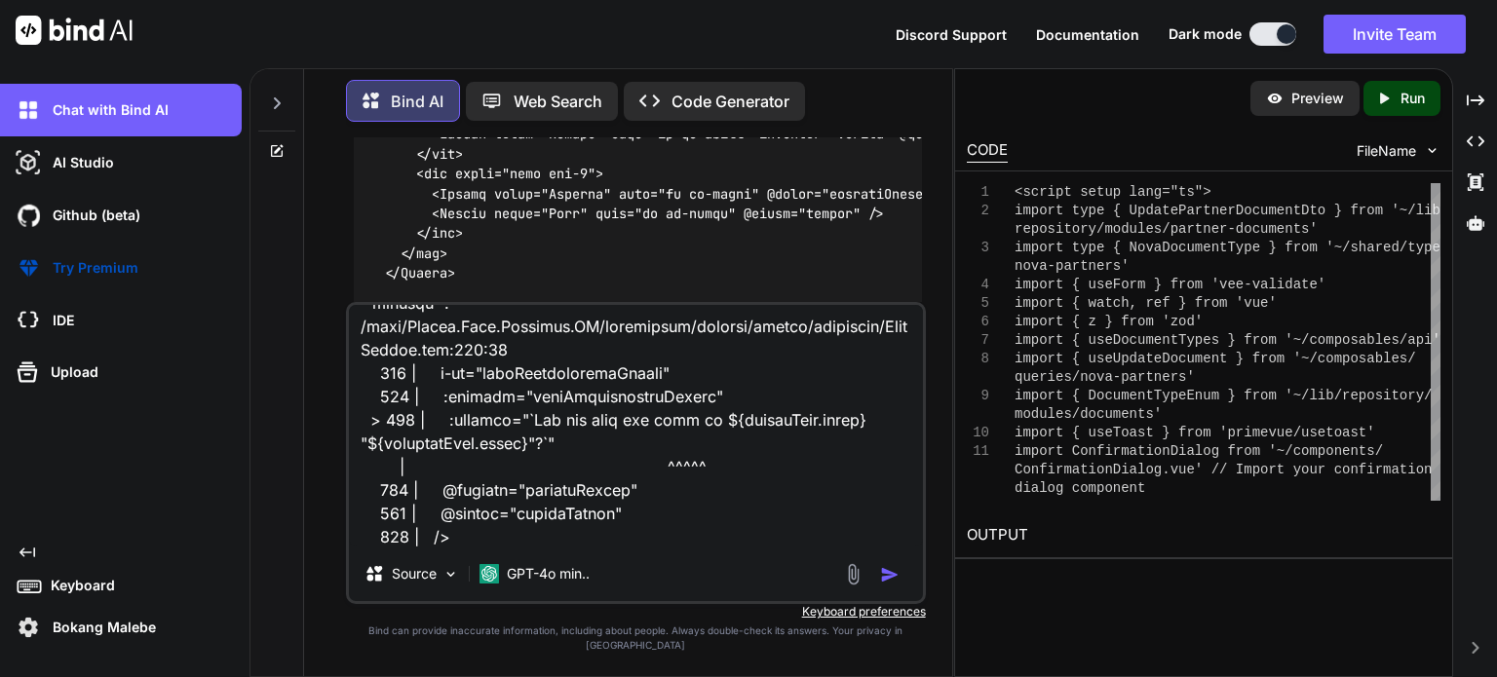
click at [885, 585] on img "button" at bounding box center [889, 574] width 19 height 19
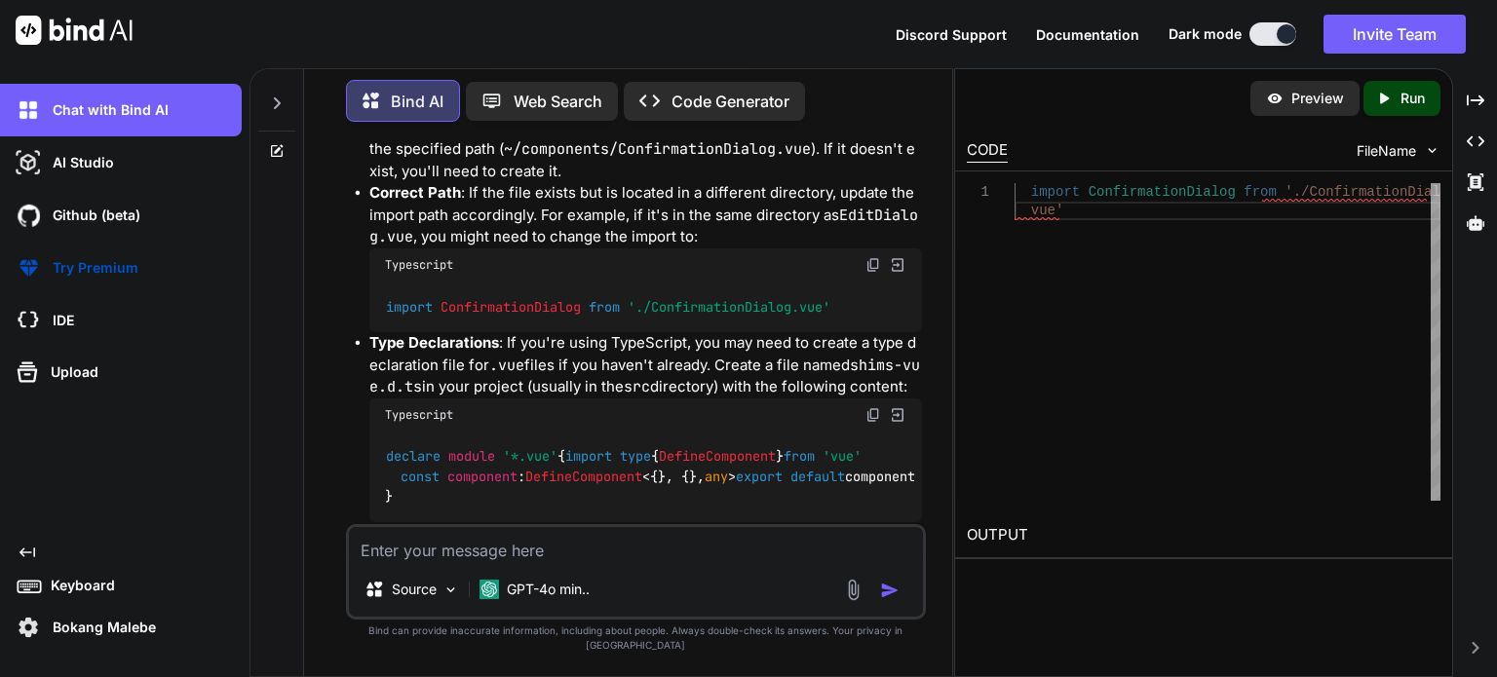
scroll to position [13726, 0]
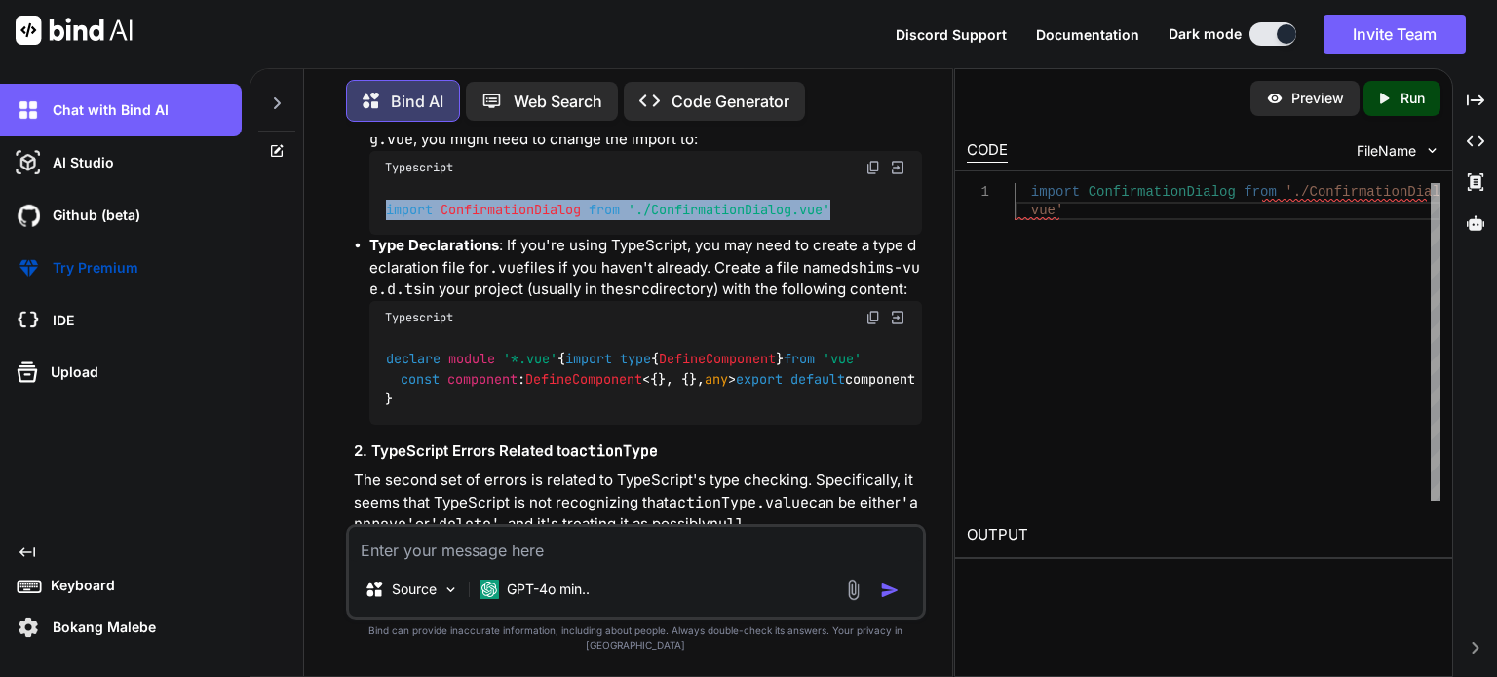
drag, startPoint x: 841, startPoint y: 221, endPoint x: 378, endPoint y: 221, distance: 462.9
click at [378, 221] on div "import ConfirmationDialog from './ConfirmationDialog.vue'" at bounding box center [645, 209] width 553 height 51
copy code "import ConfirmationDialog from './ConfirmationDialog.vue'"
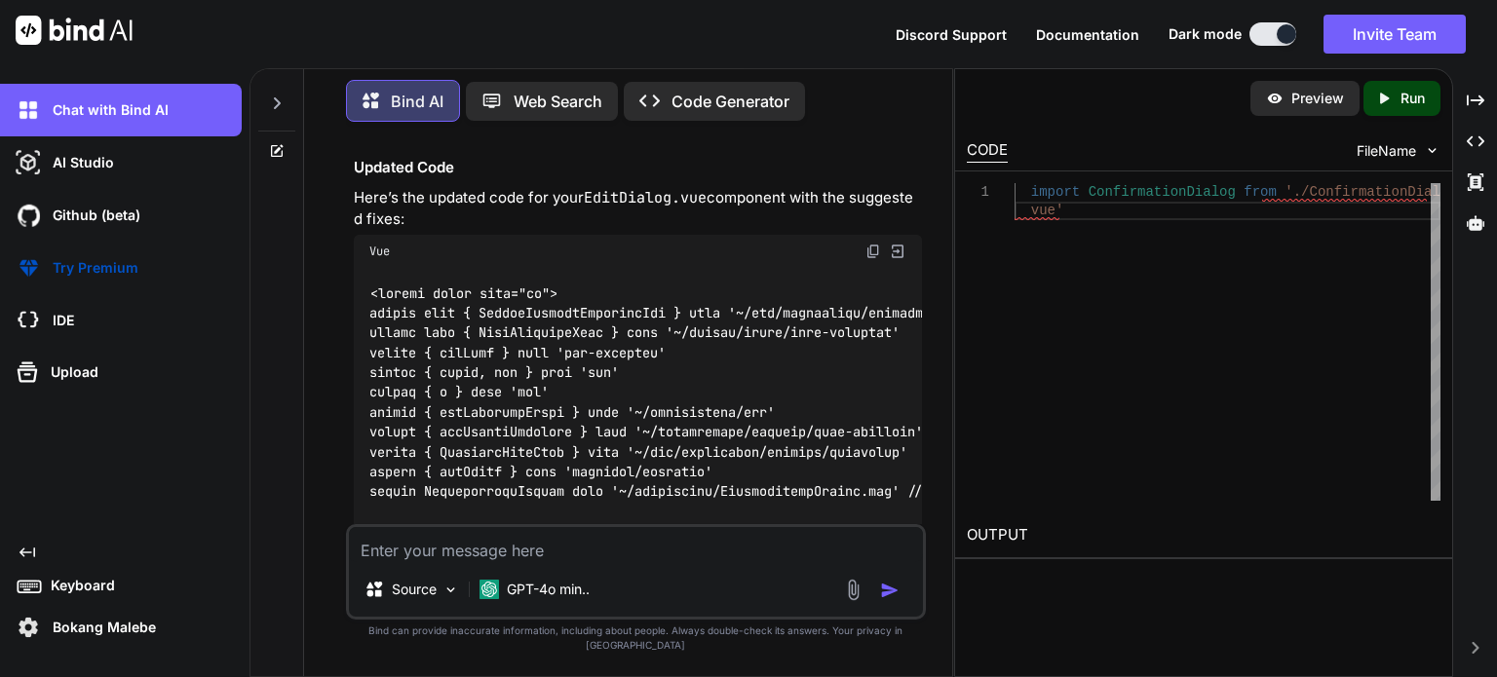
scroll to position [14311, 0]
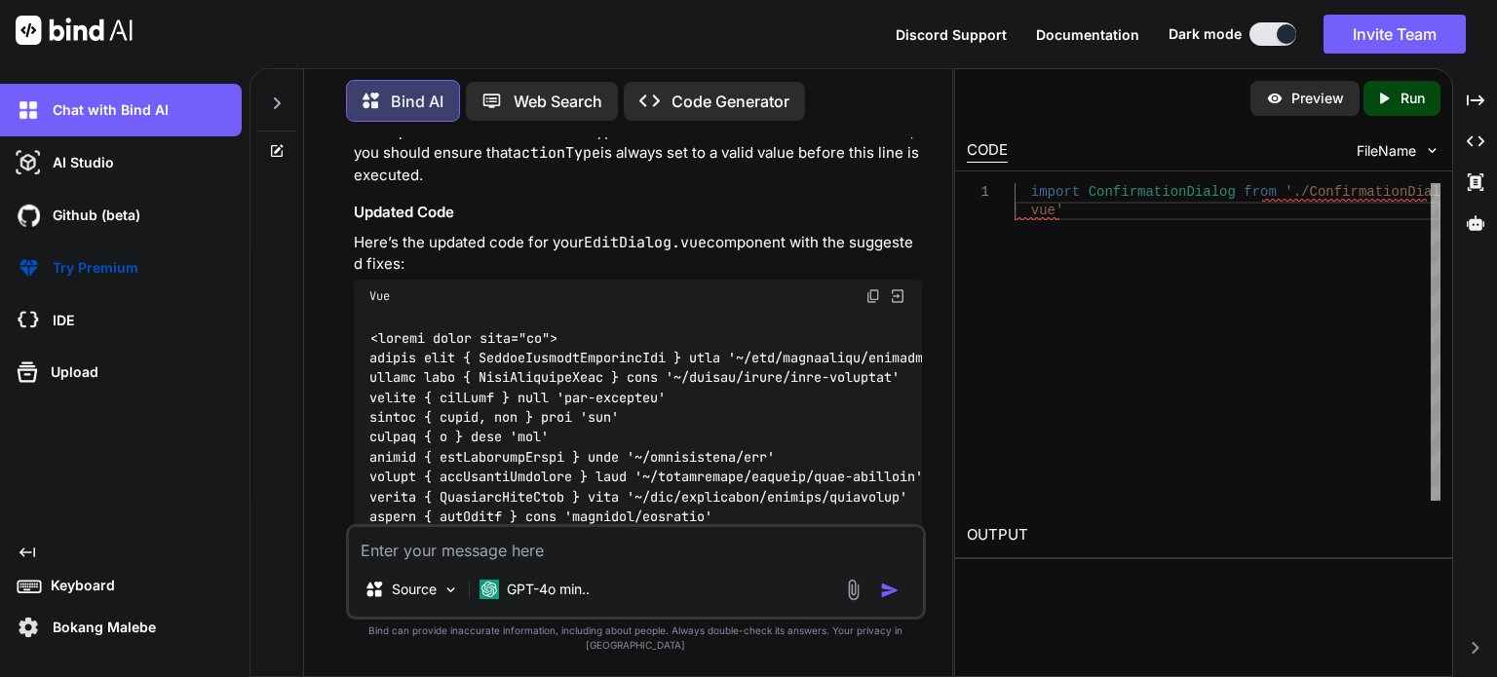
click at [874, 304] on img at bounding box center [873, 296] width 16 height 16
click at [872, 304] on img at bounding box center [873, 296] width 16 height 16
click at [405, 562] on textarea at bounding box center [636, 544] width 574 height 35
paste textarea "[vue-tsc] '__VLS_ctx.actionType' is possibly 'null'. /nova/Osiris.Nova.Internal…"
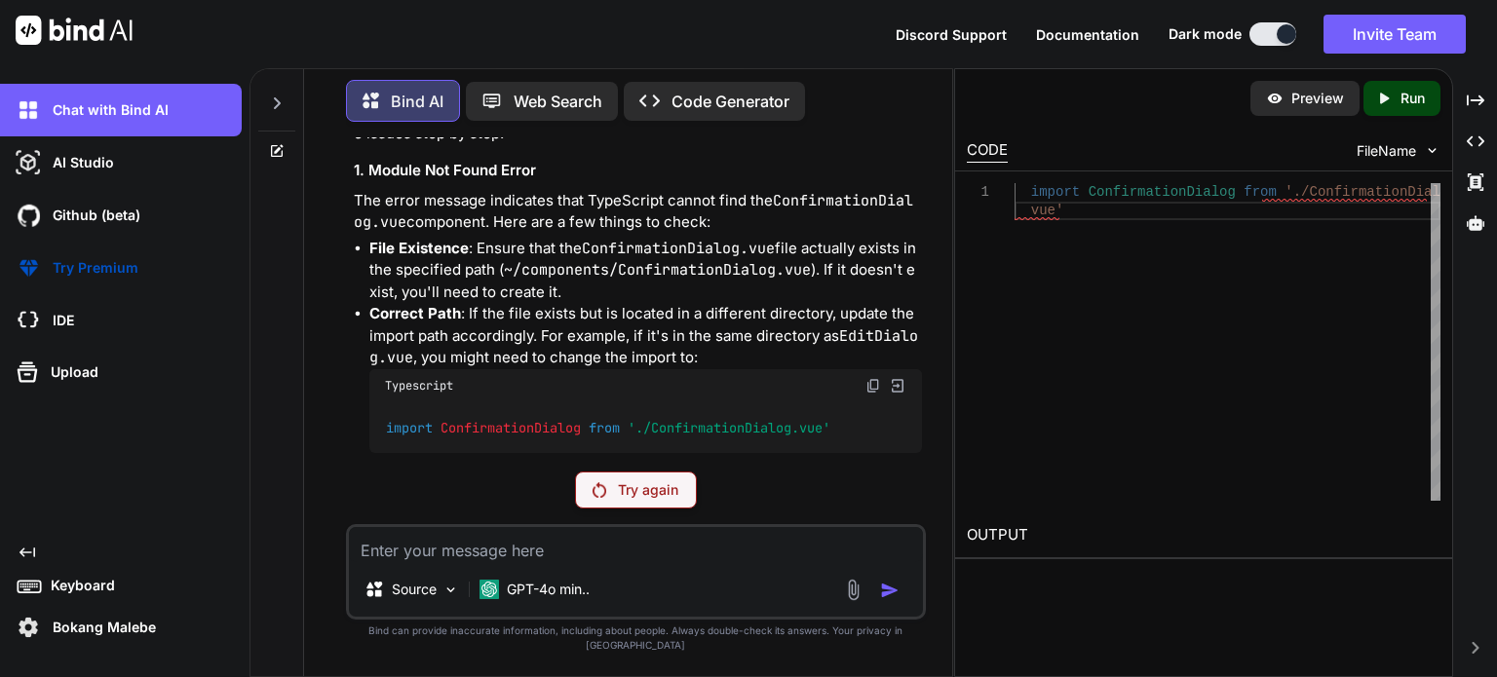
scroll to position [13409, 0]
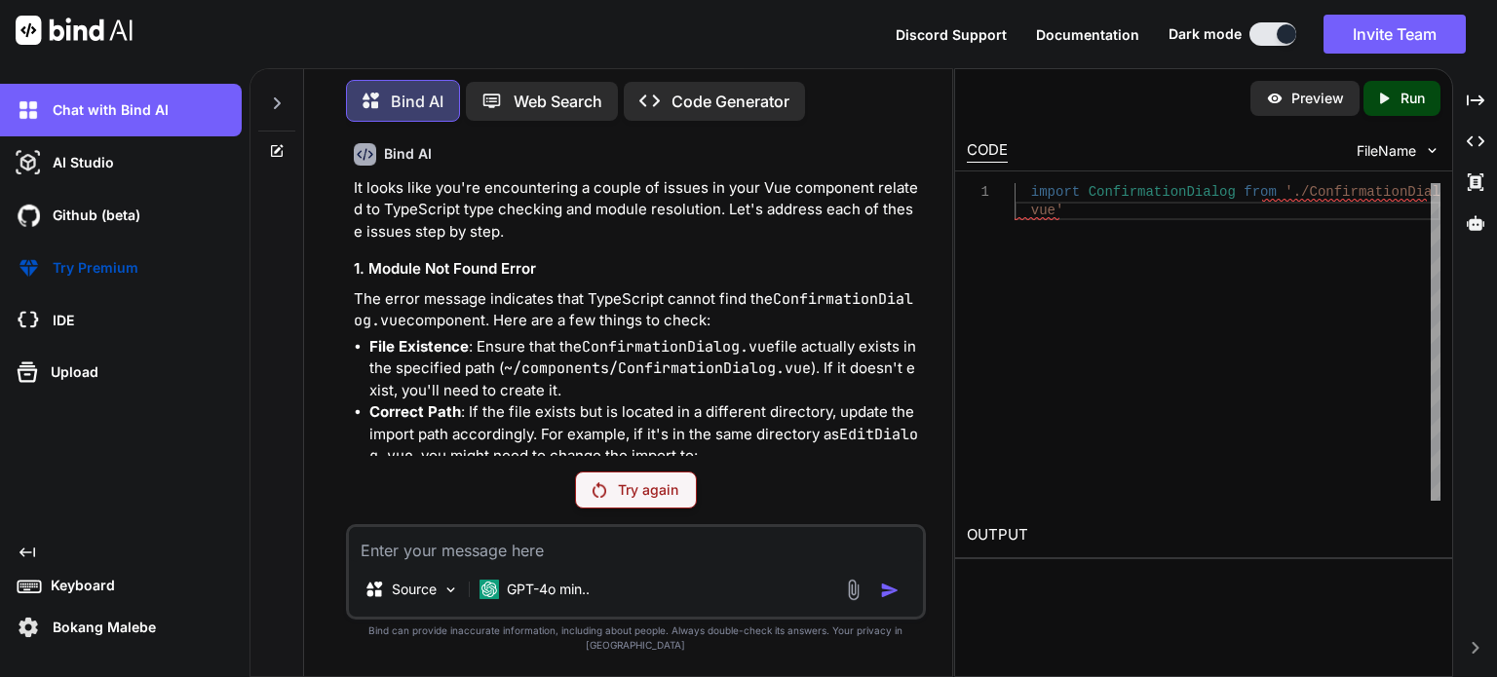
click at [629, 500] on p "Try again" at bounding box center [648, 489] width 60 height 19
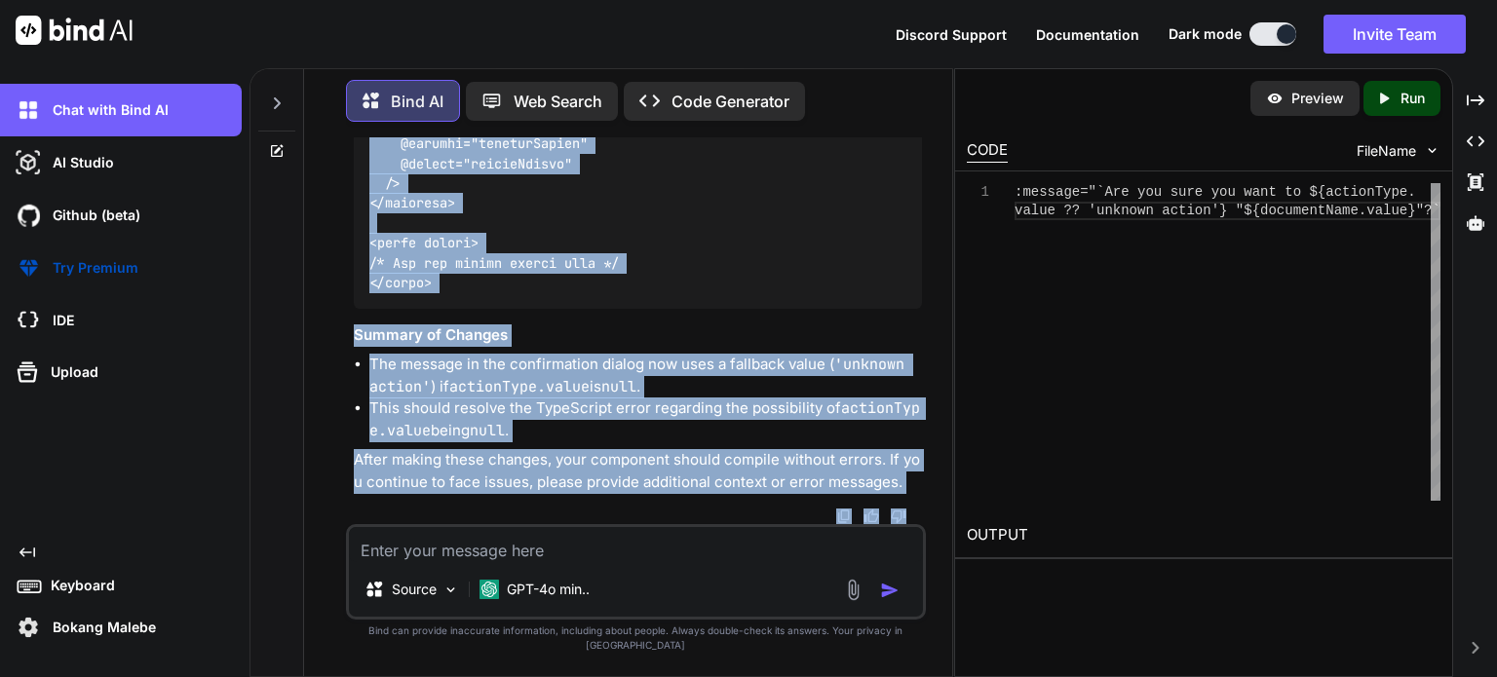
scroll to position [23819, 0]
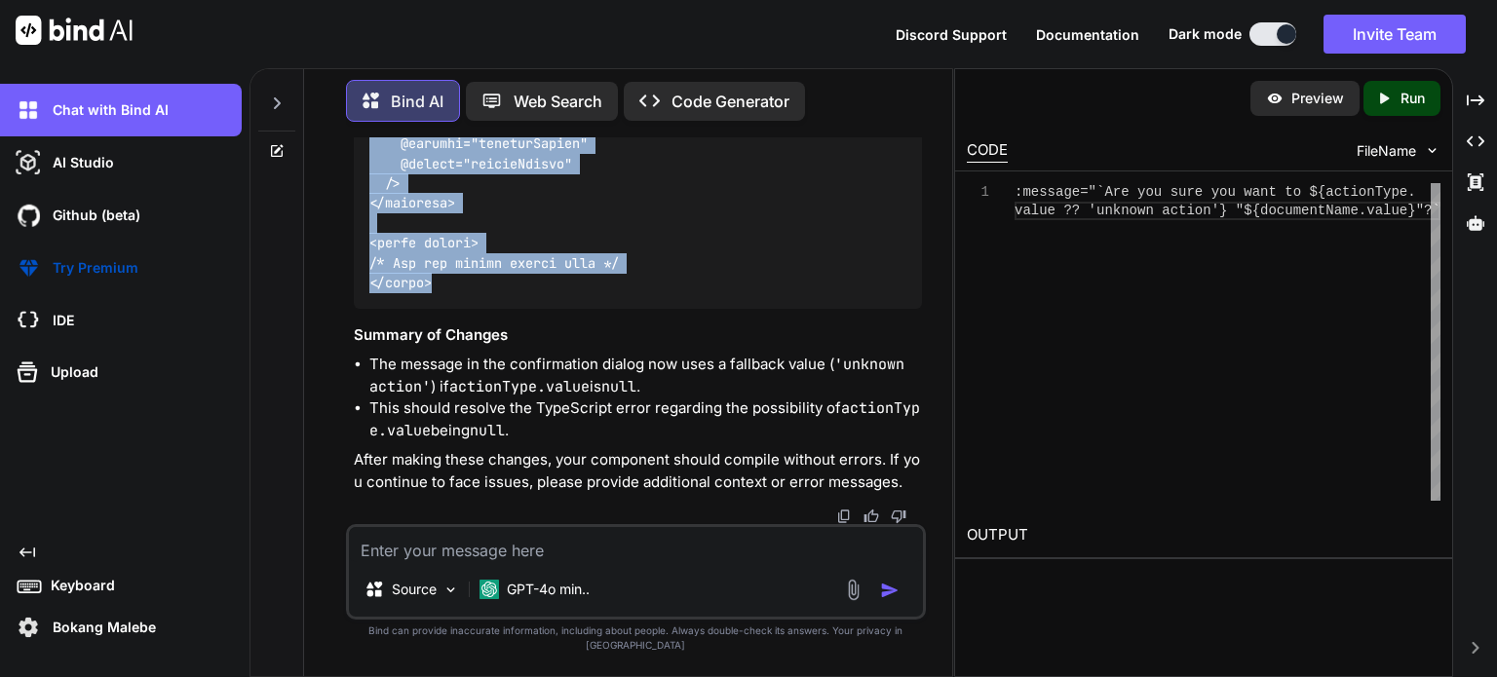
drag, startPoint x: 371, startPoint y: 288, endPoint x: 479, endPoint y: 280, distance: 108.5
copy code "<script setup lang="ts"> import type { UpdatePartnerDocumentDto } from '~/lib/r…"
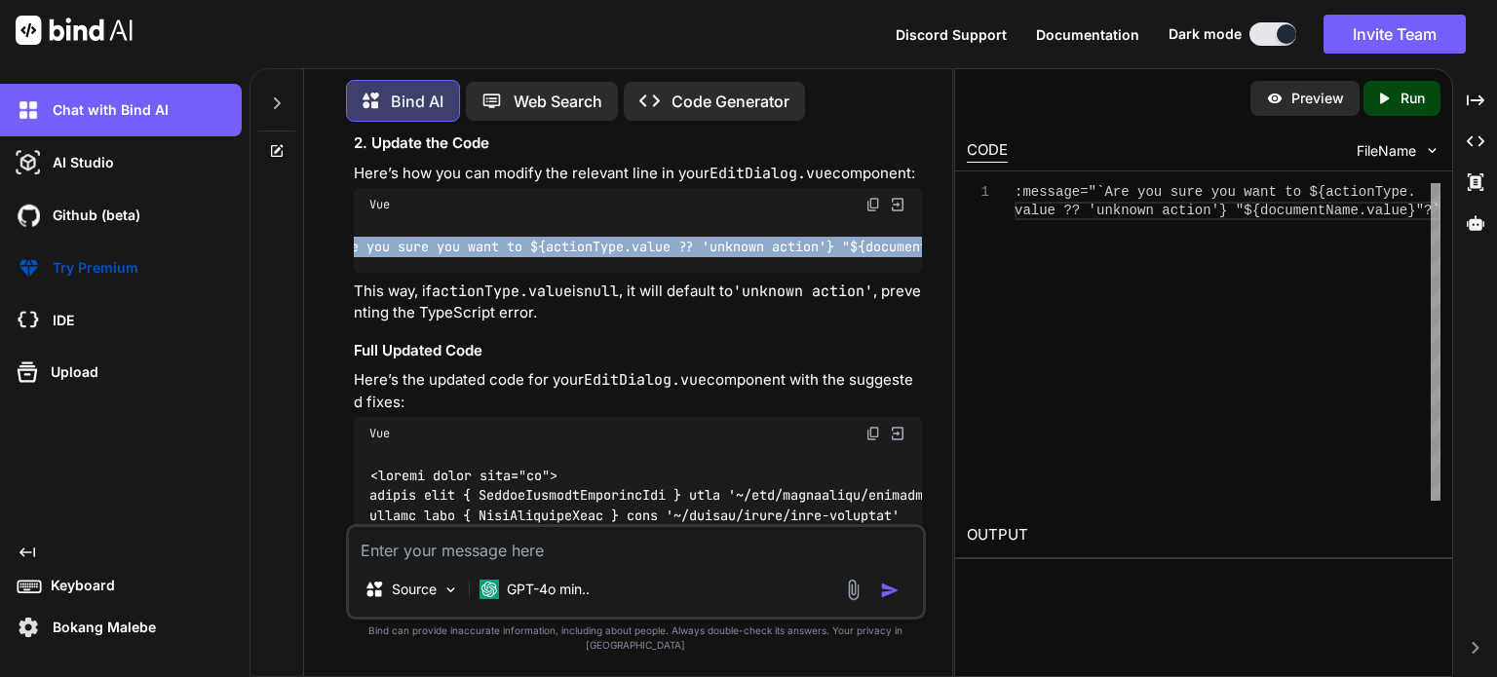
scroll to position [0, 277]
drag, startPoint x: 369, startPoint y: 347, endPoint x: 943, endPoint y: 341, distance: 574.0
click at [943, 341] on div "You Bind AI To implement confirmation dialogs for the delete and approve action…" at bounding box center [636, 406] width 632 height 539
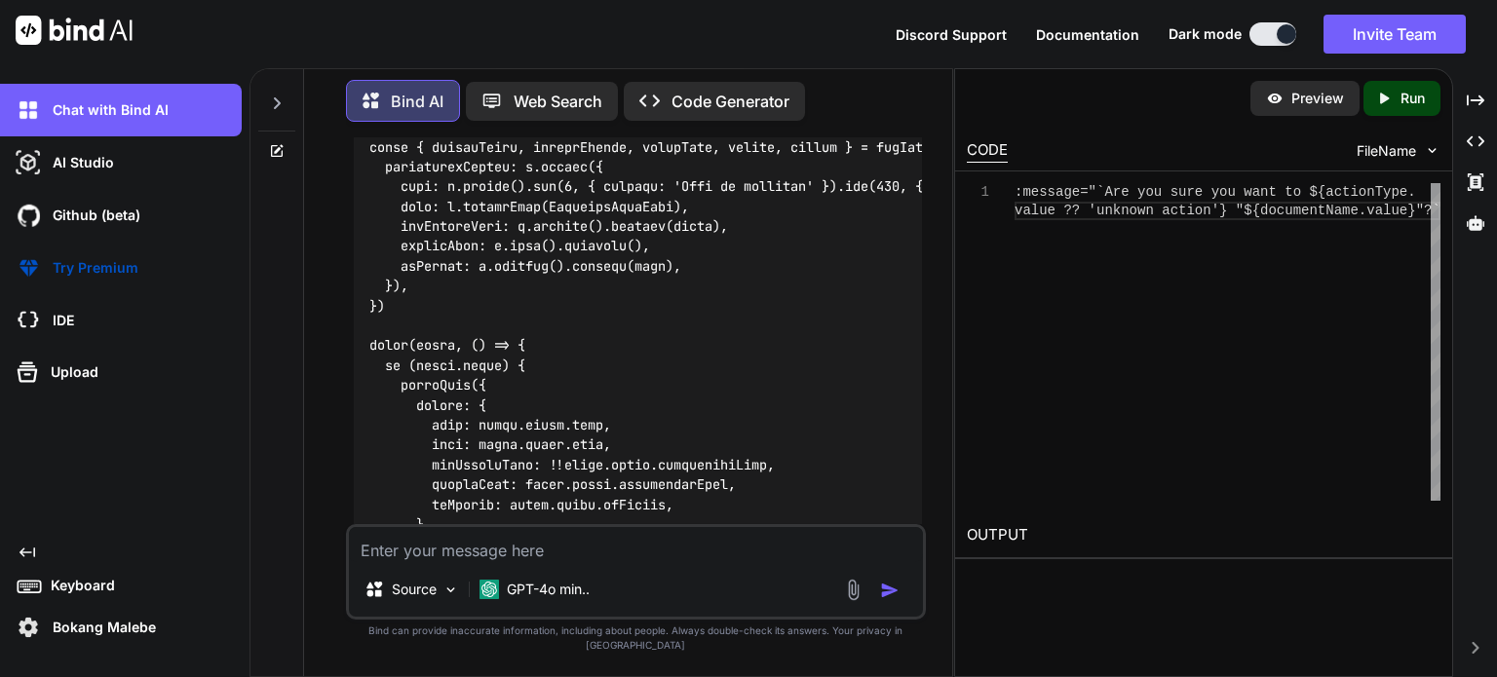
scroll to position [20896, 0]
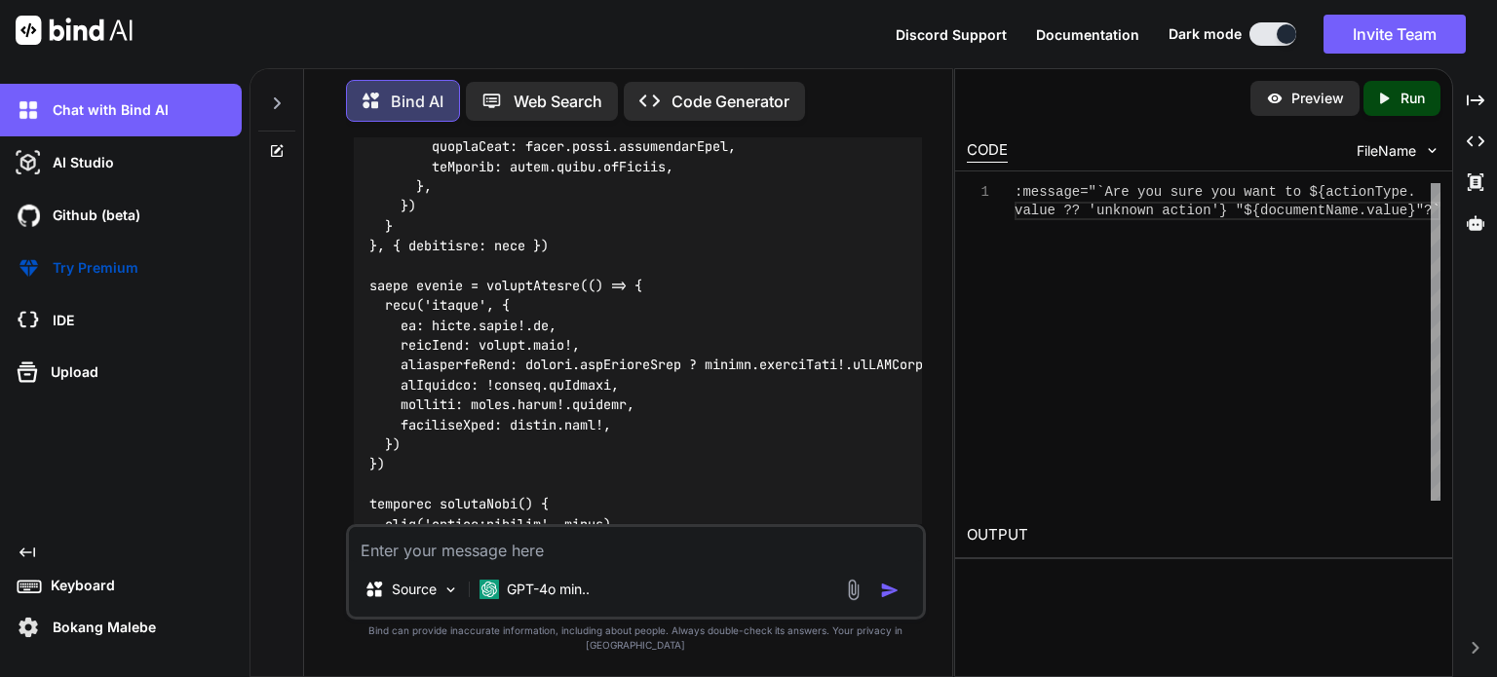
click at [409, 559] on textarea at bounding box center [636, 544] width 574 height 35
paste textarea "[plugin:vite:vue] Error parsing JavaScript expression: Unterminated template. (…"
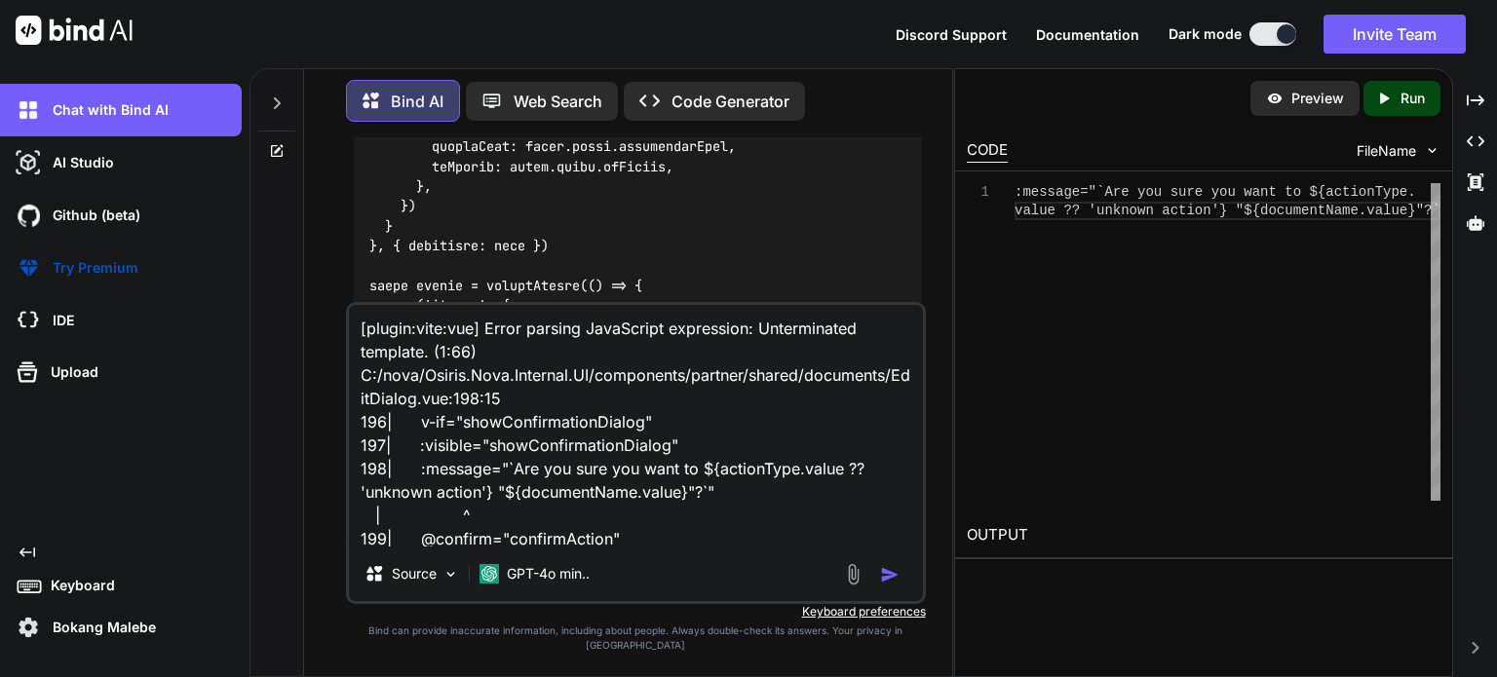
scroll to position [25, 0]
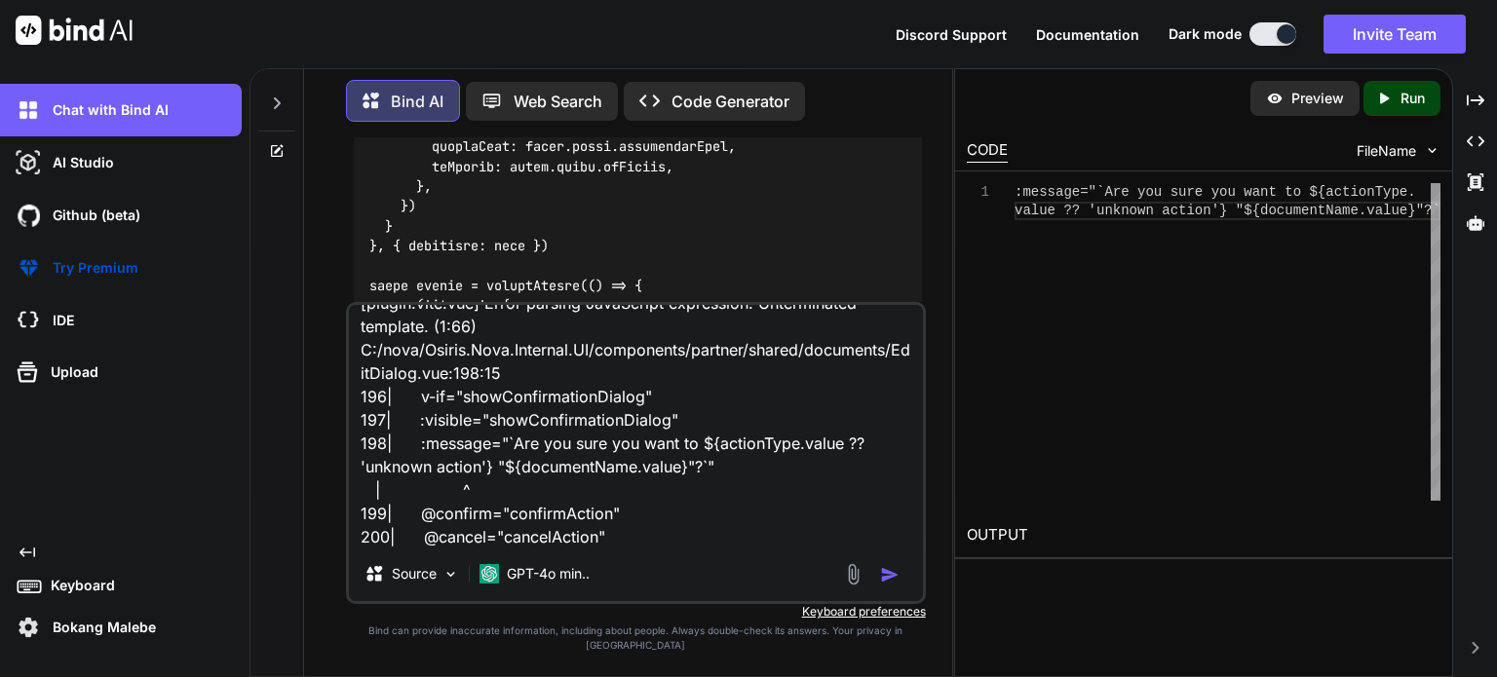
click at [891, 585] on img "button" at bounding box center [889, 574] width 19 height 19
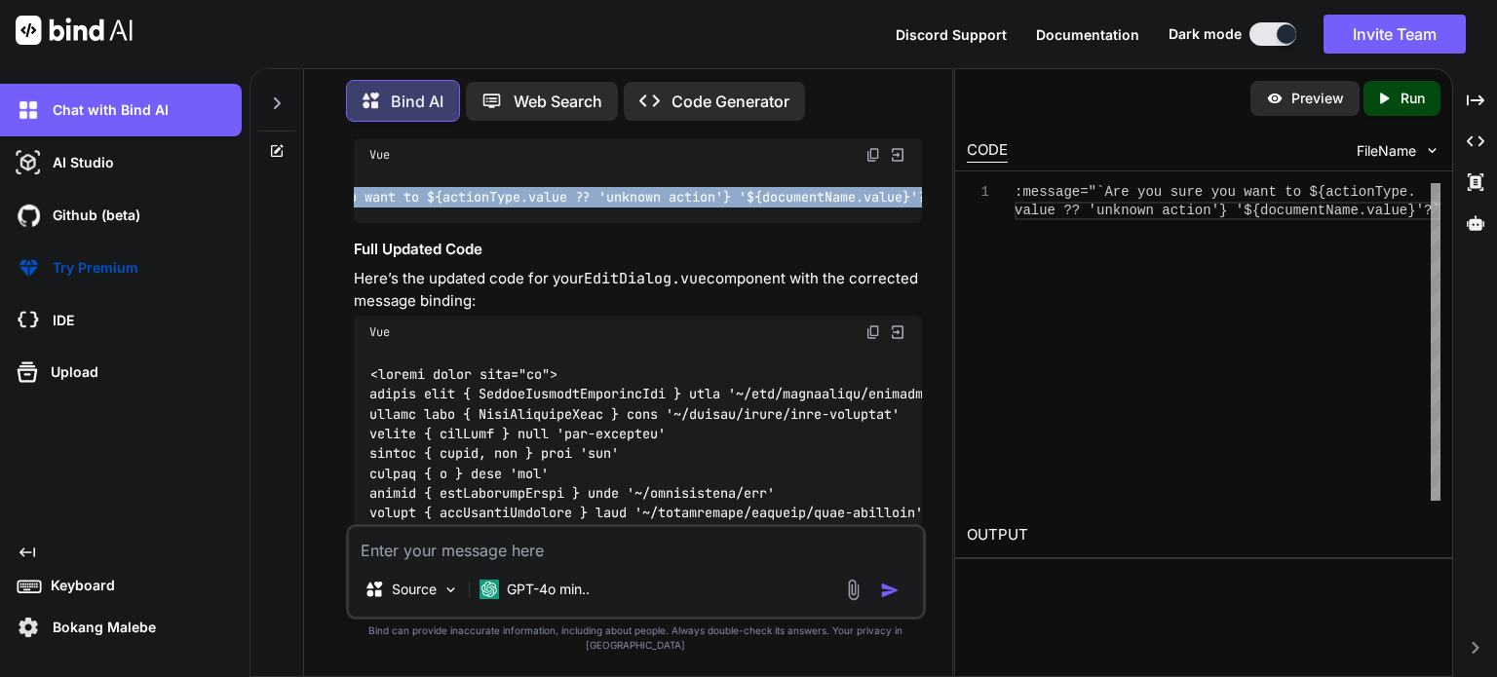
scroll to position [0, 277]
drag, startPoint x: 429, startPoint y: 322, endPoint x: 928, endPoint y: 330, distance: 499.0
click at [928, 330] on div "You Bind AI To implement confirmation dialogs for the delete and approve action…" at bounding box center [636, 406] width 632 height 539
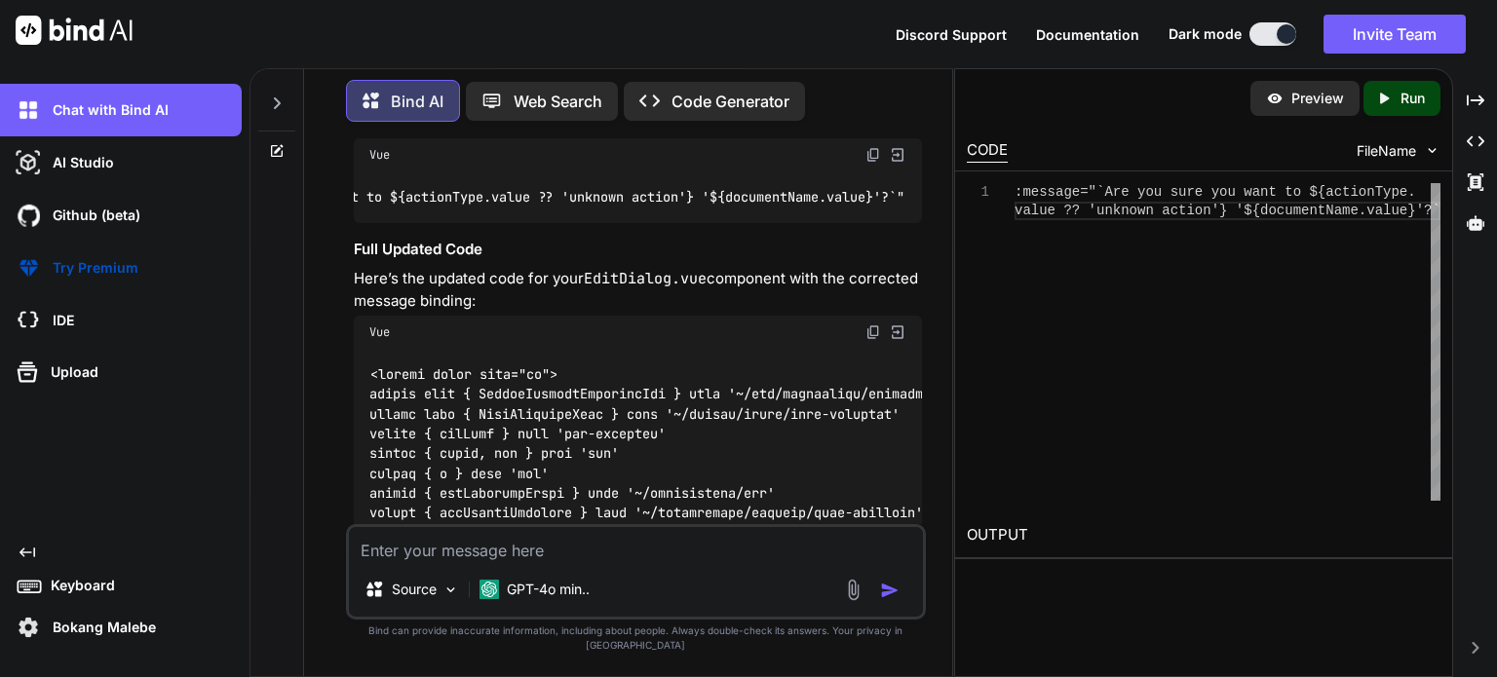
click at [499, 555] on textarea at bounding box center [636, 544] width 574 height 35
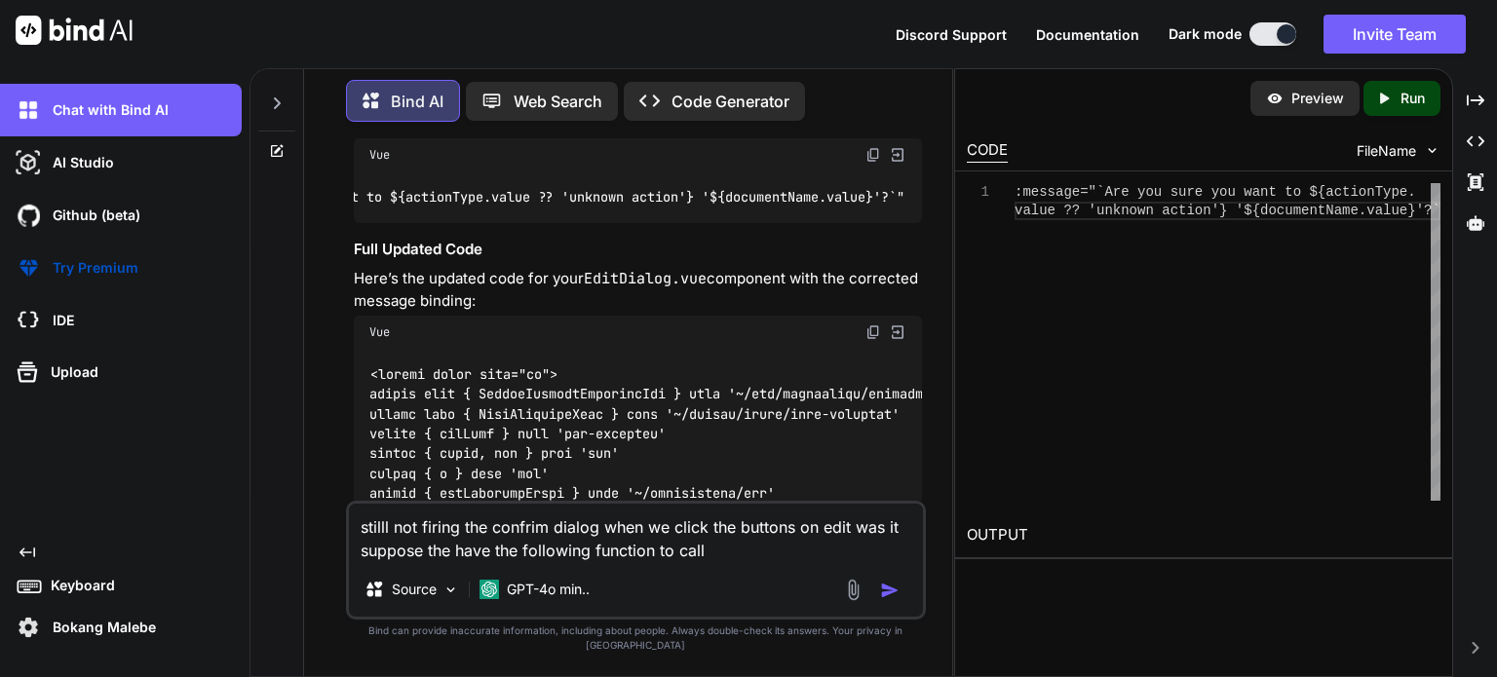
paste textarea "function deleteDocument(id: number, documentName: string) { confirm.require({ m…"
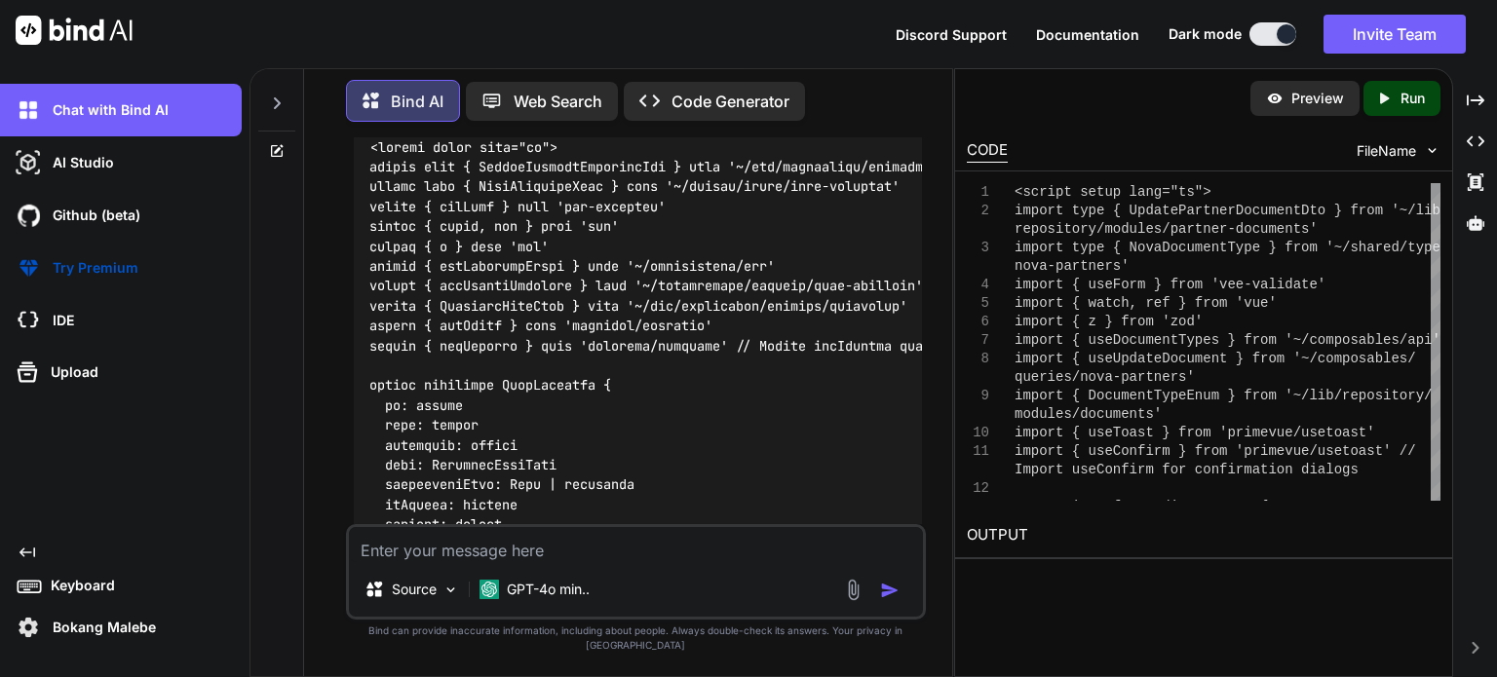
scroll to position [29873, 0]
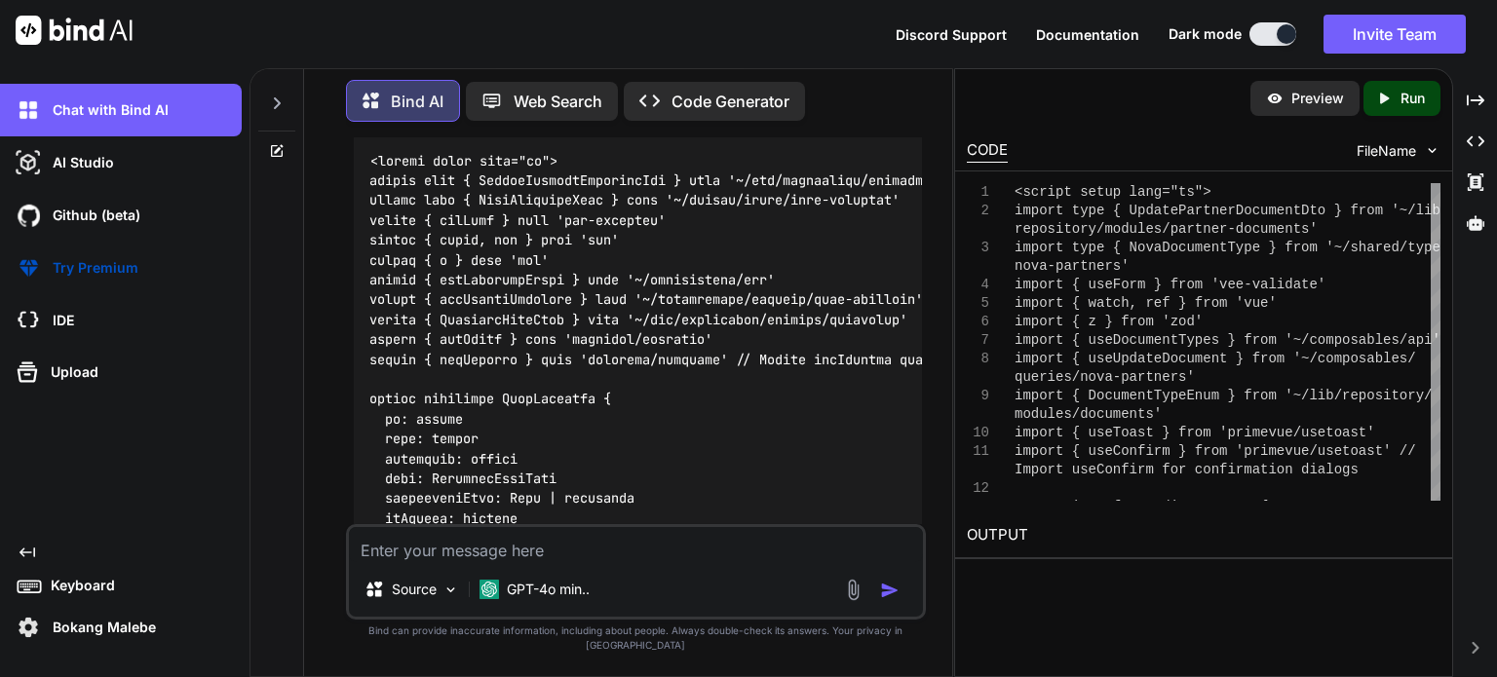
click at [873, 127] on img at bounding box center [873, 119] width 16 height 16
click at [697, 553] on textarea at bounding box center [636, 544] width 574 height 35
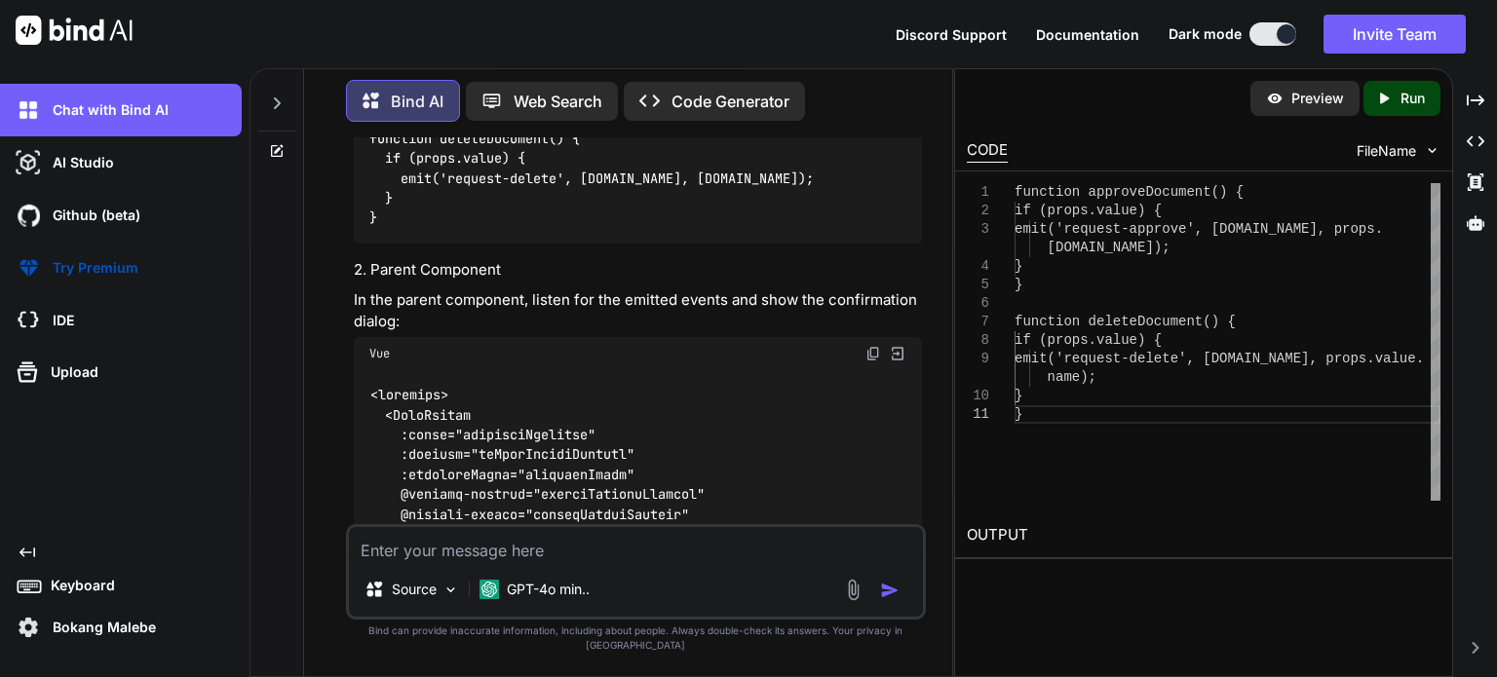
scroll to position [35048, 0]
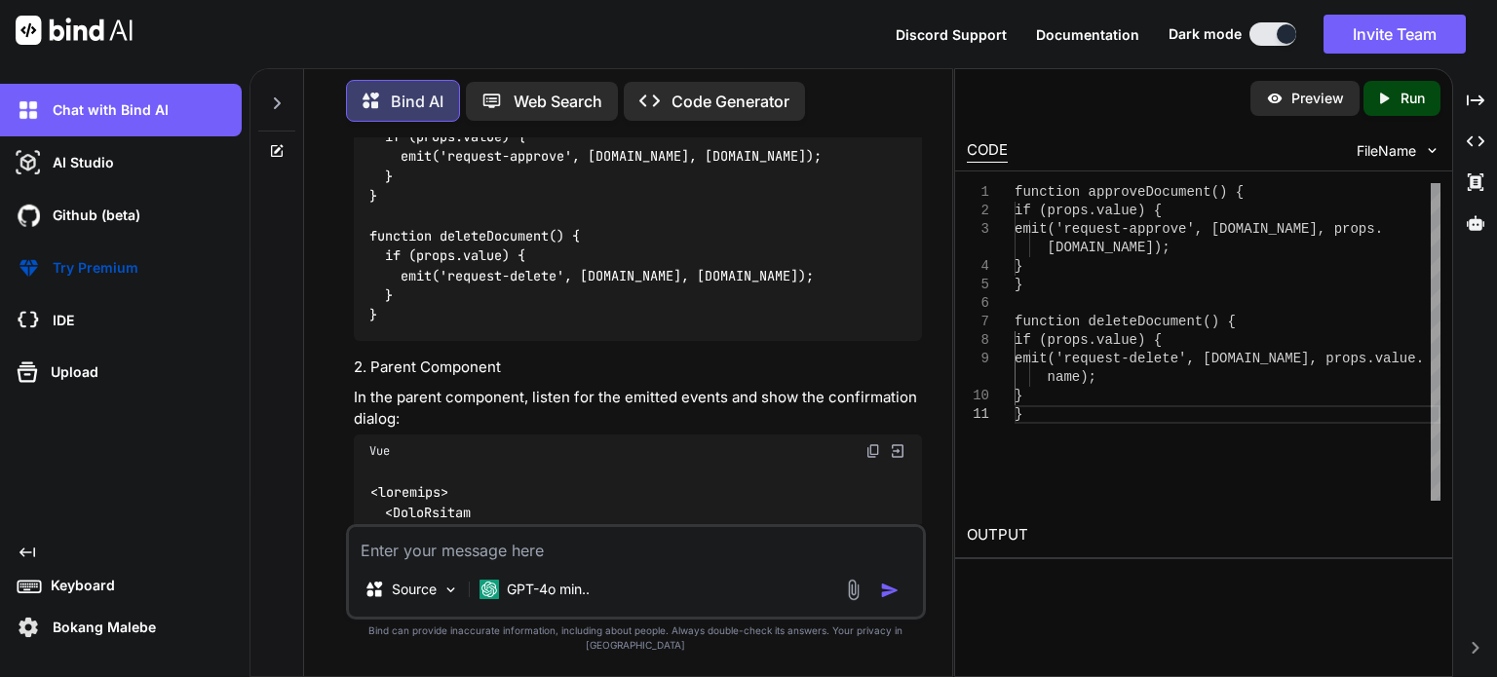
drag, startPoint x: 374, startPoint y: 303, endPoint x: 392, endPoint y: 499, distance: 196.6
click at [392, 341] on div "function approveDocument() { if (props.value) { emit('request-approve', [DOMAIN…" at bounding box center [638, 216] width 568 height 249
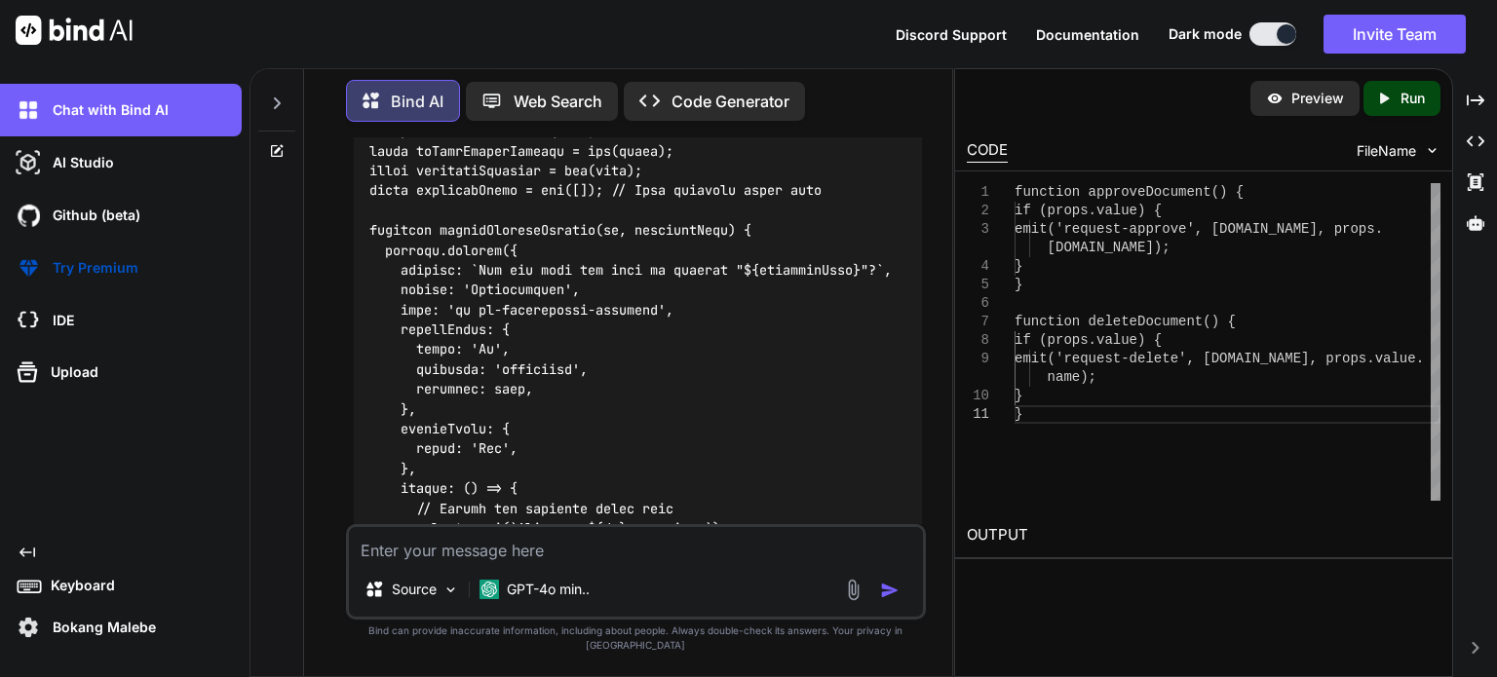
scroll to position [35925, 0]
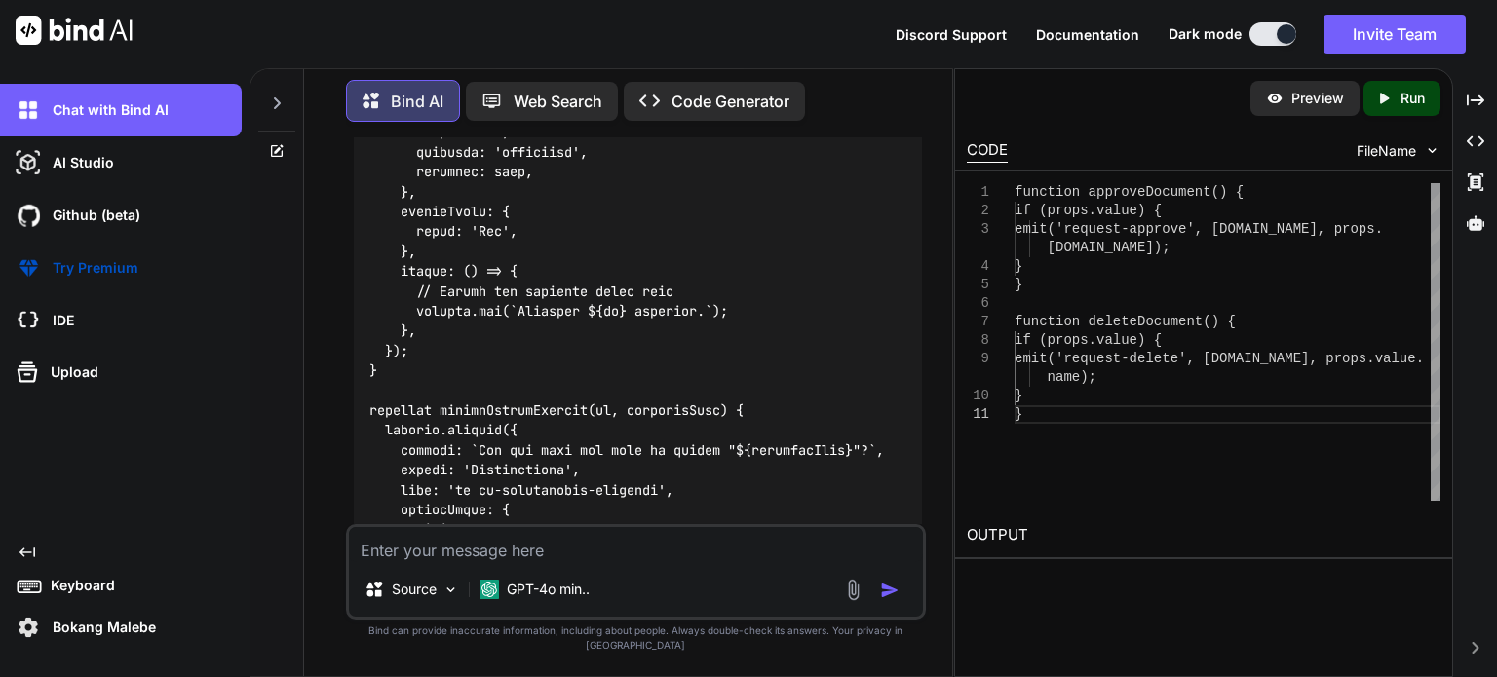
click at [538, 562] on textarea at bounding box center [636, 544] width 574 height 35
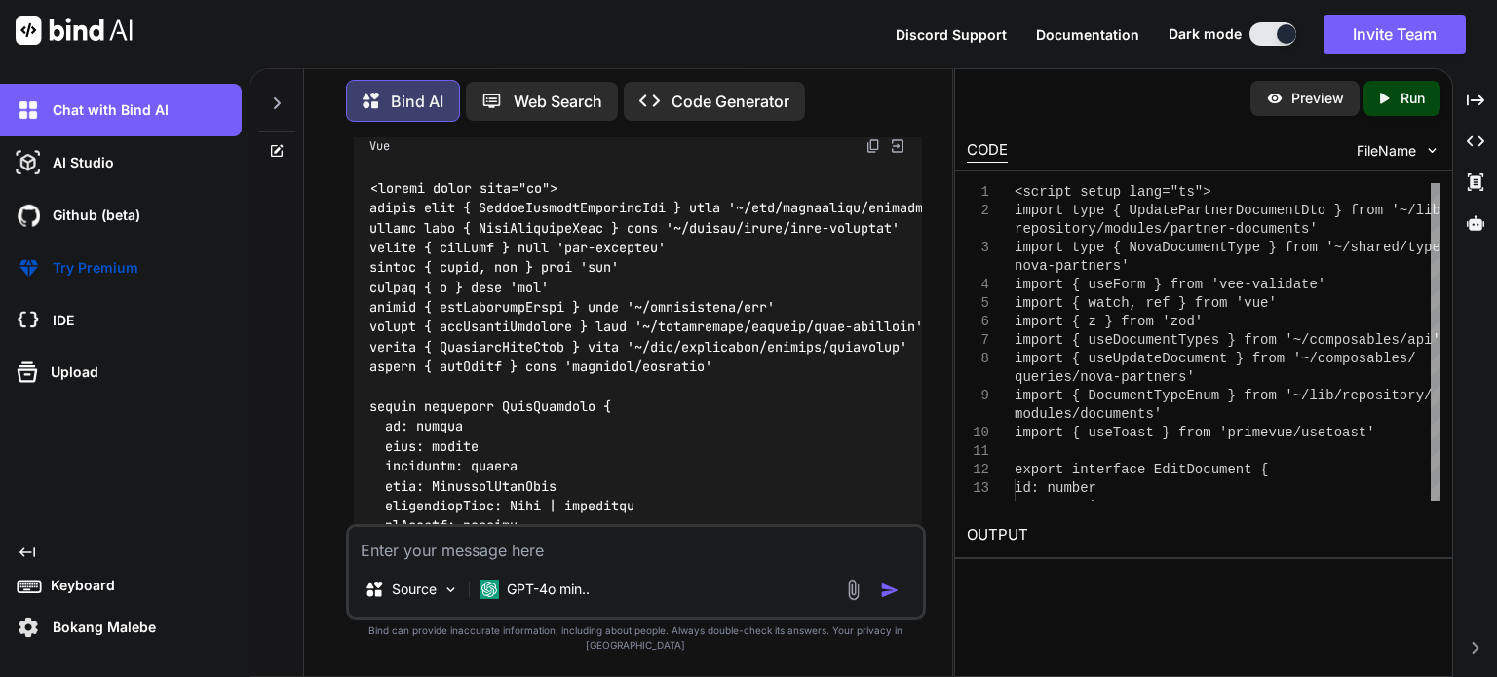
scroll to position [37133, 0]
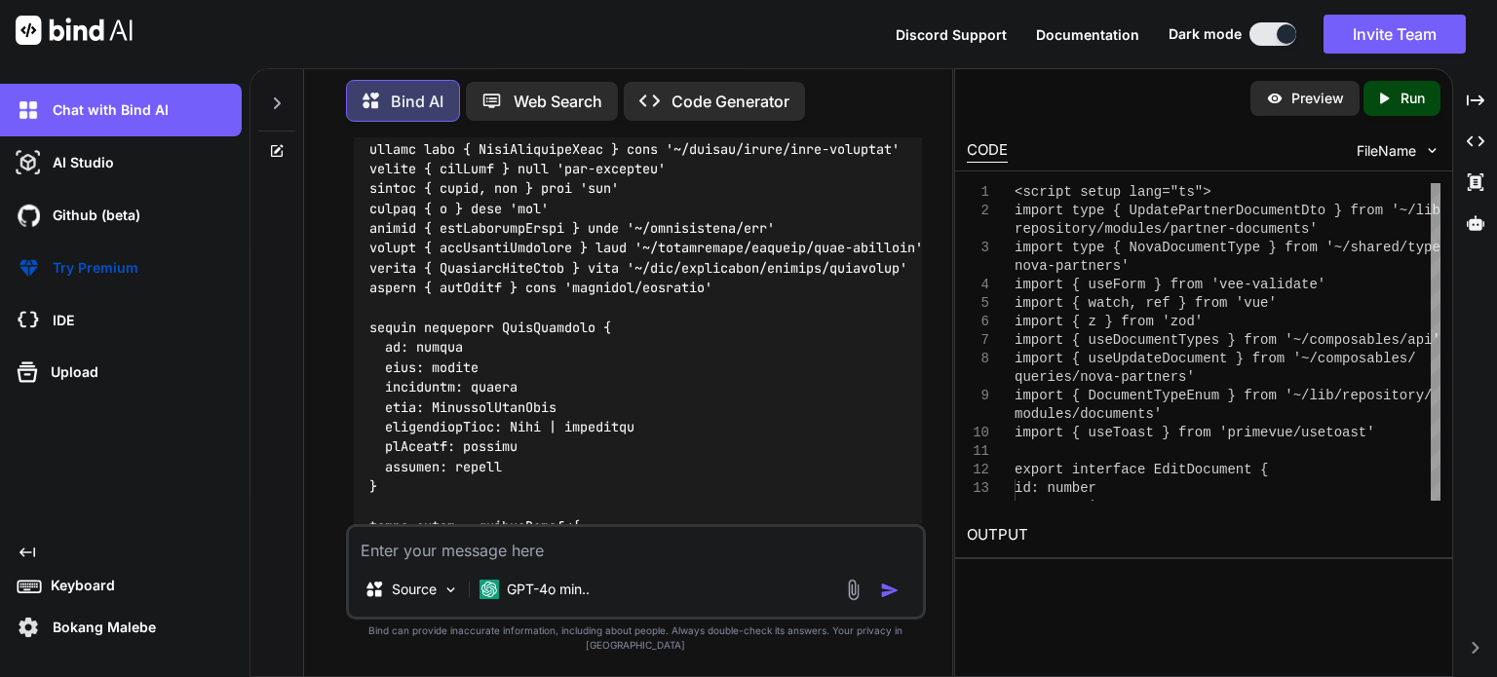
click at [876, 75] on img at bounding box center [873, 67] width 16 height 16
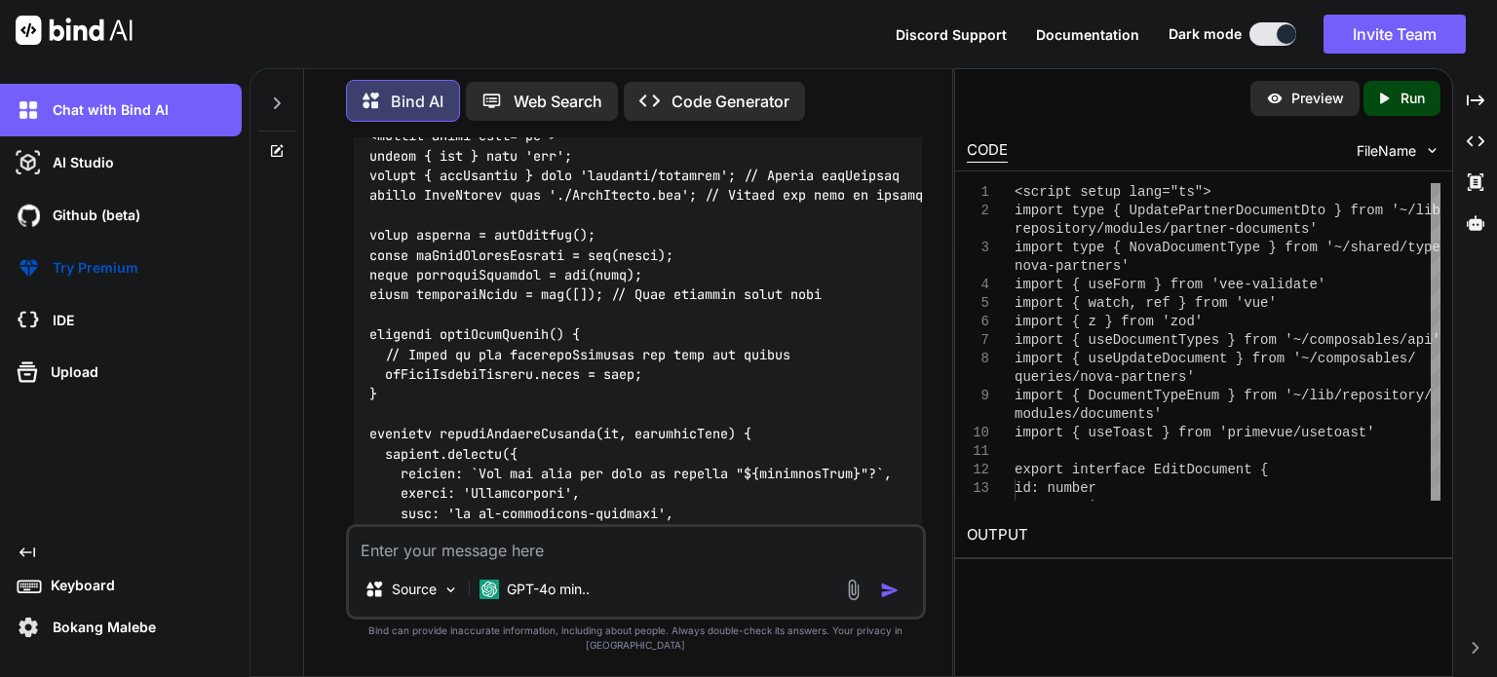
scroll to position [40836, 0]
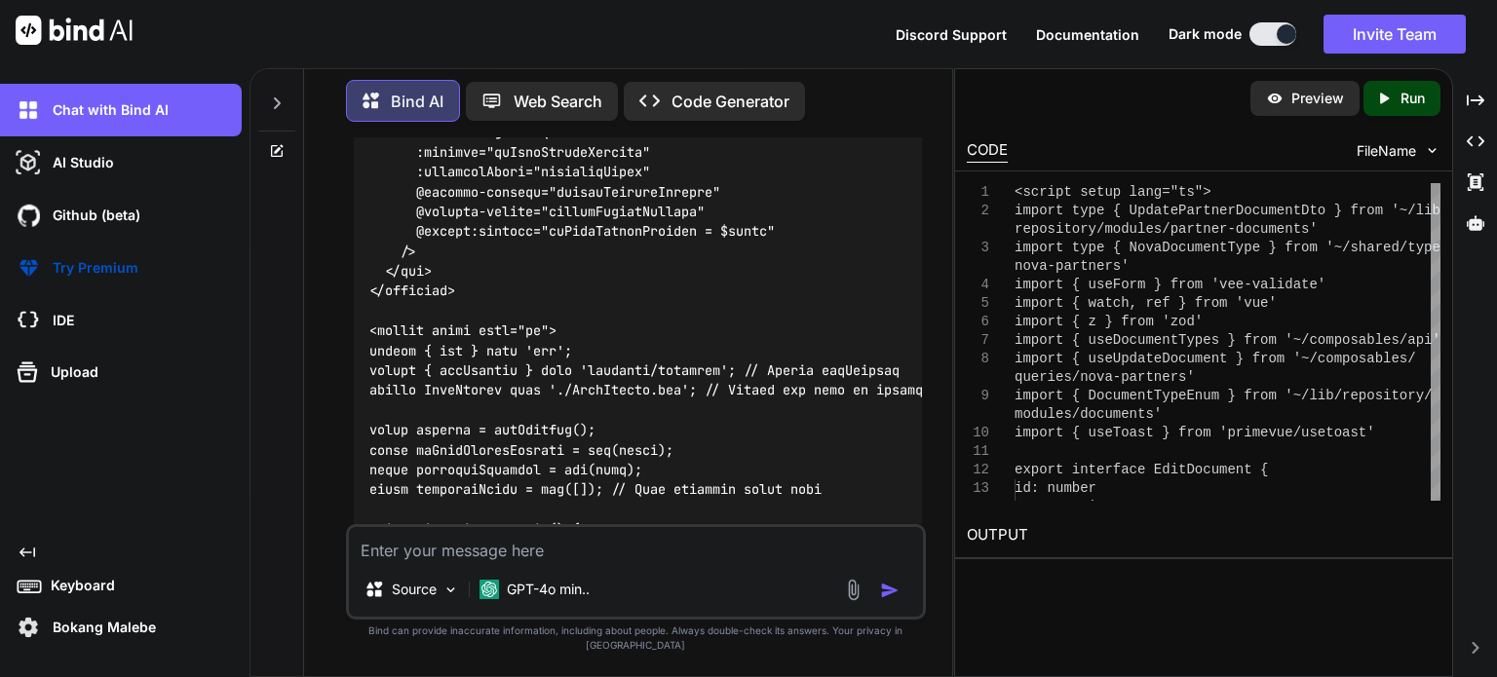
click at [867, 19] on img at bounding box center [873, 11] width 16 height 16
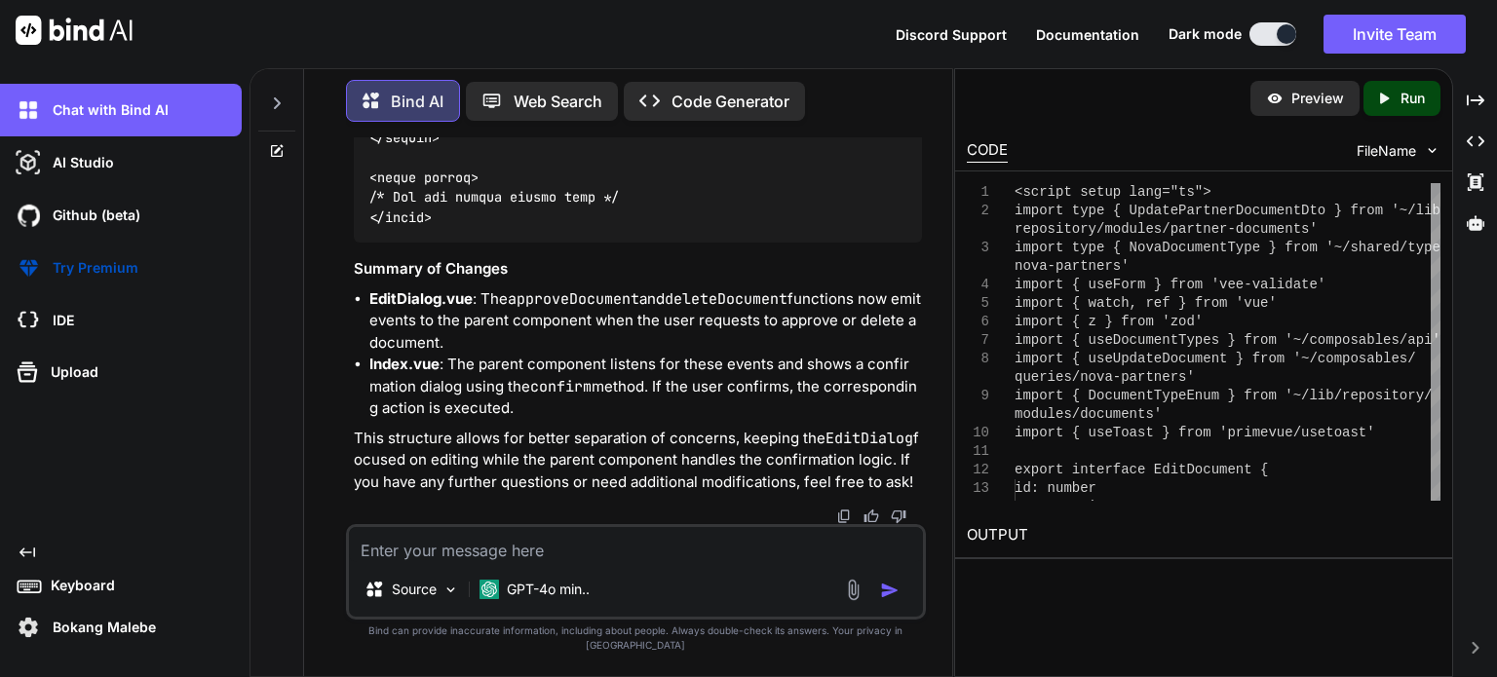
scroll to position [42357, 0]
click at [601, 561] on textarea at bounding box center [636, 544] width 574 height 35
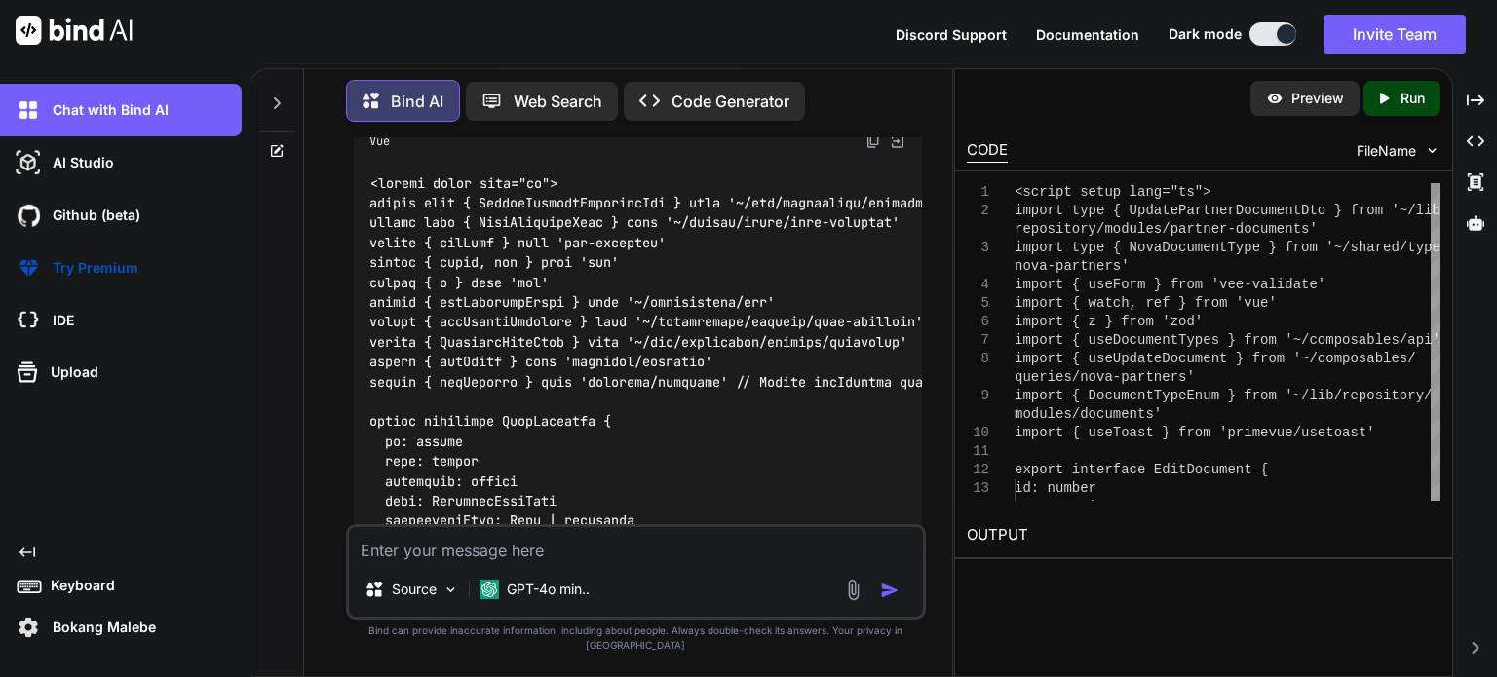
scroll to position [29884, 0]
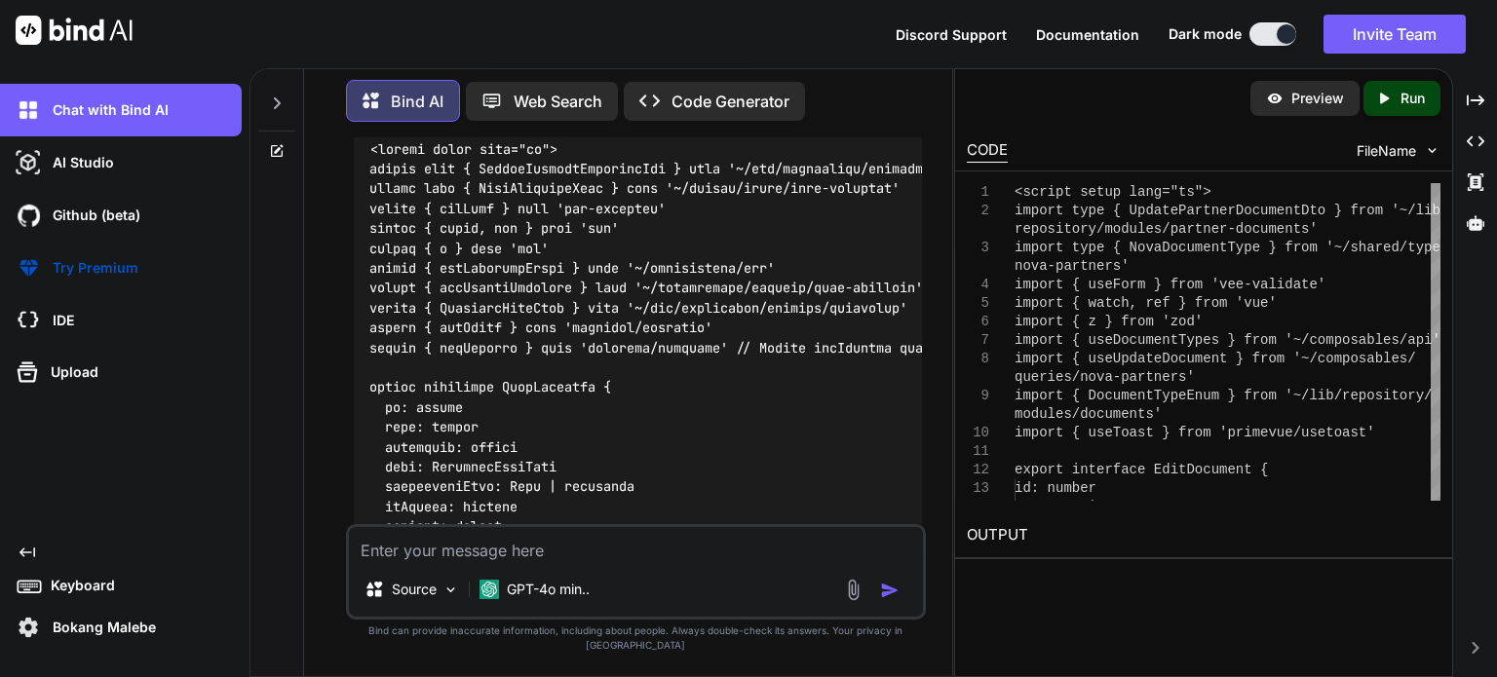
click at [871, 115] on img at bounding box center [873, 107] width 16 height 16
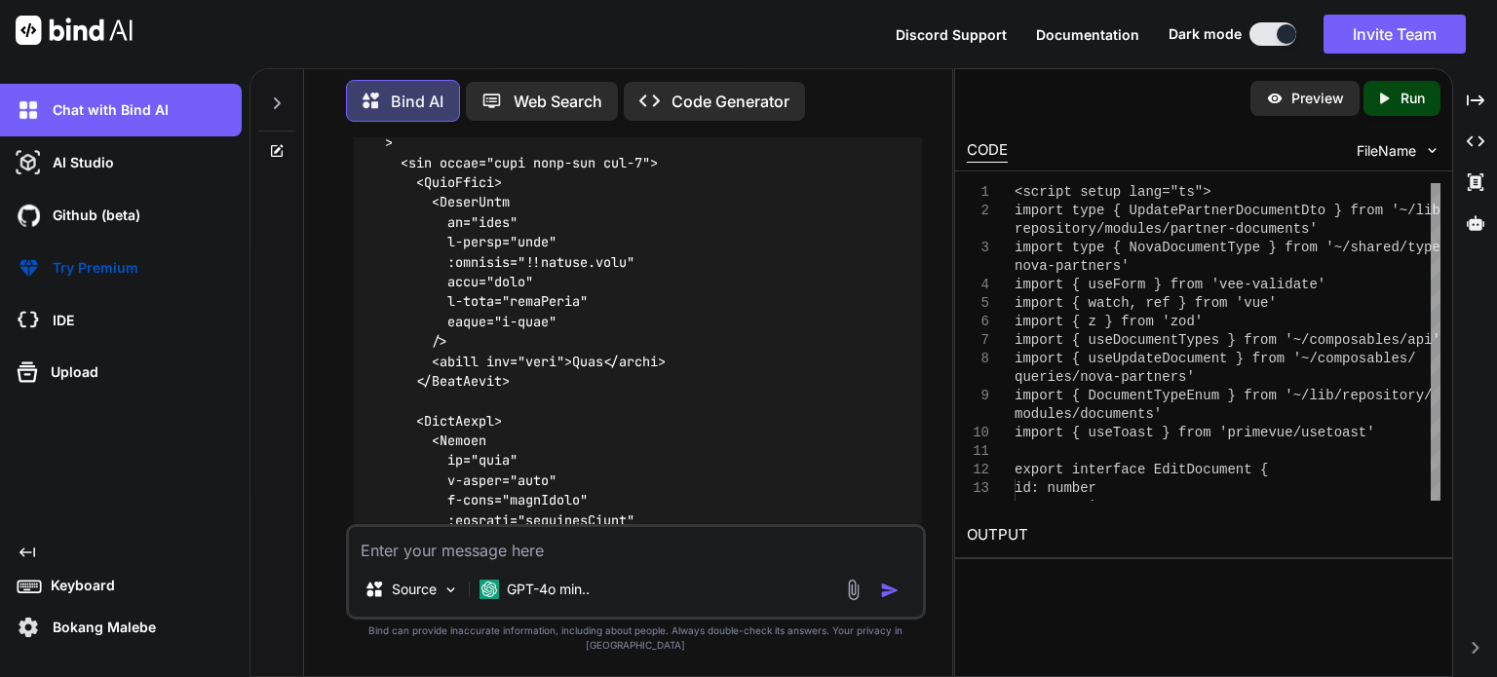
scroll to position [33003, 0]
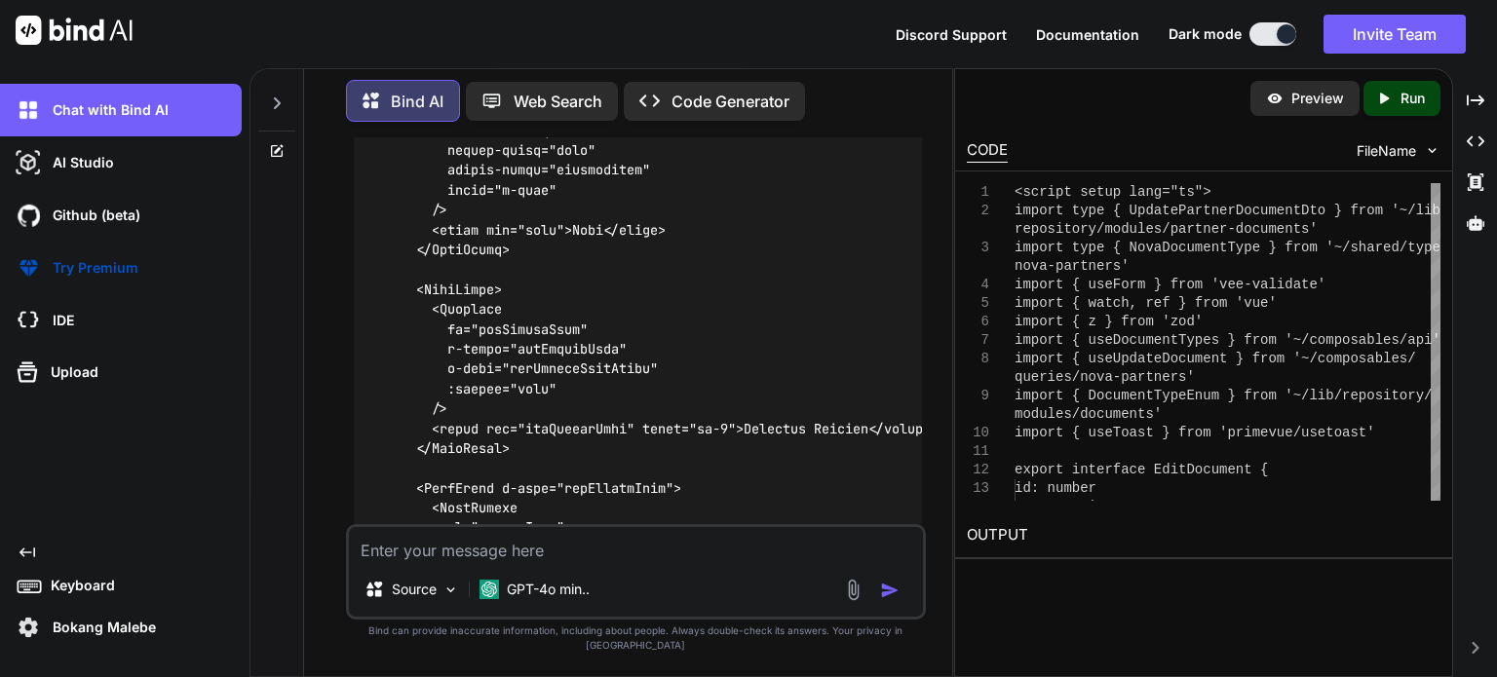
click at [447, 560] on textarea at bounding box center [636, 544] width 574 height 35
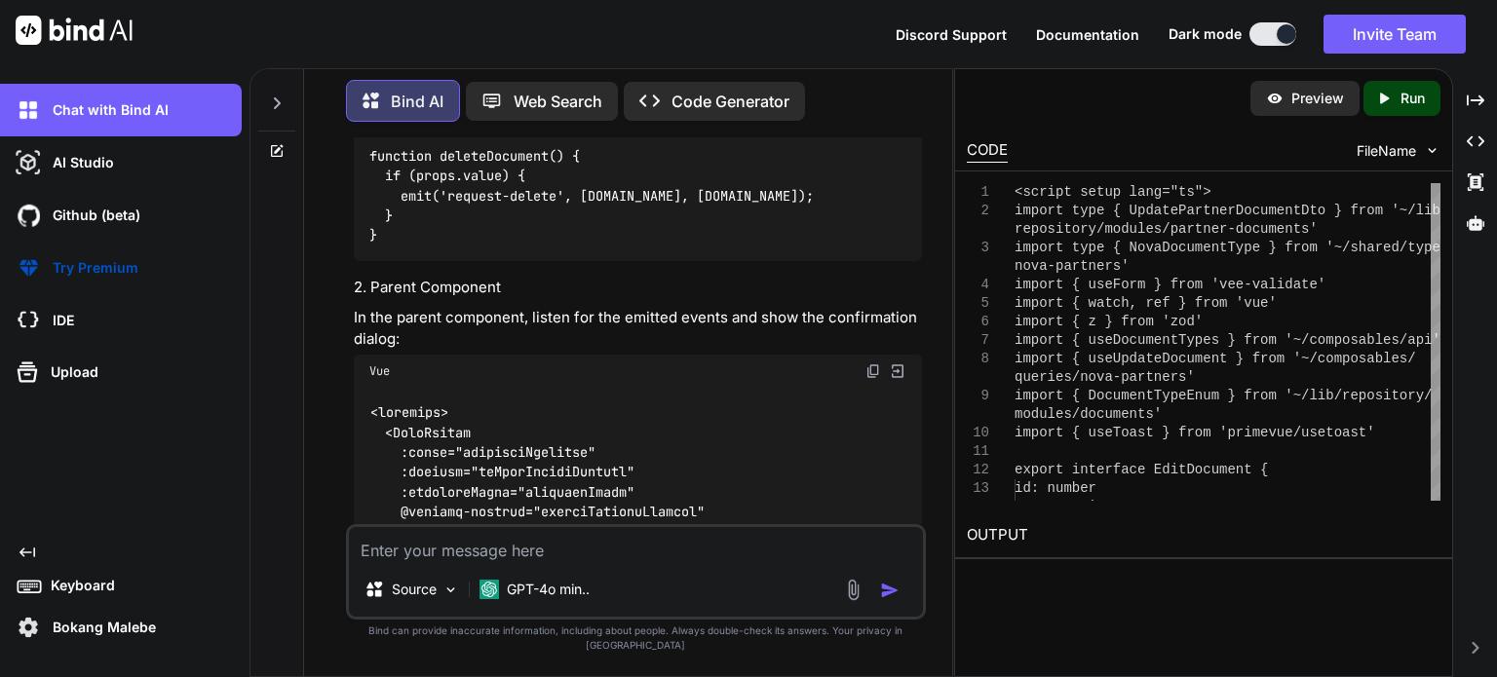
scroll to position [35146, 0]
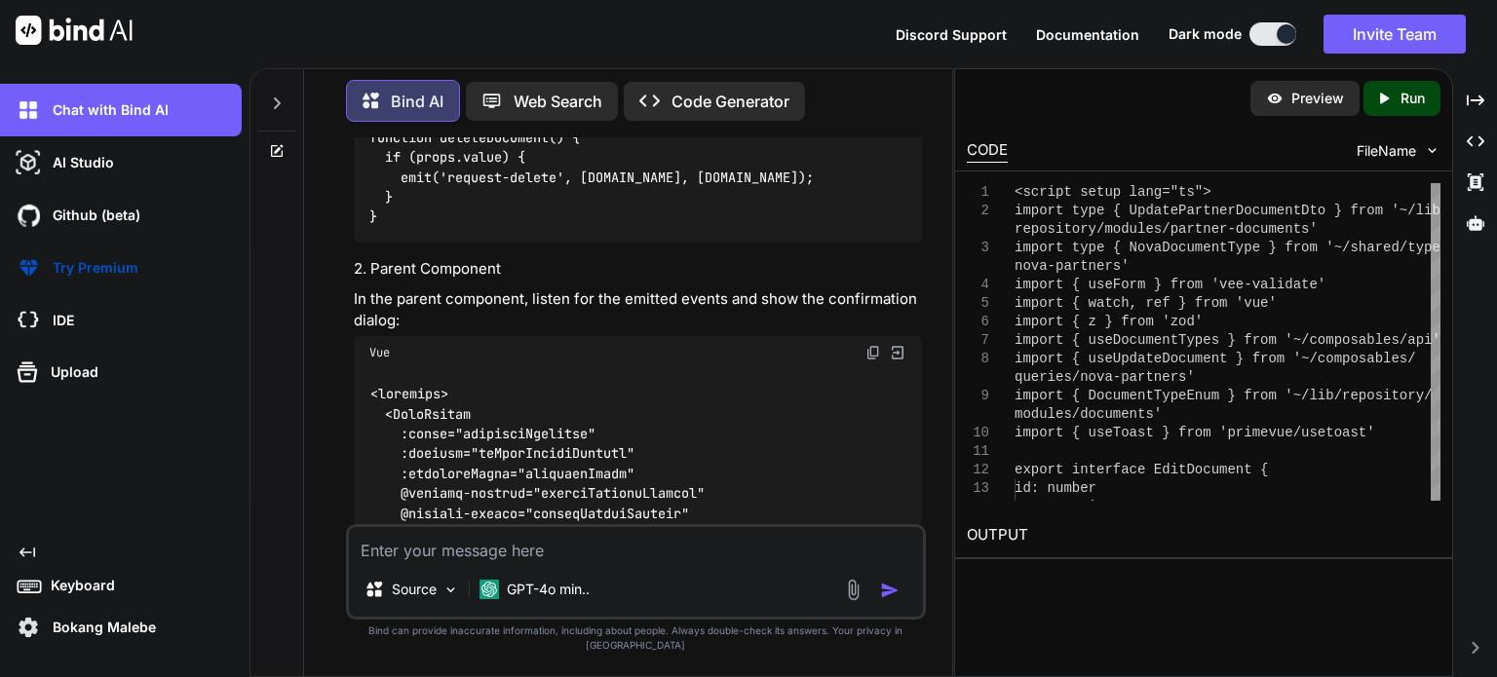
click at [488, 562] on textarea at bounding box center [636, 544] width 574 height 35
paste textarea "[vue-tsc] 'props.value' is possibly 'undefined'. /nova/Osiris.Nova.Internal.UI/…"
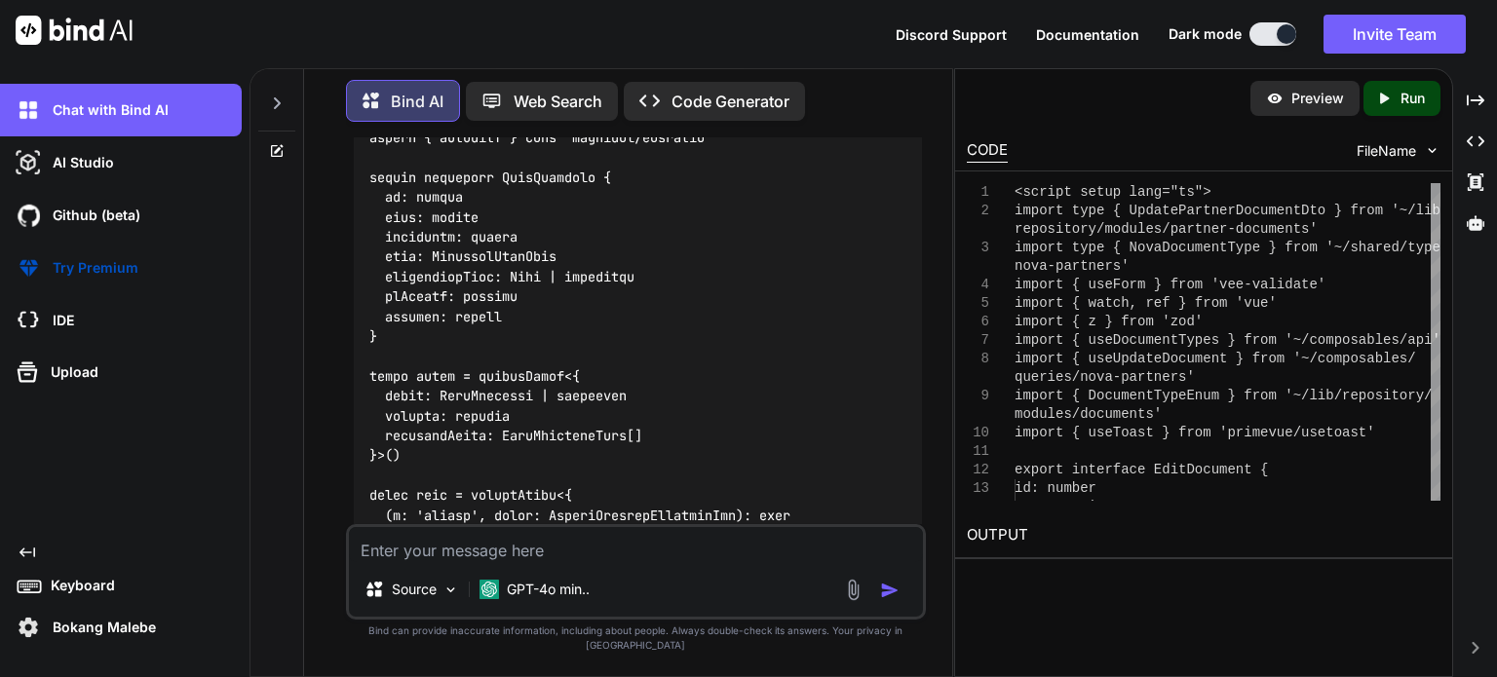
scroll to position [43247, 0]
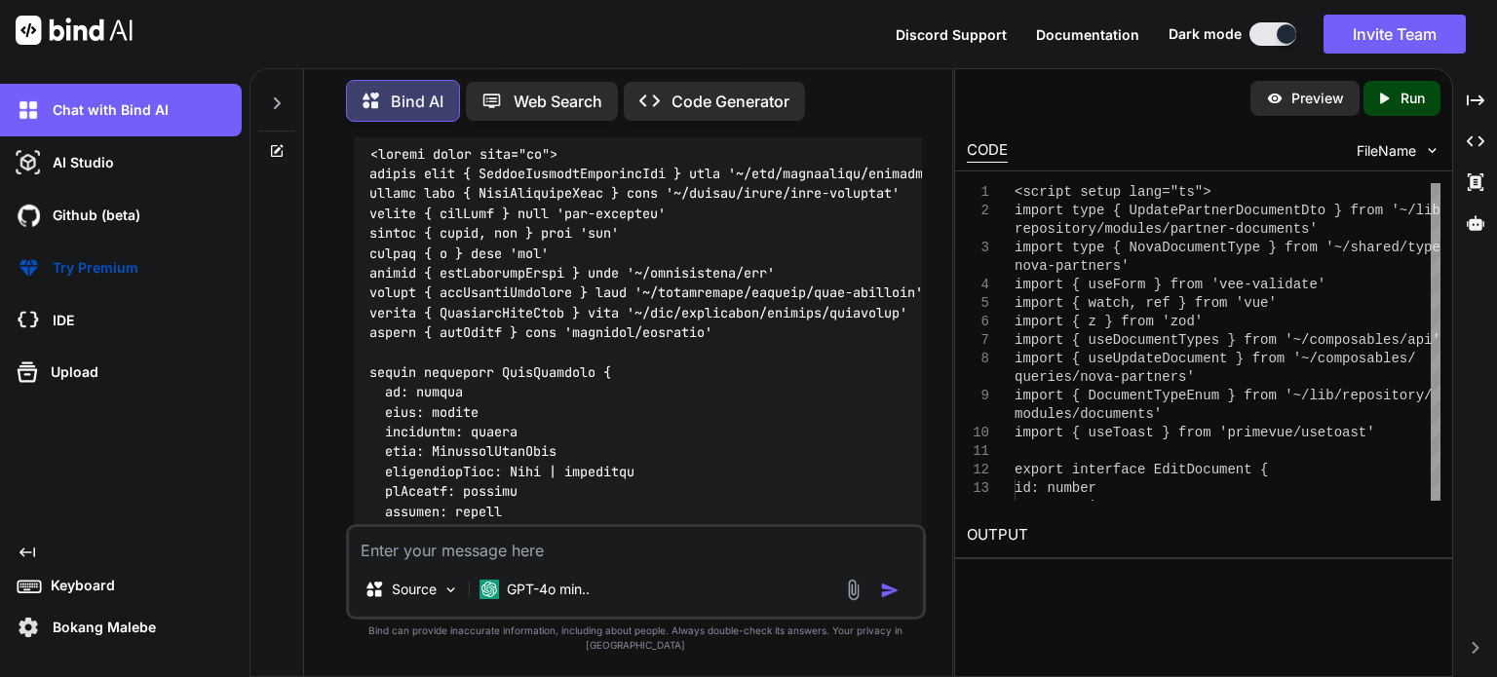
click at [872, 120] on img at bounding box center [873, 112] width 16 height 16
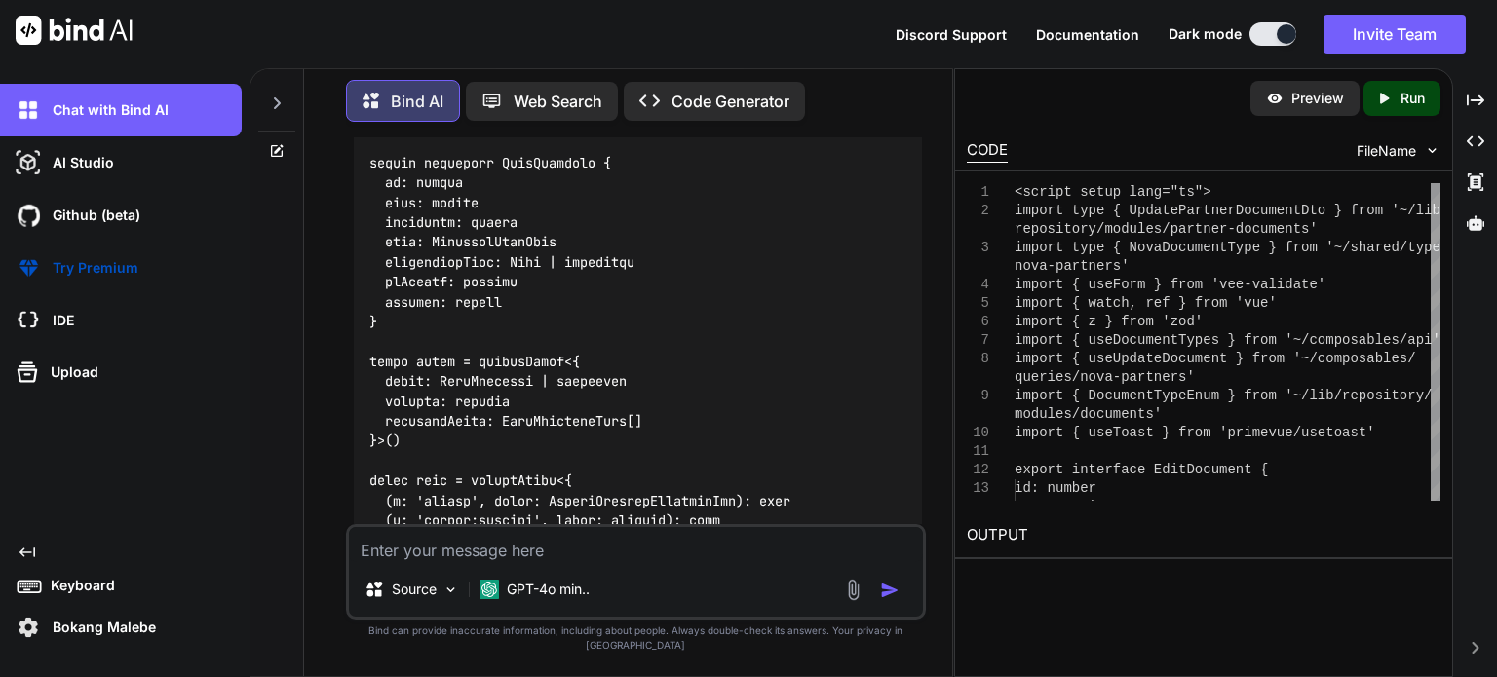
scroll to position [43442, 0]
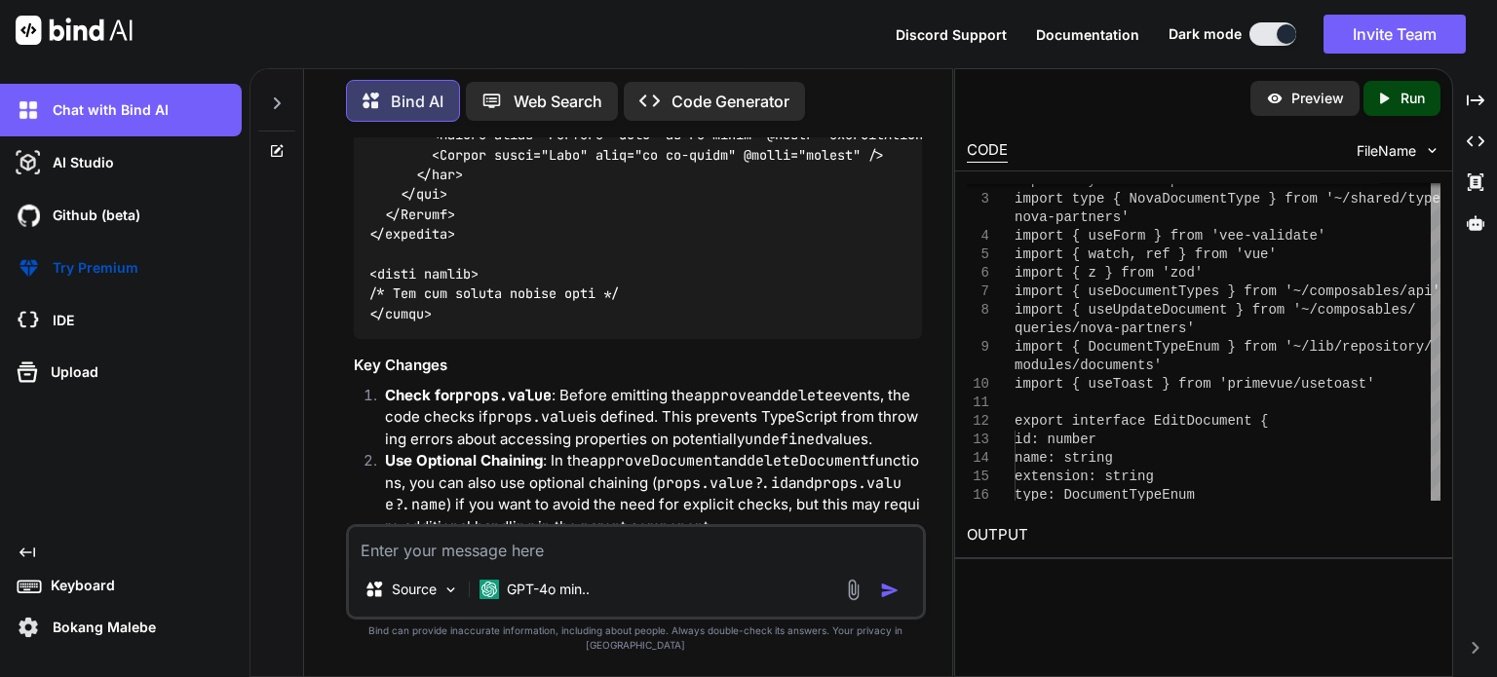
scroll to position [47013, 0]
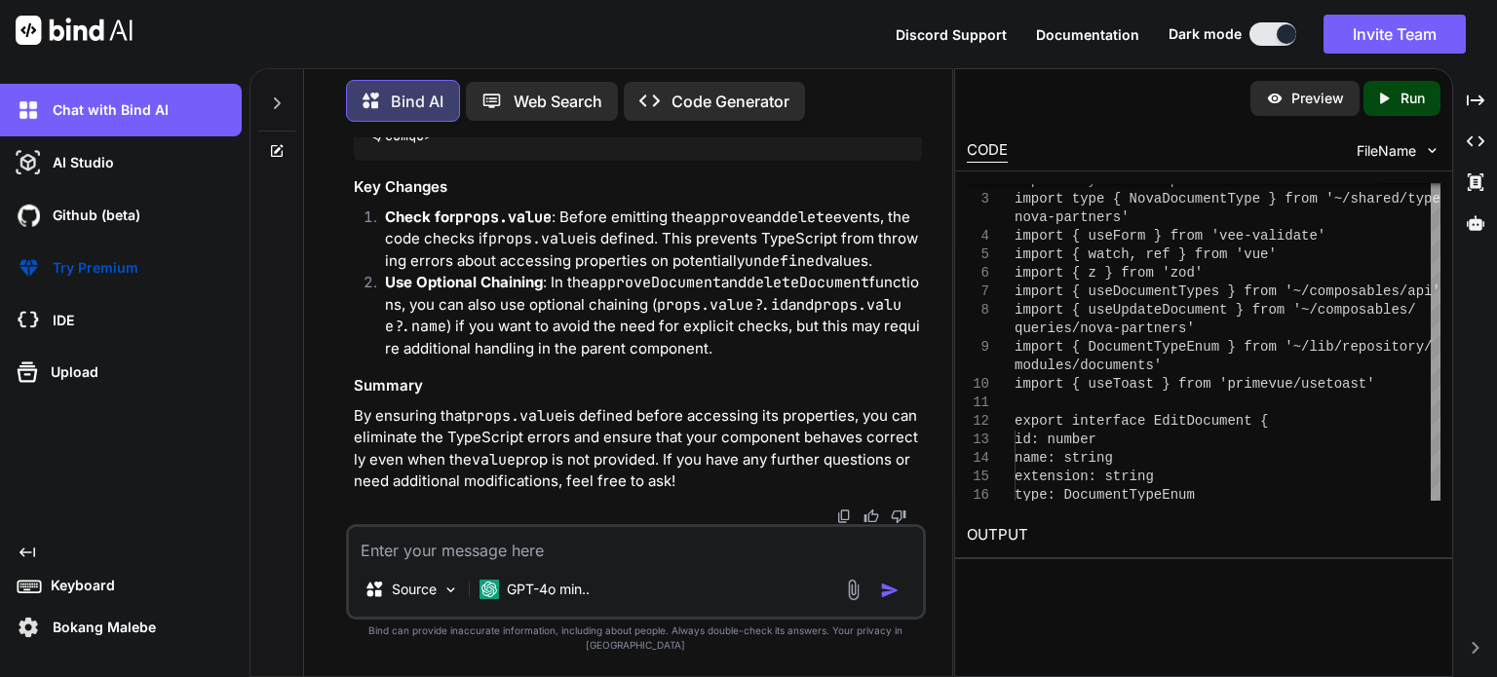
click at [430, 562] on textarea at bounding box center [636, 544] width 574 height 35
paste textarea "<script setup lang="ts"> import type { UpdatePartnerDocumentDto } from '~/lib/r…"
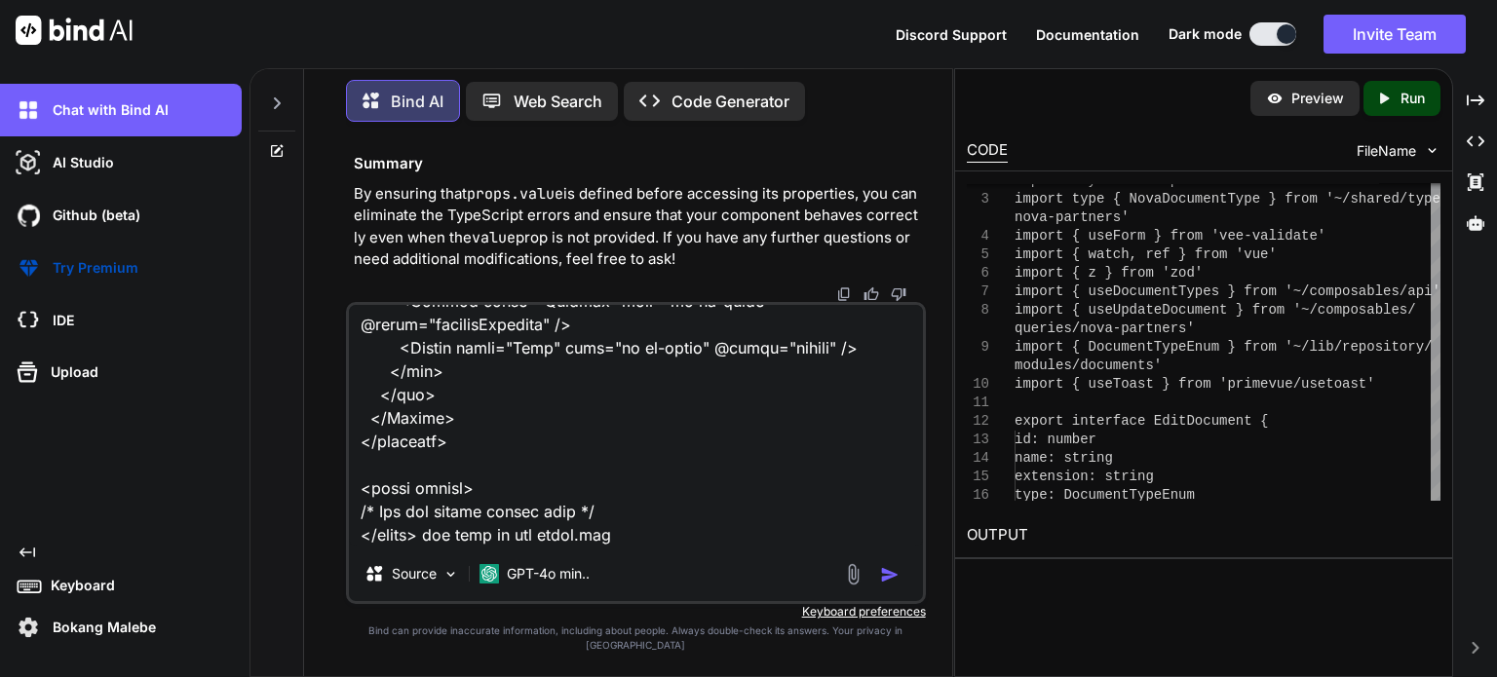
paste textarea "<script setup lang="ts"> import type { ColumnProps } from '#shared/types/base' …"
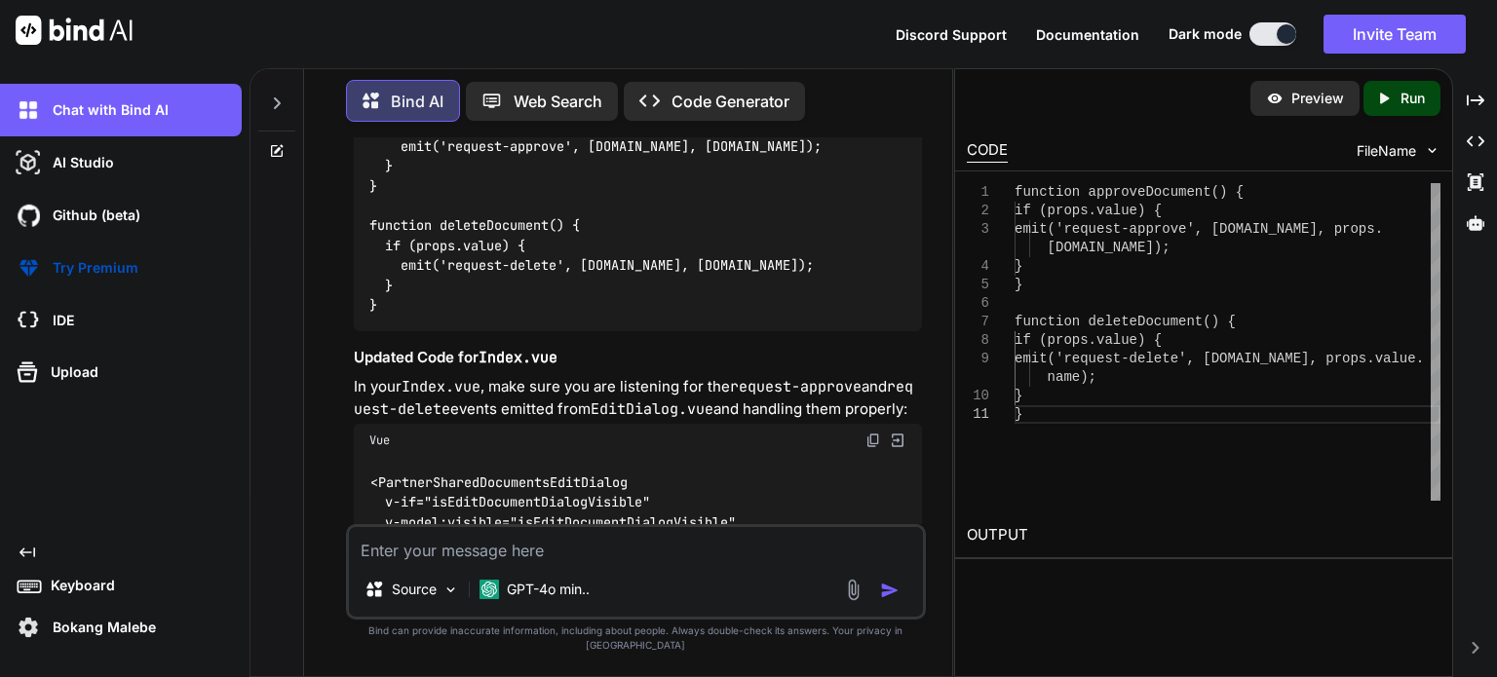
scroll to position [51607, 0]
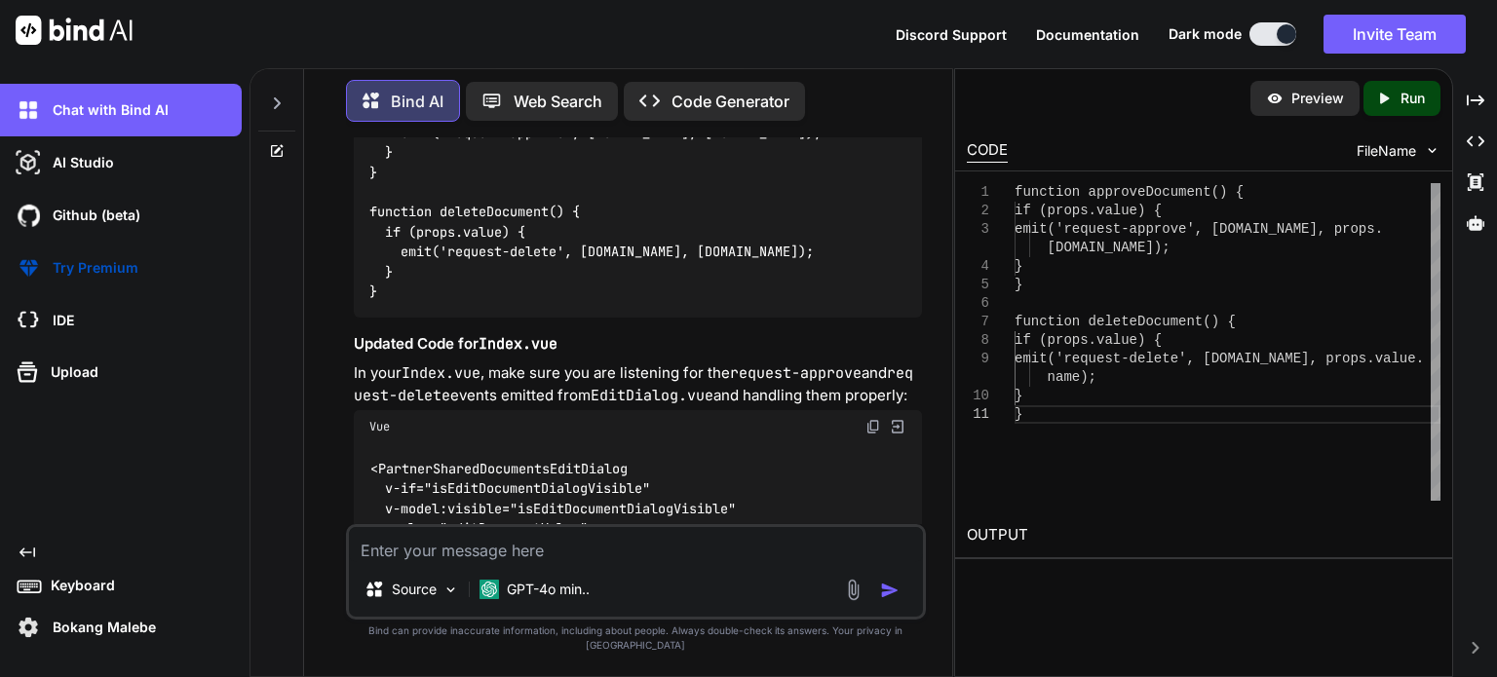
drag, startPoint x: 366, startPoint y: 315, endPoint x: 398, endPoint y: 520, distance: 208.0
click at [398, 317] on div "function approveDocument() { if (props.value) { emit('request-approve', [DOMAIN…" at bounding box center [638, 191] width 568 height 249
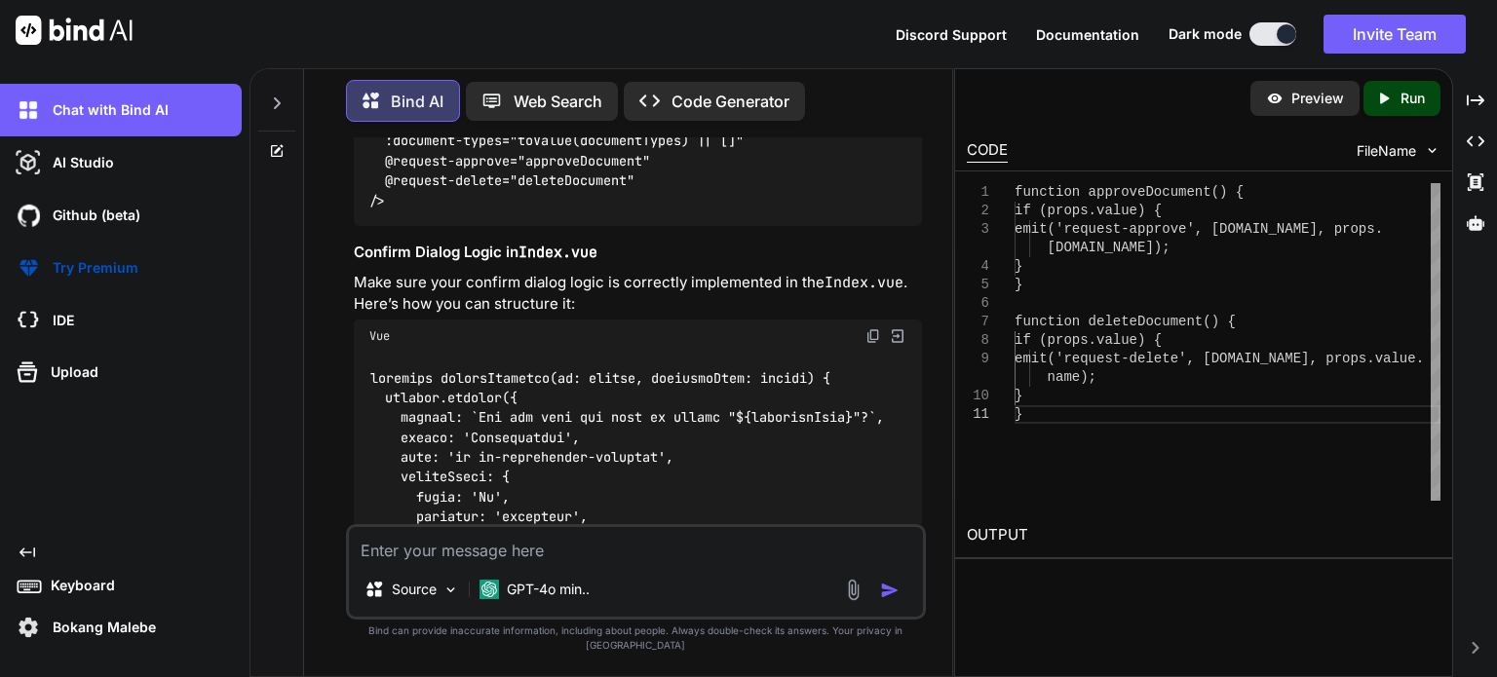
scroll to position [52094, 0]
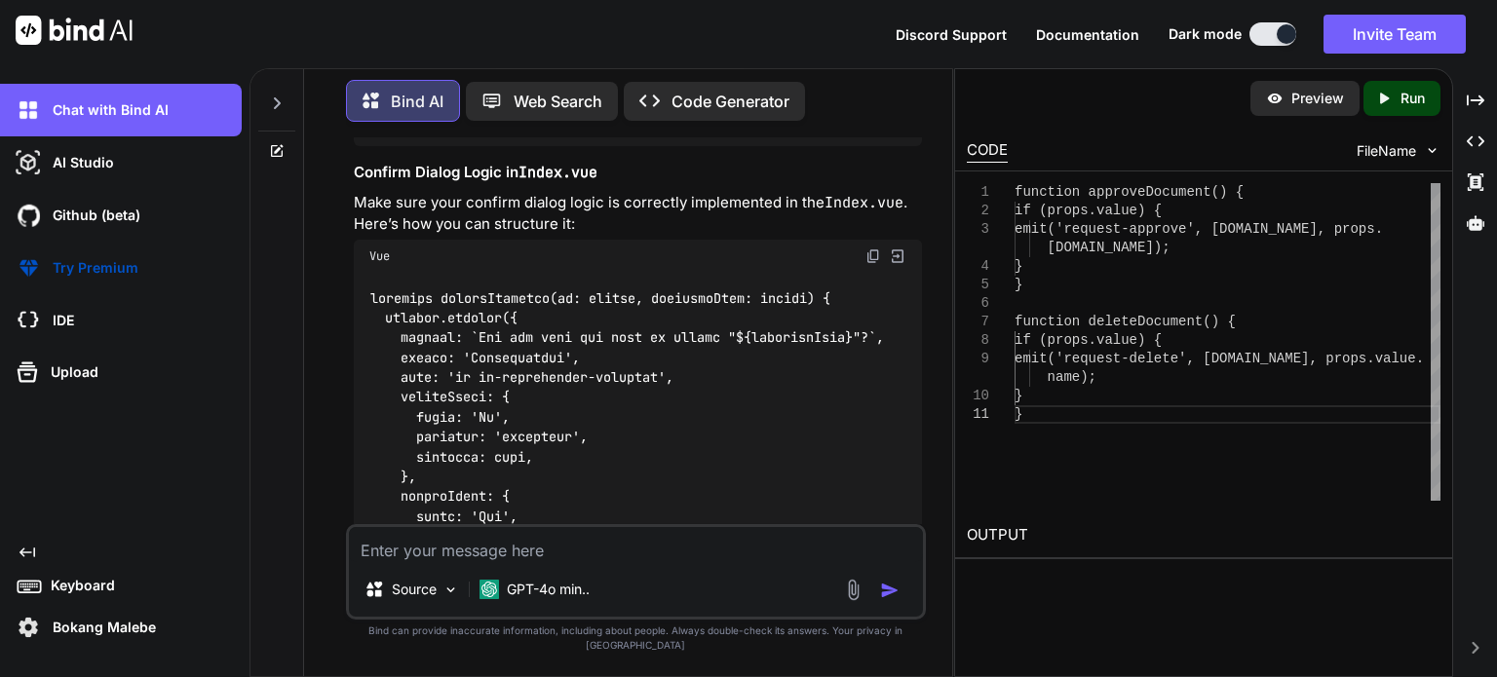
drag, startPoint x: 367, startPoint y: 221, endPoint x: 404, endPoint y: 368, distance: 151.7
click at [404, 146] on div "<PartnerSharedDocumentsEditDialog v-if="isEditDocumentDialogVisible" v-model:vi…" at bounding box center [638, 51] width 568 height 190
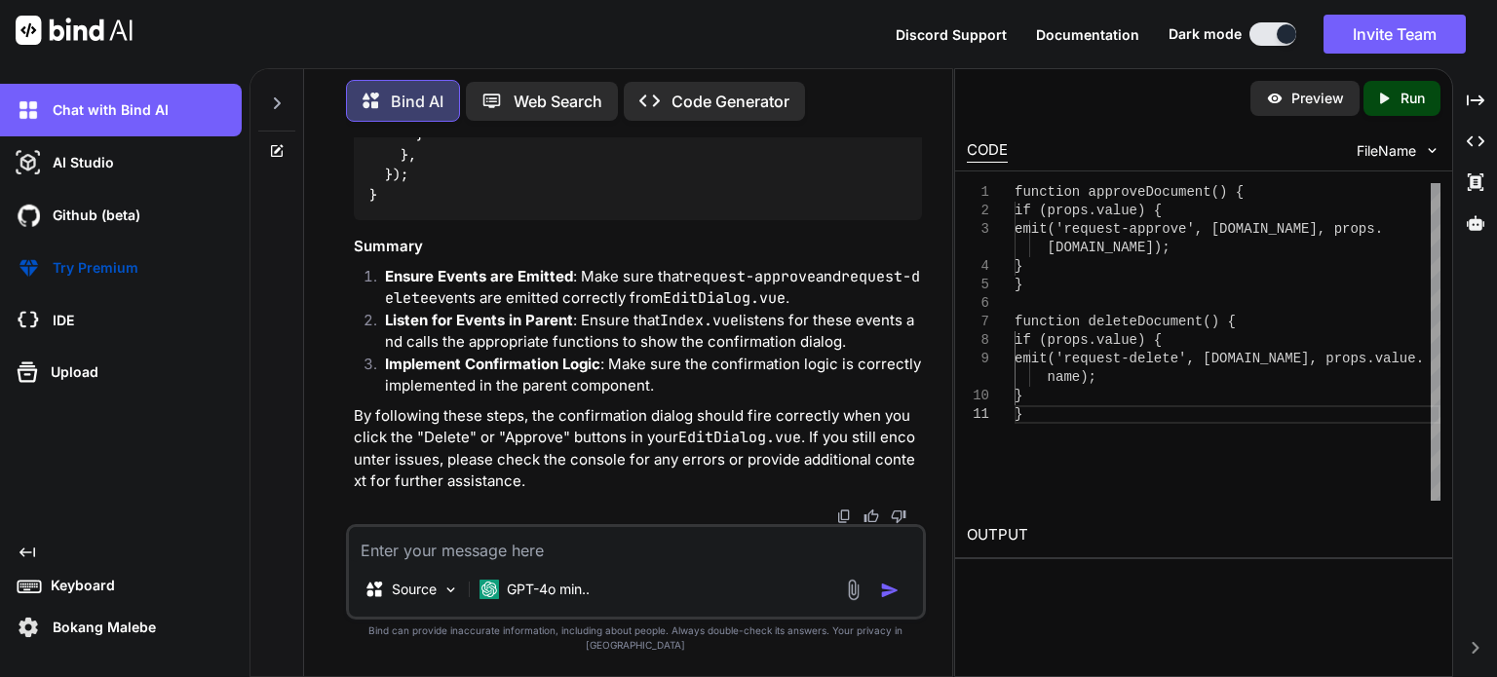
scroll to position [53257, 0]
click at [620, 560] on textarea at bounding box center [636, 544] width 574 height 35
paste textarea "Custom event name 'request-approve' must be camelCase."
click at [893, 600] on img "button" at bounding box center [889, 590] width 19 height 19
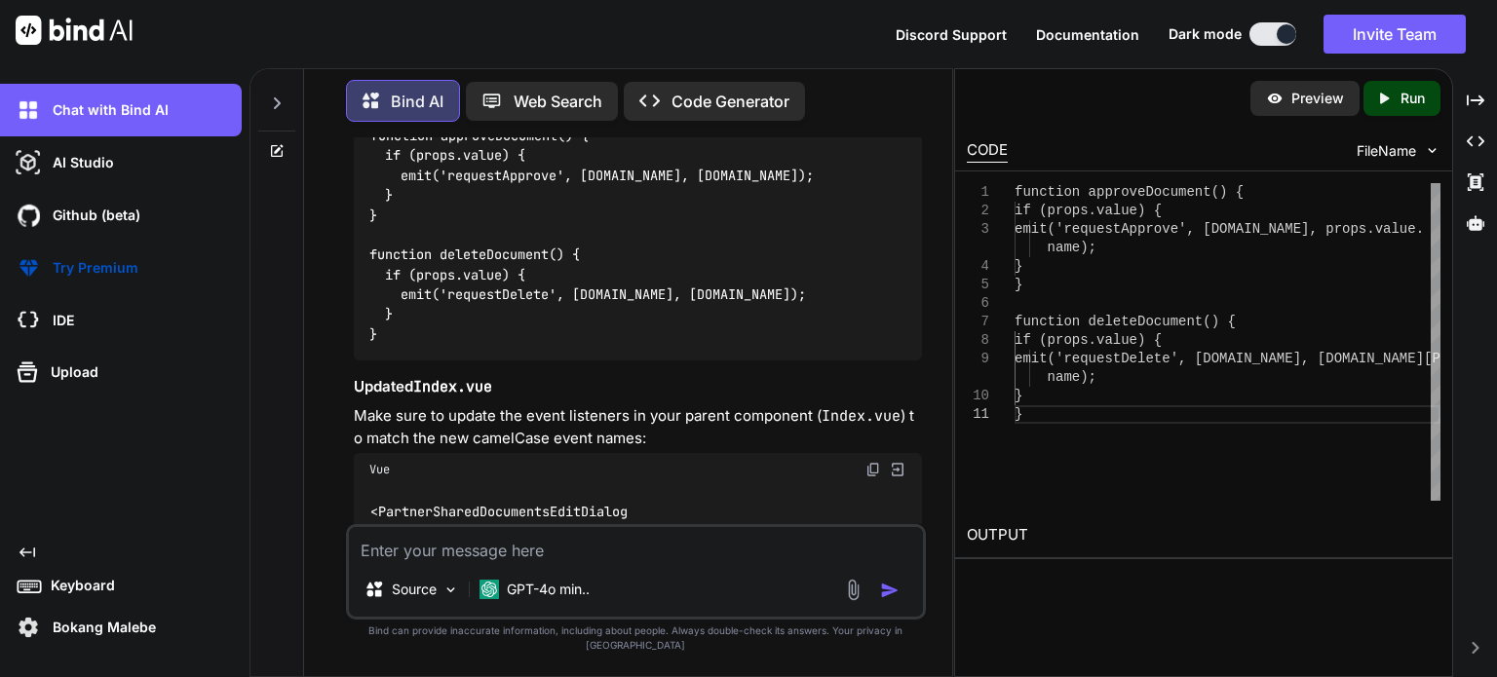
scroll to position [53756, 0]
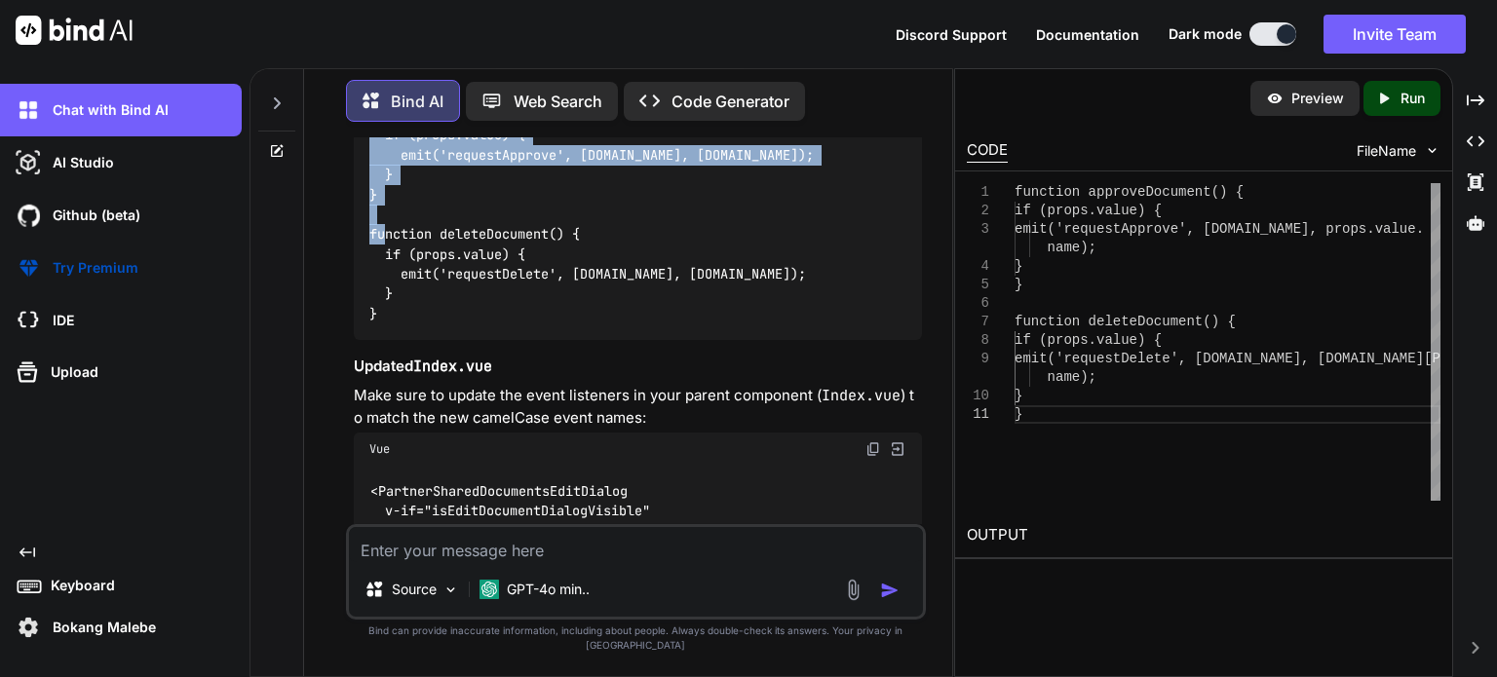
drag, startPoint x: 383, startPoint y: 429, endPoint x: 369, endPoint y: 378, distance: 52.5
click at [369, 339] on div "function approveDocument() { if (props.value) { emit('requestApprove', [DOMAIN_…" at bounding box center [638, 214] width 568 height 249
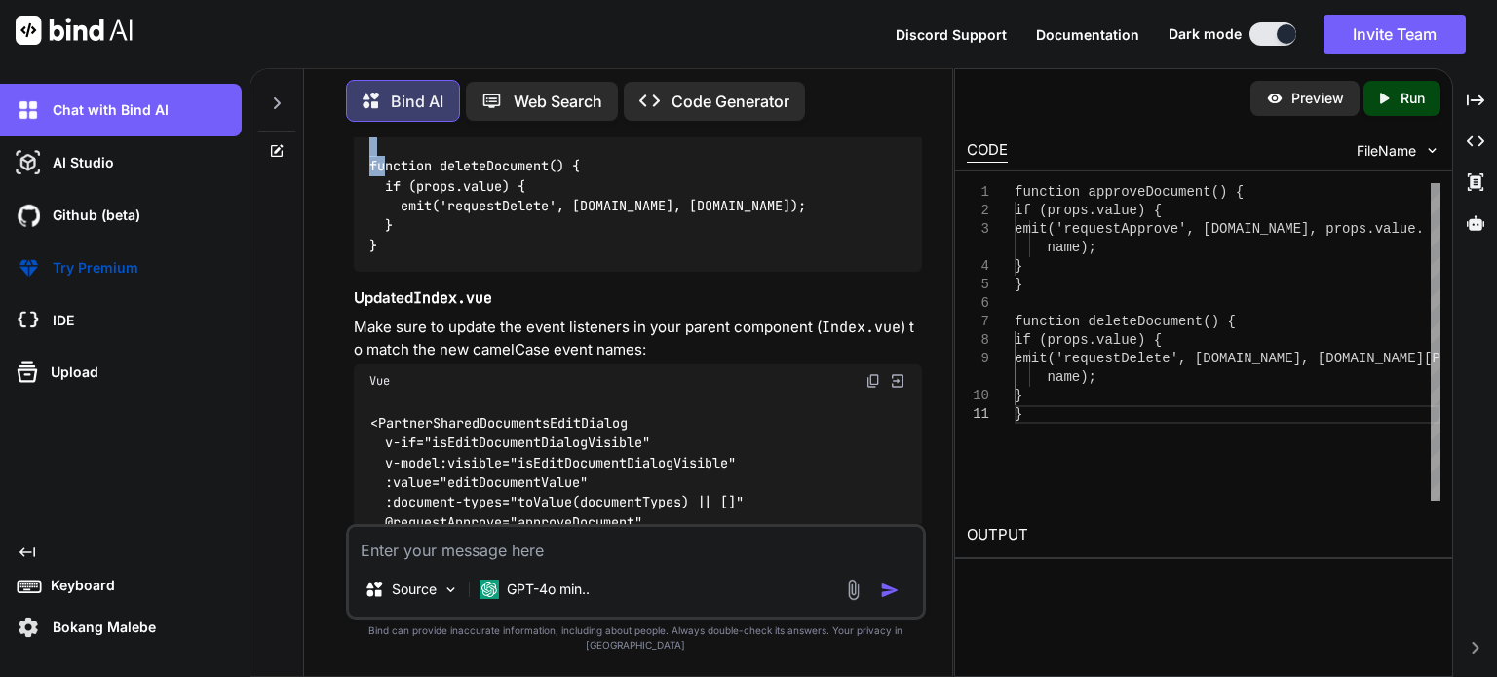
scroll to position [53854, 0]
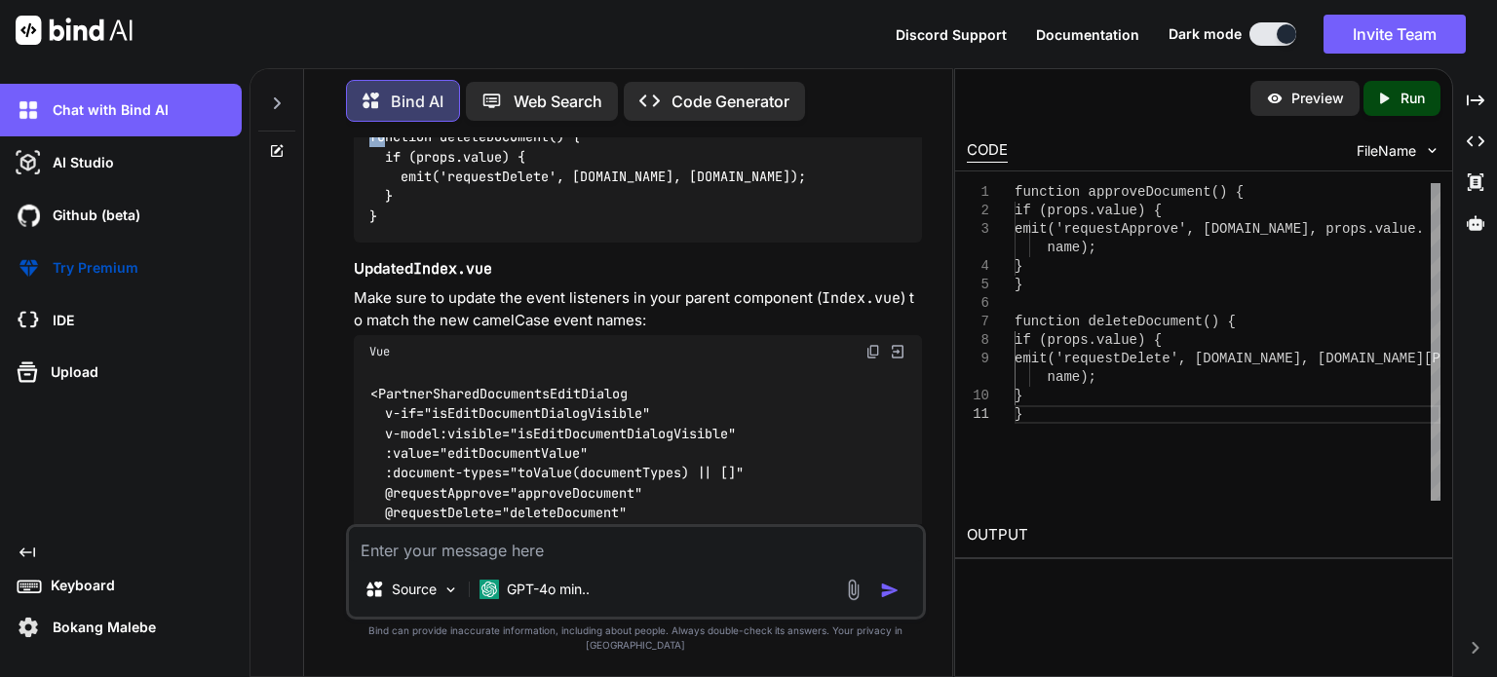
click at [370, 227] on code "function approveDocument() { if (props.value) { emit('requestApprove', [DOMAIN_…" at bounding box center [591, 117] width 444 height 219
drag, startPoint x: 374, startPoint y: 293, endPoint x: 411, endPoint y: 482, distance: 192.6
click at [412, 242] on div "function approveDocument() { if (props.value) { emit('requestApprove', [DOMAIN_…" at bounding box center [638, 116] width 568 height 249
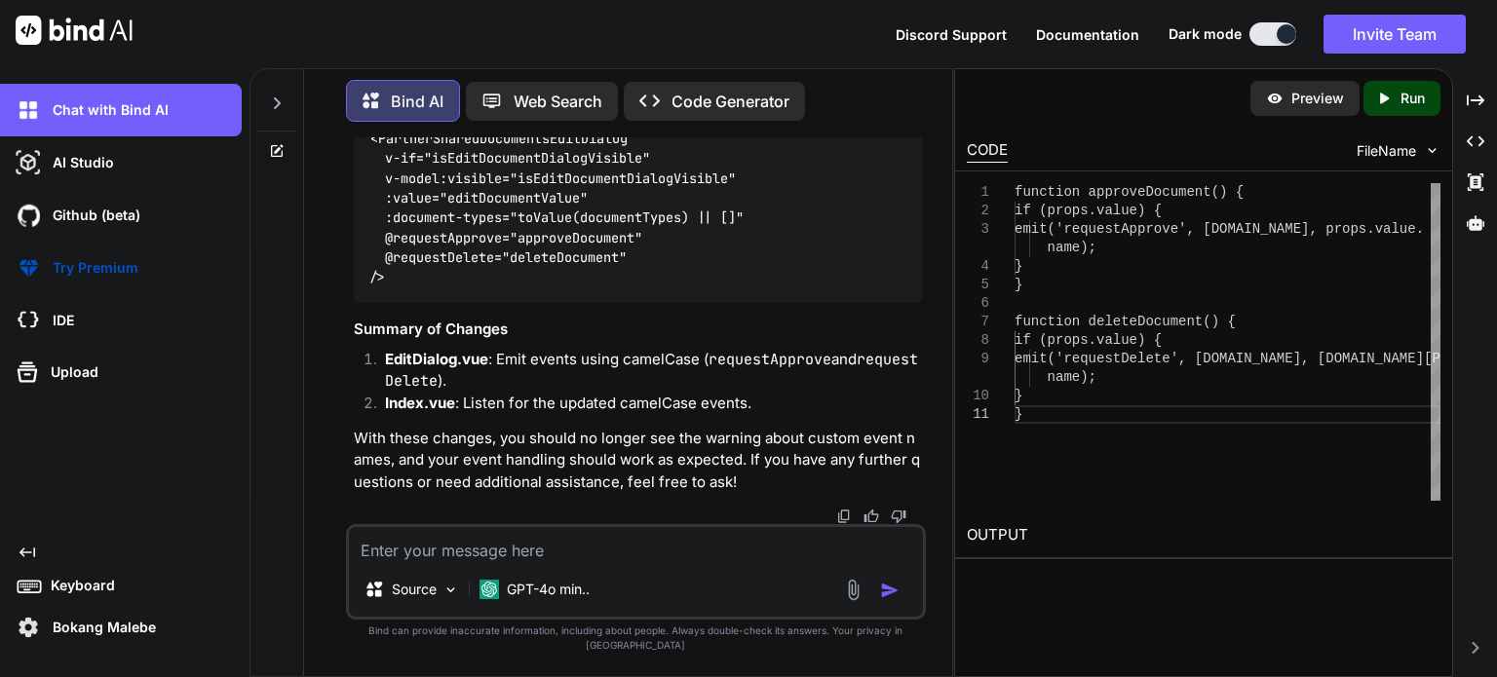
scroll to position [54243, 0]
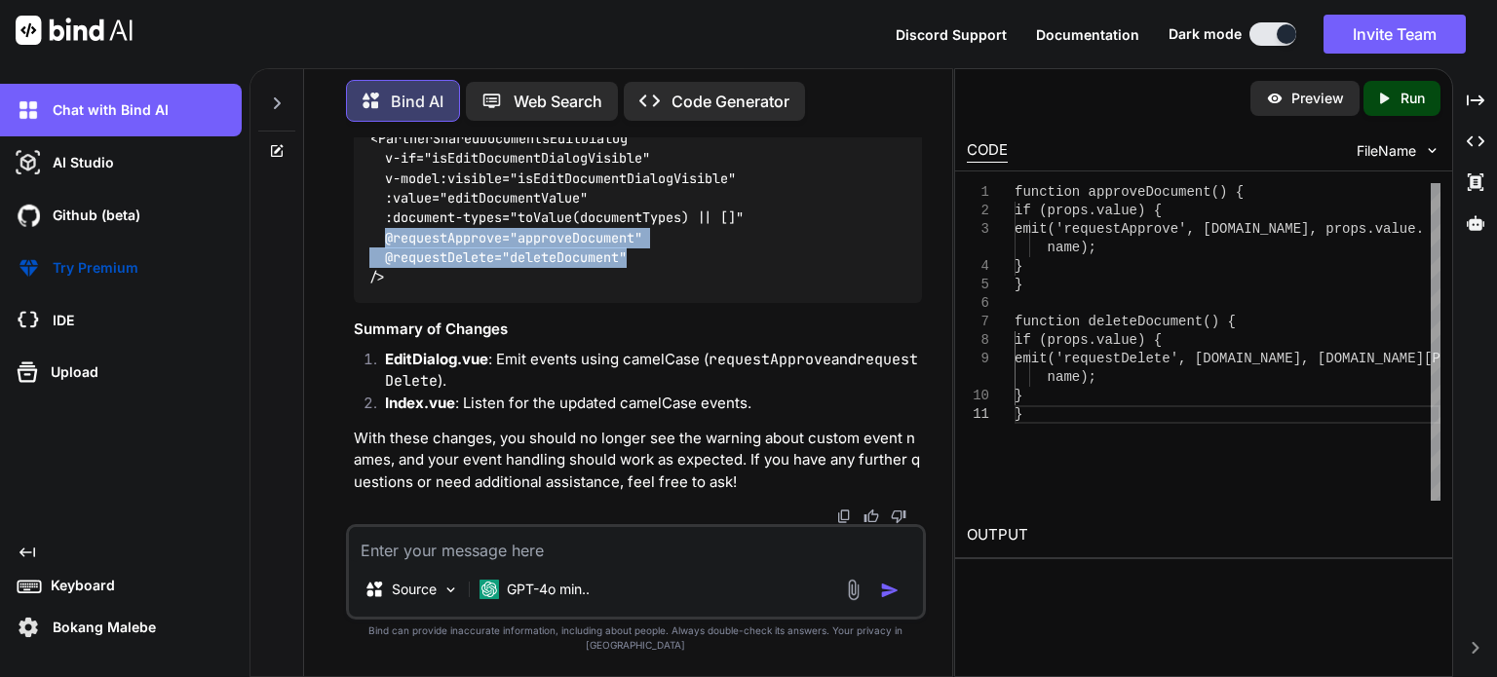
drag, startPoint x: 643, startPoint y: 384, endPoint x: 422, endPoint y: 365, distance: 222.0
click at [383, 303] on div "<PartnerSharedDocumentsEditDialog v-if="isEditDocumentDialogVisible" v-model:vi…" at bounding box center [638, 208] width 568 height 190
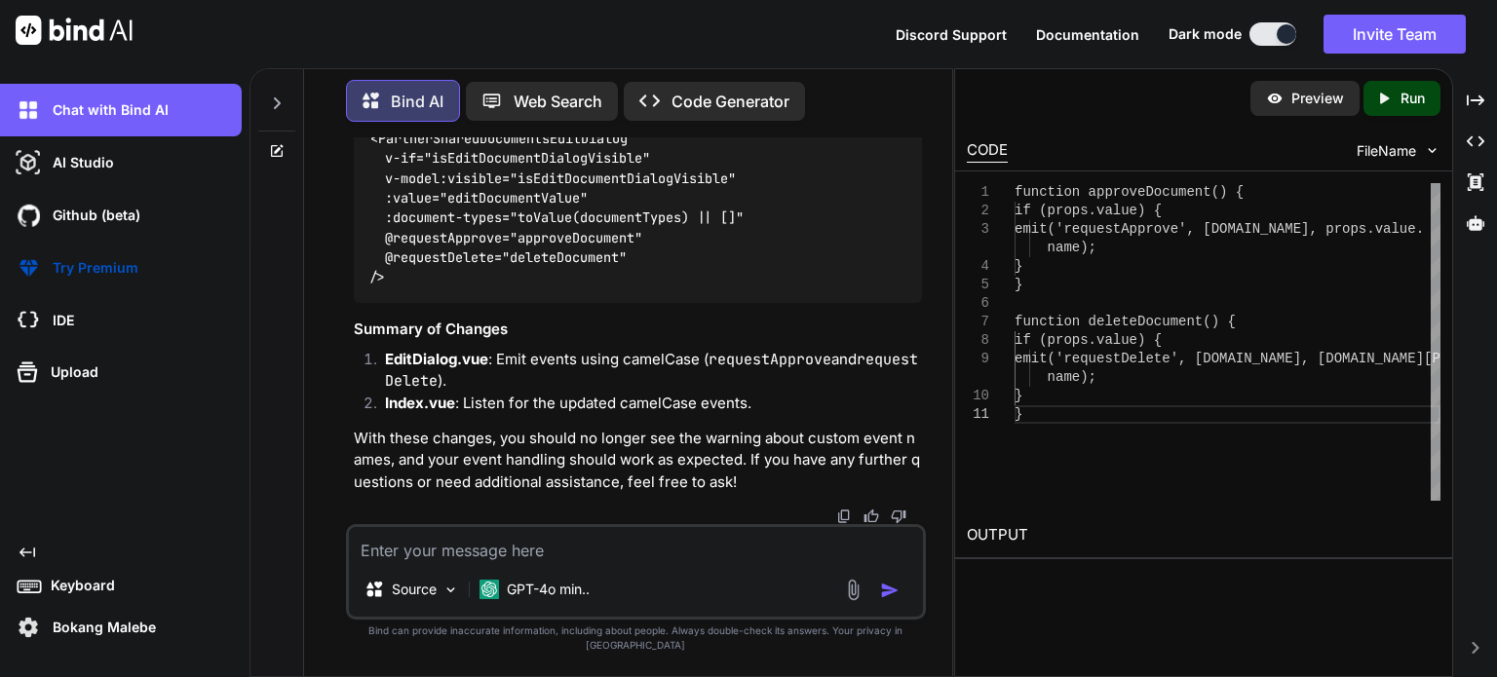
click at [600, 562] on textarea at bounding box center [636, 544] width 574 height 35
drag, startPoint x: 600, startPoint y: 569, endPoint x: 612, endPoint y: 567, distance: 11.9
paste textarea "The "requestApprove" event has been triggered but not declared on `defineEmits`…"
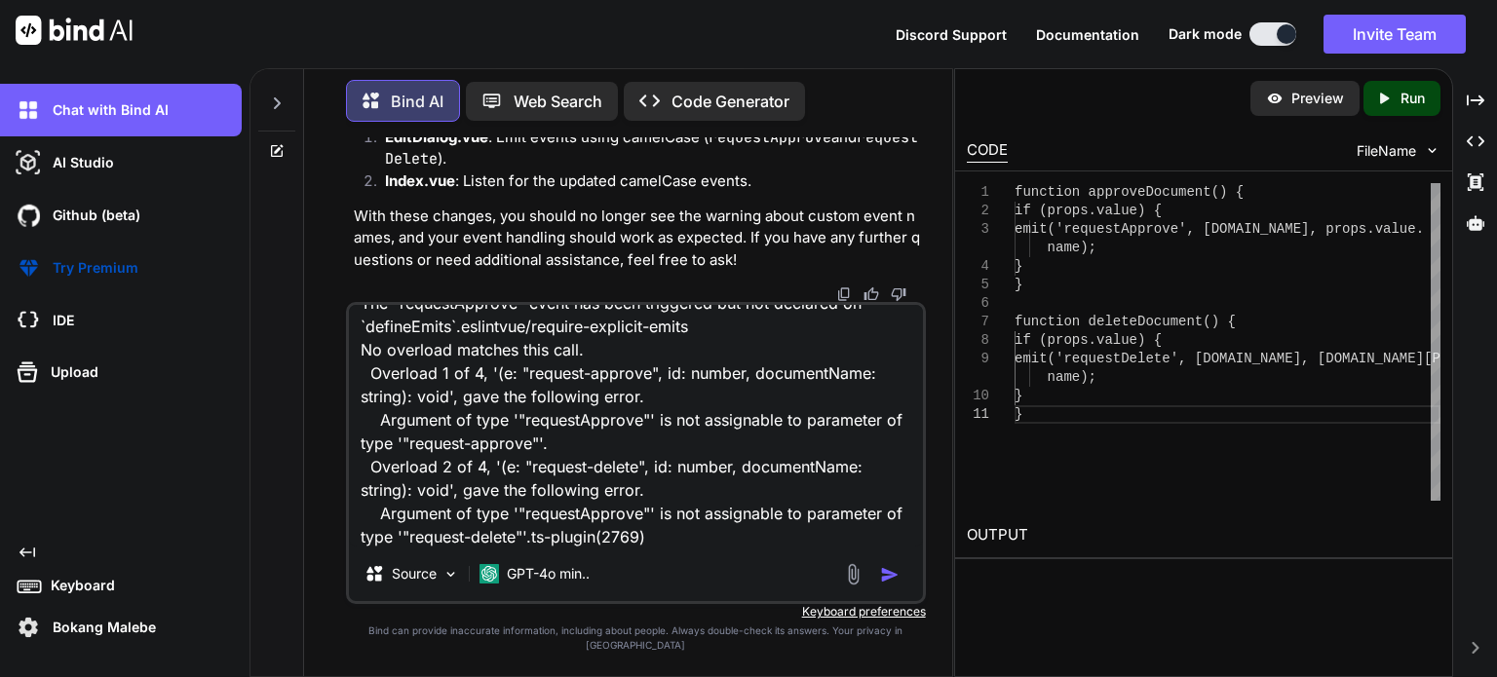
click at [885, 585] on img "button" at bounding box center [889, 574] width 19 height 19
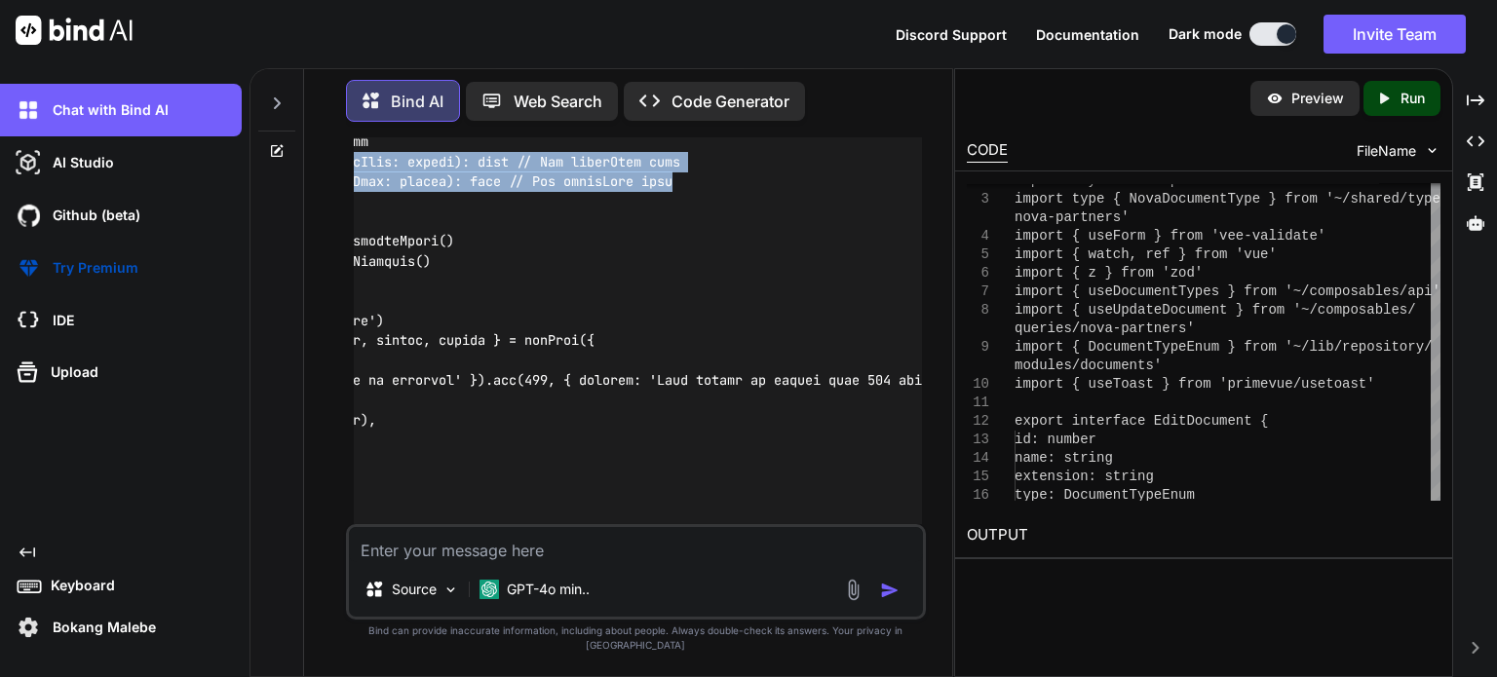
scroll to position [0, 480]
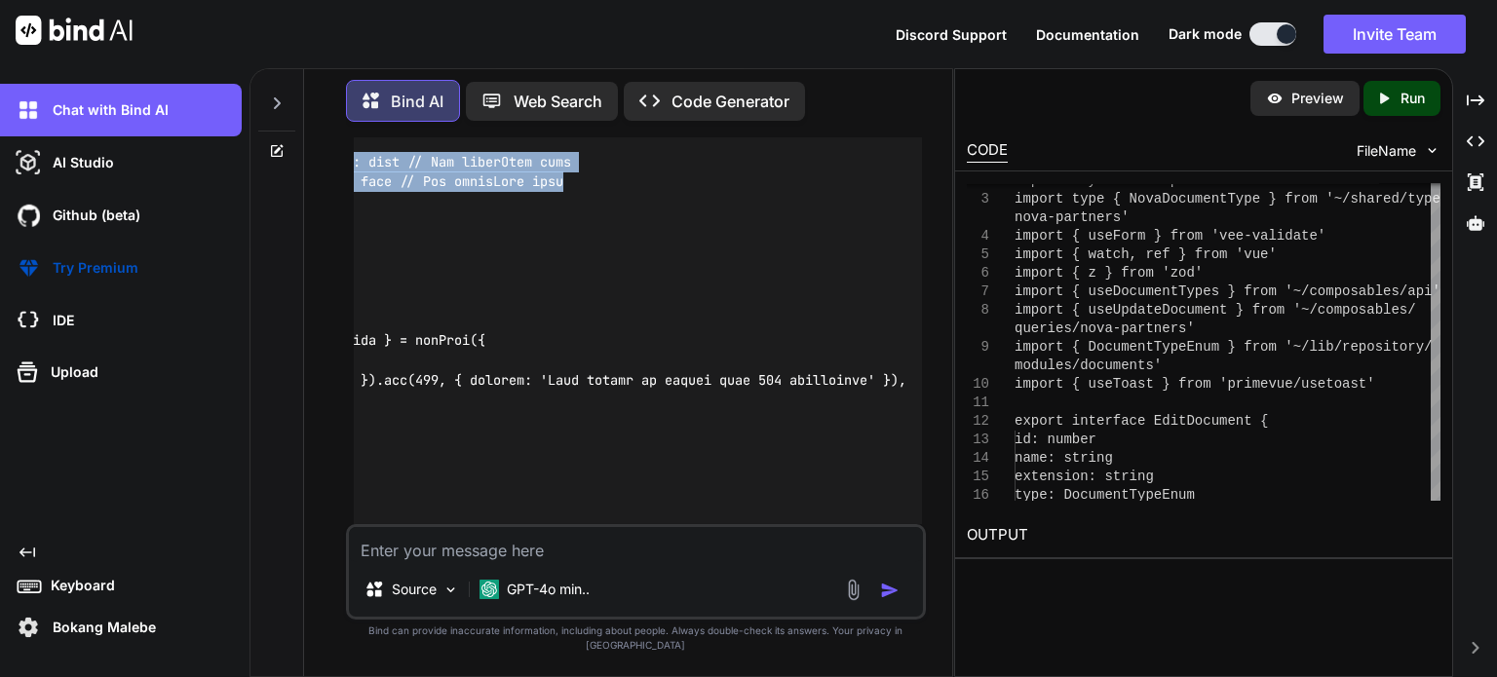
drag, startPoint x: 391, startPoint y: 430, endPoint x: 734, endPoint y: 422, distance: 343.1
click at [948, 437] on div "You Bind AI To implement confirmation dialogs for the delete and approve action…" at bounding box center [636, 406] width 632 height 539
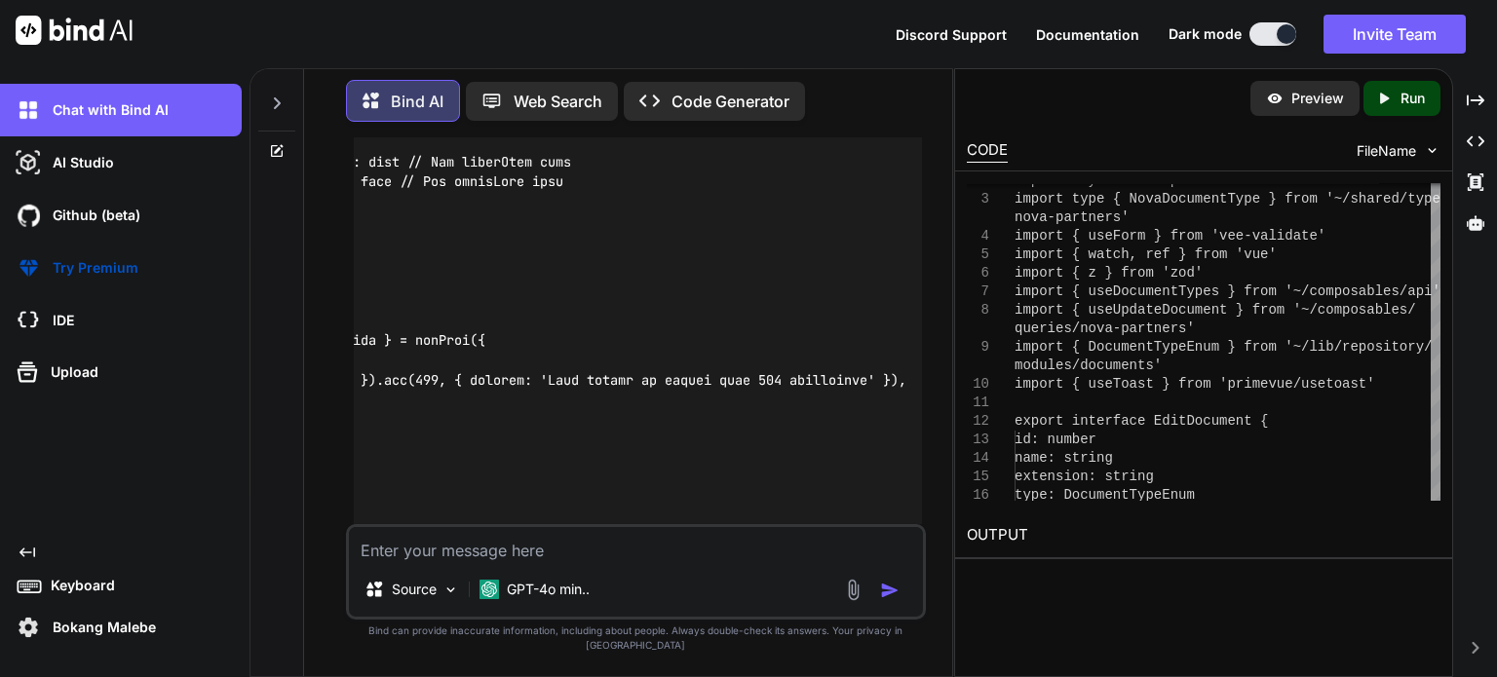
click at [545, 561] on textarea at bounding box center [636, 544] width 574 height 35
paste textarea "<script setup lang="ts"> import type { UpdatePartnerDocumentDto } from '~/lib/r…"
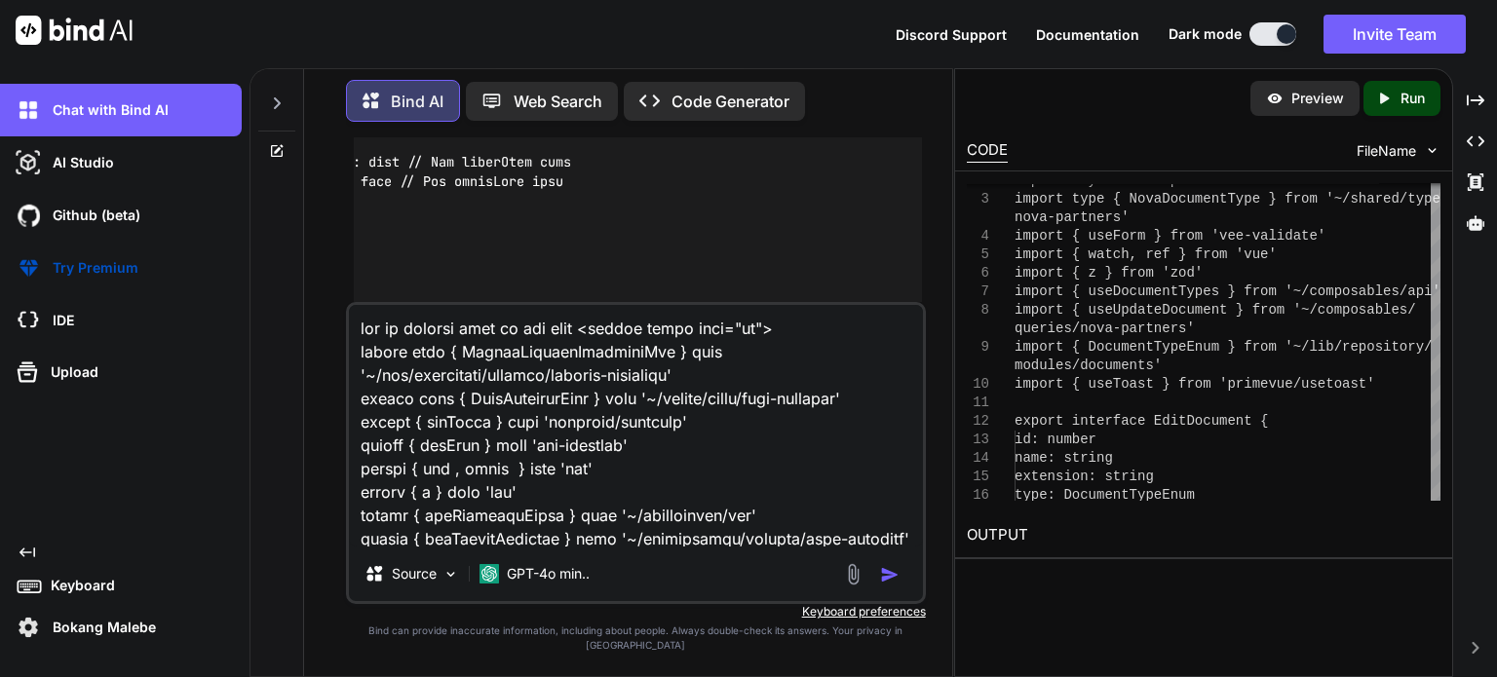
scroll to position [4235, 0]
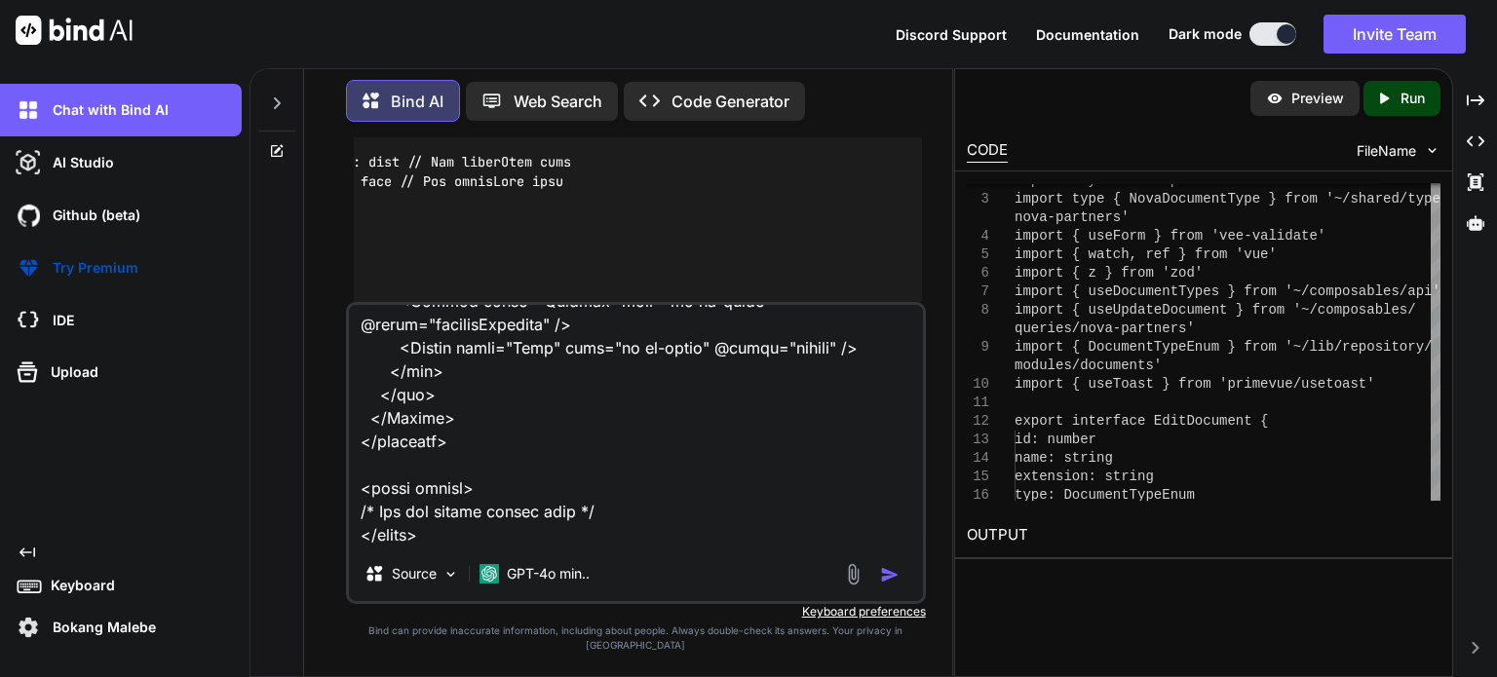
click at [434, 547] on textarea at bounding box center [636, 426] width 574 height 242
paste textarea "What is the need for the following? "Emit Events: Emit events from the dialog t…"
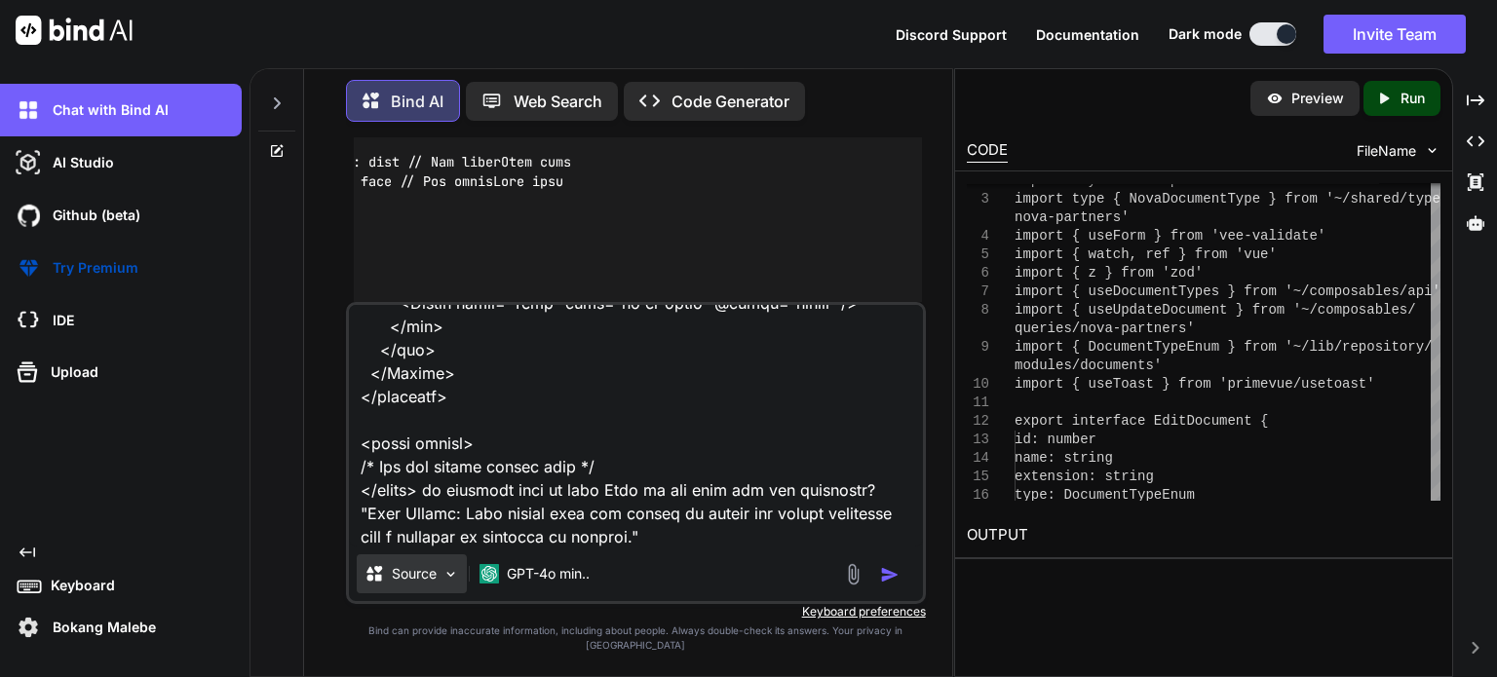
scroll to position [4328, 0]
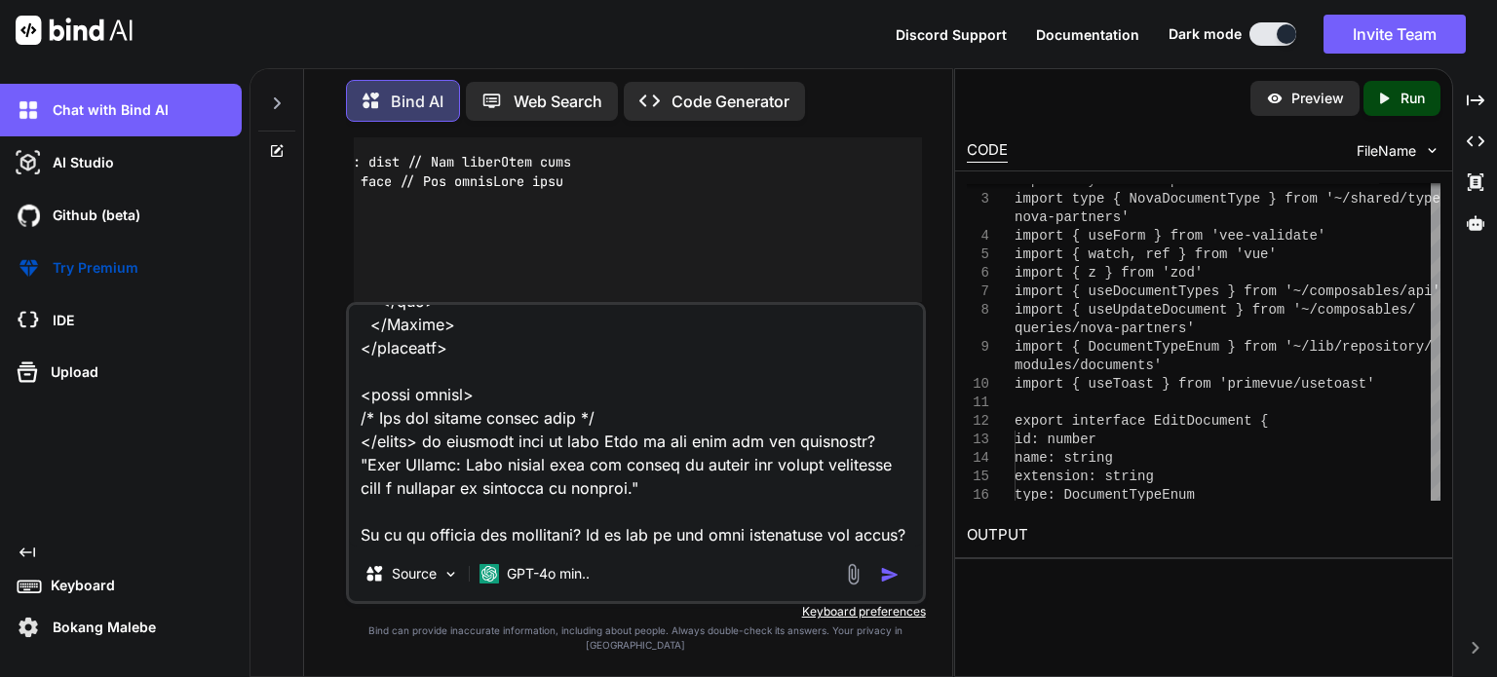
drag, startPoint x: 601, startPoint y: 456, endPoint x: 628, endPoint y: 460, distance: 26.6
click at [629, 461] on textarea at bounding box center [636, 426] width 574 height 242
click at [603, 453] on textarea at bounding box center [636, 426] width 574 height 242
drag, startPoint x: 370, startPoint y: 478, endPoint x: 581, endPoint y: 487, distance: 210.7
click at [448, 482] on textarea at bounding box center [636, 426] width 574 height 242
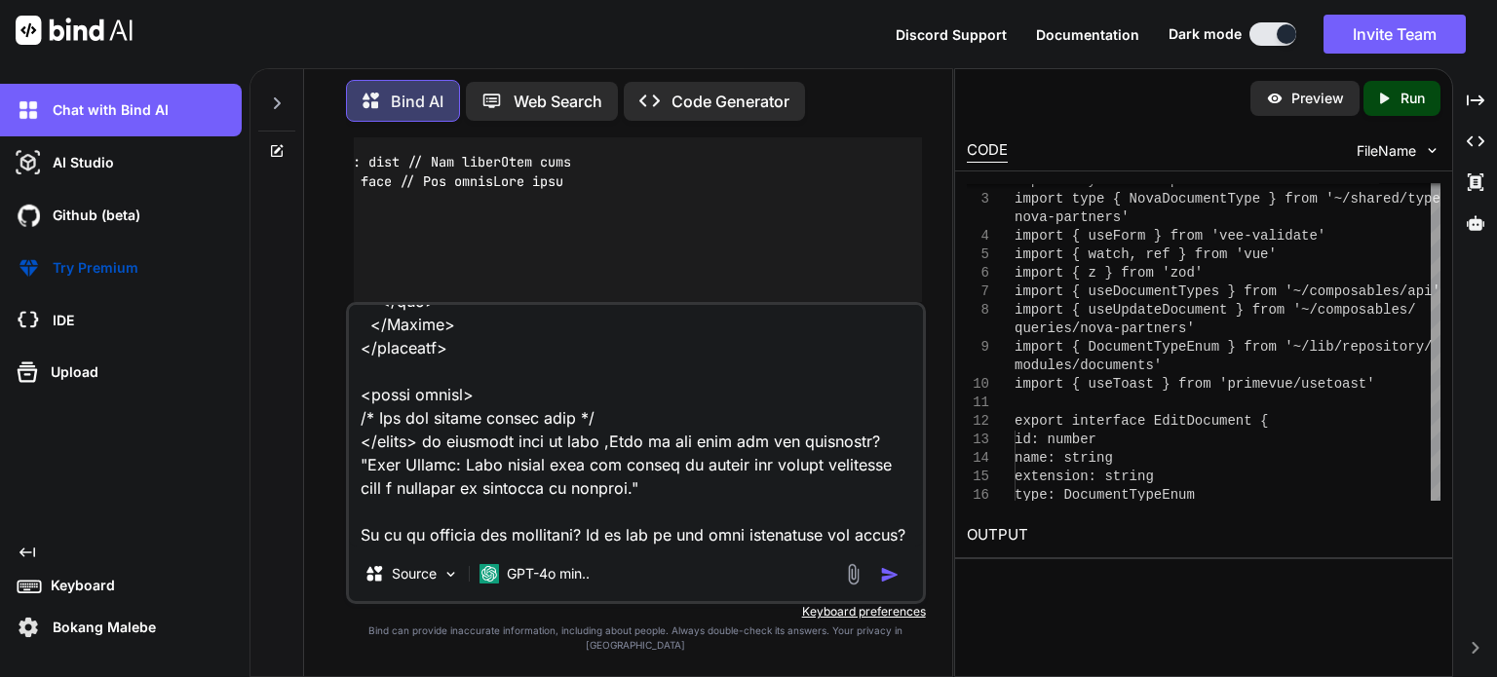
click at [881, 585] on img "button" at bounding box center [889, 574] width 19 height 19
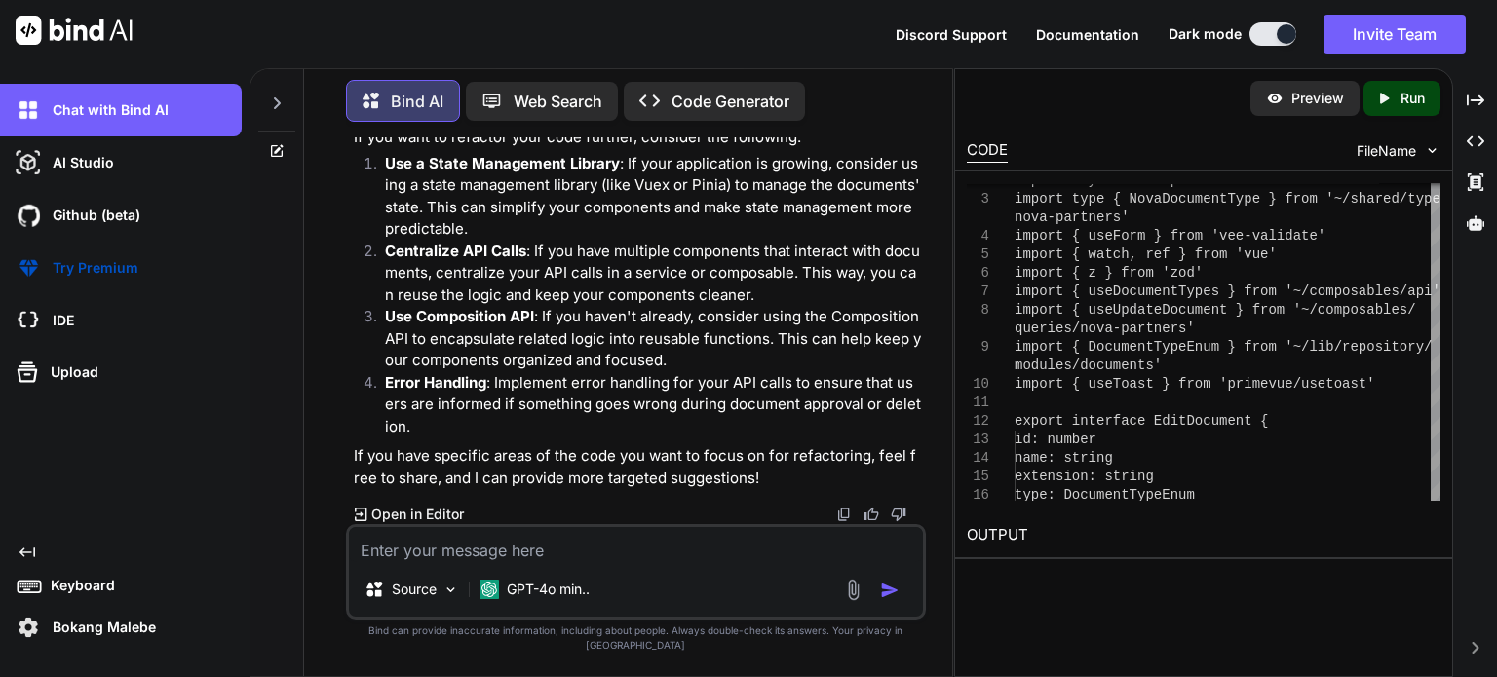
scroll to position [61532, 0]
click at [491, 562] on textarea at bounding box center [636, 544] width 574 height 35
paste textarea "can we not just invalidate the query?"
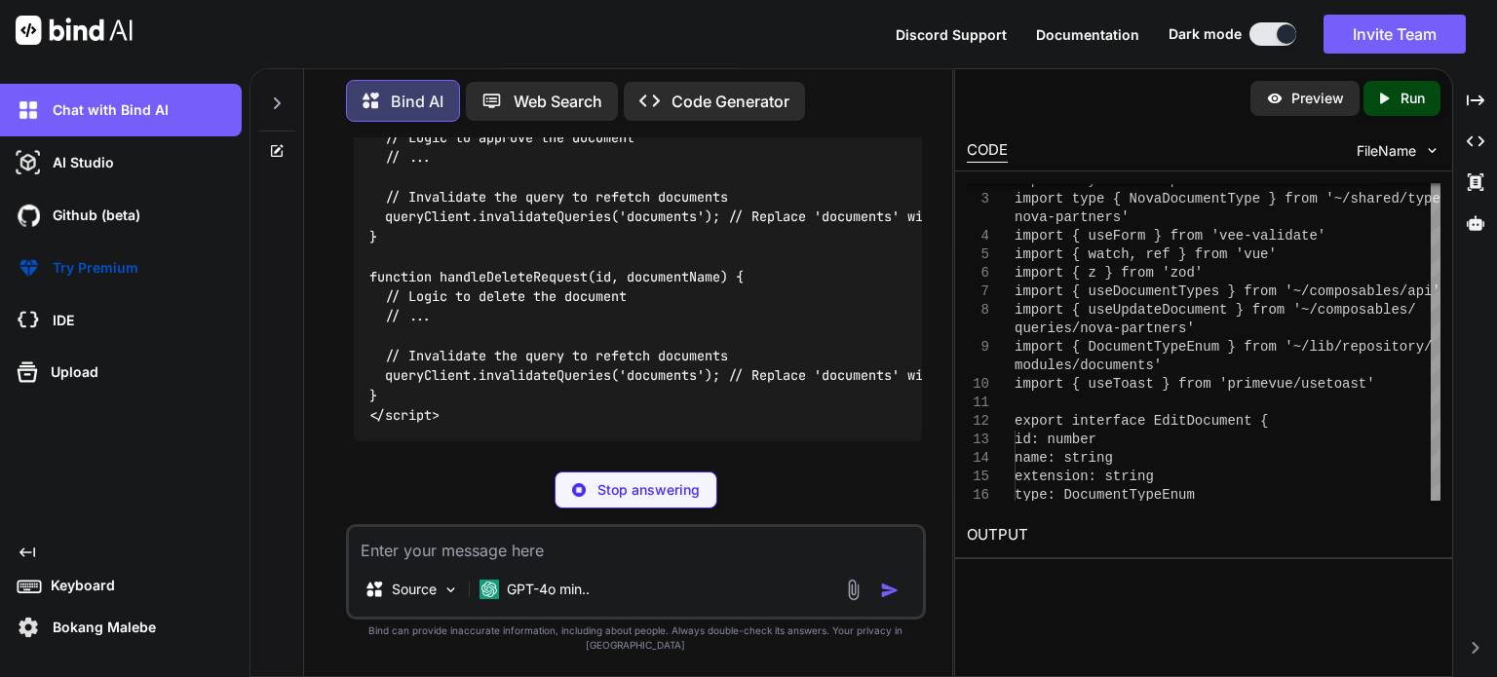
scroll to position [62713, 0]
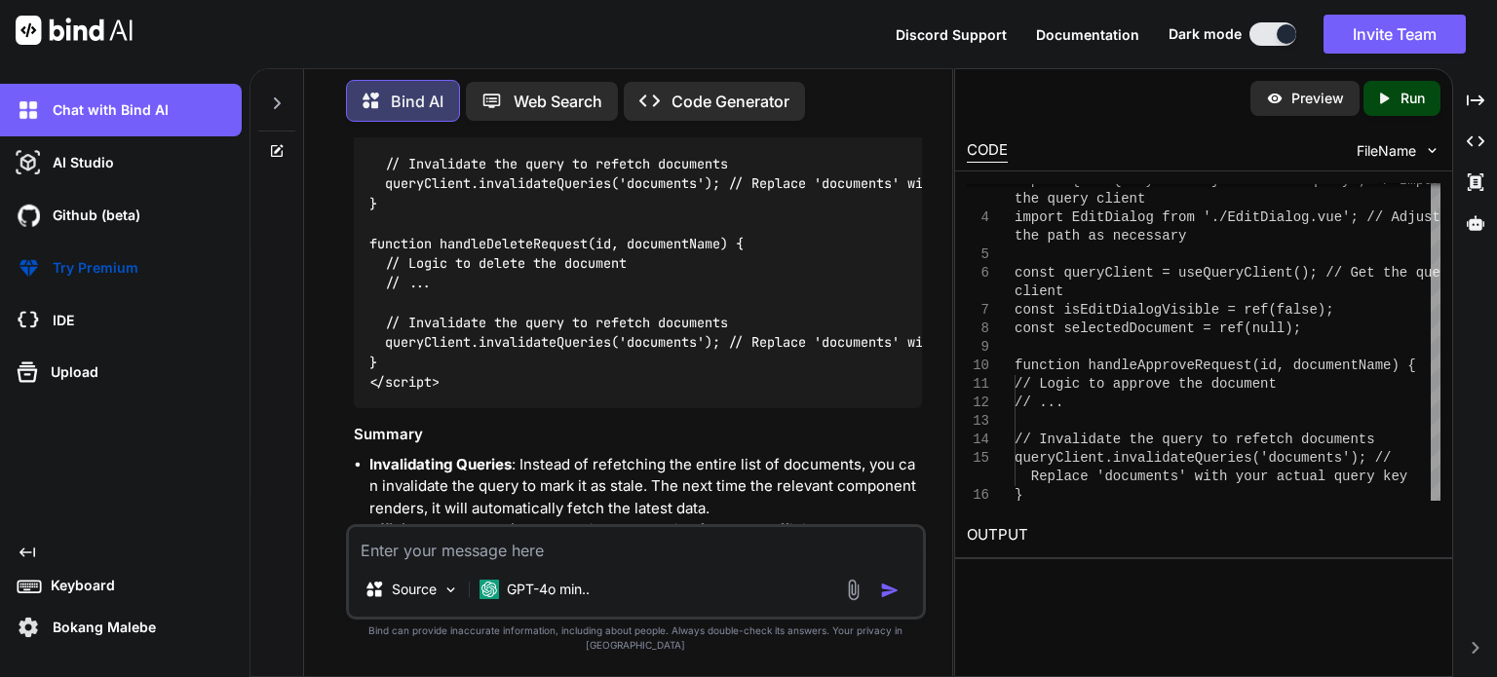
drag, startPoint x: 663, startPoint y: 256, endPoint x: 362, endPoint y: 268, distance: 300.4
click at [362, 268] on div "<script setup lang="ts"> import { ref } from 'vue'; import { useQueryClient } f…" at bounding box center [638, 144] width 568 height 528
click at [590, 562] on textarea at bounding box center [636, 544] width 574 height 35
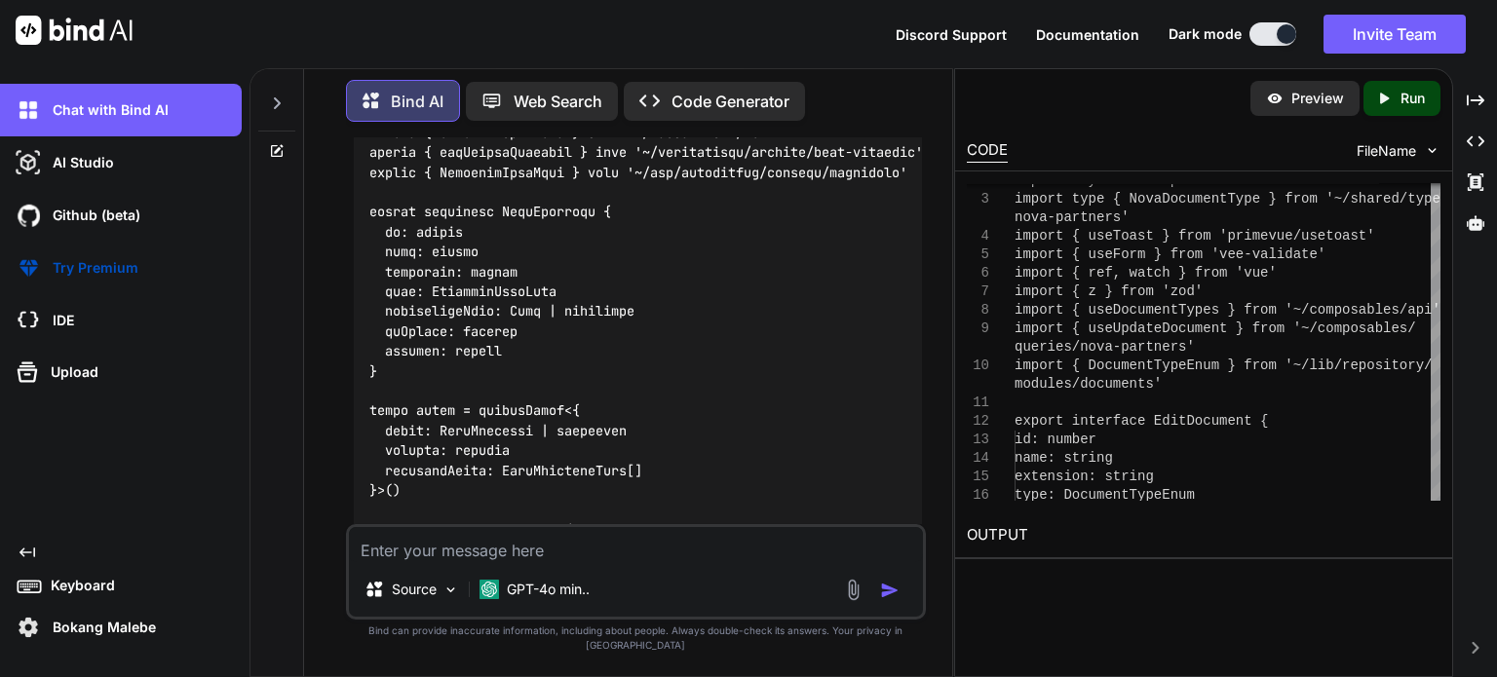
scroll to position [63731, 0]
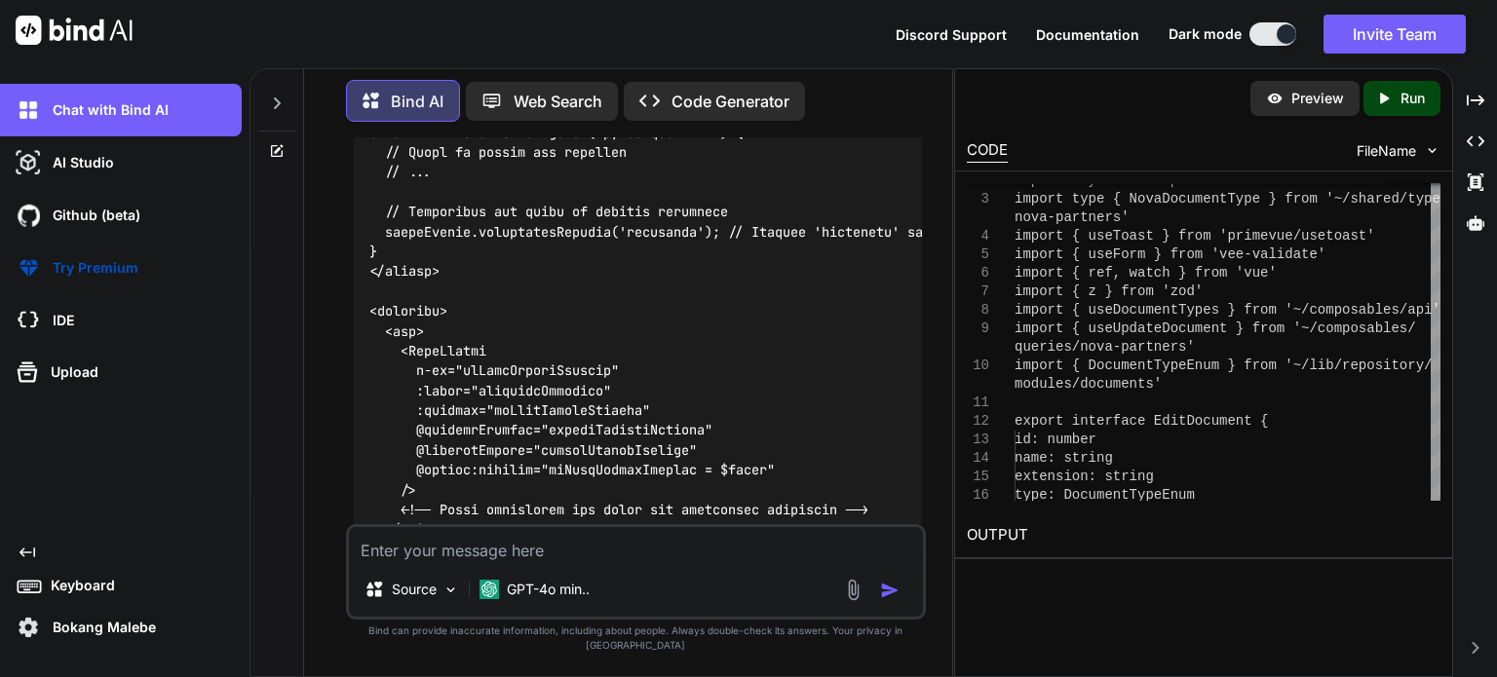
scroll to position [67628, 0]
drag, startPoint x: 374, startPoint y: 342, endPoint x: 723, endPoint y: 342, distance: 348.9
click at [724, 342] on code at bounding box center [739, 194] width 741 height 895
click at [534, 562] on textarea at bounding box center [636, 544] width 574 height 35
paste textarea "<script setup lang="ts"> import type { ColumnProps } from '#shared/types/base' …"
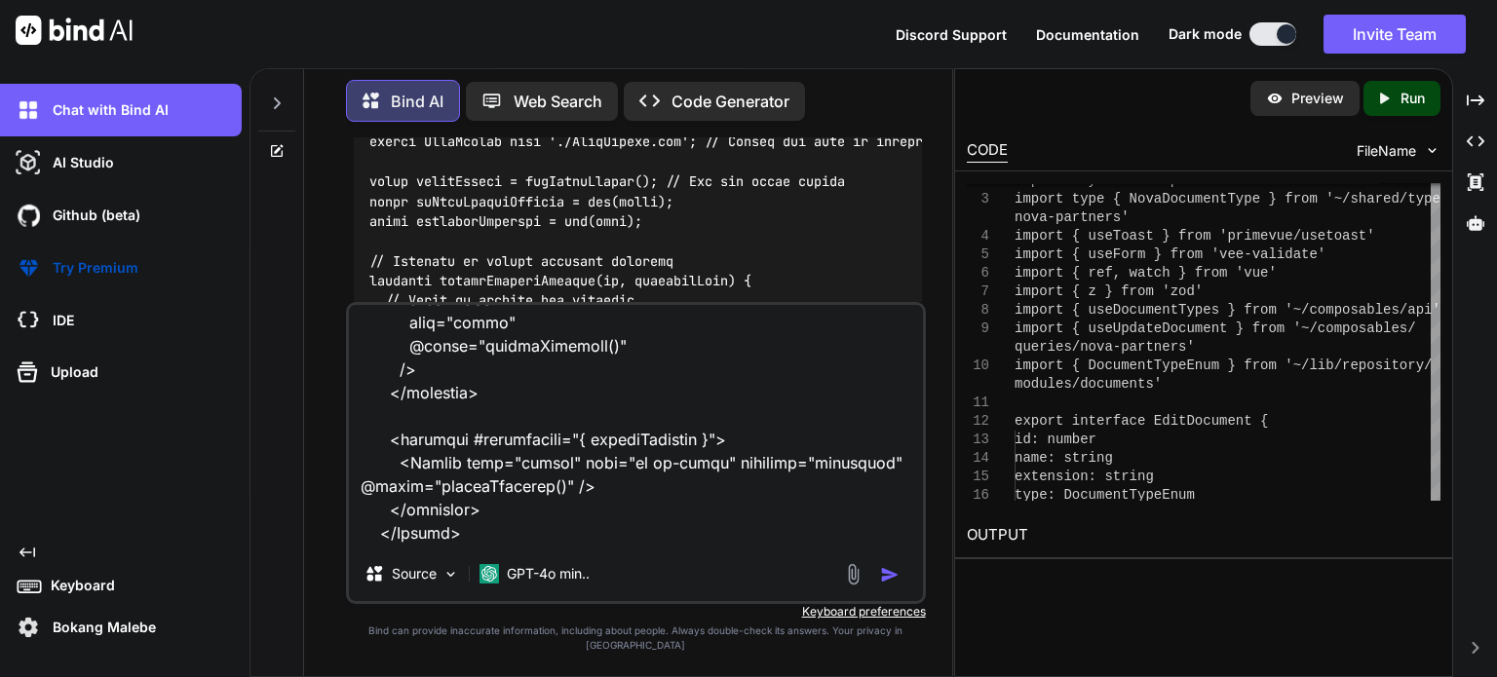
scroll to position [67336, 0]
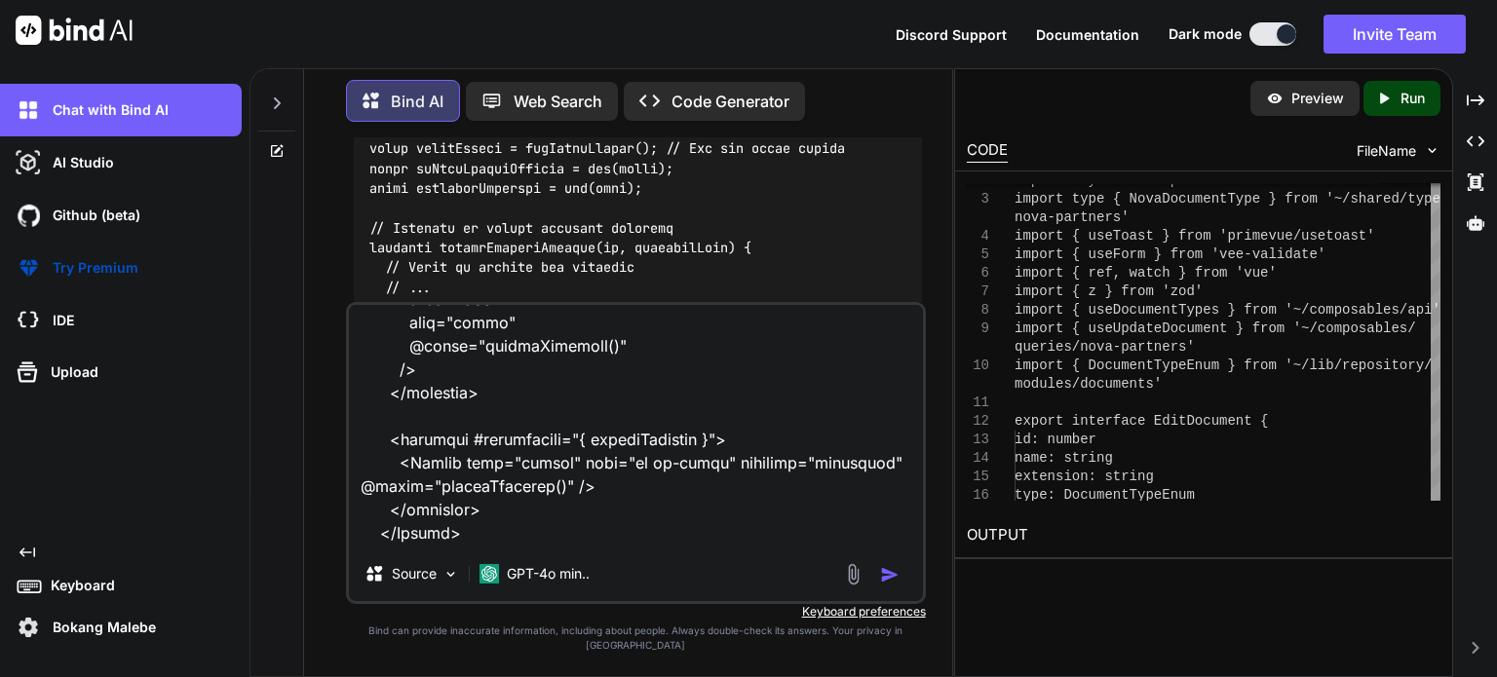
drag, startPoint x: 607, startPoint y: 243, endPoint x: 873, endPoint y: 242, distance: 266.0
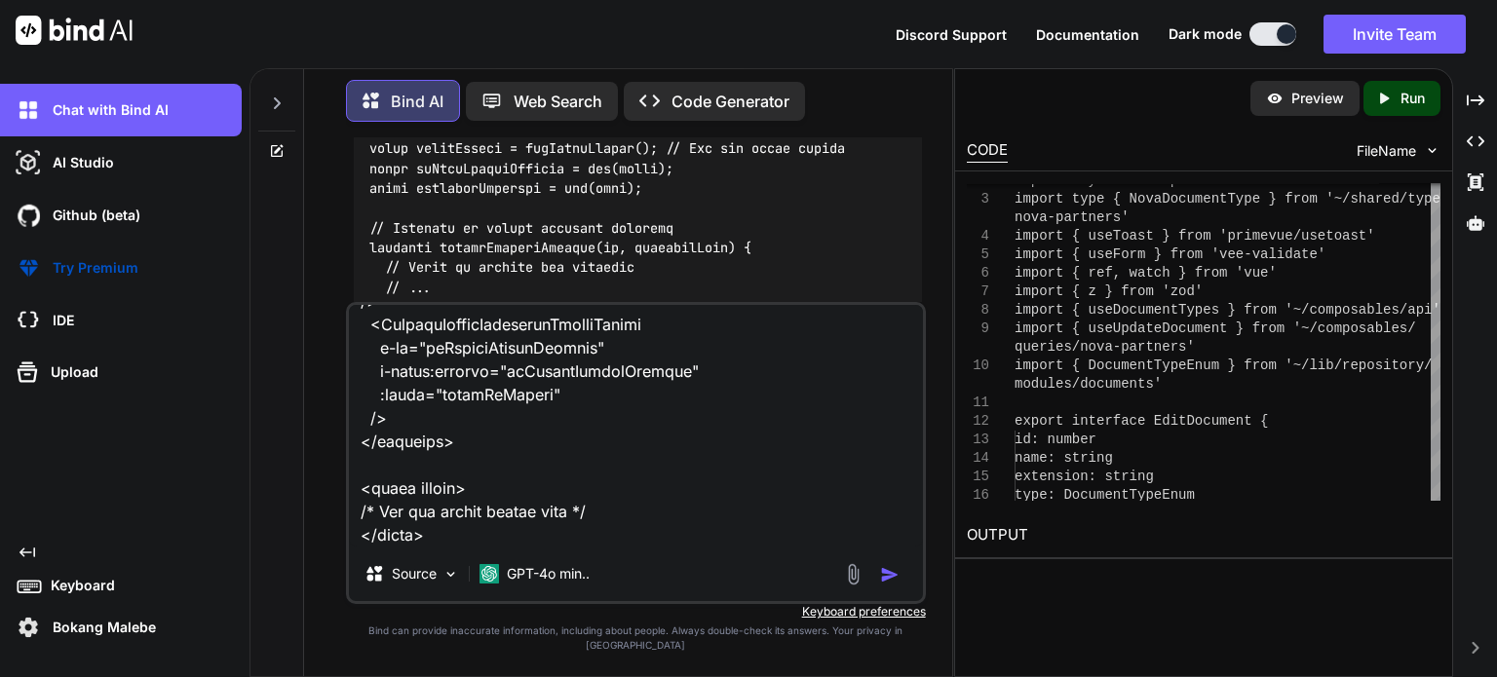
scroll to position [8236, 0]
click at [405, 545] on textarea at bounding box center [636, 426] width 574 height 242
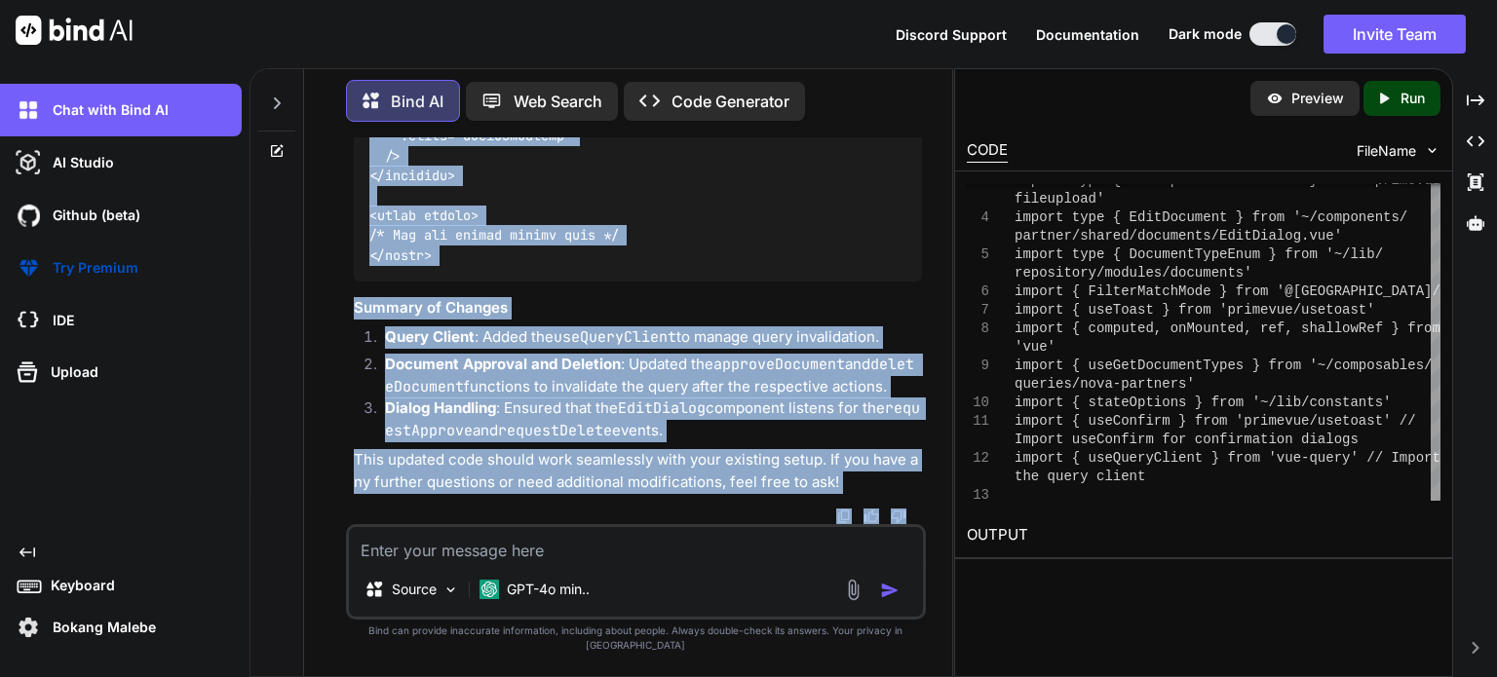
scroll to position [78061, 0]
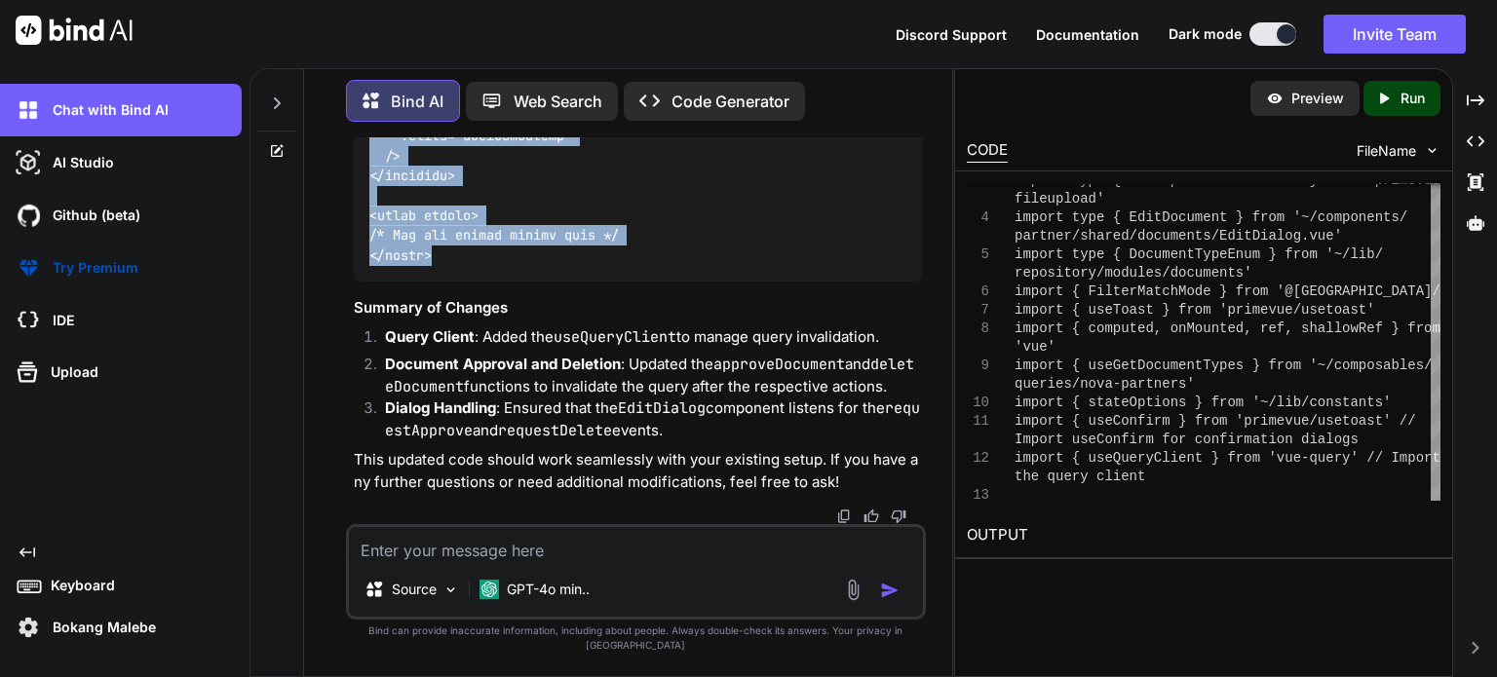
drag, startPoint x: 370, startPoint y: 365, endPoint x: 461, endPoint y: 253, distance: 144.1
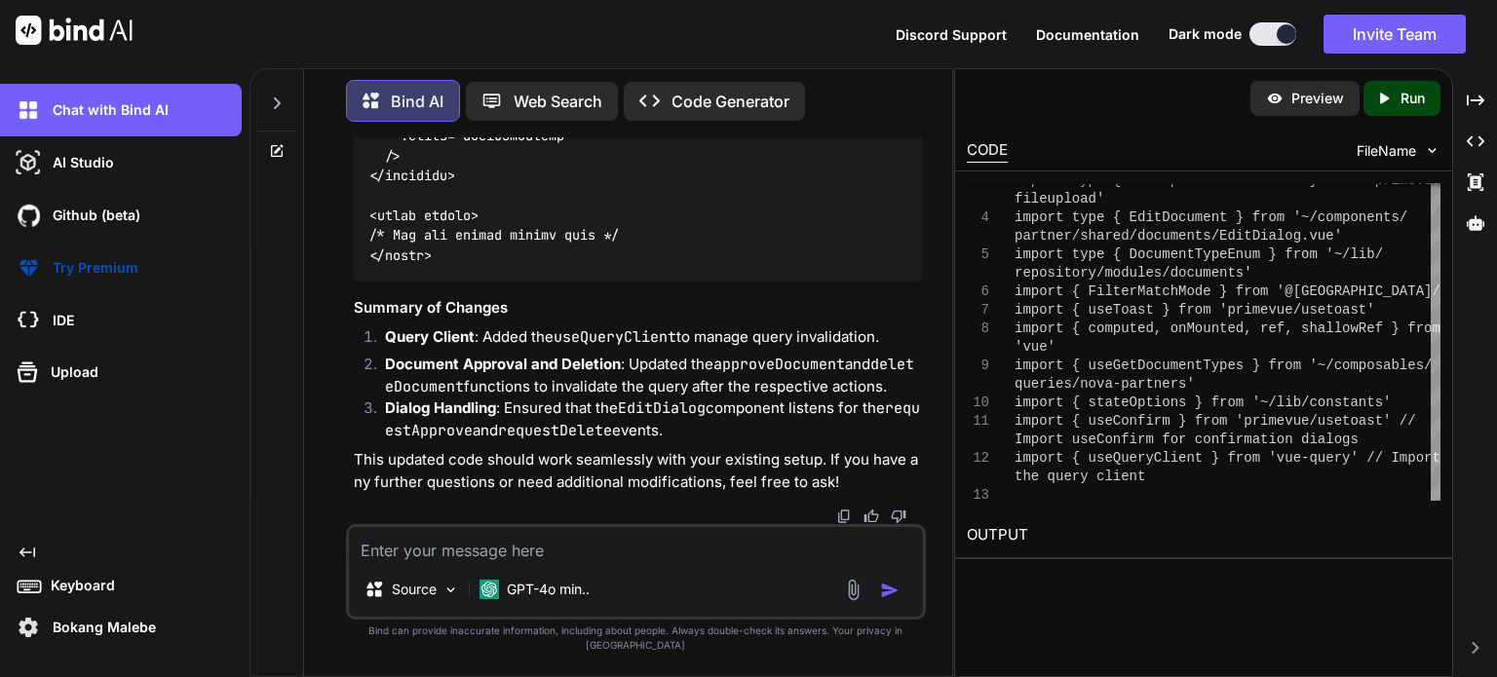
click at [518, 556] on textarea at bounding box center [636, 544] width 574 height 35
paste textarea "[vue-tsc] Module '"primevue/usetoast"' has no exported member 'useConfirm'. /no…"
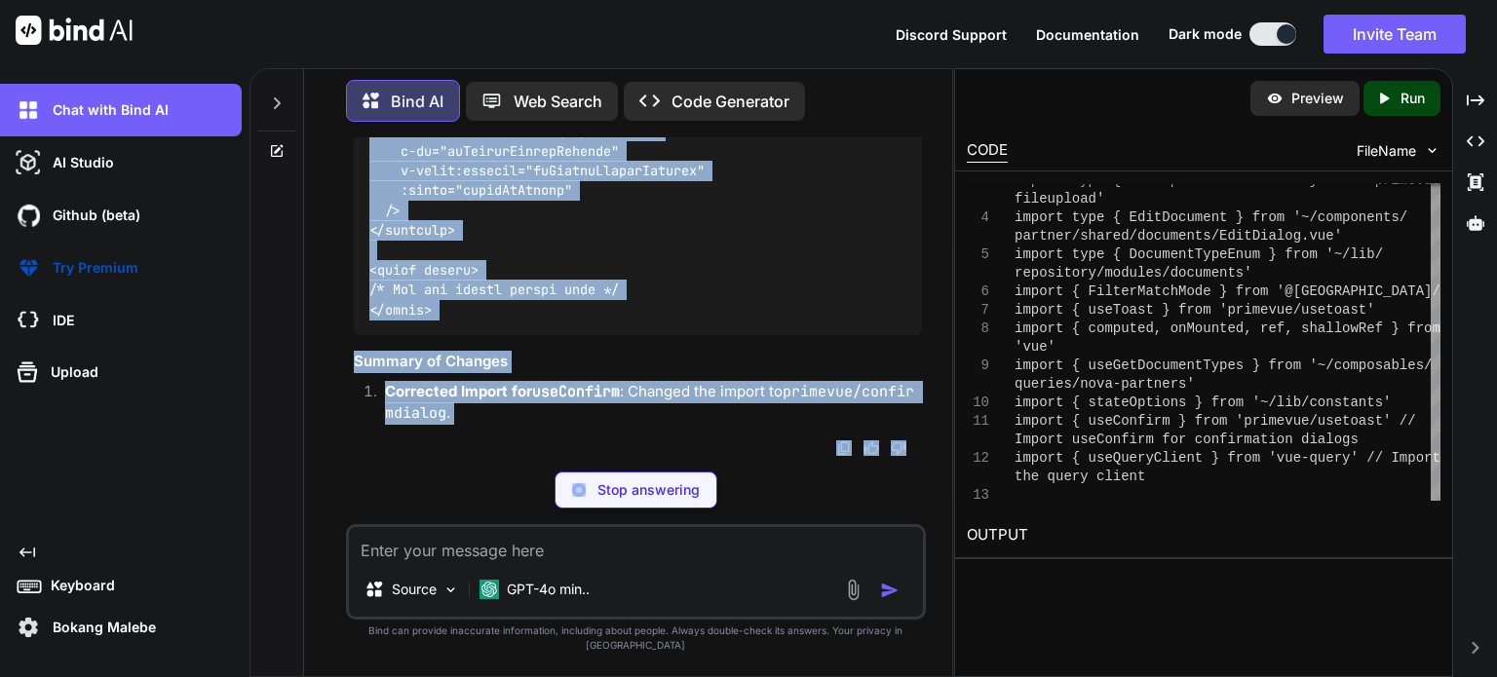
scroll to position [85916, 0]
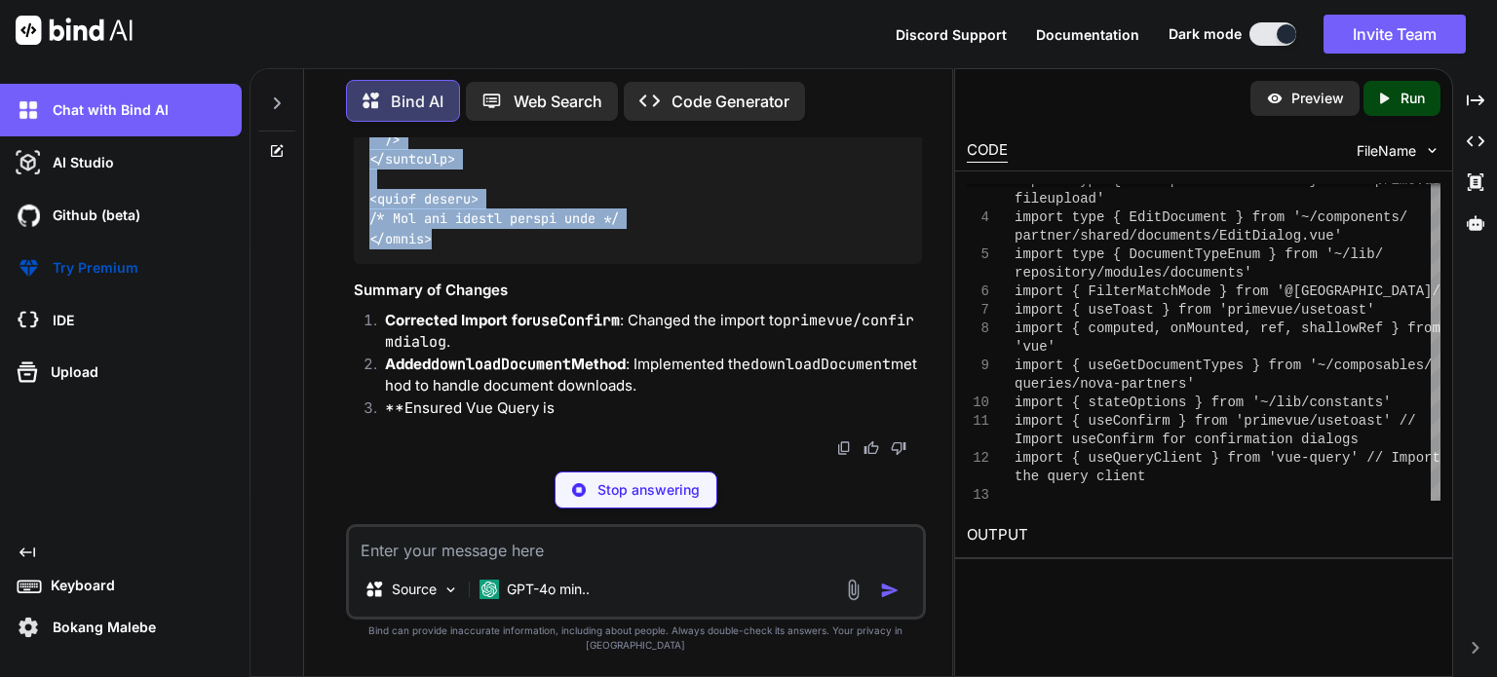
drag, startPoint x: 372, startPoint y: 193, endPoint x: 448, endPoint y: 291, distance: 124.4
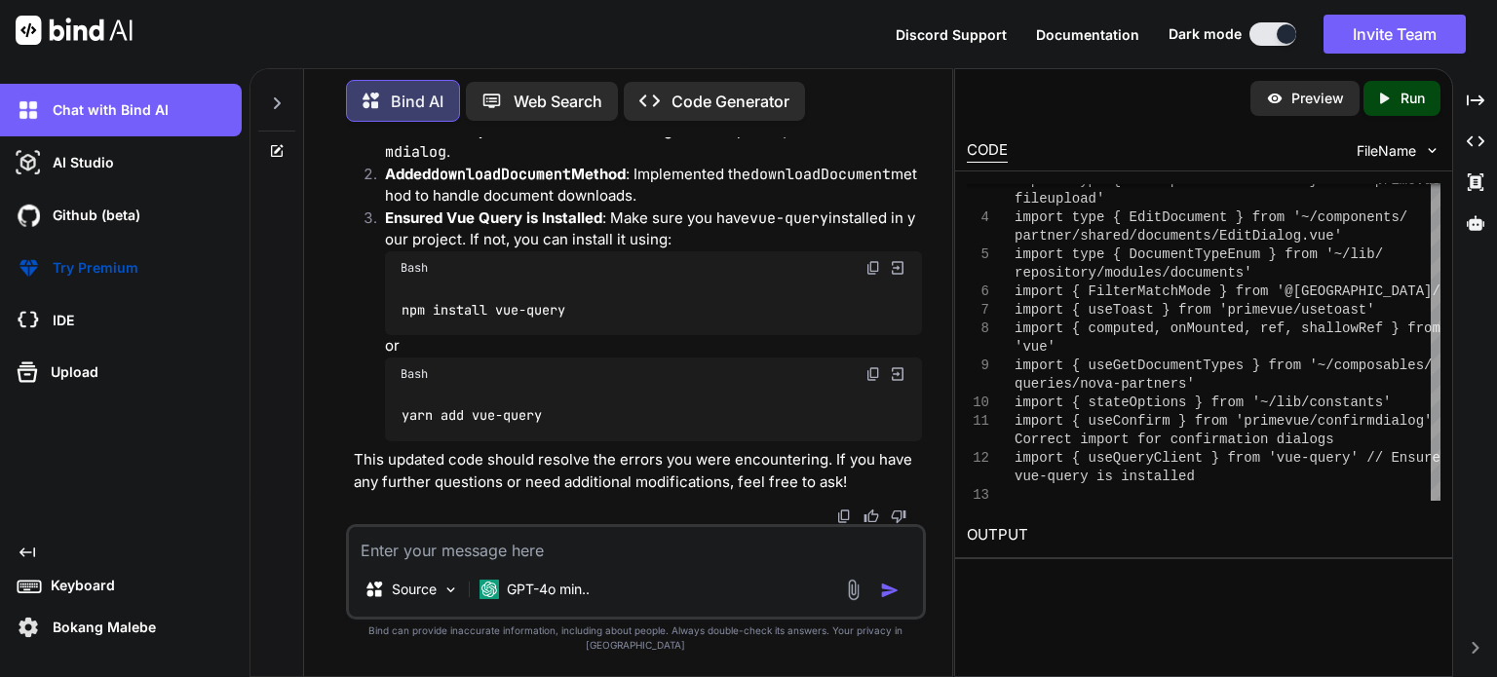
scroll to position [0, 480]
click at [425, 554] on textarea at bounding box center [636, 544] width 574 height 35
paste textarea "<script setup lang="ts"> import type { ColumnProps } from '#shared/types/base' …"
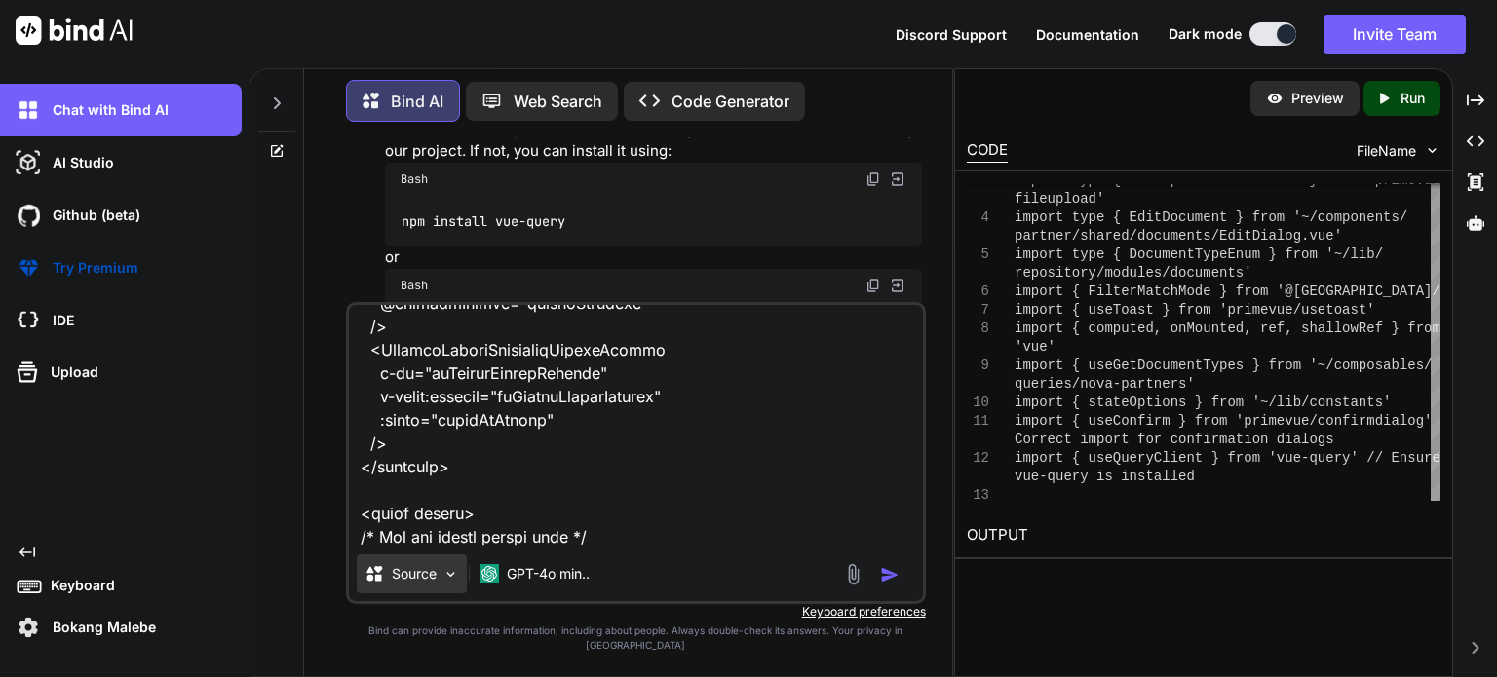
paste textarea "[vue-tsc] Type '"documents"' has no properties in common with type 'InvalidateQ…"
type textarea "updated code <script setup lang="ts"> import type { ColumnProps } from '#shared…"
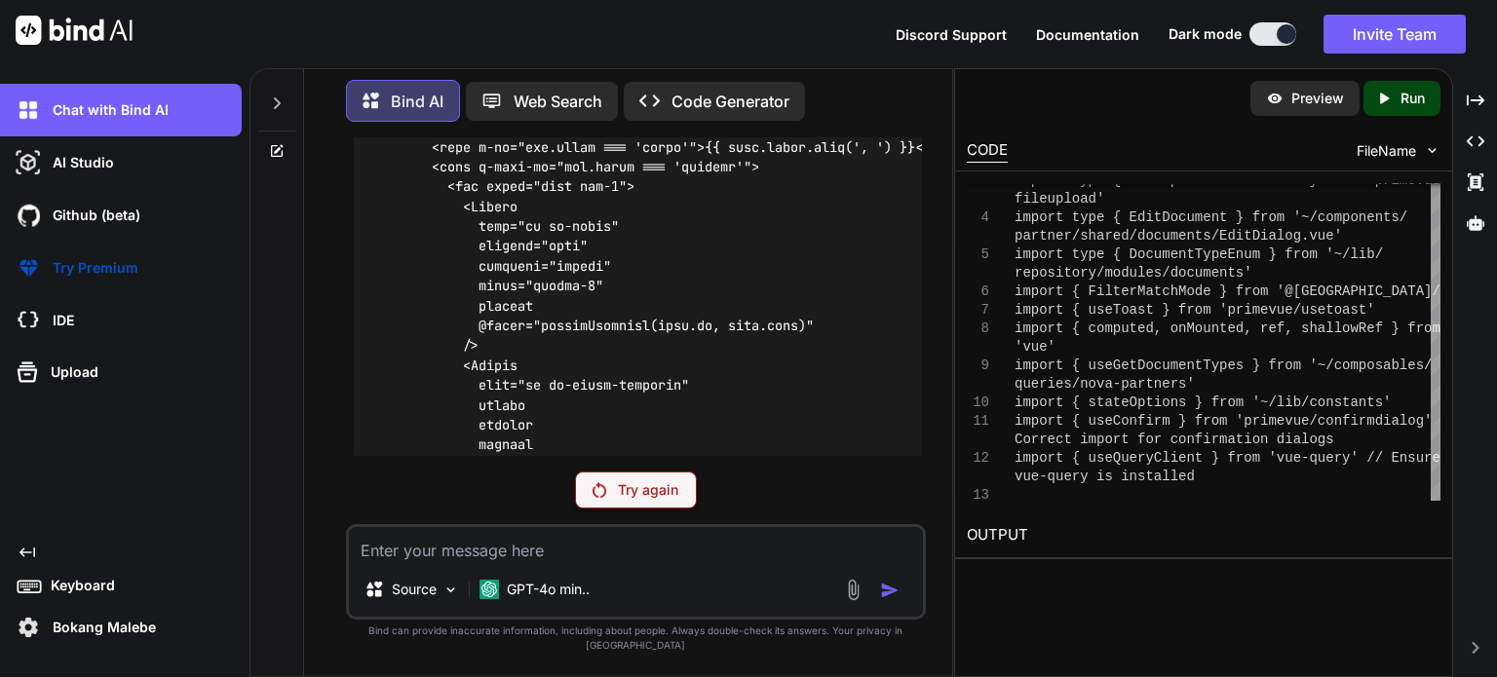
scroll to position [84450, 0]
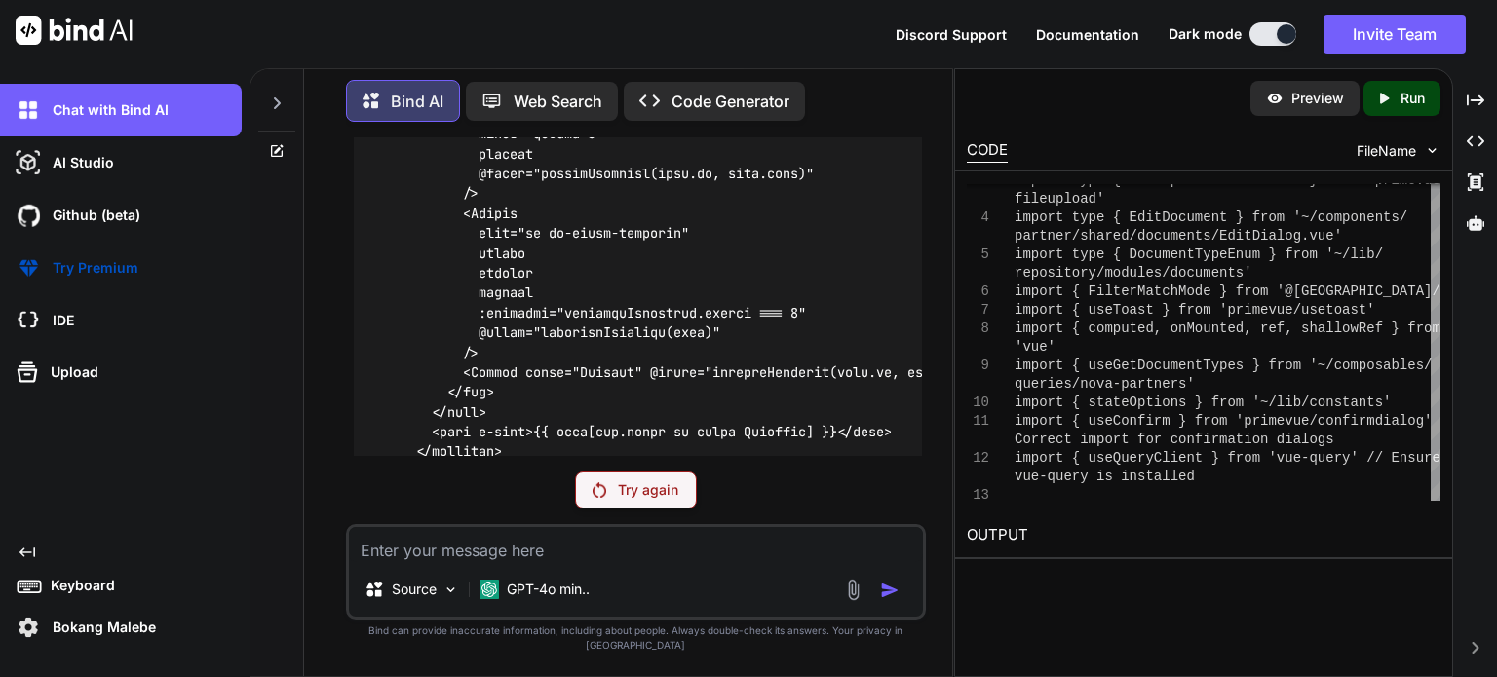
click at [668, 500] on p "Try again" at bounding box center [648, 489] width 60 height 19
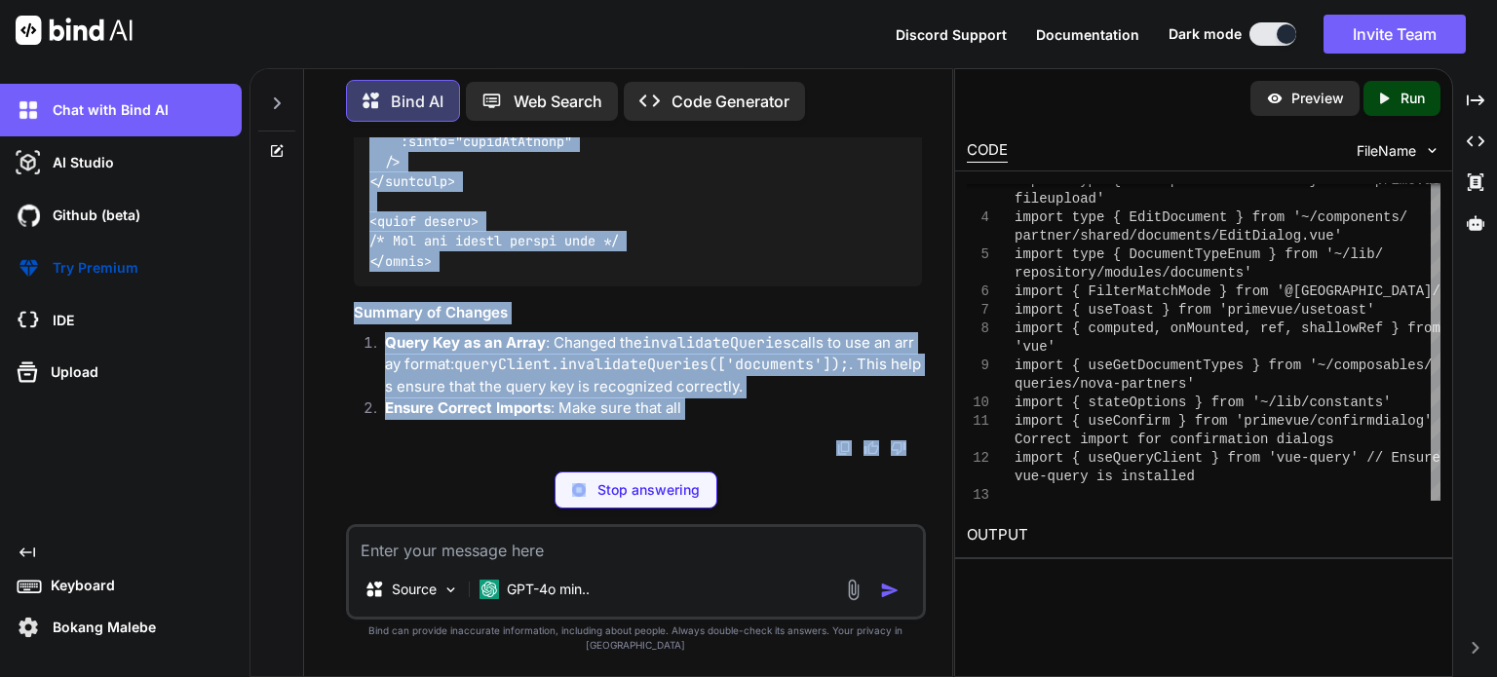
scroll to position [96438, 0]
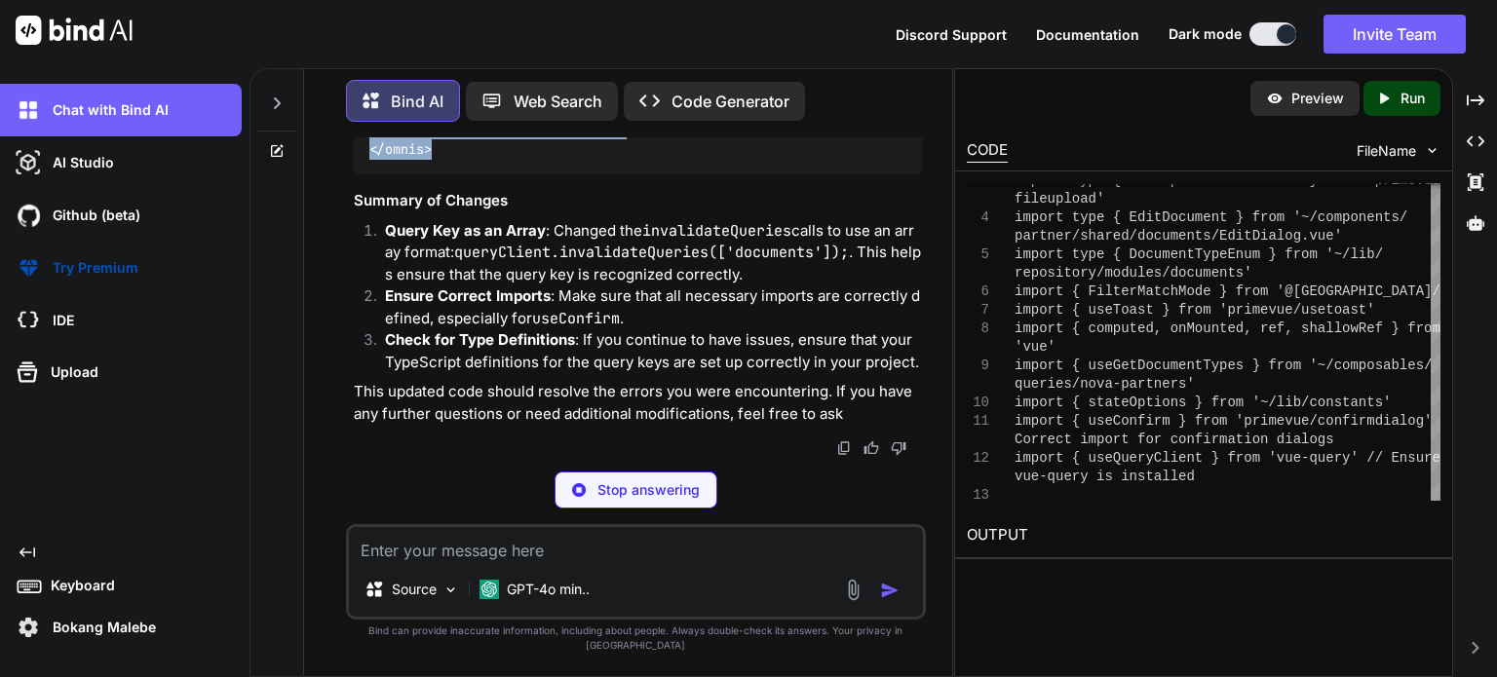
drag, startPoint x: 370, startPoint y: 220, endPoint x: 440, endPoint y: 312, distance: 115.4
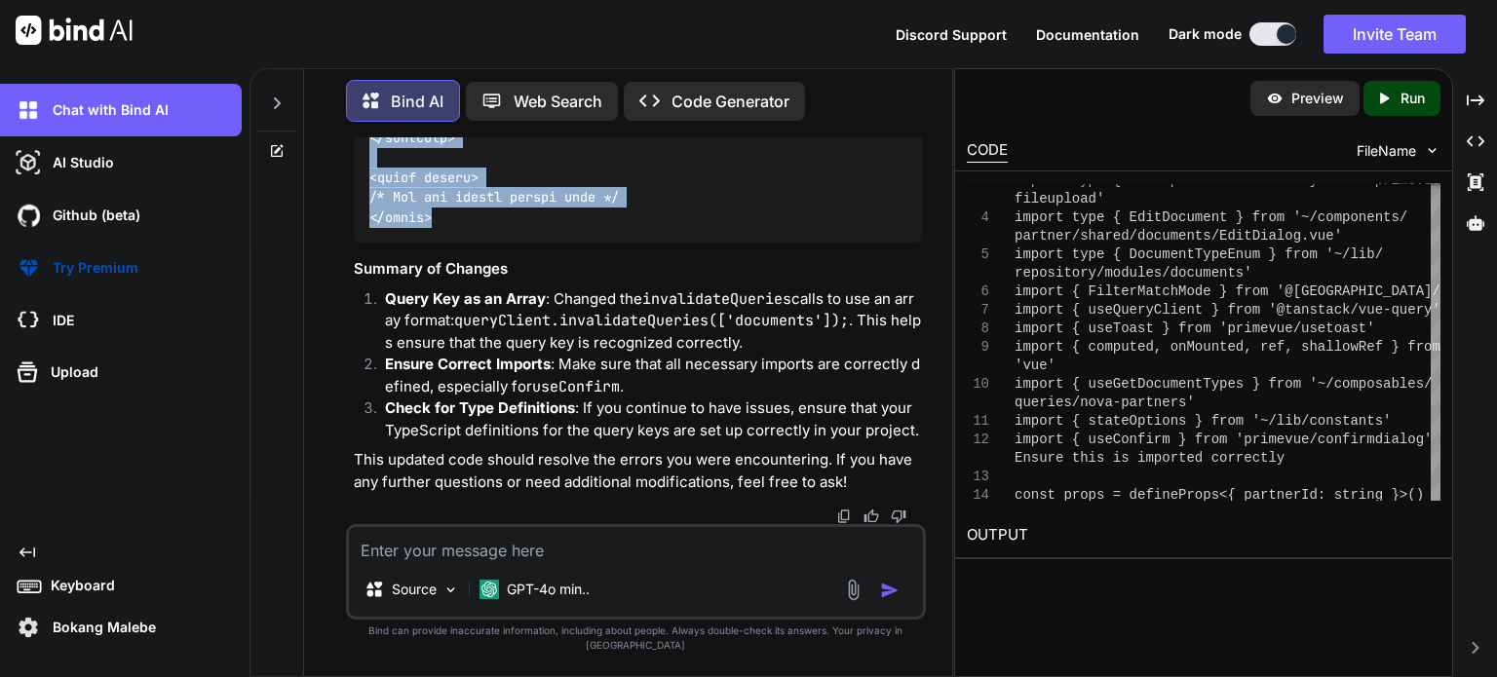
copy code "<script setup lang="ts"> import type { ColumnProps } from '#shared/types/base' …"
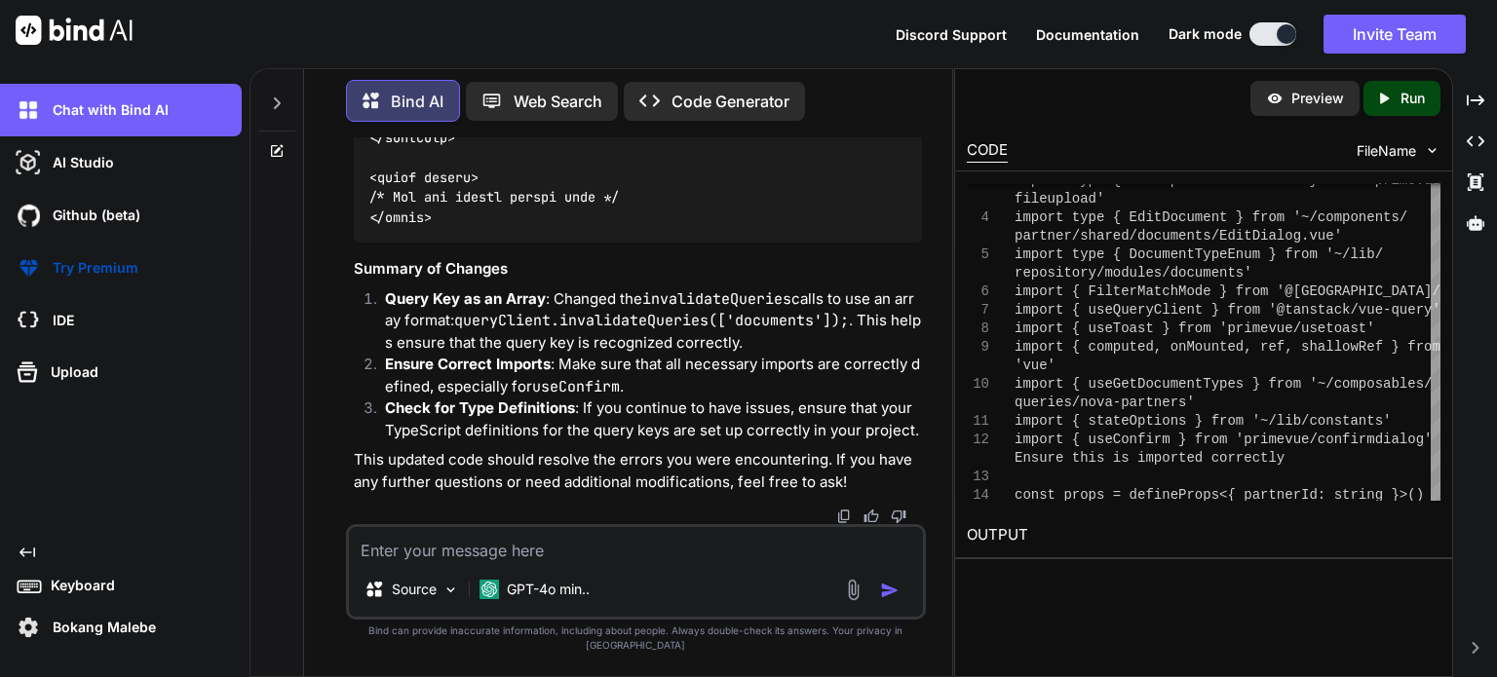
click at [552, 562] on textarea at bounding box center [636, 544] width 574 height 35
paste textarea "[vue-tsc] Type 'string[]' has no properties in common with type 'InvalidateQuer…"
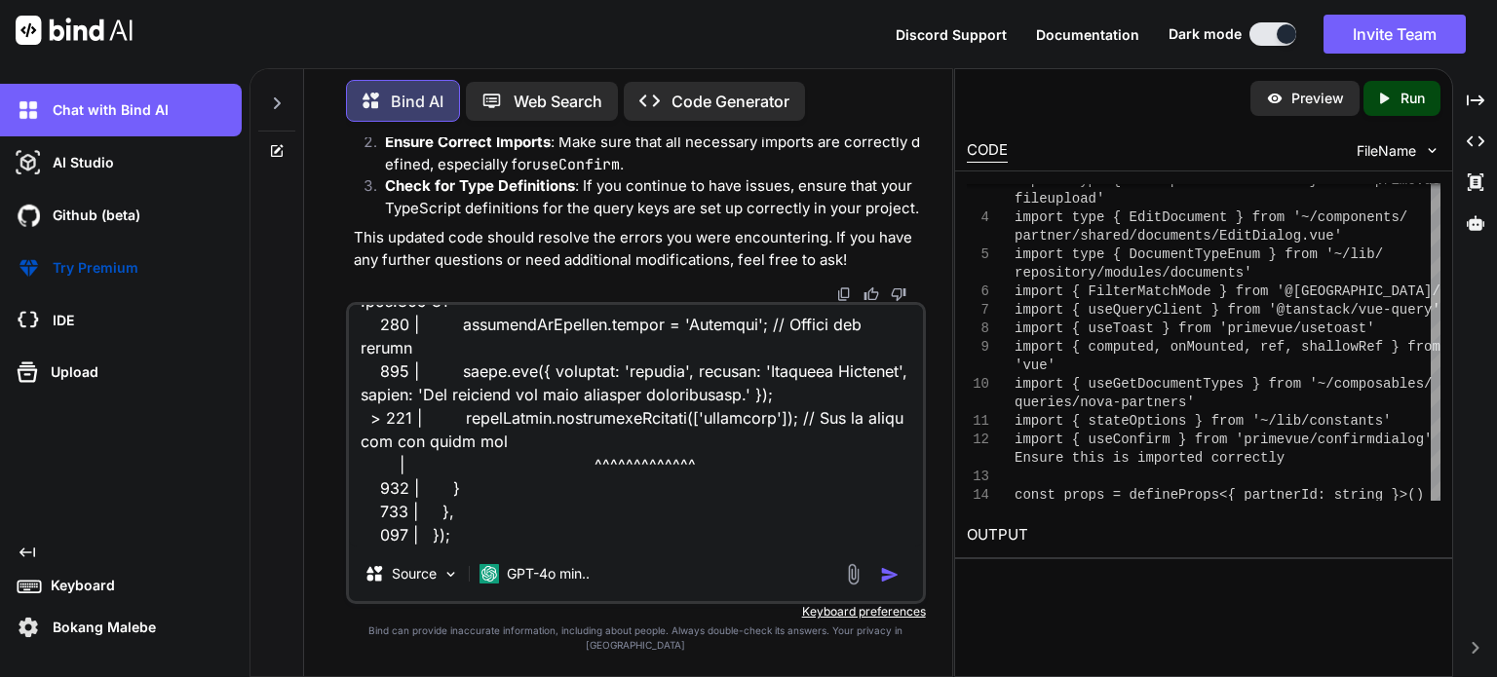
click at [884, 585] on img "button" at bounding box center [889, 574] width 19 height 19
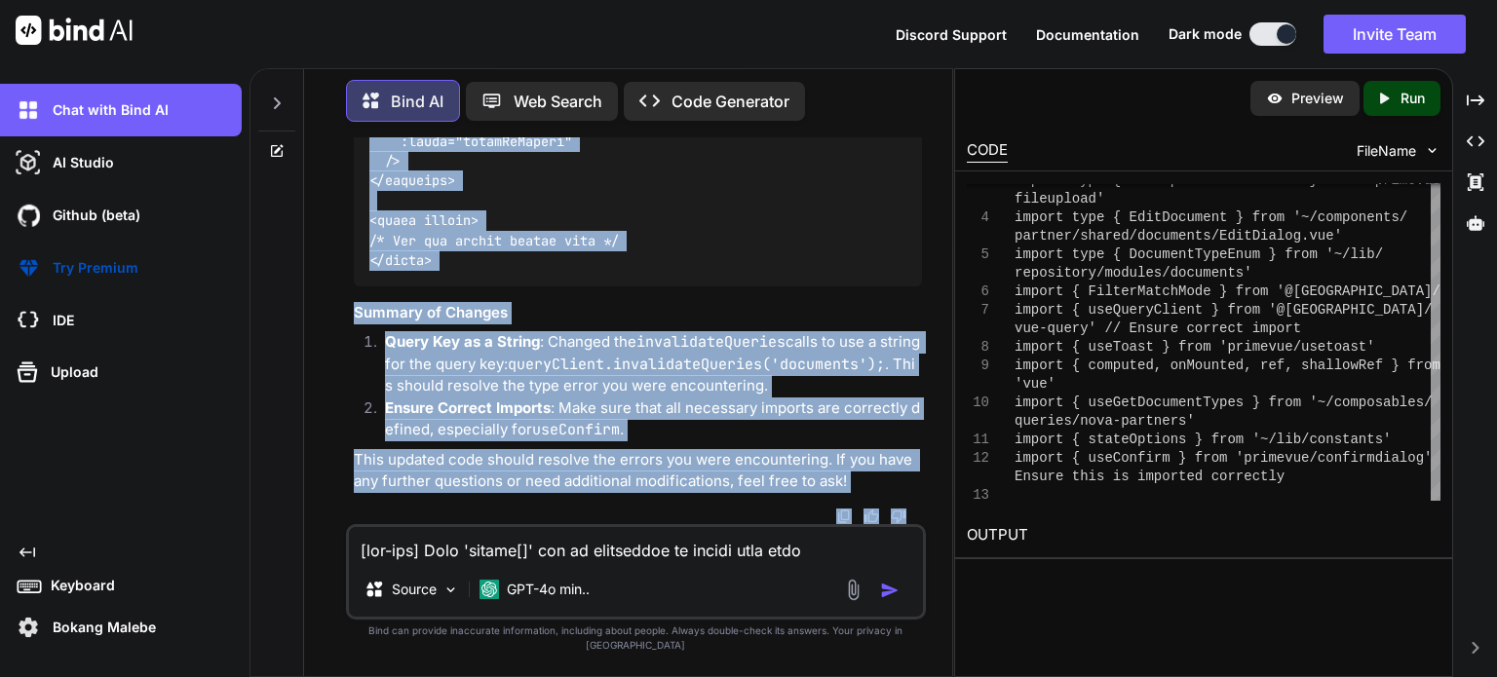
scroll to position [104141, 0]
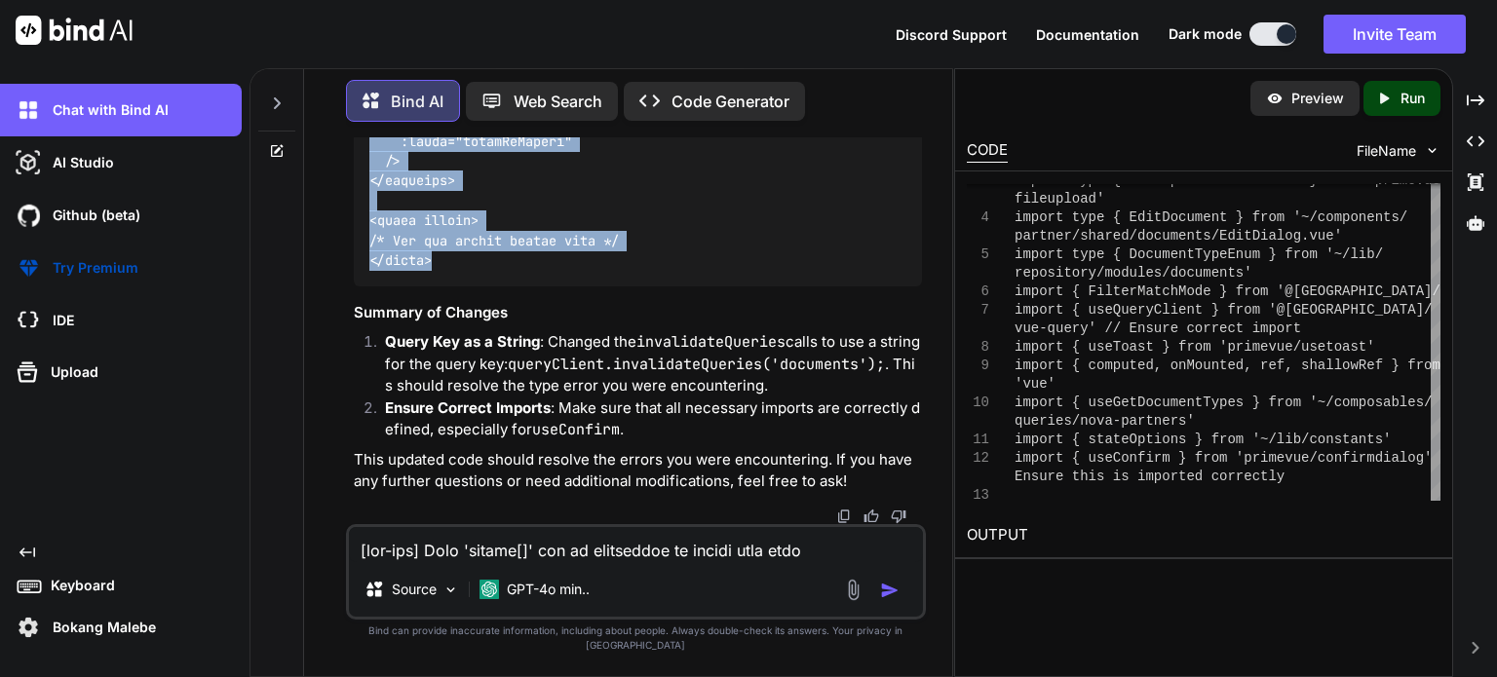
drag, startPoint x: 372, startPoint y: 424, endPoint x: 450, endPoint y: 259, distance: 182.2
drag, startPoint x: 436, startPoint y: 235, endPoint x: 466, endPoint y: 266, distance: 43.4
copy code "<script setup lang="ts"> import type { ColumnProps } from '#shared/types/base' …"
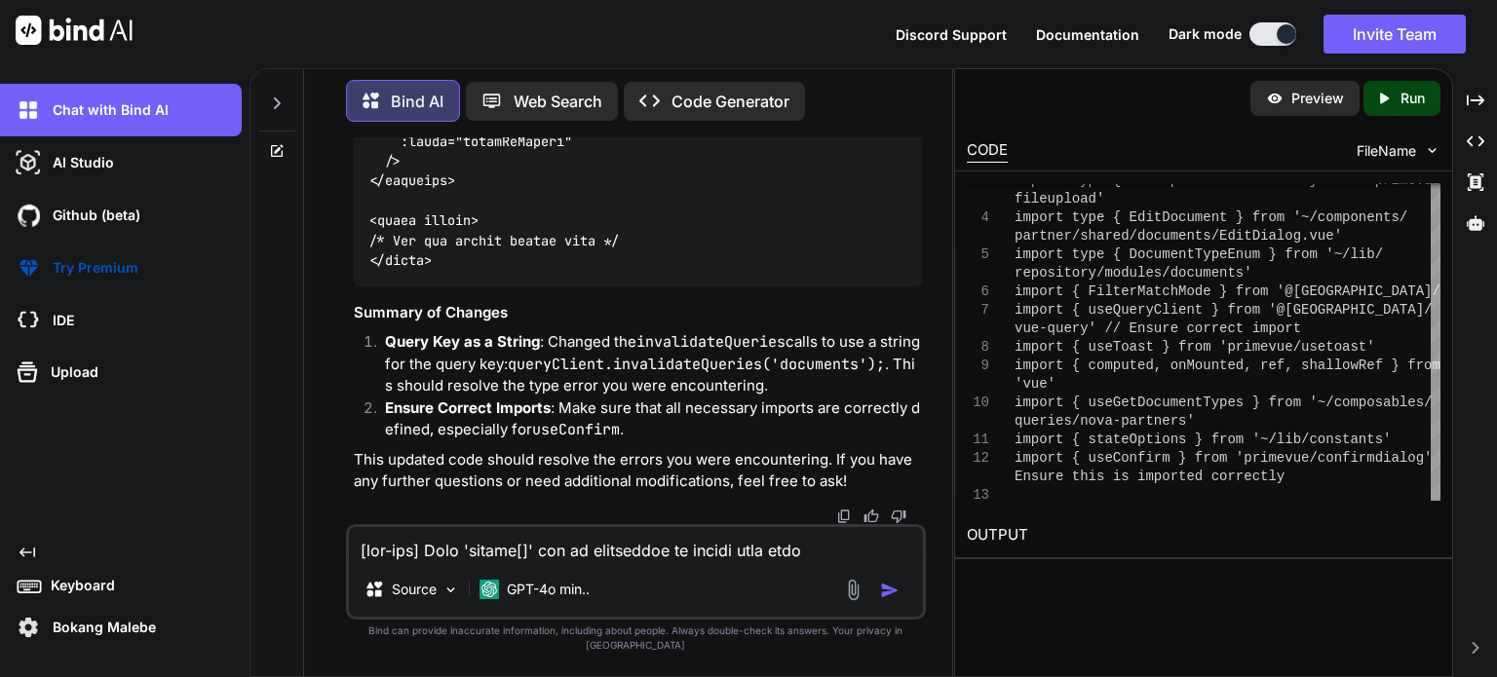
click at [565, 562] on textarea at bounding box center [636, 544] width 574 height 35
paste textarea "Module '"primevue/confirmdialog"' has no exported member 'useConfirm'. Did you …"
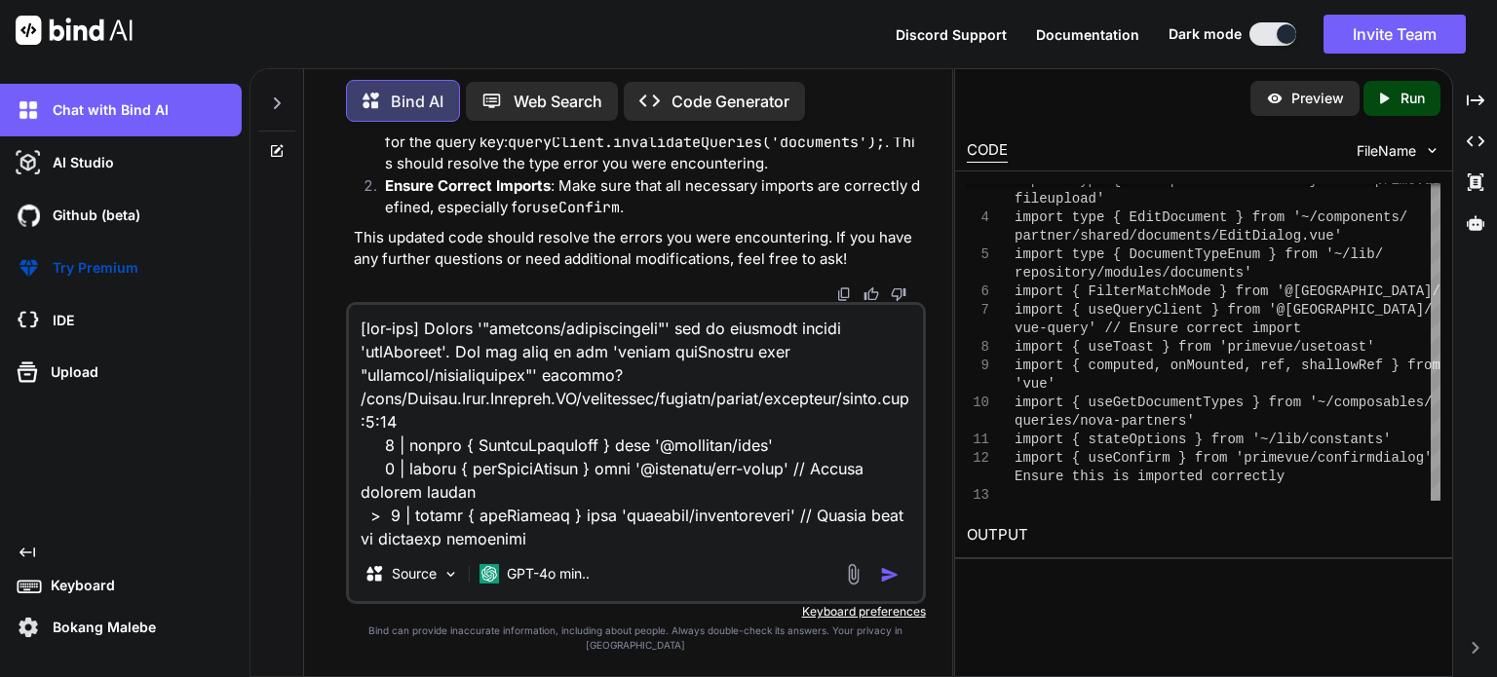
scroll to position [774, 0]
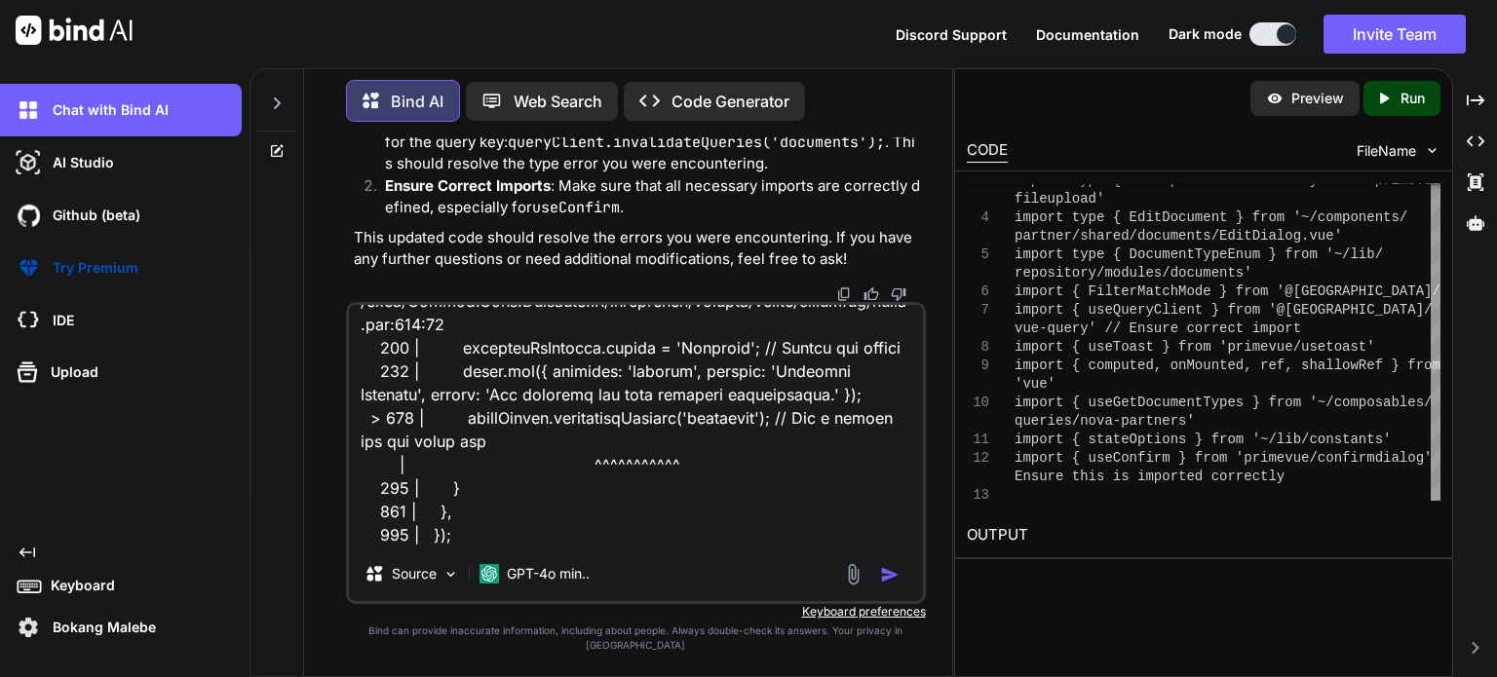
type textarea "[vue-tsc] Module '"primevue/confirmdialog"' has no exported member 'useConfirm'…"
click at [886, 585] on img "button" at bounding box center [889, 574] width 19 height 19
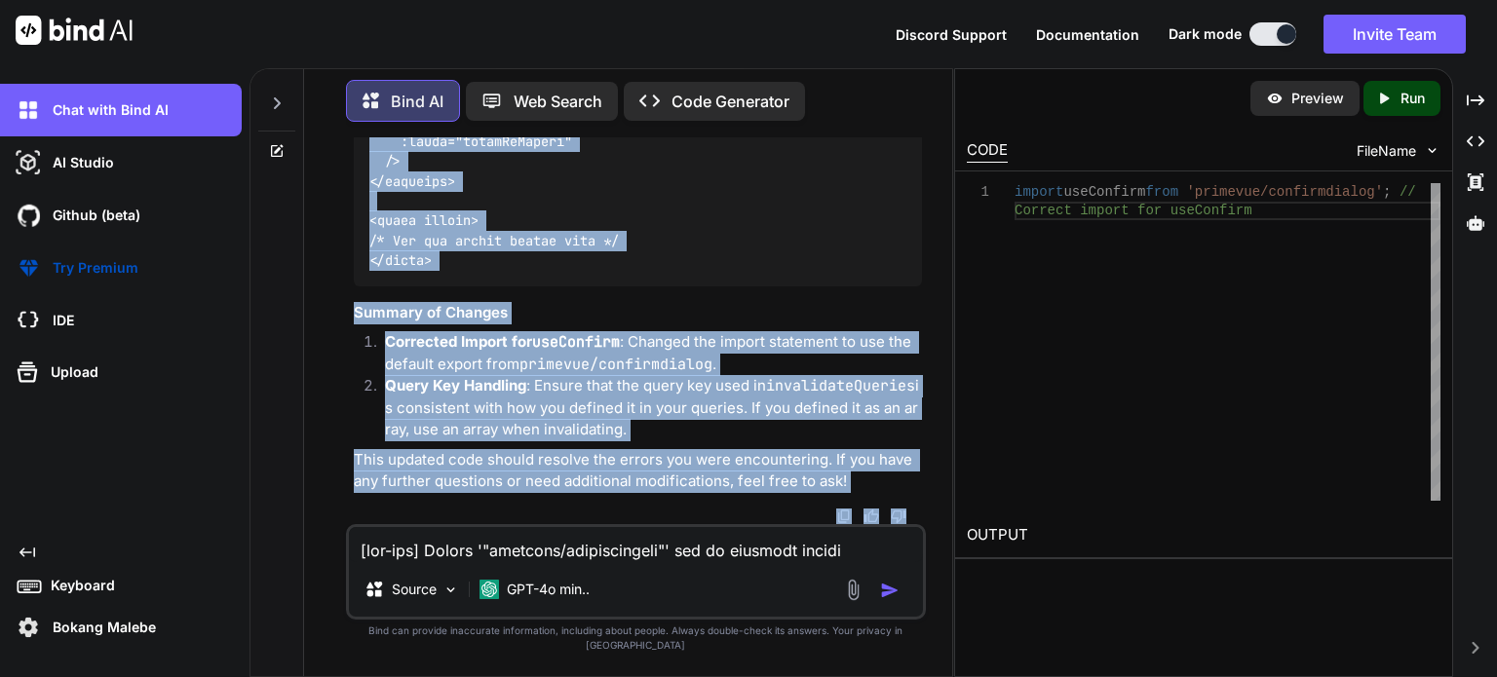
scroll to position [112152, 0]
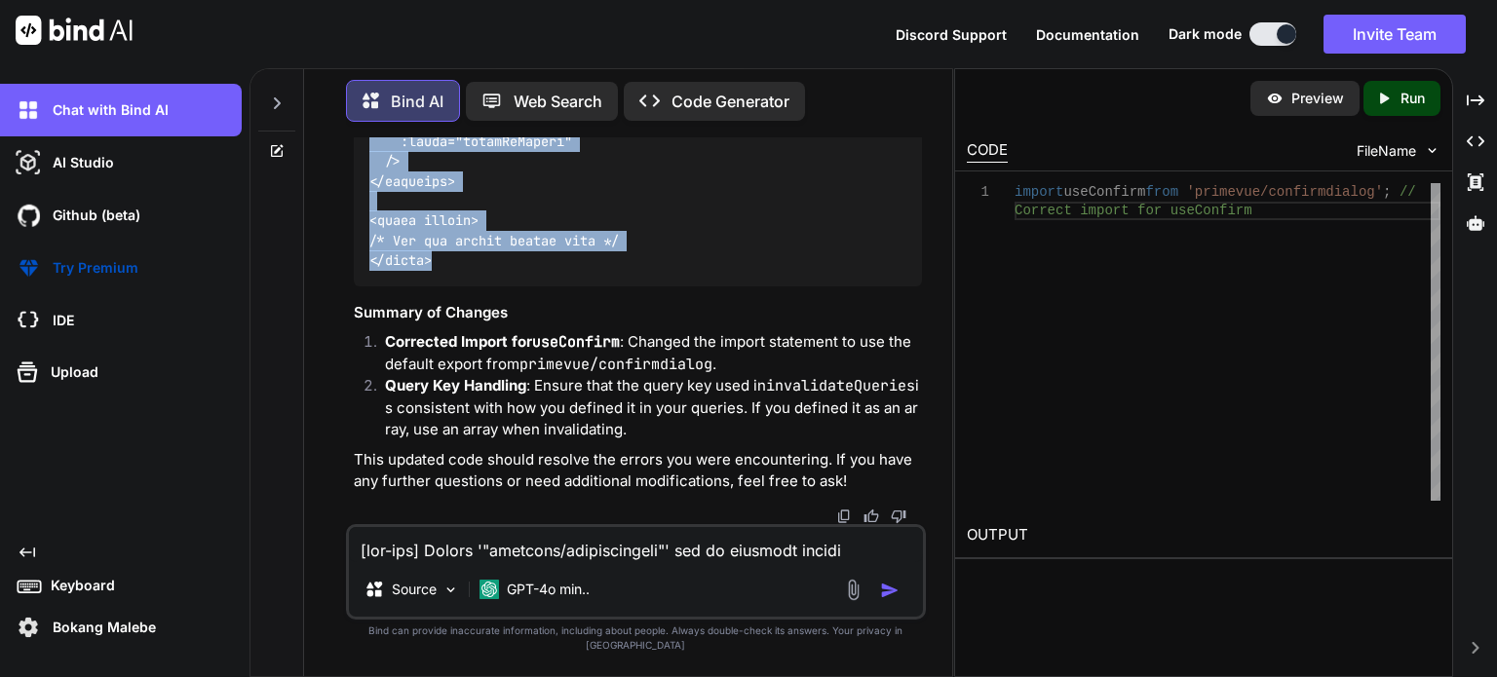
drag, startPoint x: 368, startPoint y: 246, endPoint x: 455, endPoint y: 272, distance: 90.6
copy code "<script setup lang="ts"> import type { ColumnProps } from '#shared/types/base' …"
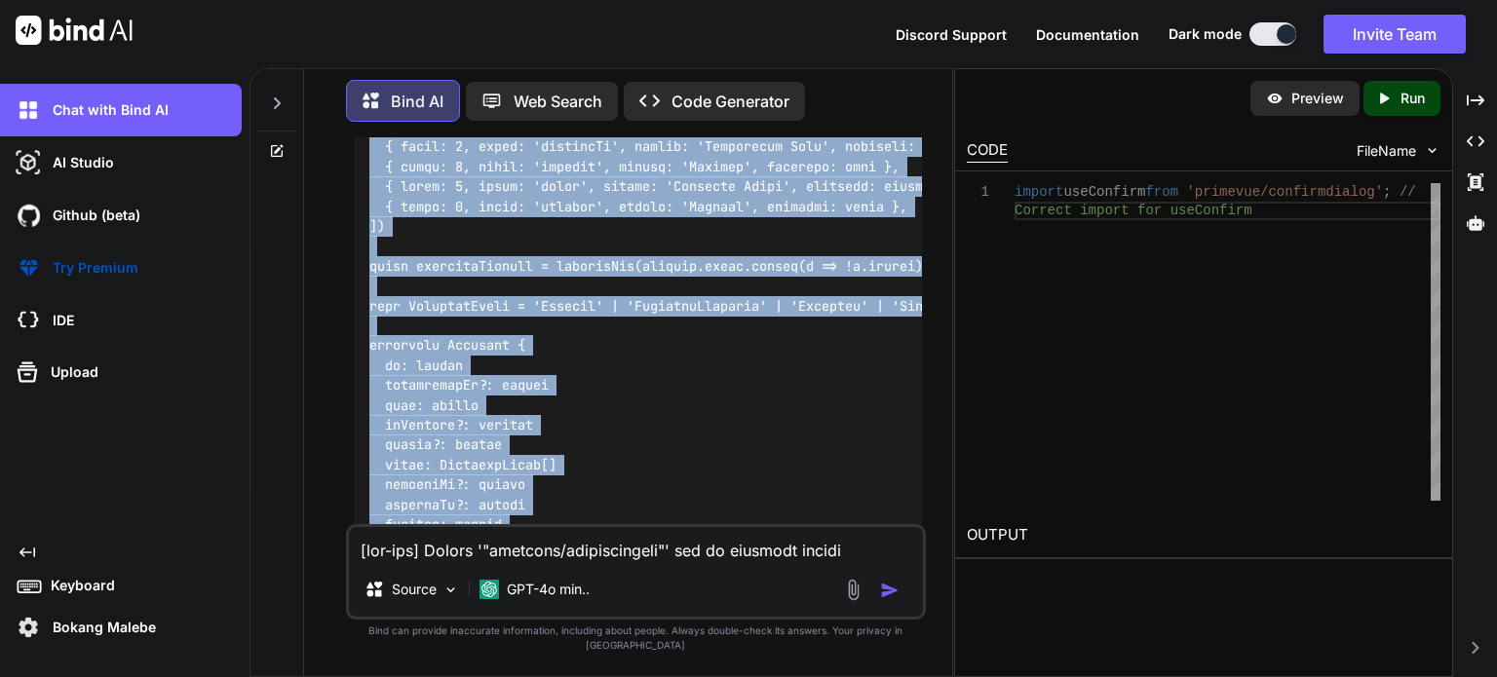
scroll to position [106208, 0]
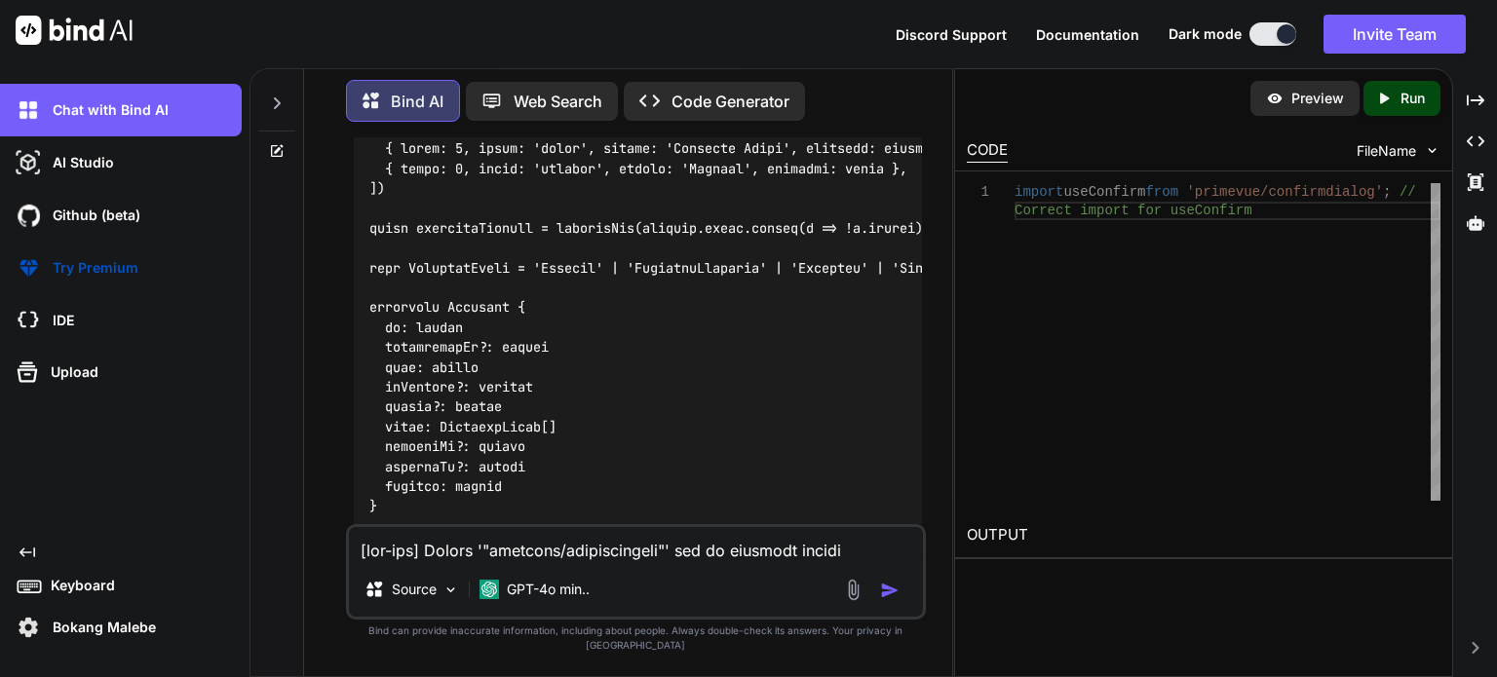
drag, startPoint x: 370, startPoint y: 204, endPoint x: 651, endPoint y: 196, distance: 280.7
copy code "const queryClient = useQueryClient()"
click at [488, 562] on textarea at bounding box center [636, 544] width 574 height 35
paste textarea "invalidate the queries onSucces of the mutate"
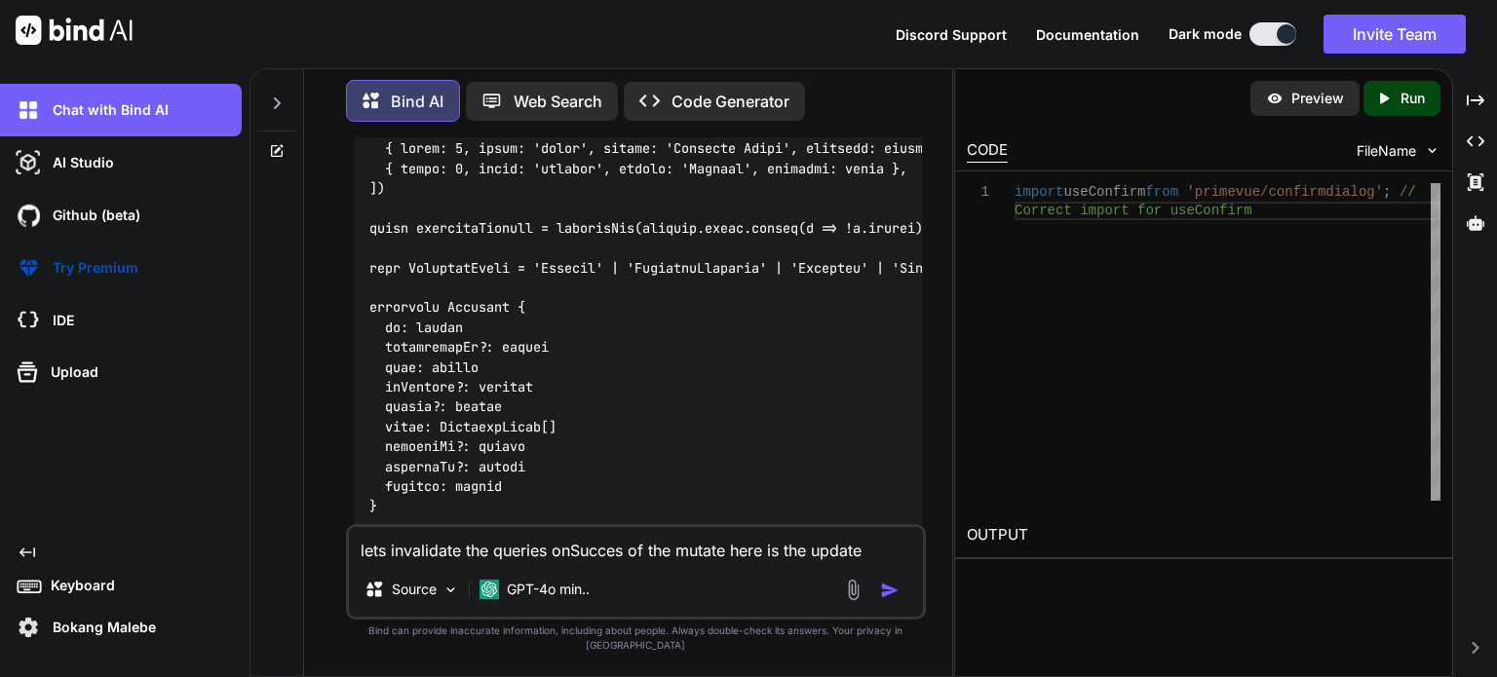
click at [879, 562] on textarea "lets invalidate the queries onSucces of the mutate here is the update" at bounding box center [636, 544] width 574 height 35
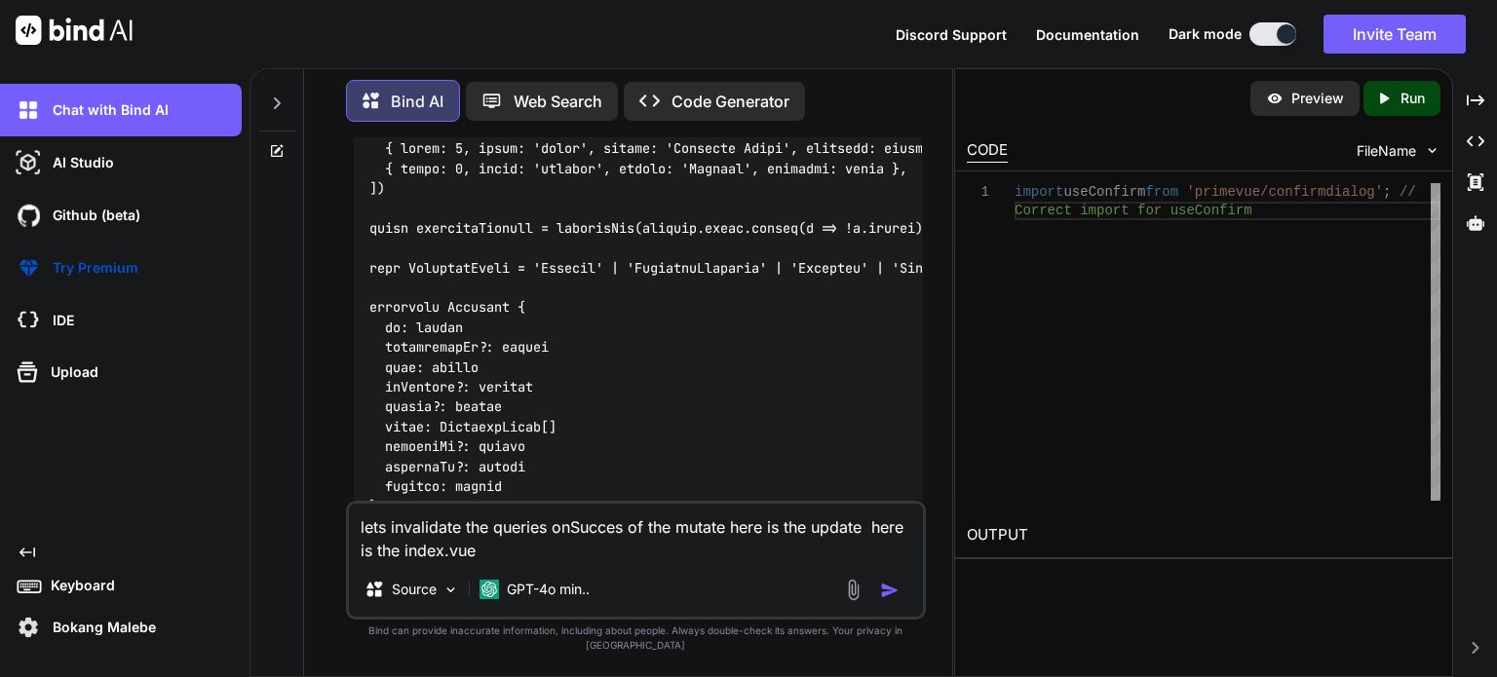
paste textarea "<script setup lang="ts"> import type { ColumnProps } from '#shared/types/base' …"
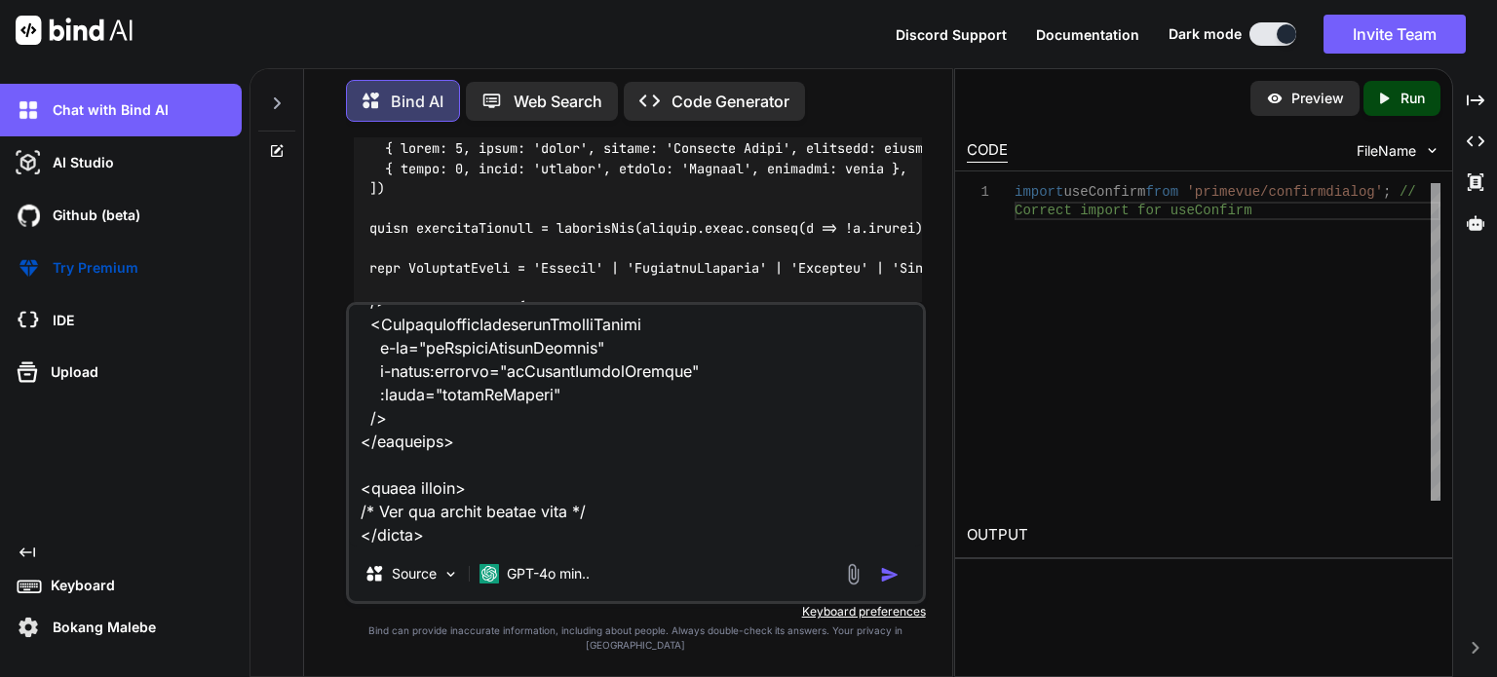
click at [483, 545] on textarea at bounding box center [636, 426] width 574 height 242
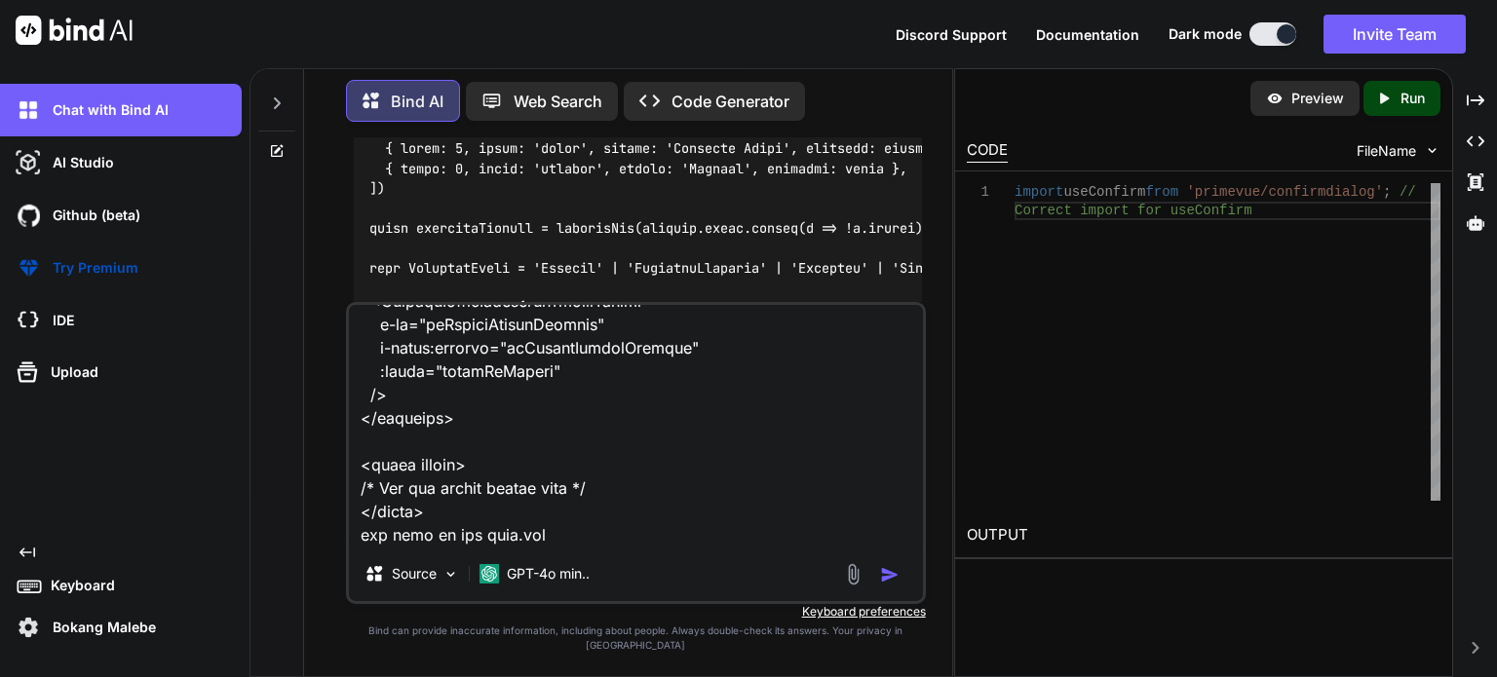
paste textarea "<script setup lang="ts"> import type { UpdatePartnerDocumentDto } from '~/lib/r…"
type textarea "lets invalidate the queries onSucces of the mutate here is the update here is t…"
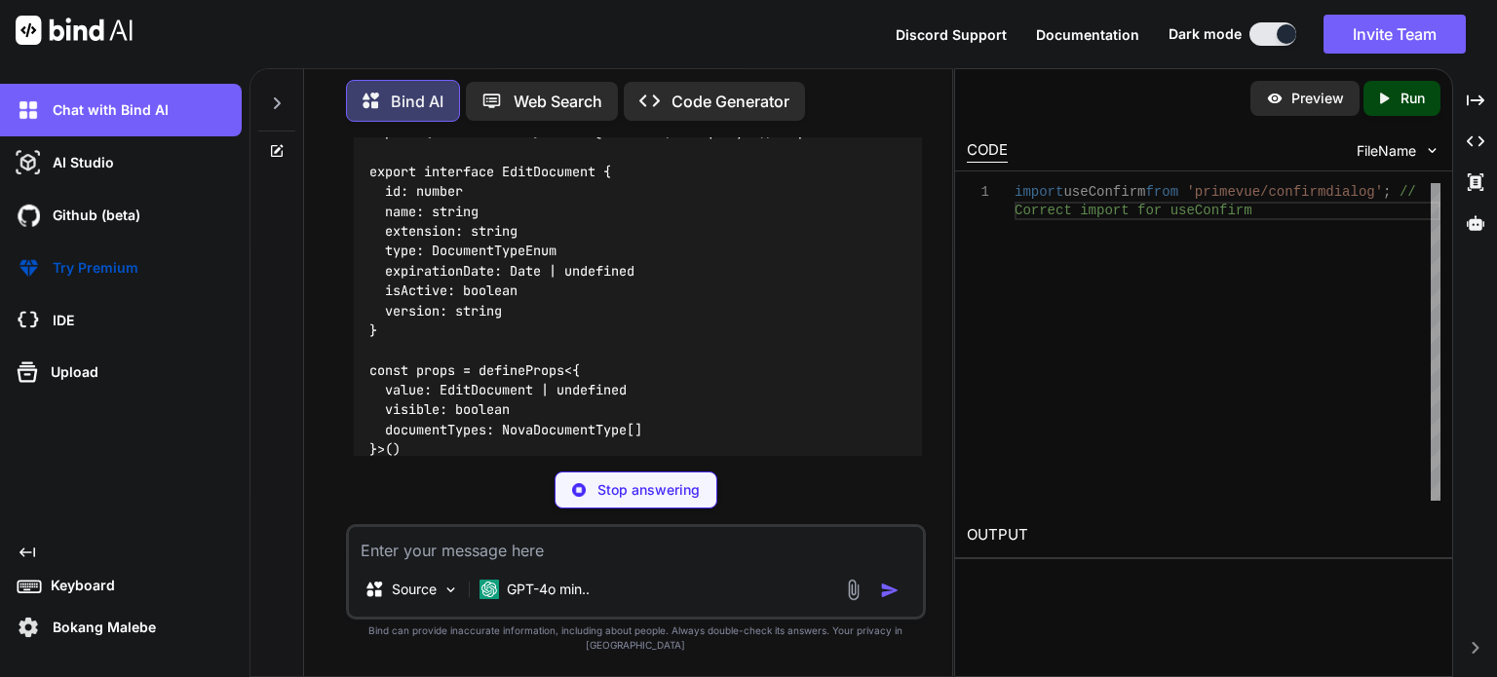
scroll to position [116606, 0]
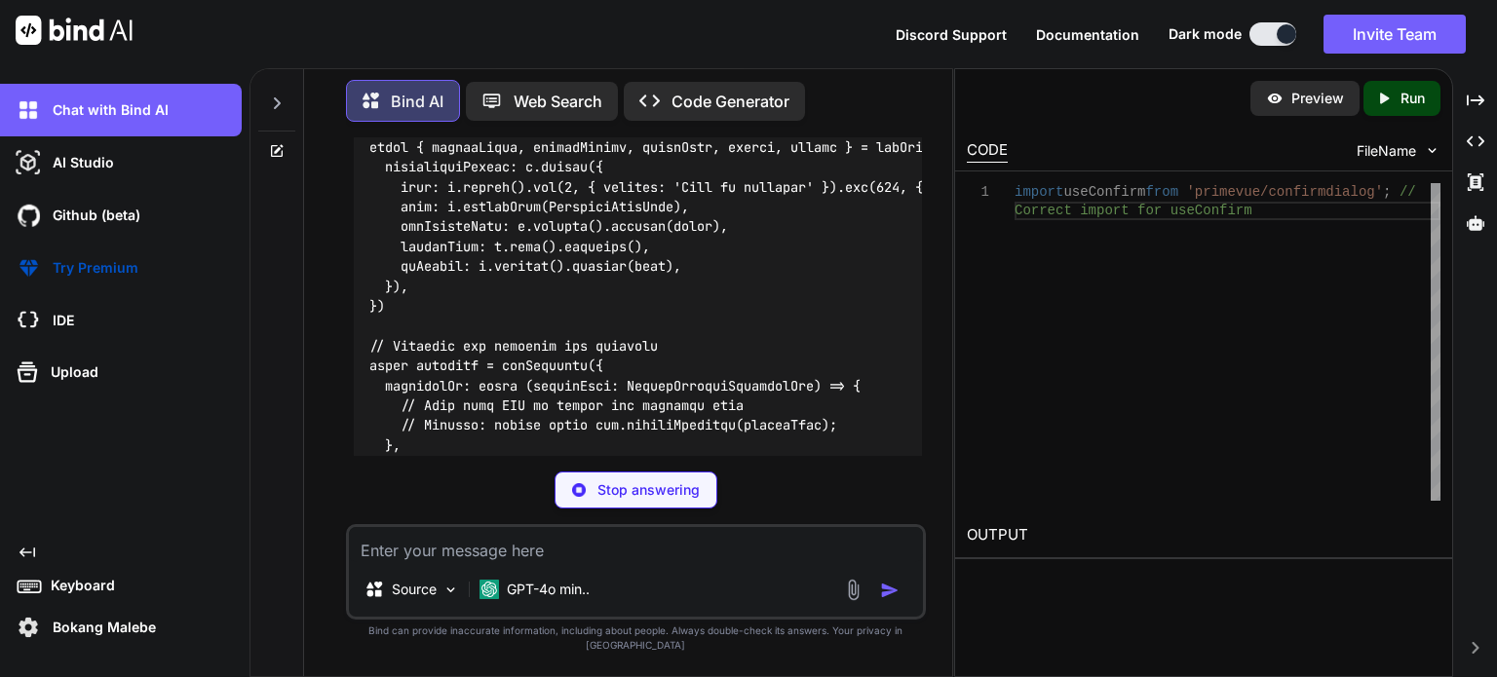
drag, startPoint x: 371, startPoint y: 322, endPoint x: 413, endPoint y: 377, distance: 69.6
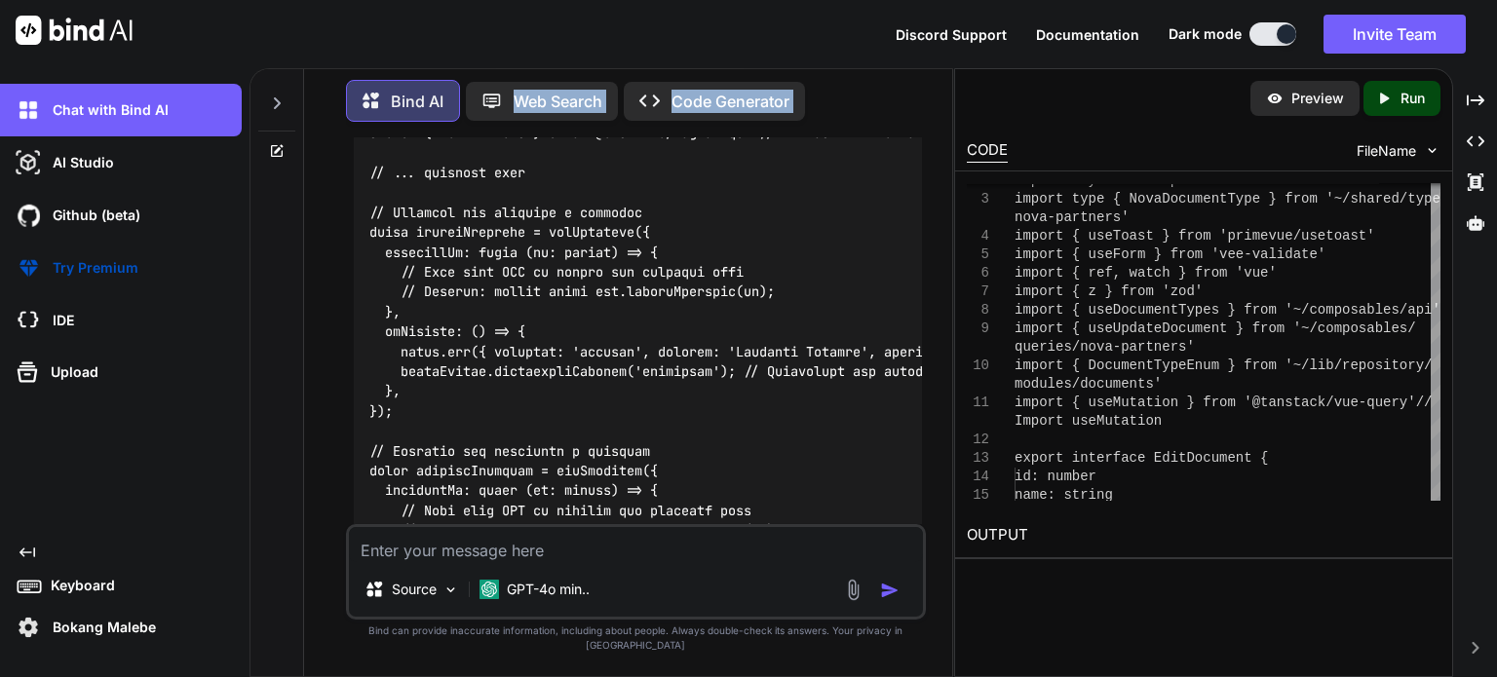
scroll to position [120285, 0]
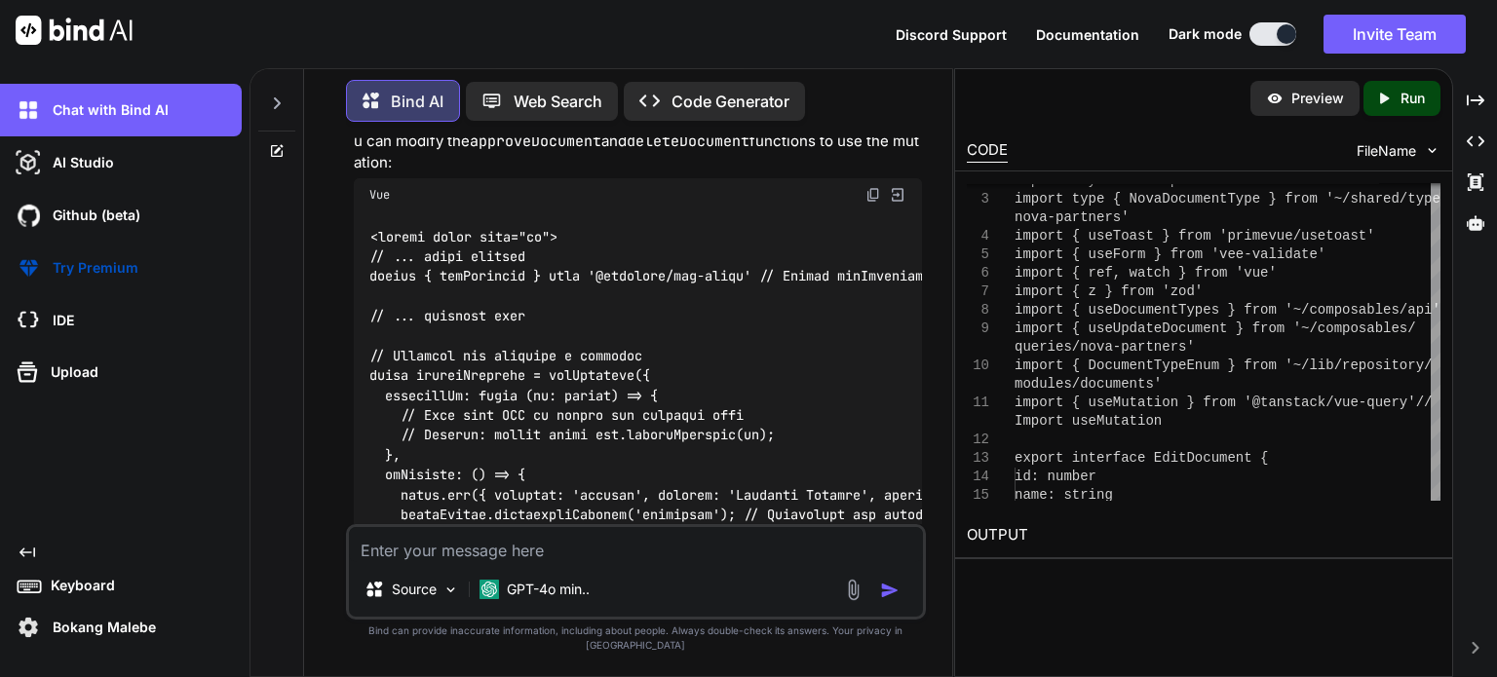
drag, startPoint x: 370, startPoint y: 285, endPoint x: 452, endPoint y: 411, distance: 150.8
copy code "<script setup lang="ts"> import type { UpdatePartnerDocumentDto } from '~/lib/r…"
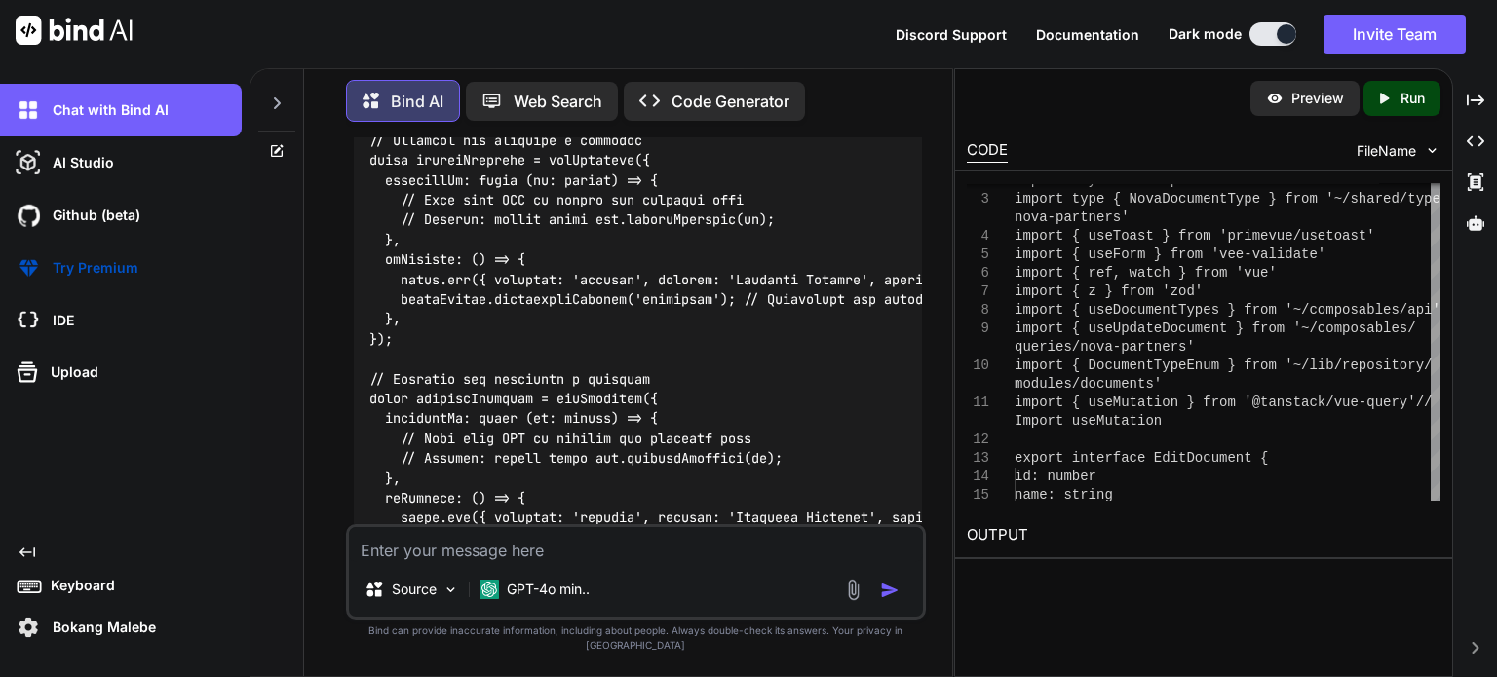
scroll to position [120479, 0]
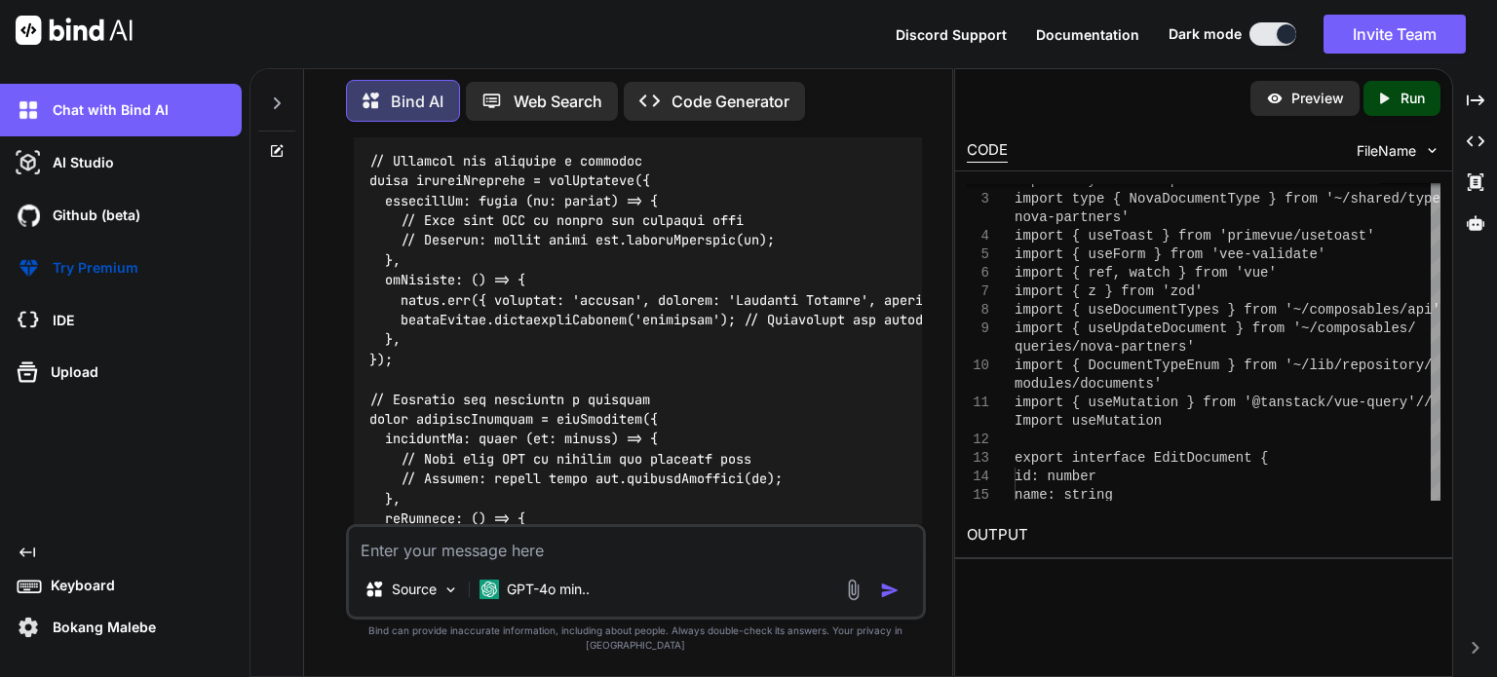
drag, startPoint x: 499, startPoint y: 299, endPoint x: 436, endPoint y: 295, distance: 63.5
copy code "Index.vue"
click at [538, 560] on textarea at bounding box center [636, 544] width 574 height 35
type textarea "full updated updated code for index"
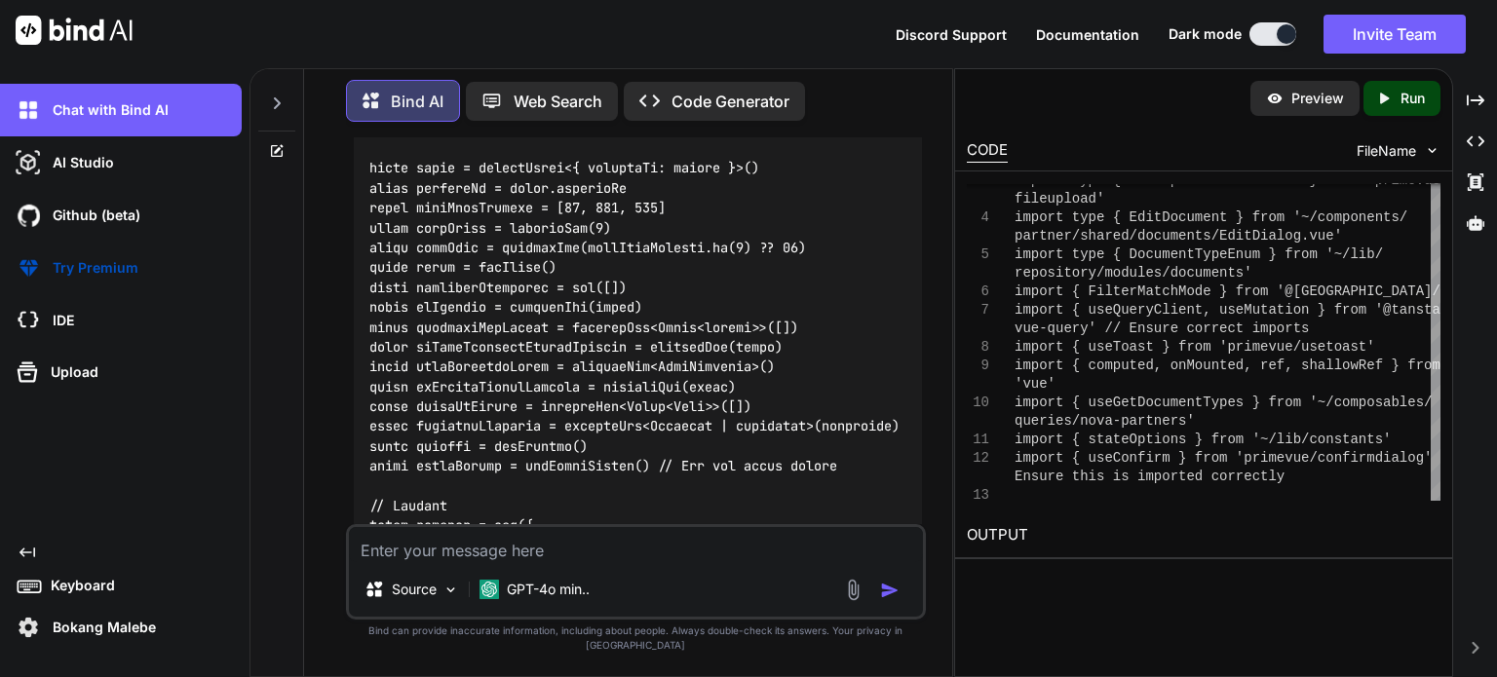
scroll to position [122818, 0]
drag, startPoint x: 372, startPoint y: 351, endPoint x: 395, endPoint y: 474, distance: 124.8
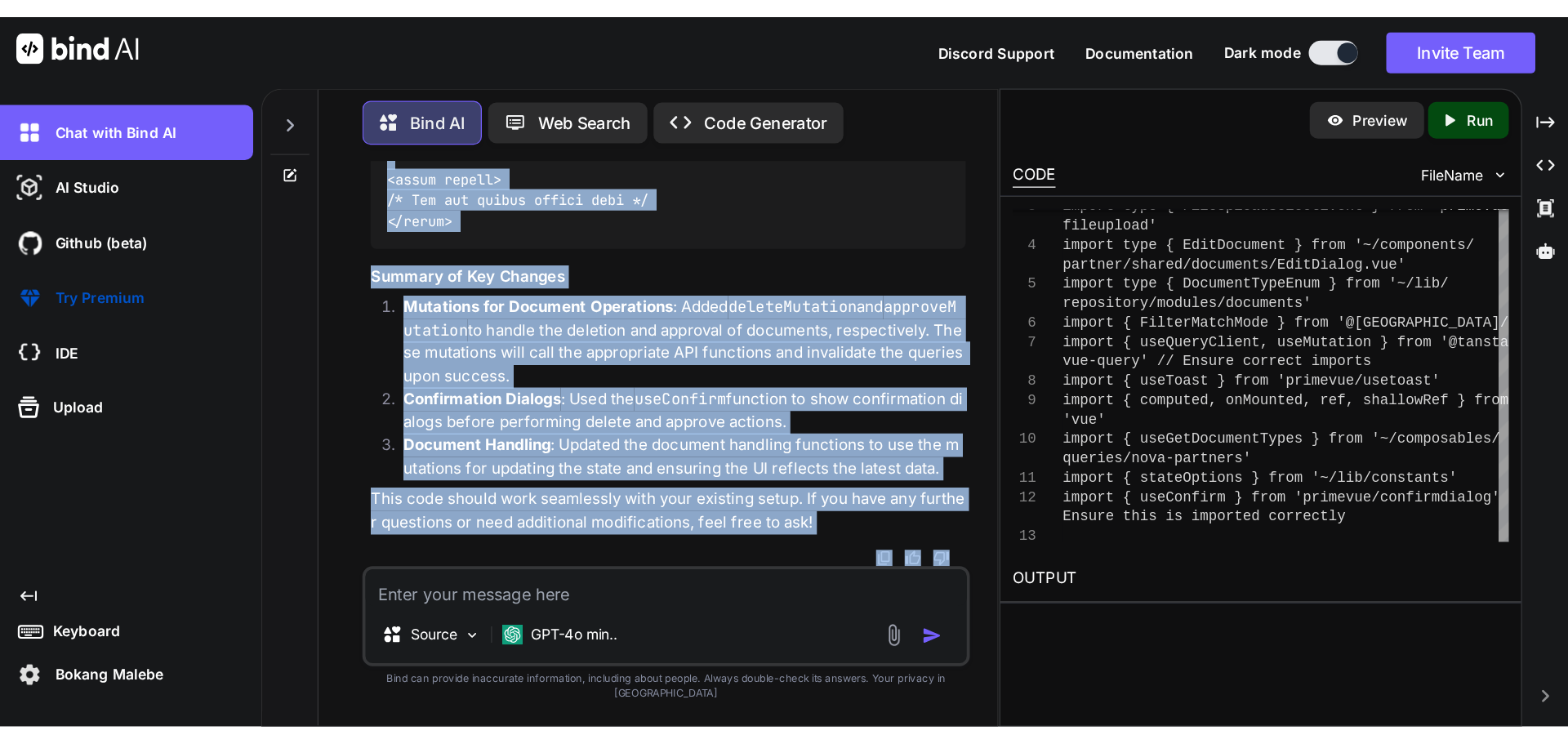
scroll to position [108811, 0]
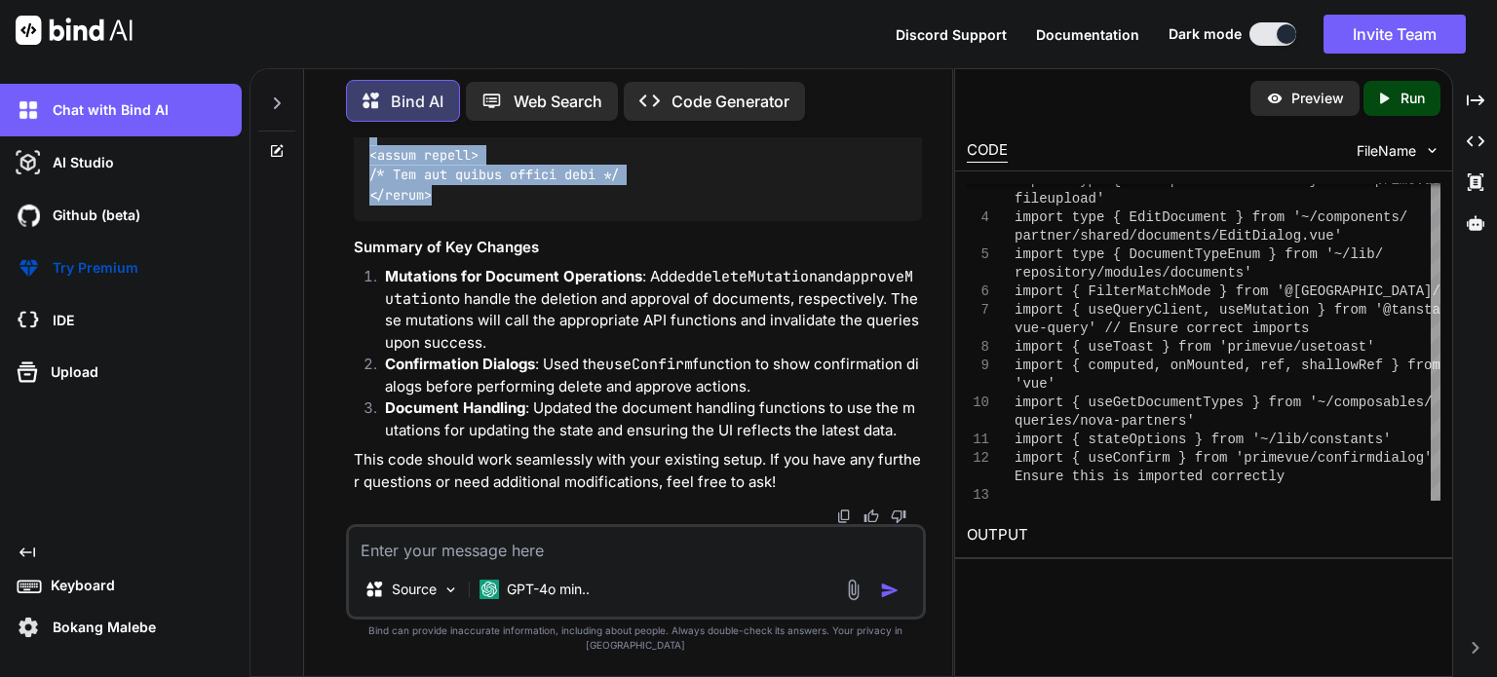
drag, startPoint x: 372, startPoint y: 347, endPoint x: 452, endPoint y: 203, distance: 164.9
drag, startPoint x: 404, startPoint y: 172, endPoint x: 447, endPoint y: 201, distance: 51.9
copy code "<script setup lang="ts"> import type { ColumnProps } from '#shared/types/base' …"
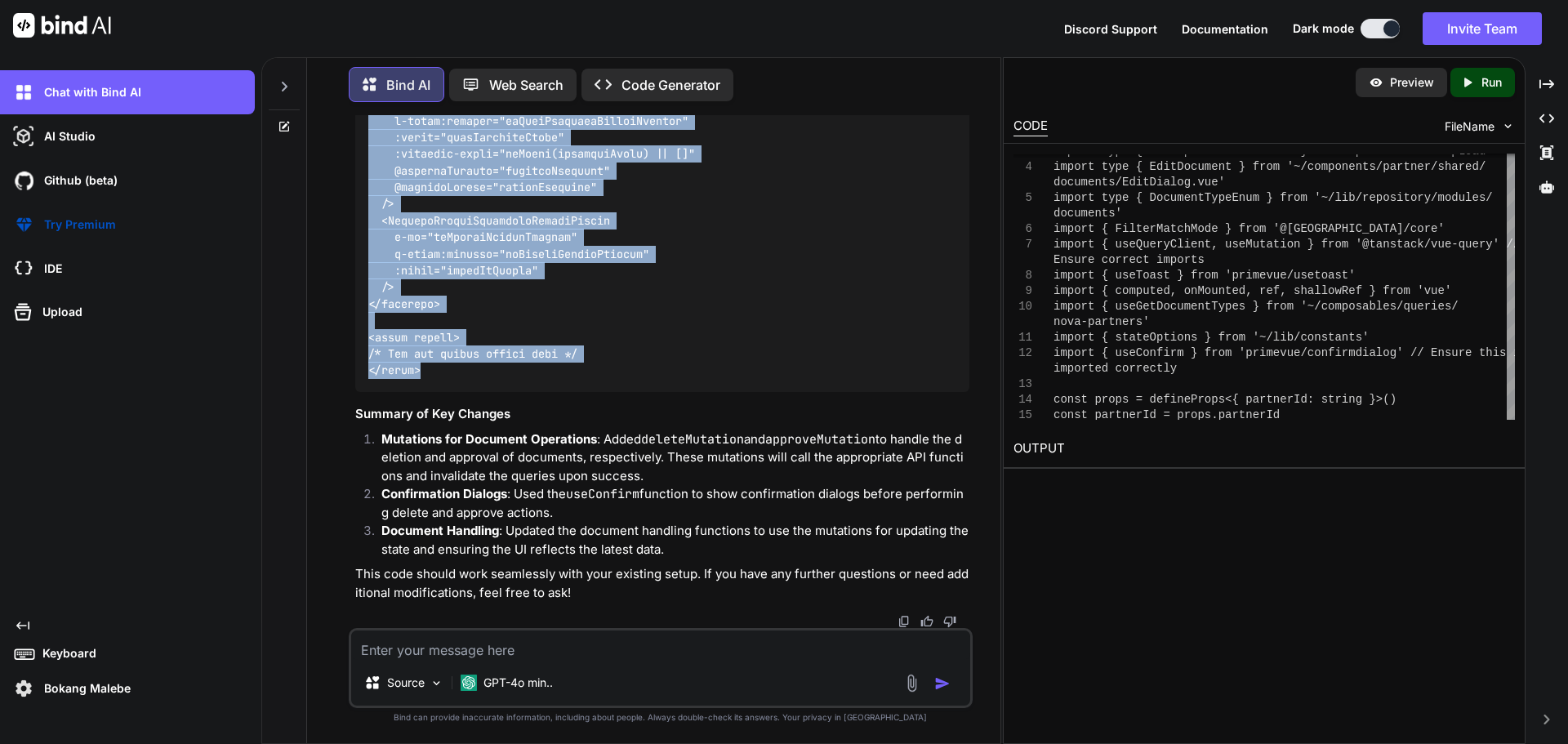
scroll to position [102597, 0]
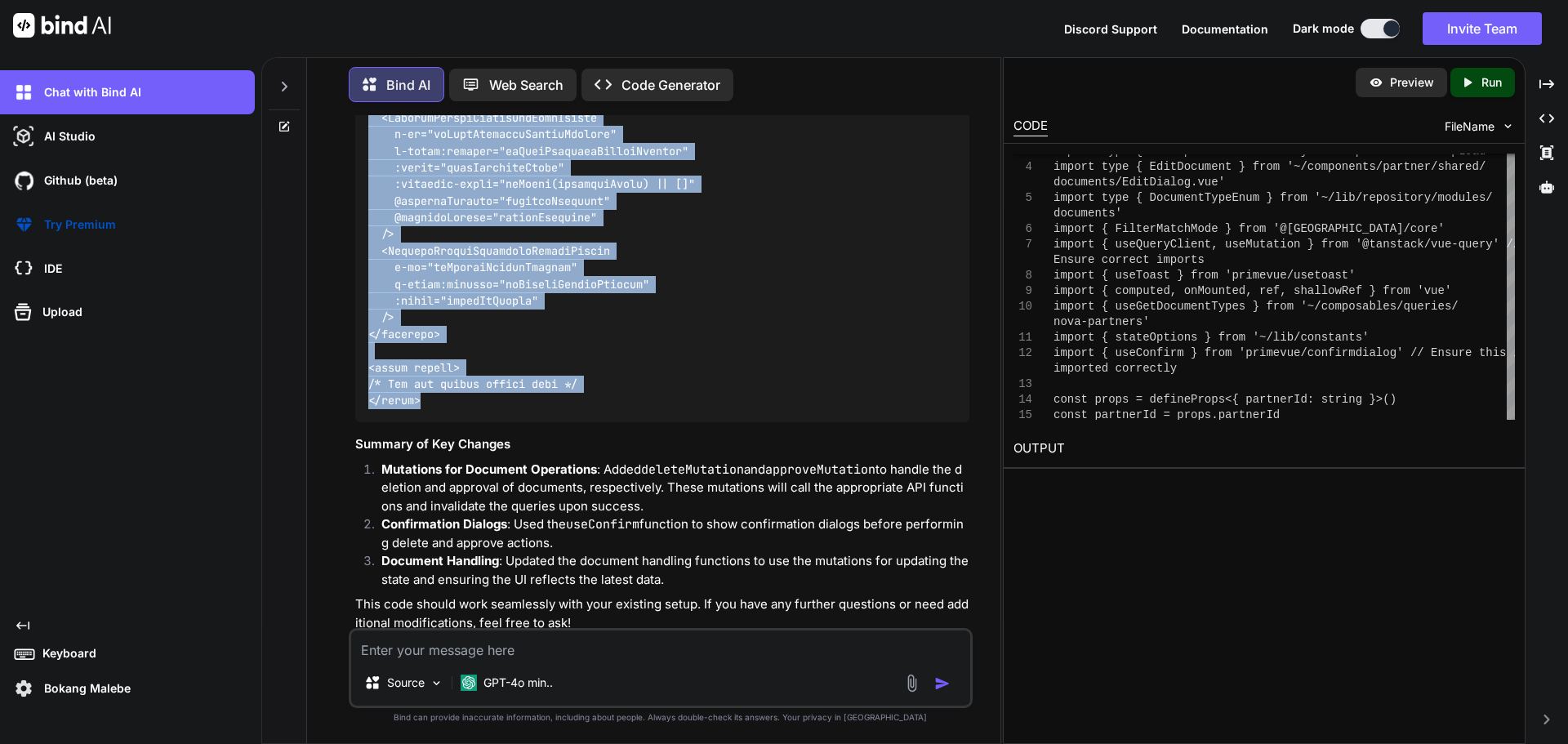
click at [131, 431] on div "Chat with Bind AI AI Studio My threads Github (beta) Try Premium IDE Upload Cre…" at bounding box center [127, 386] width 255 height 632
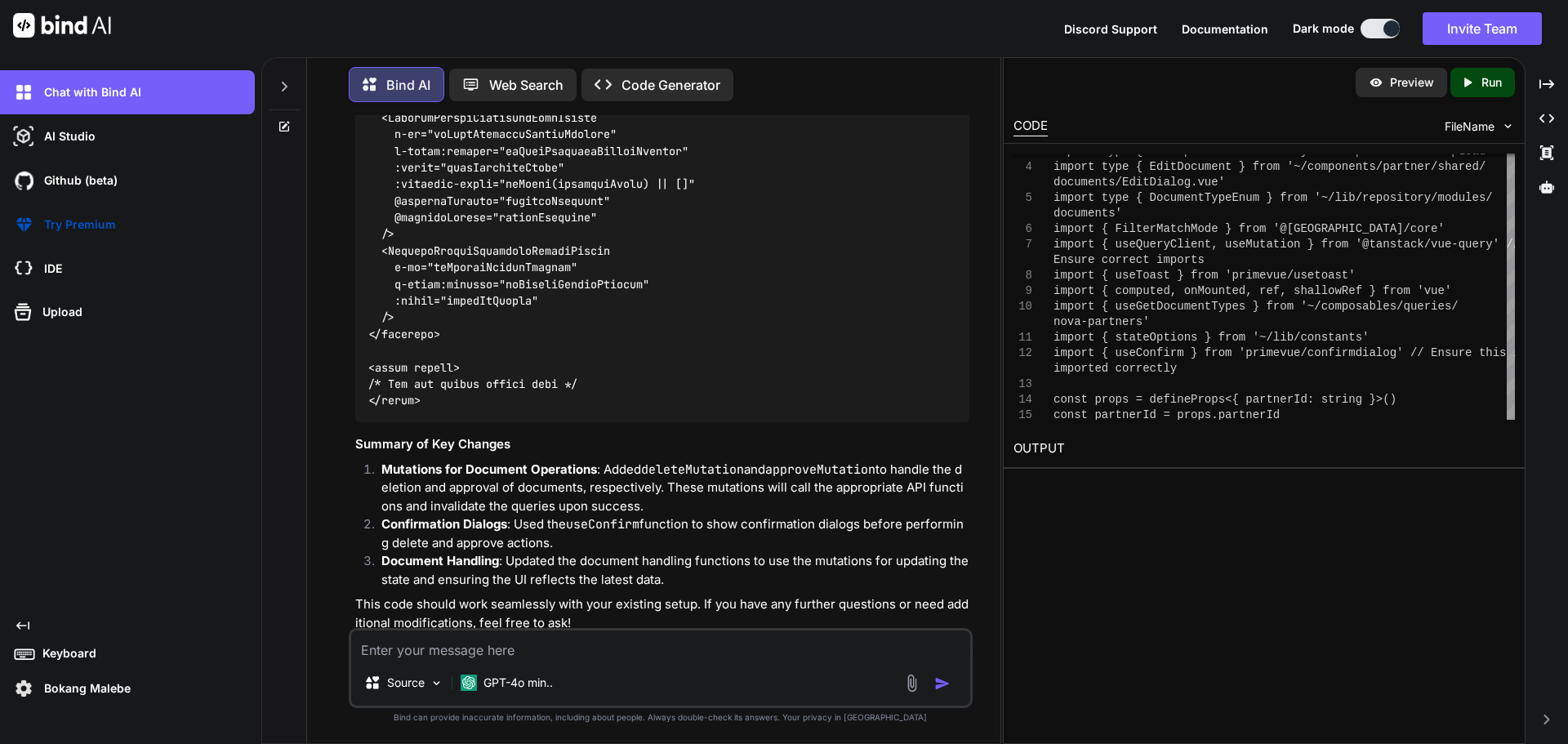
click at [516, 566] on textarea at bounding box center [660, 644] width 619 height 29
click at [518, 566] on textarea "given this country-details" at bounding box center [660, 644] width 619 height 29
click at [528, 566] on textarea "given this country-details" at bounding box center [660, 644] width 619 height 29
paste textarea "<script lang="ts" setup> import type { NovaCountryCreate, NovaCountryUpdate } f…"
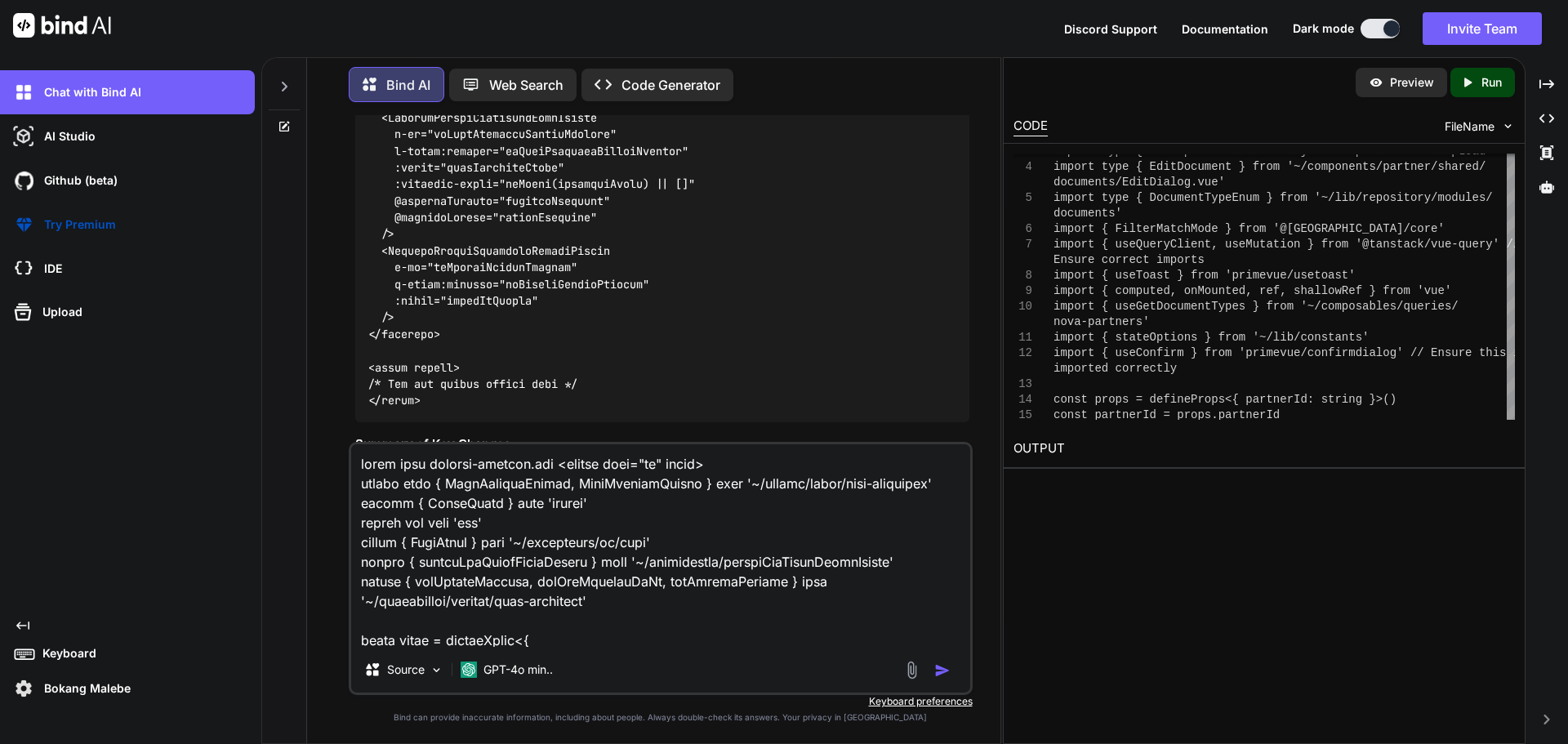
scroll to position [4646, 0]
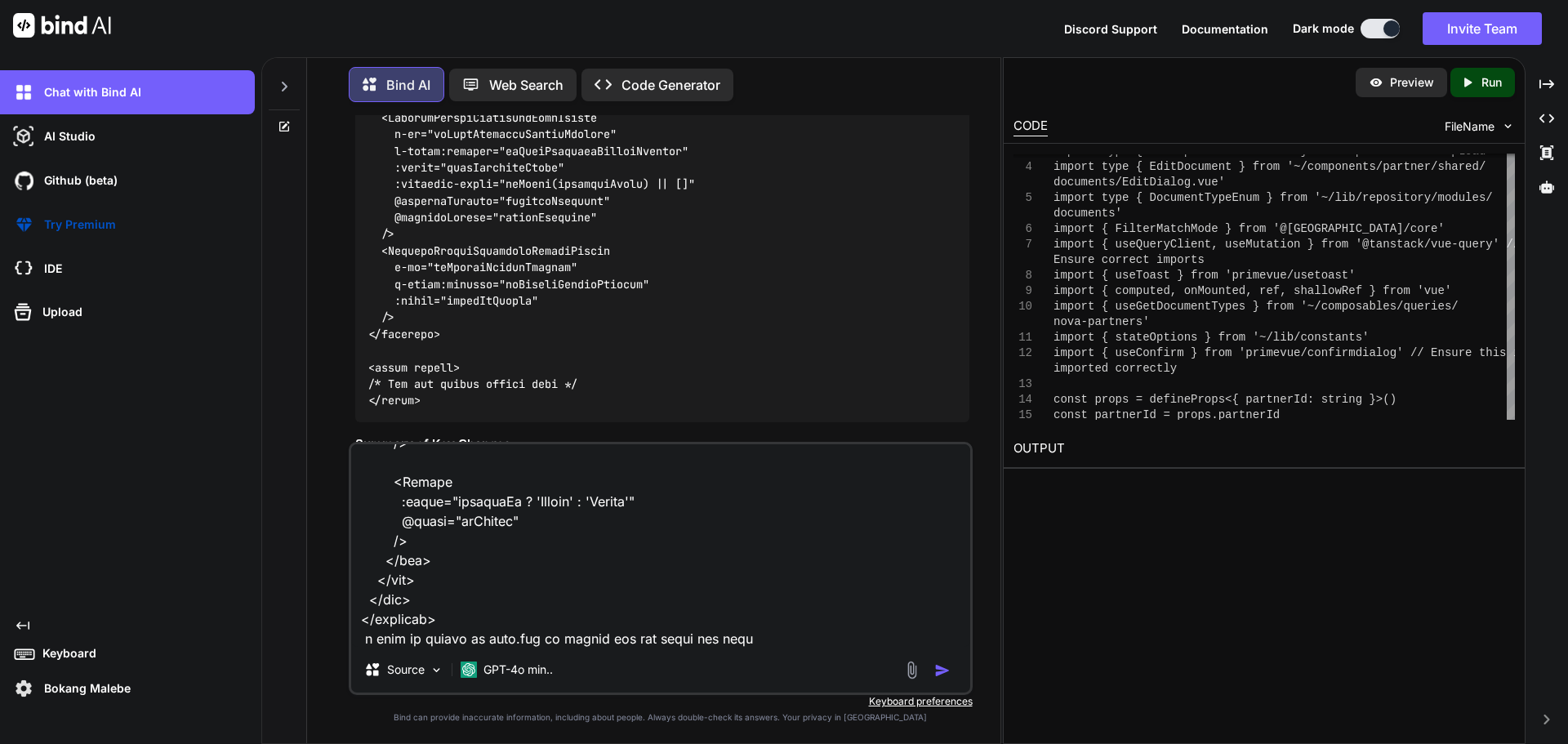
click at [503, 566] on textarea at bounding box center [660, 545] width 619 height 203
click at [753, 566] on textarea at bounding box center [660, 545] width 619 height 203
paste textarea "<script setup lang="ts"> import type { UpdatePartnerDocumentDto } from '~/lib/r…"
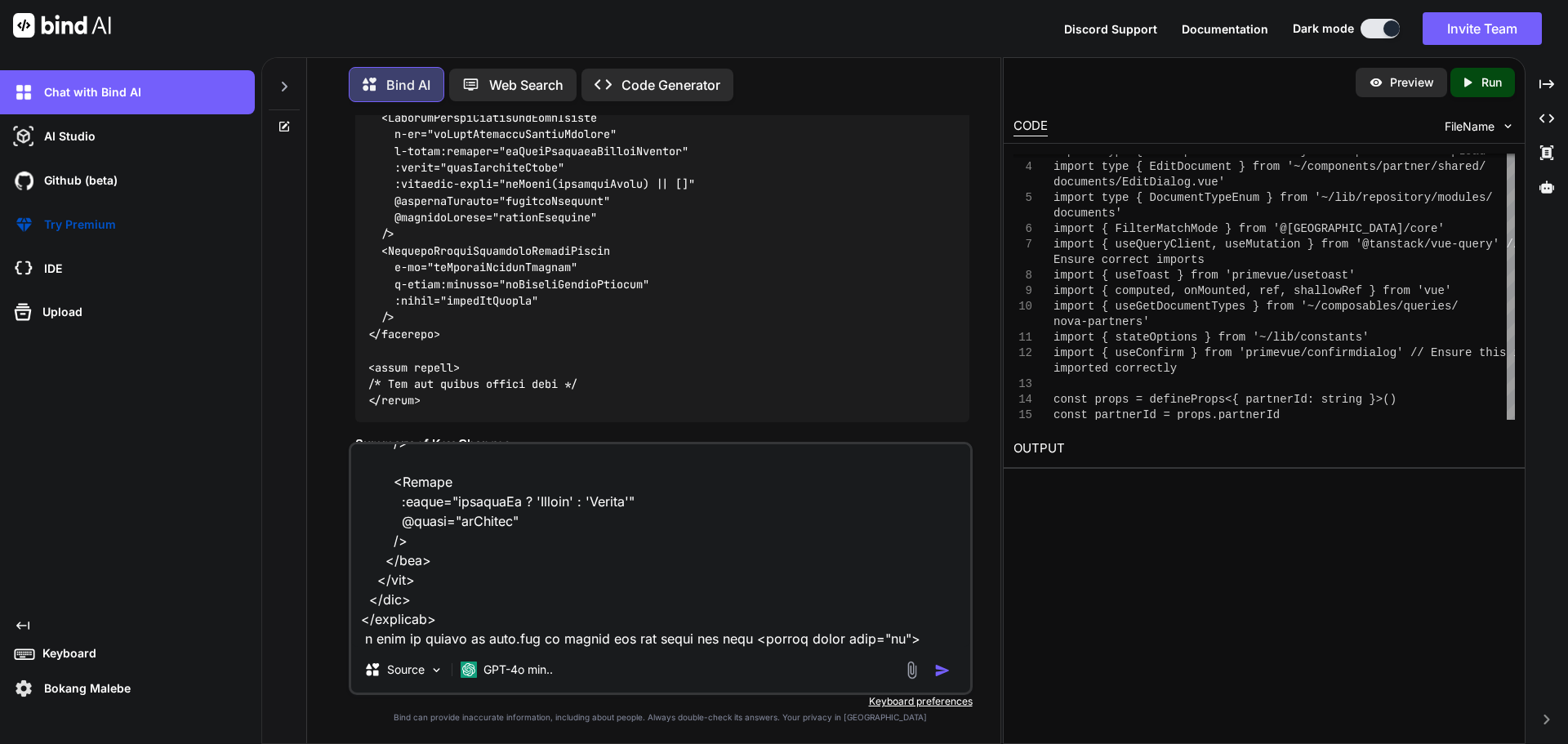
scroll to position [8447, 0]
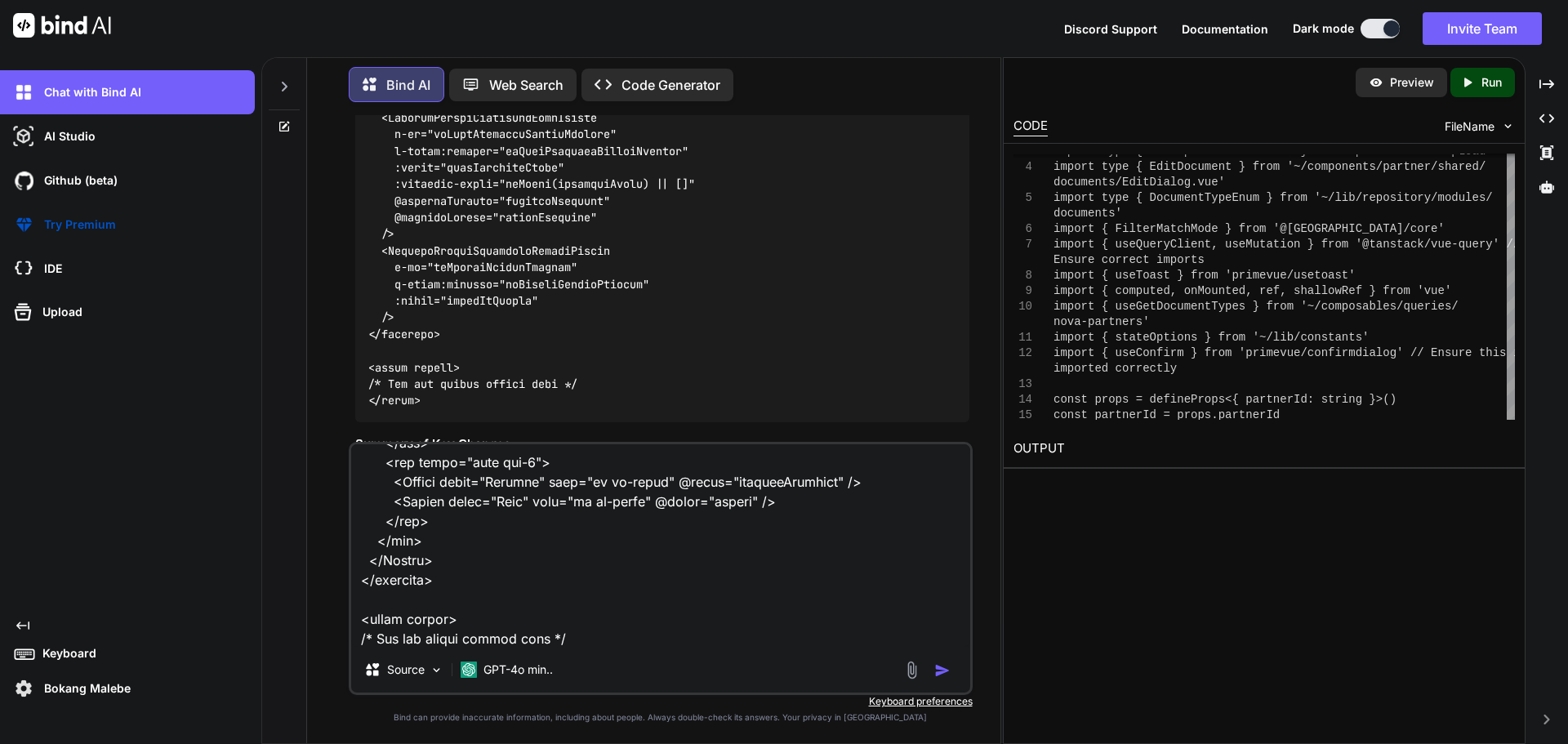
drag, startPoint x: 436, startPoint y: 644, endPoint x: 483, endPoint y: 648, distance: 47.2
click at [437, 566] on textarea at bounding box center [660, 545] width 619 height 203
paste textarea "form field to change to new forms"
click at [476, 566] on textarea at bounding box center [660, 545] width 619 height 203
click at [668, 566] on textarea at bounding box center [660, 545] width 619 height 203
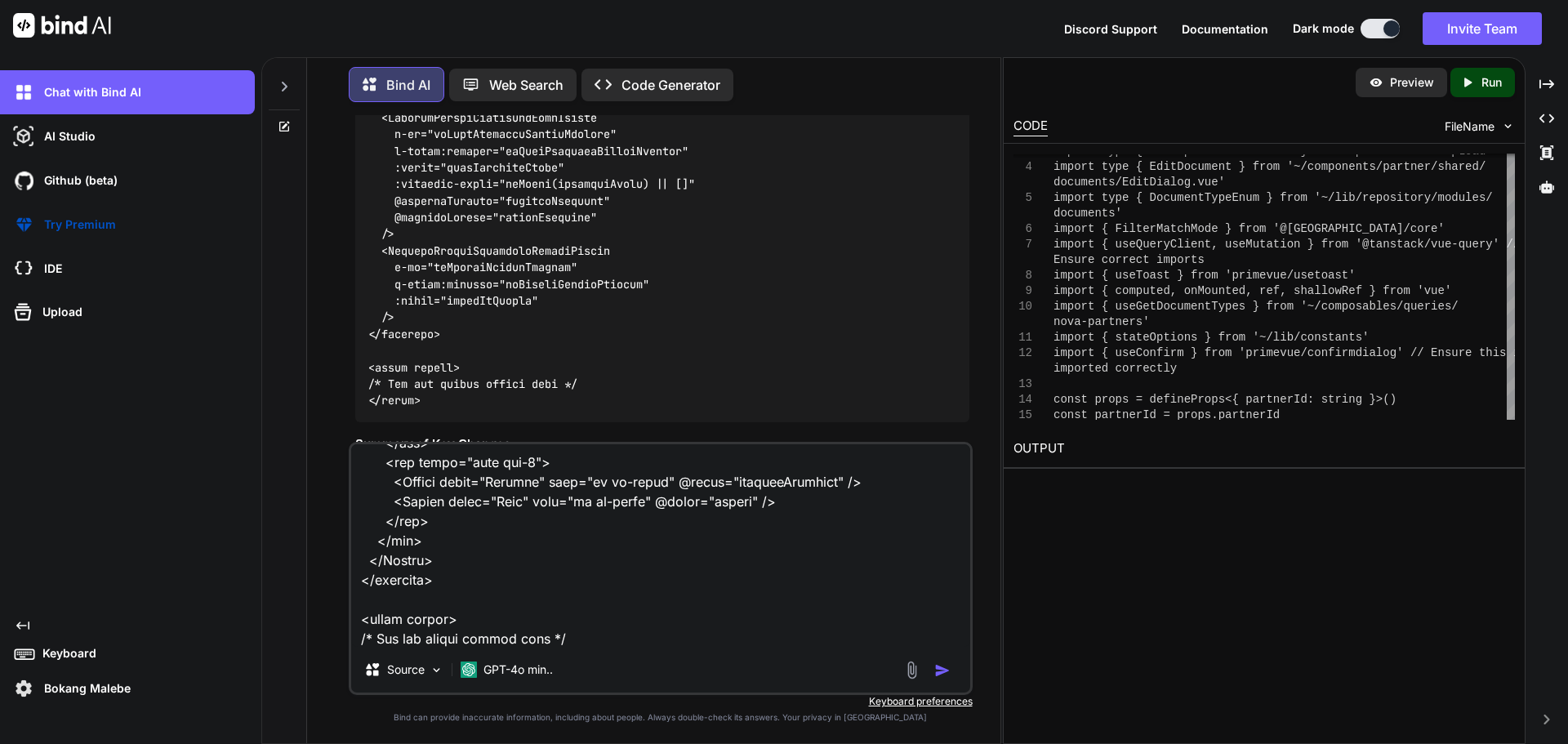
type textarea "given this country-details.vue <script lang="ts" setup> import type { NovaCount…"
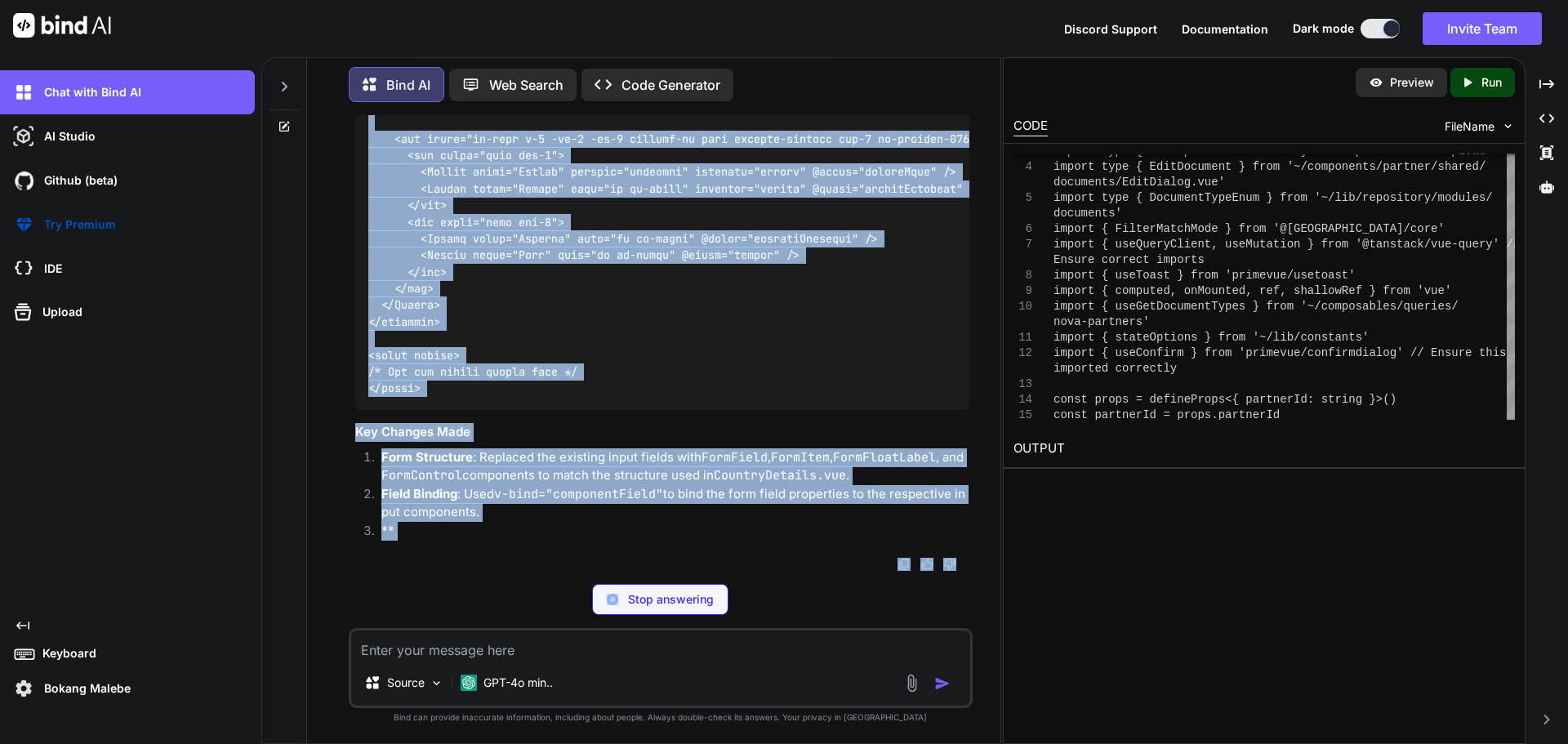
scroll to position [108702, 0]
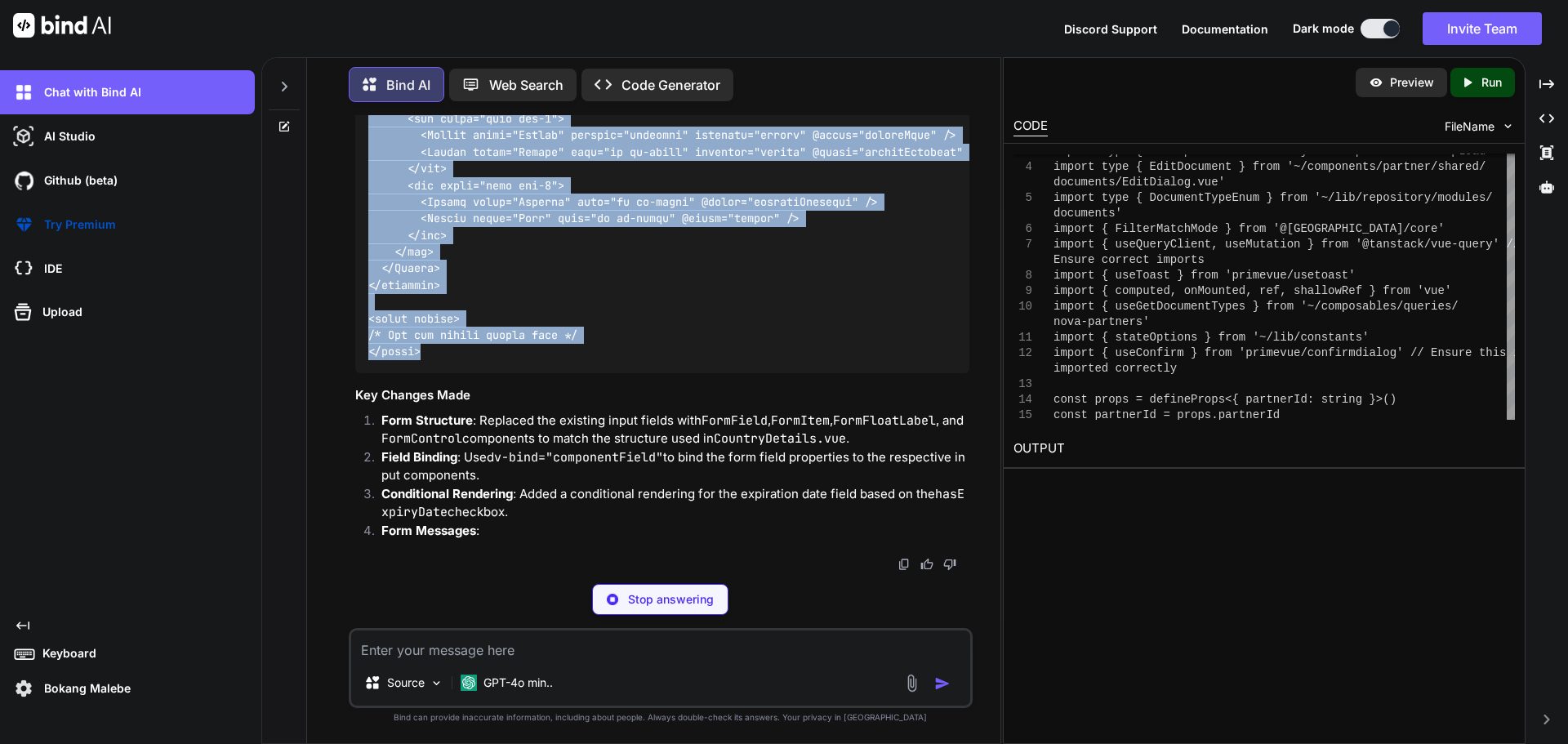
drag, startPoint x: 370, startPoint y: 313, endPoint x: 464, endPoint y: 377, distance: 113.7
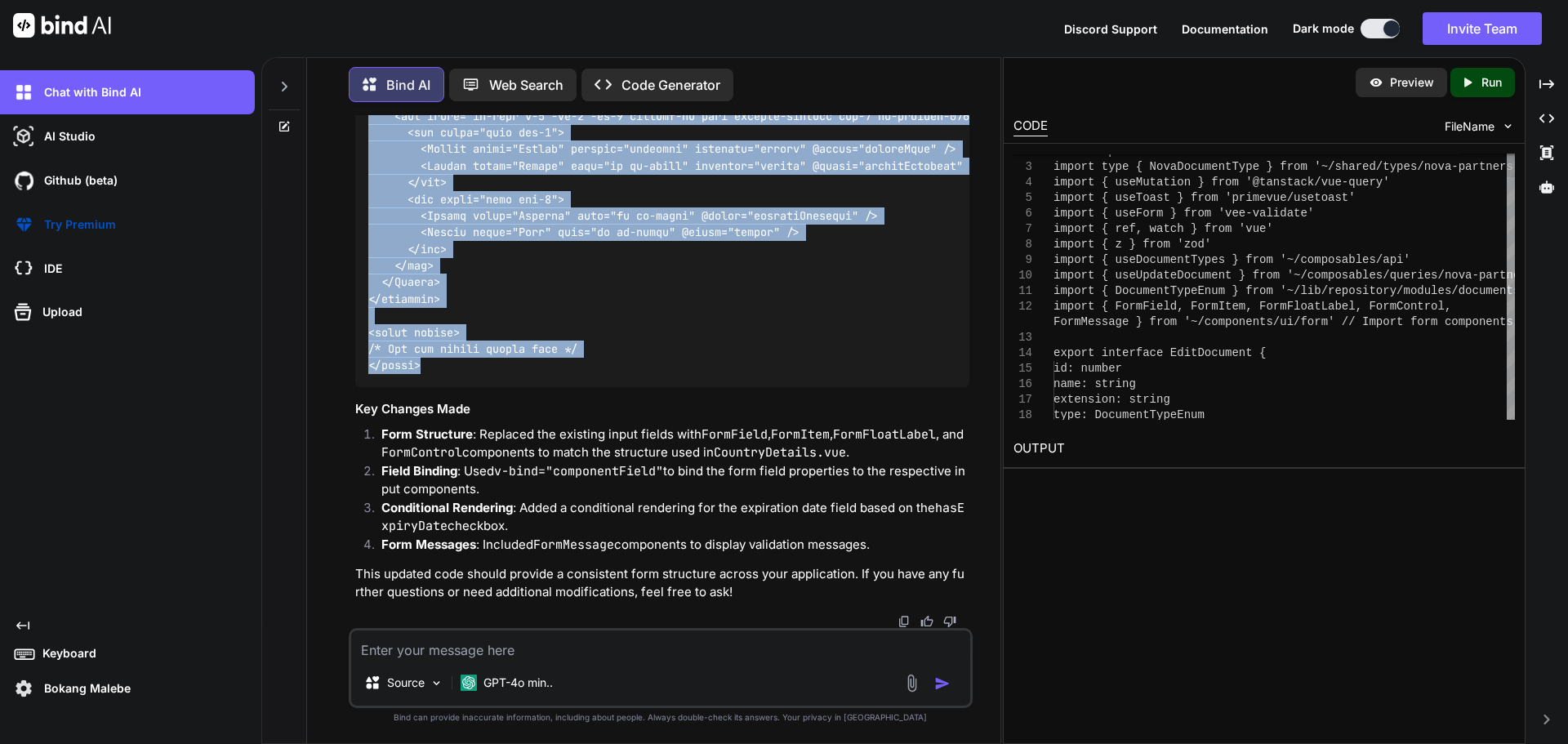
copy code "<script setup lang="ts"> import type { UpdatePartnerDocumentDto } from '~/lib/r…"
